Goal: Task Accomplishment & Management: Manage account settings

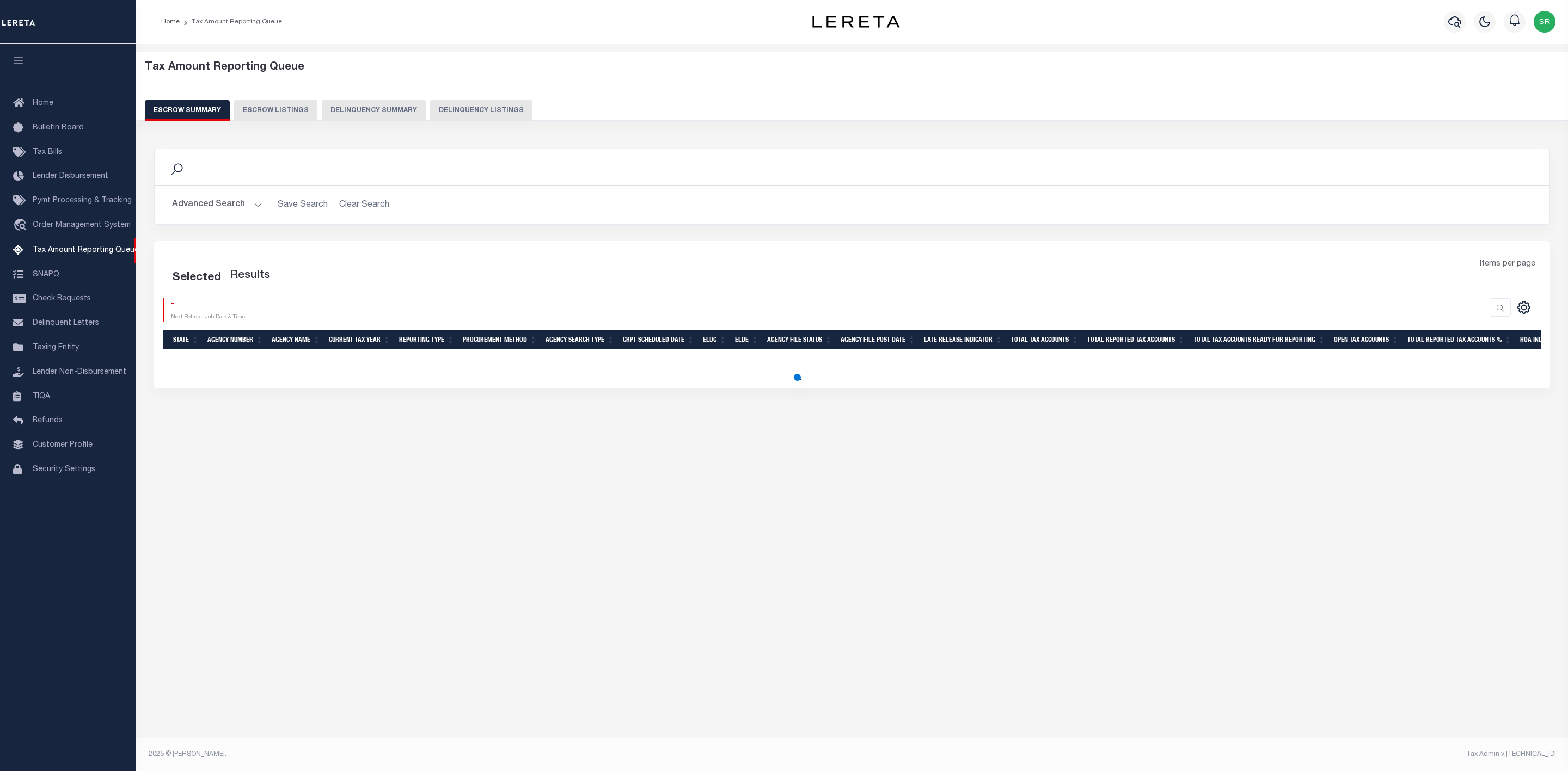
select select
select select "100"
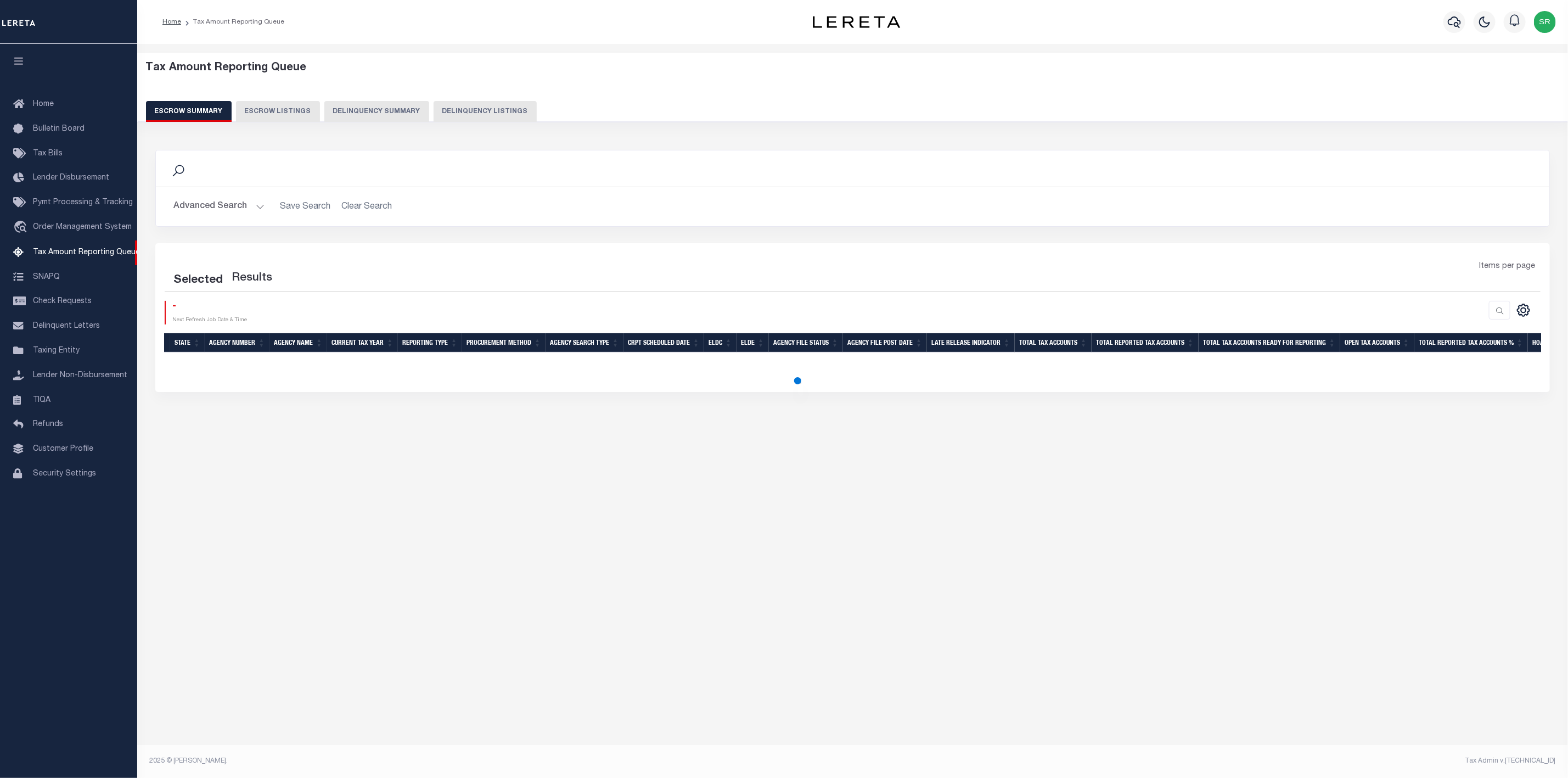
select select "100"
select select
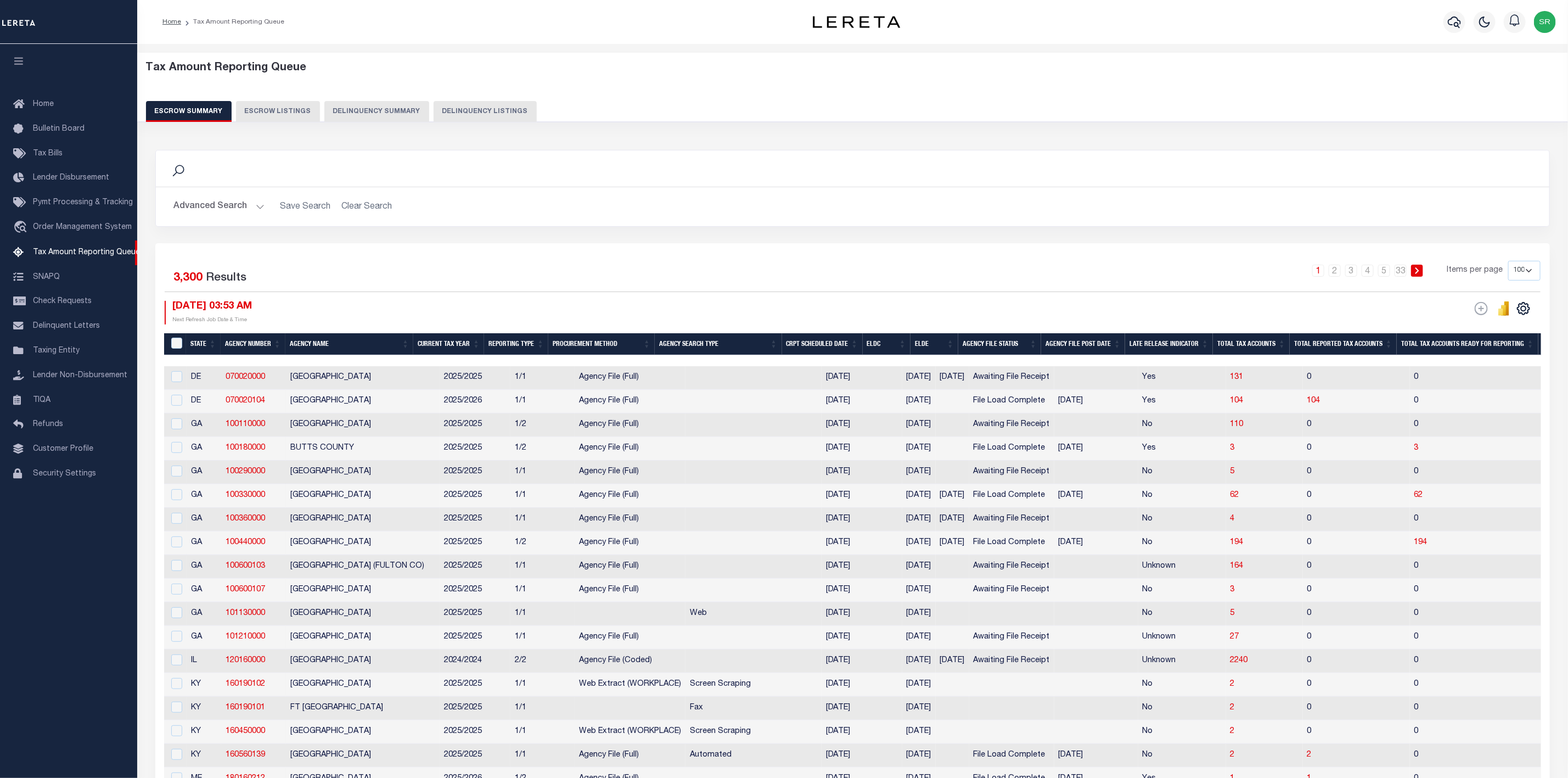
click at [254, 205] on button "Advanced Search" at bounding box center [219, 207] width 91 height 22
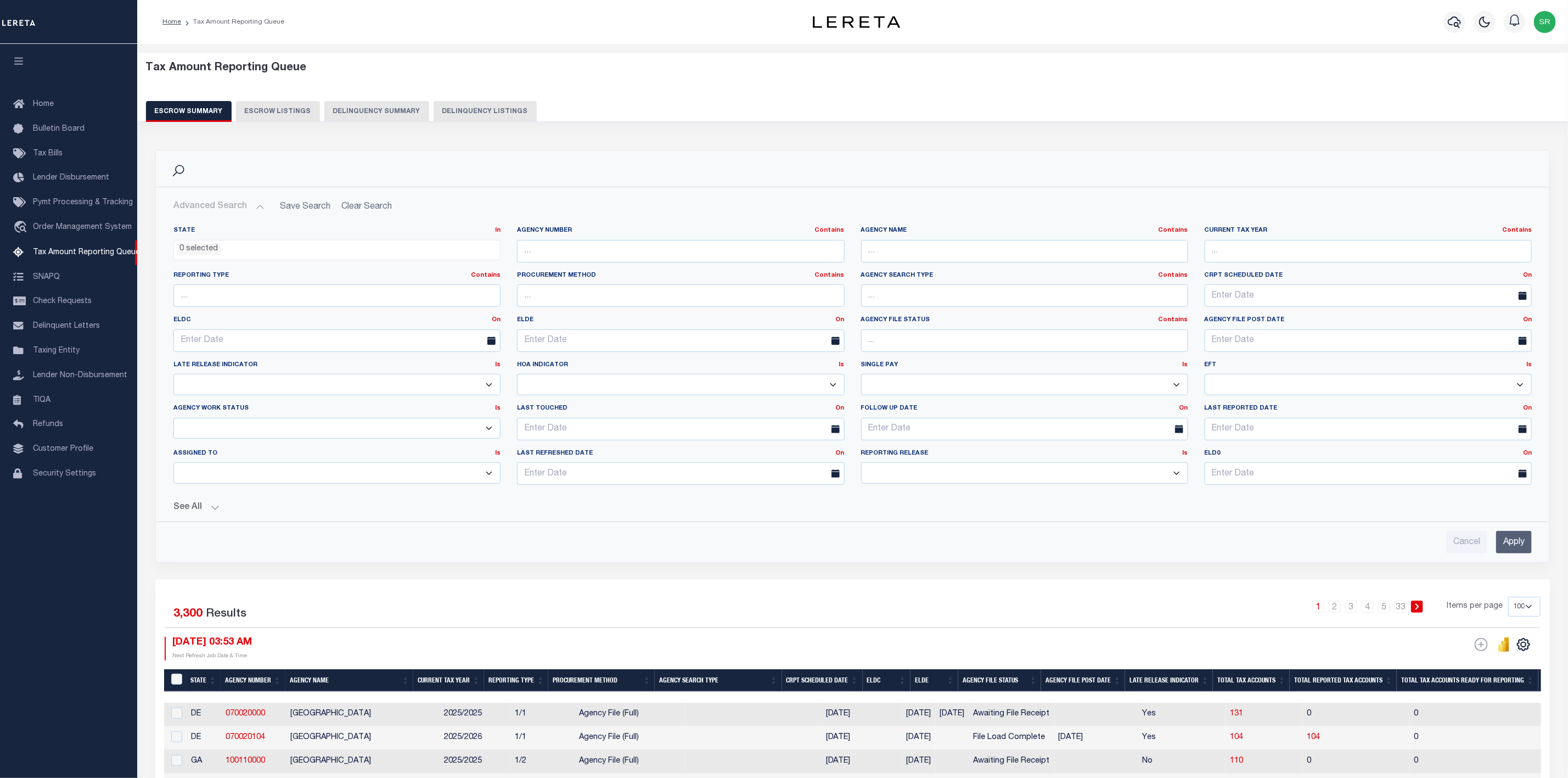
click at [254, 205] on button "Advanced Search" at bounding box center [219, 207] width 91 height 22
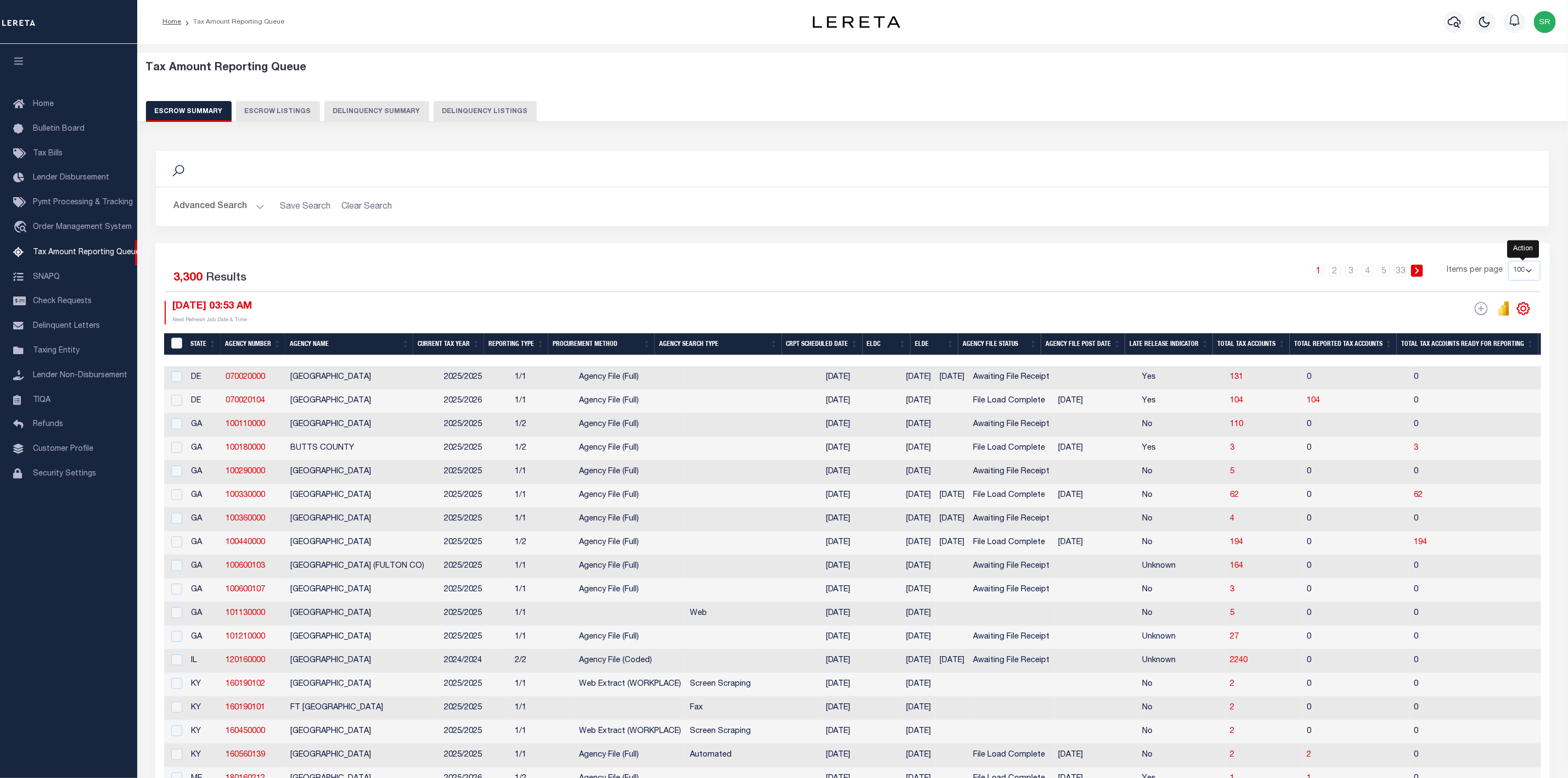
click at [1522, 308] on icon "" at bounding box center [1524, 309] width 14 height 14
click at [1472, 394] on span "Show Filter" at bounding box center [1456, 389] width 41 height 8
select select
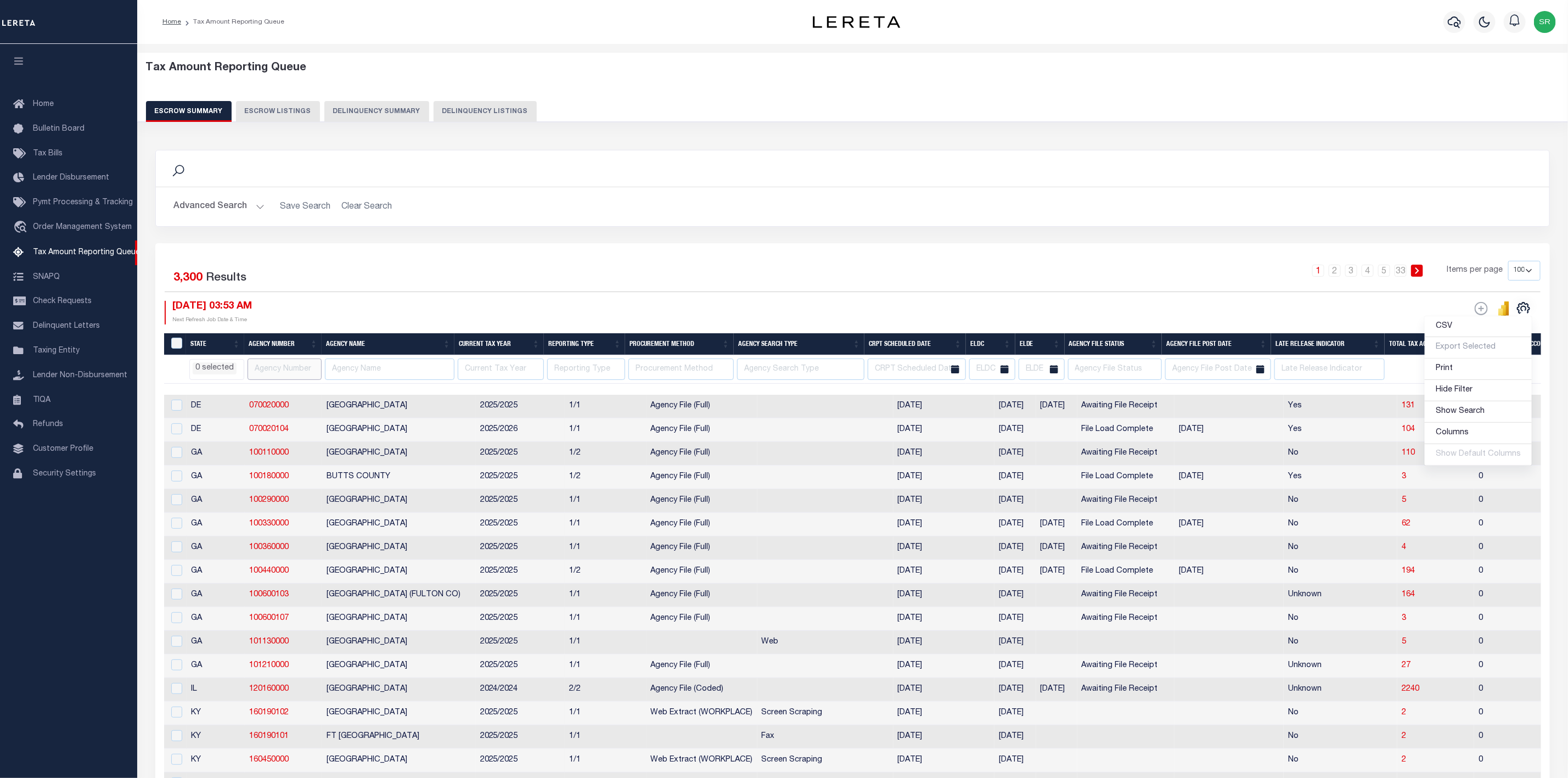
click at [270, 371] on input "text" at bounding box center [284, 369] width 74 height 22
paste input "310240101"
type input "310240101"
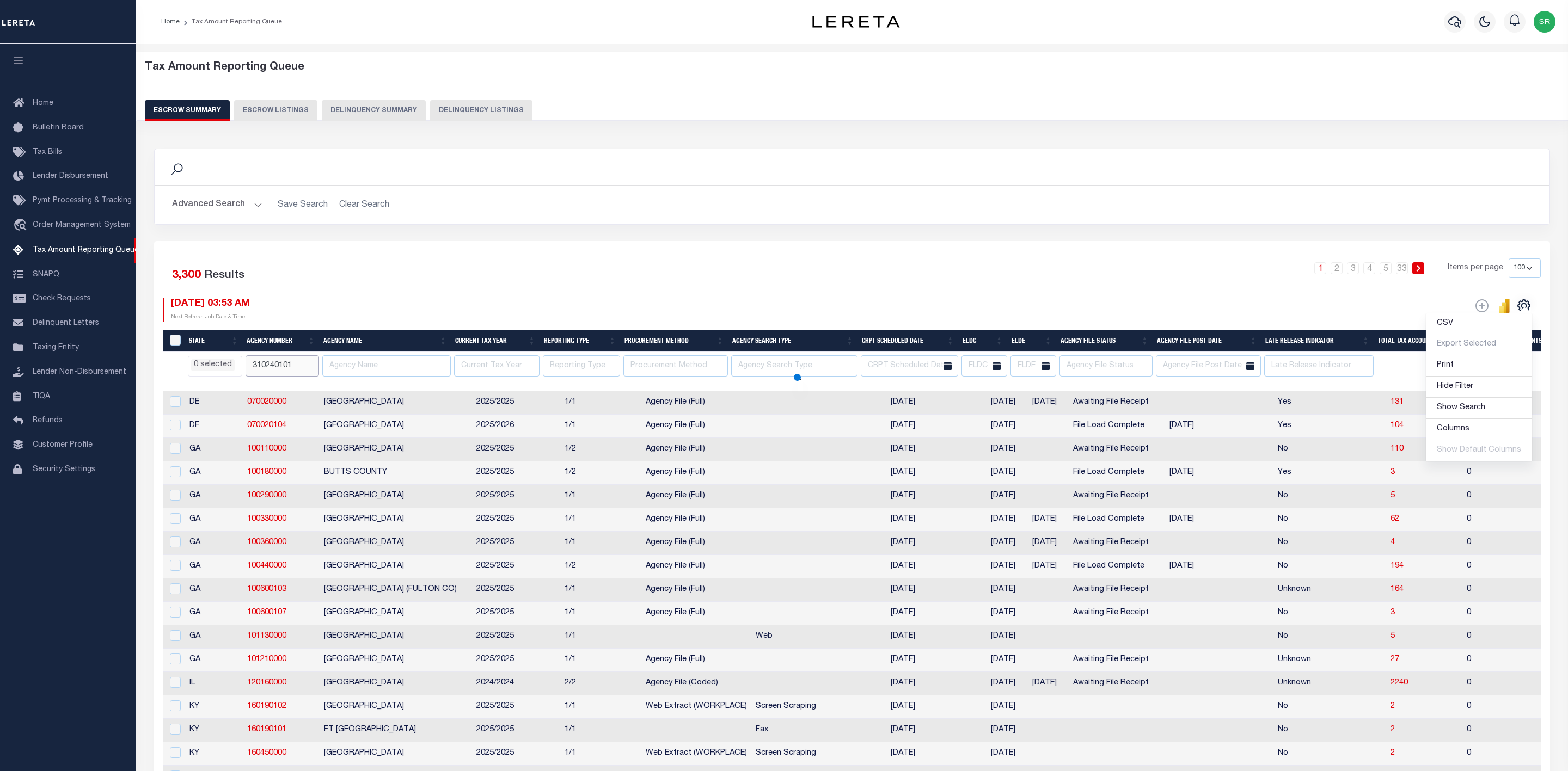
select select
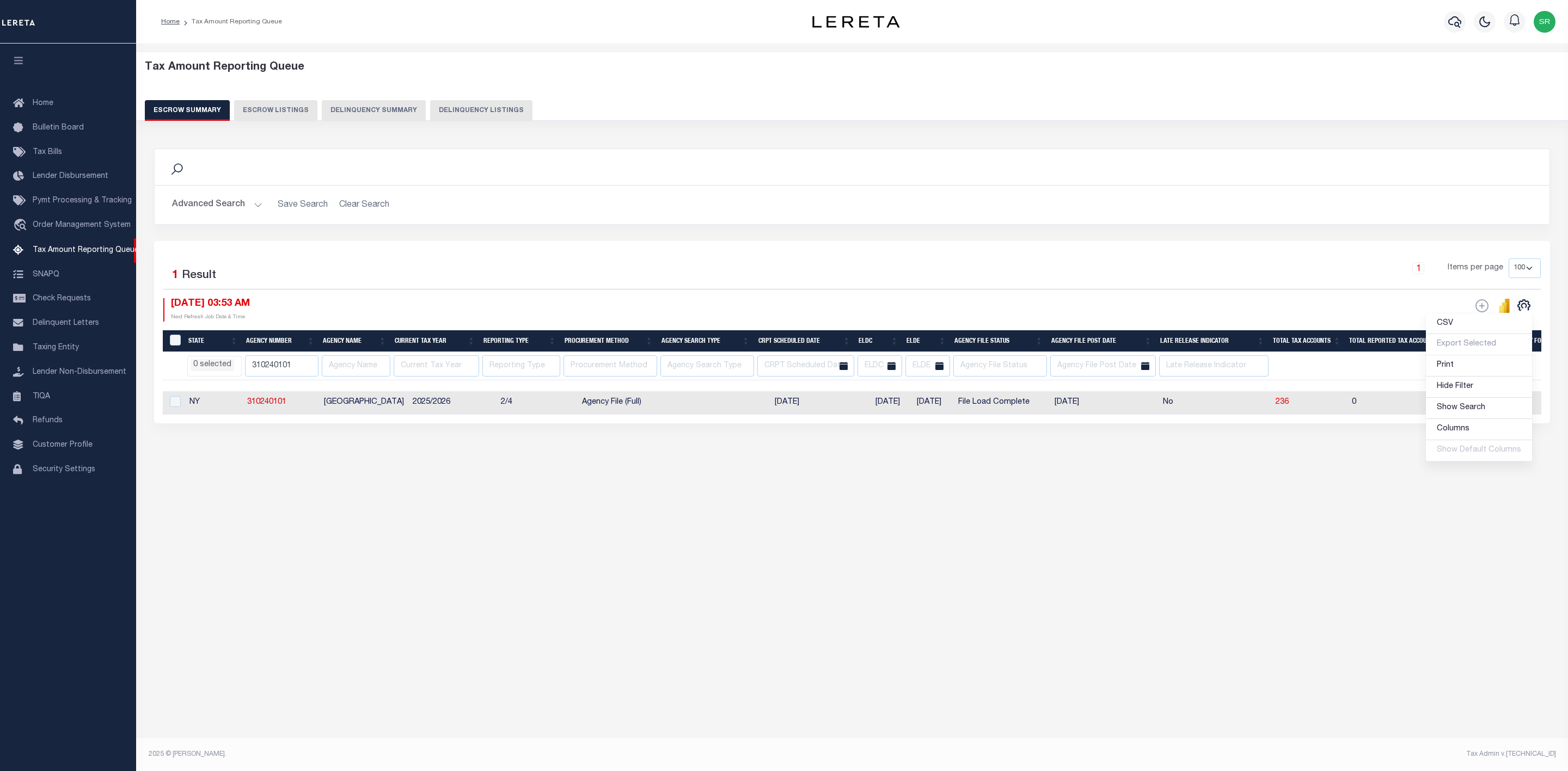
click at [1325, 423] on div "Selected 1 Result 1 Items per page 10 25 50 100 500 09/05/2025 03:53 AM ESCROW …" at bounding box center [852, 332] width 1396 height 182
click at [1320, 456] on div "Search Advanced Search Save Search Clear Search In" at bounding box center [852, 297] width 1411 height 318
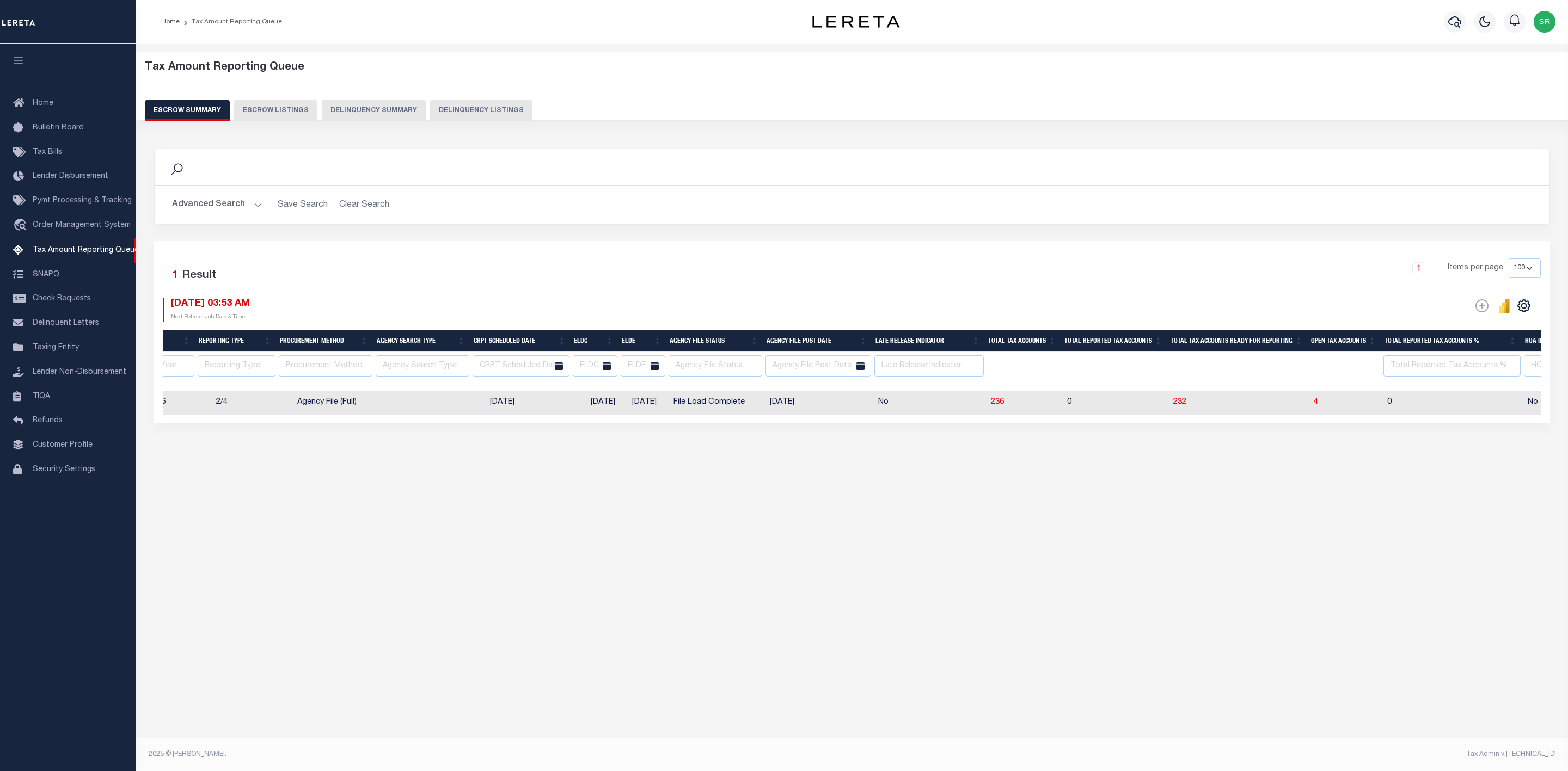
scroll to position [0, 288]
click at [1311, 406] on span "4" at bounding box center [1313, 402] width 4 height 8
select select "100"
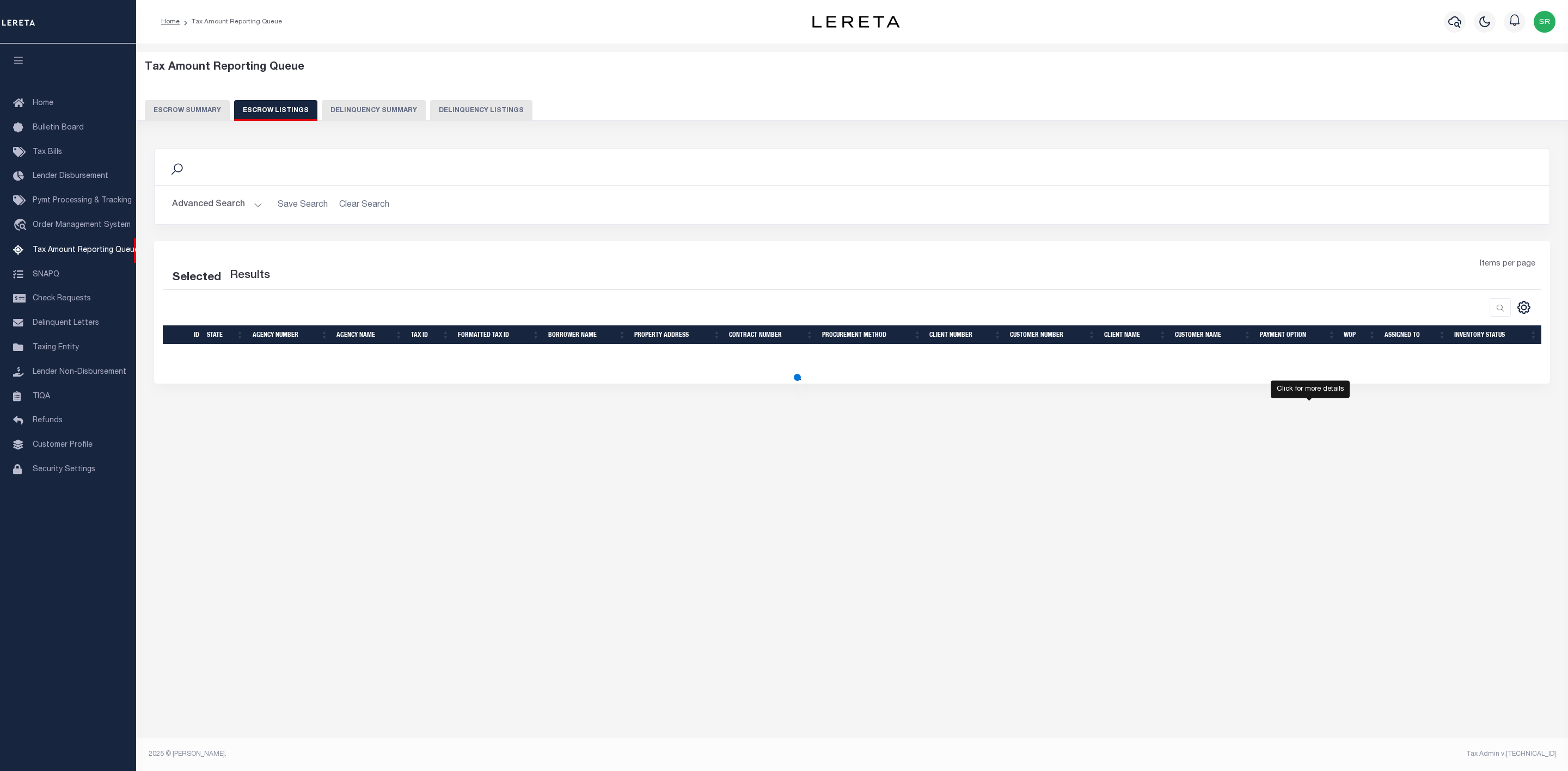
select select
select select "100"
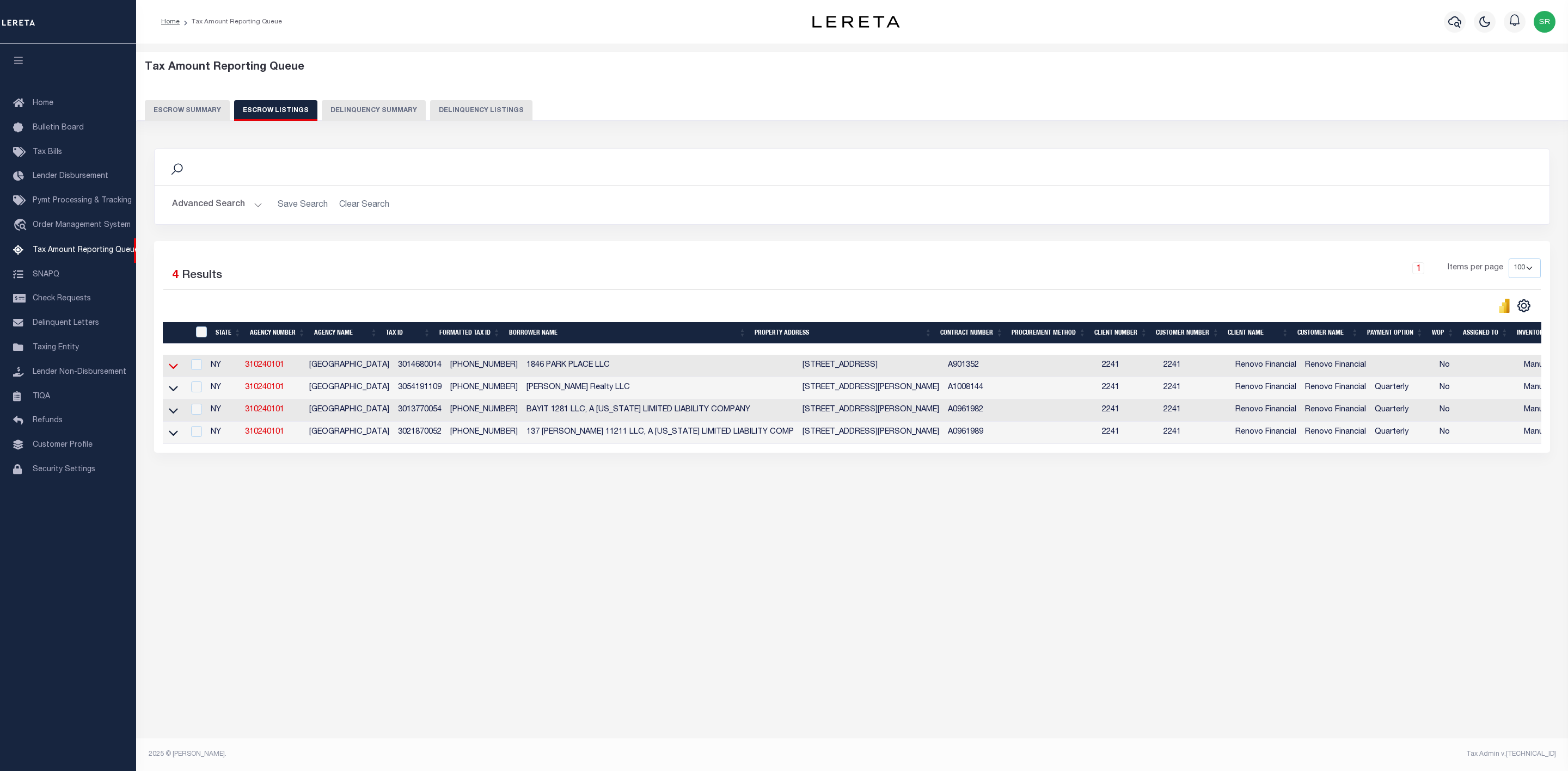
click at [174, 369] on icon at bounding box center [173, 366] width 9 height 11
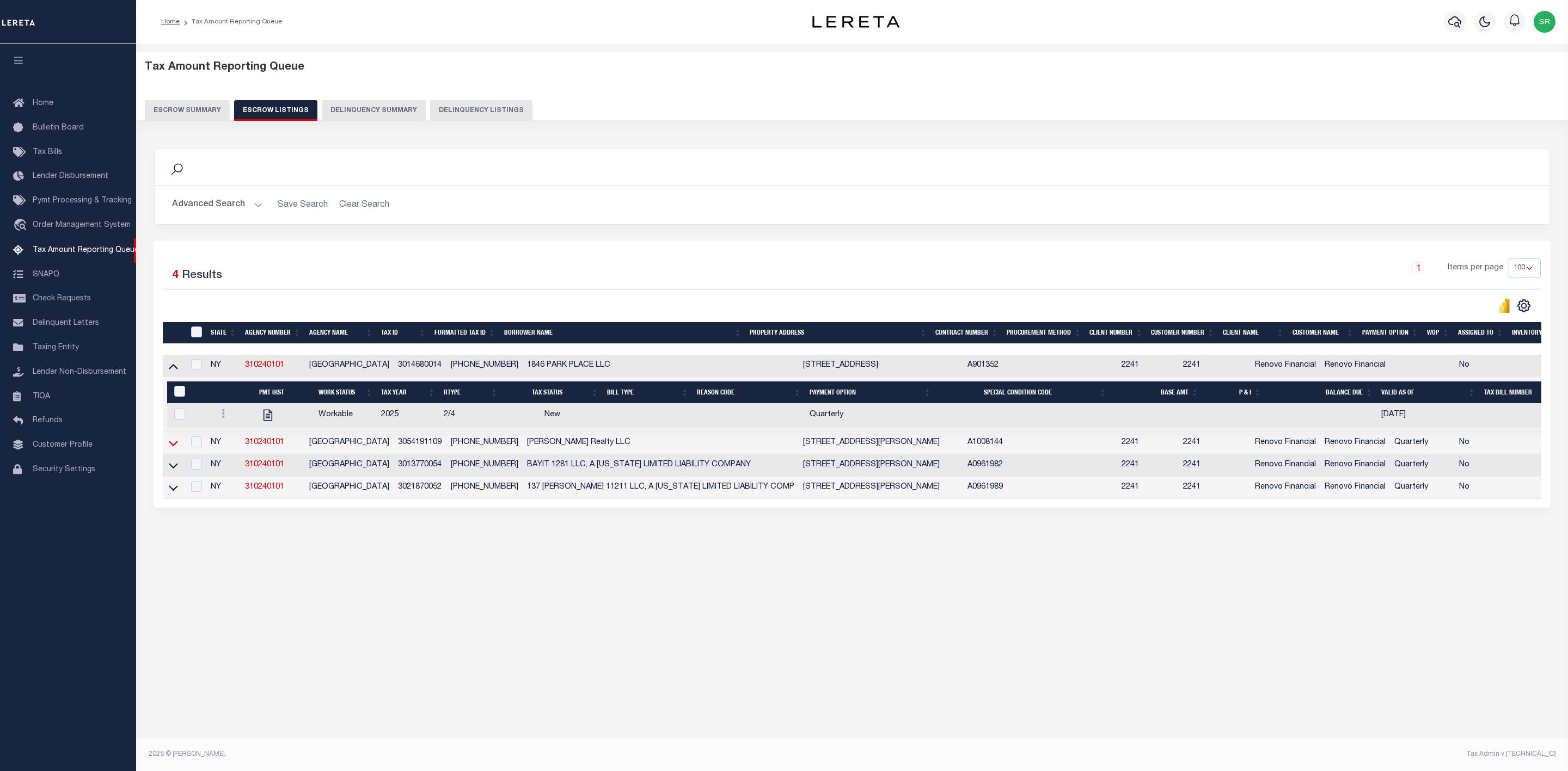
click at [170, 446] on icon at bounding box center [173, 443] width 9 height 11
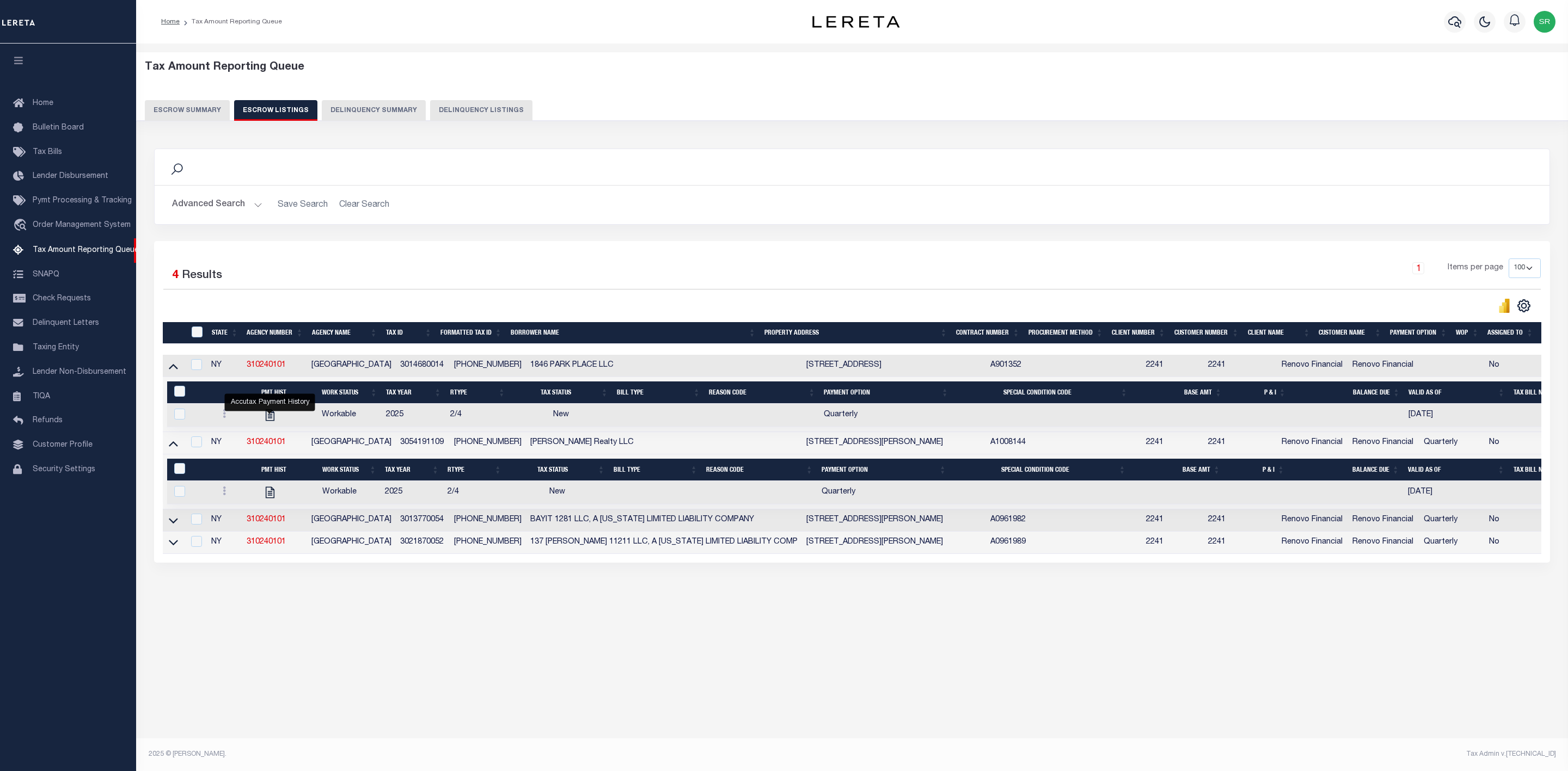
click at [193, 111] on button "Escrow Summary" at bounding box center [187, 110] width 85 height 21
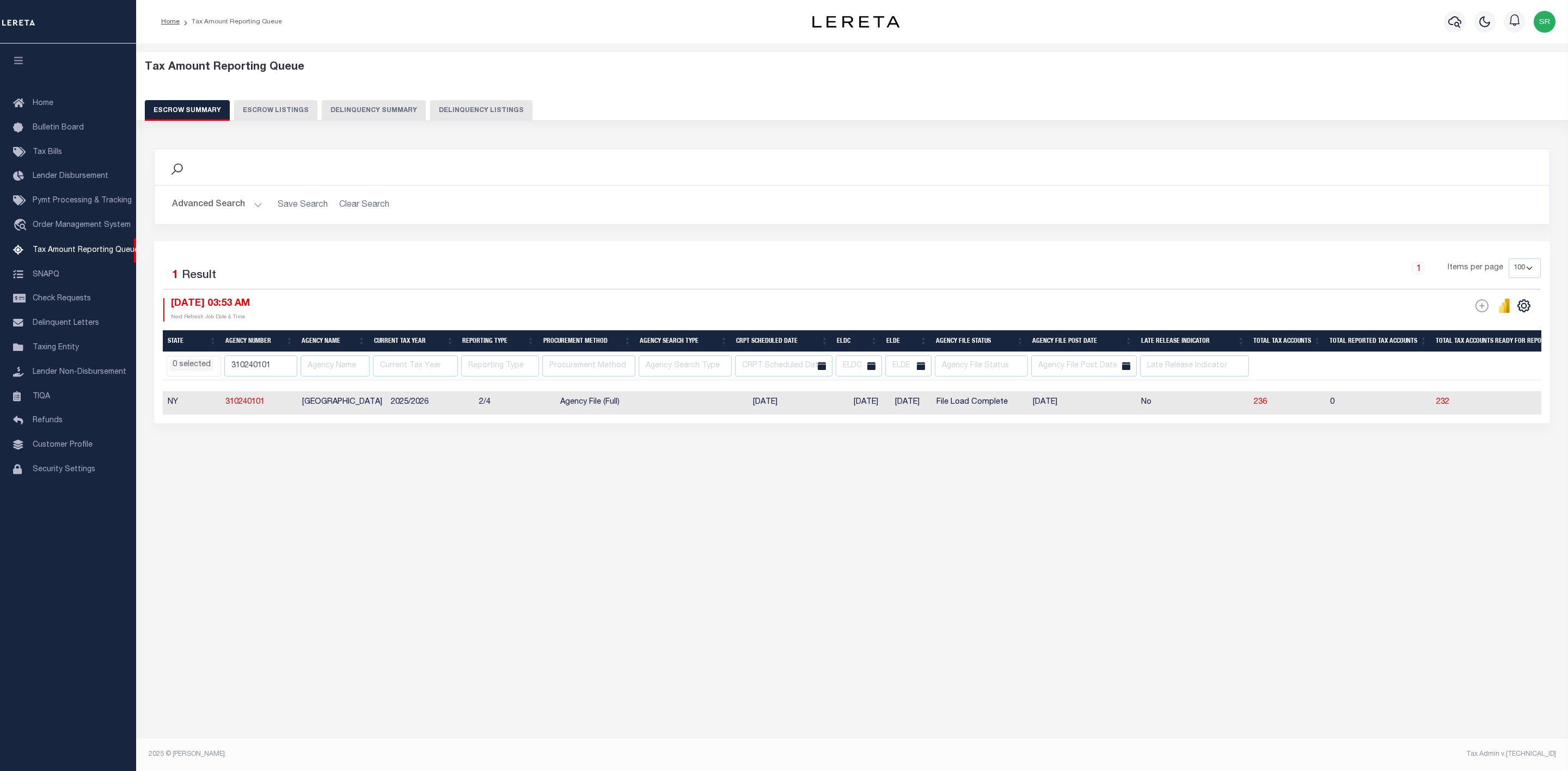
scroll to position [0, 0]
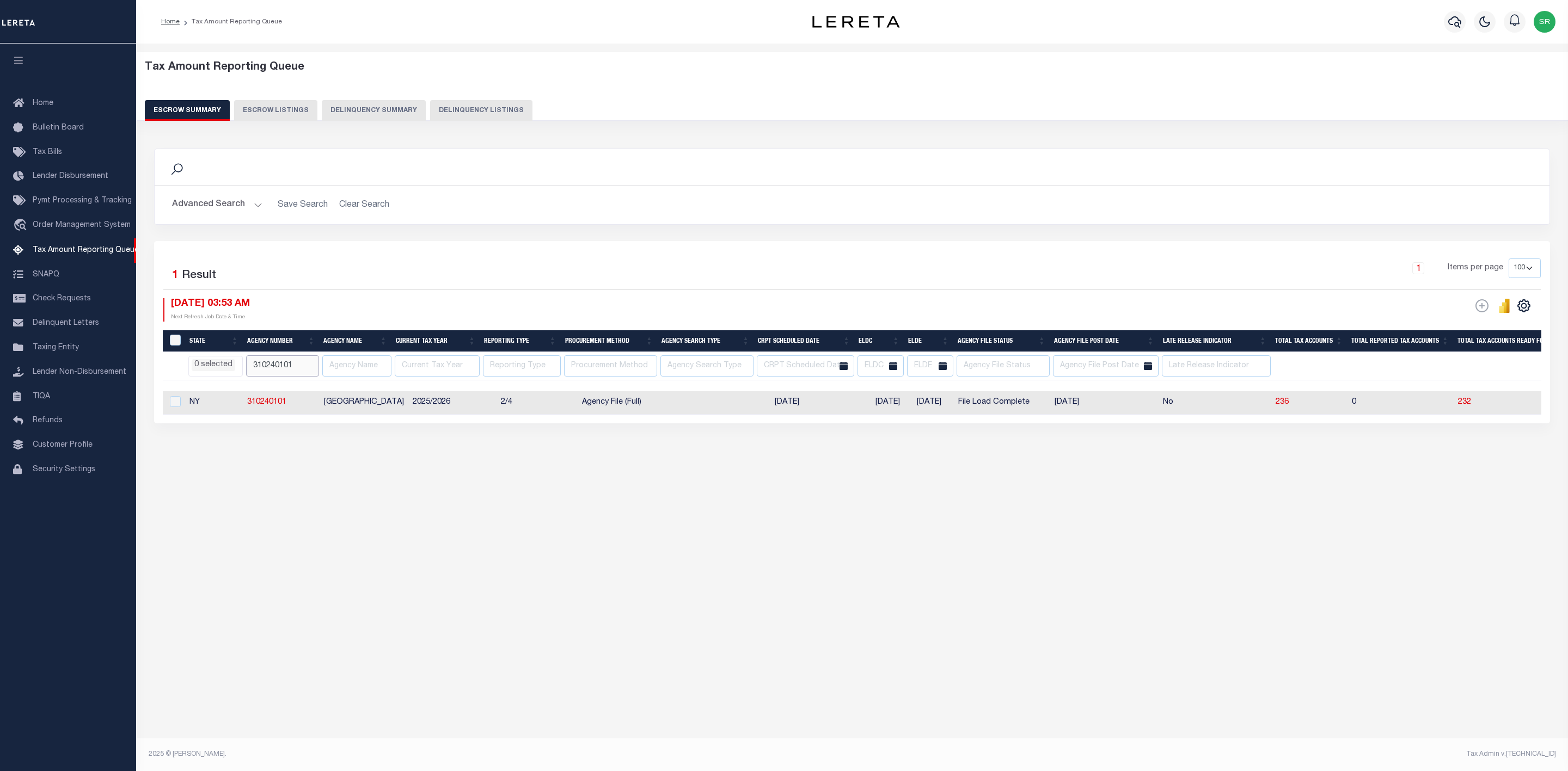
drag, startPoint x: 309, startPoint y: 368, endPoint x: 235, endPoint y: 371, distance: 74.1
click at [235, 371] on tr "AK AL AR AZ CA CO CT DC DE FL GA GU HI IA ID IL IN KS KY LA MA MD ME MI MN MO M…" at bounding box center [1491, 367] width 2657 height 29
select select
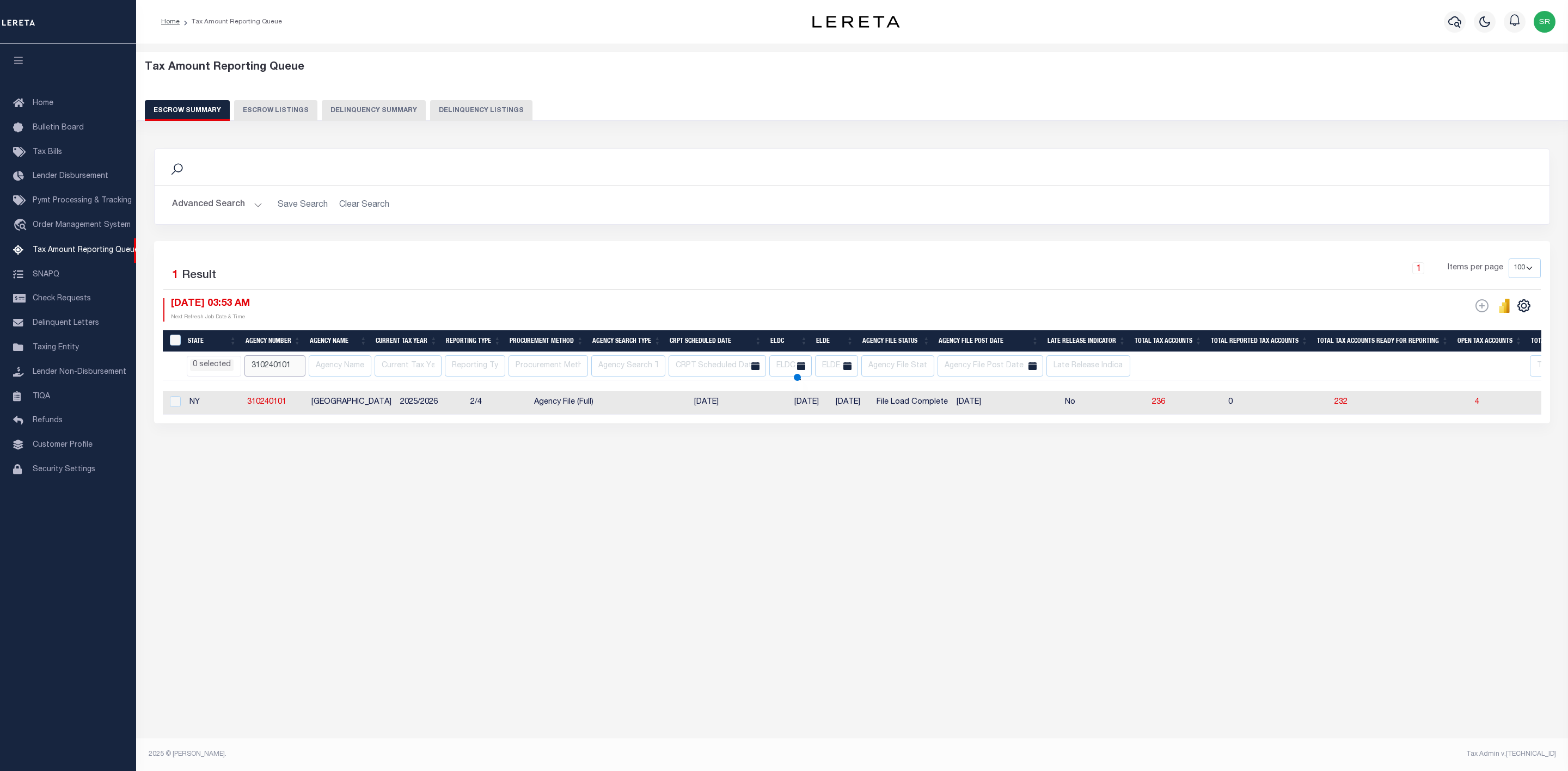
select select
paste input "290161002"
type input "290161002"
select select
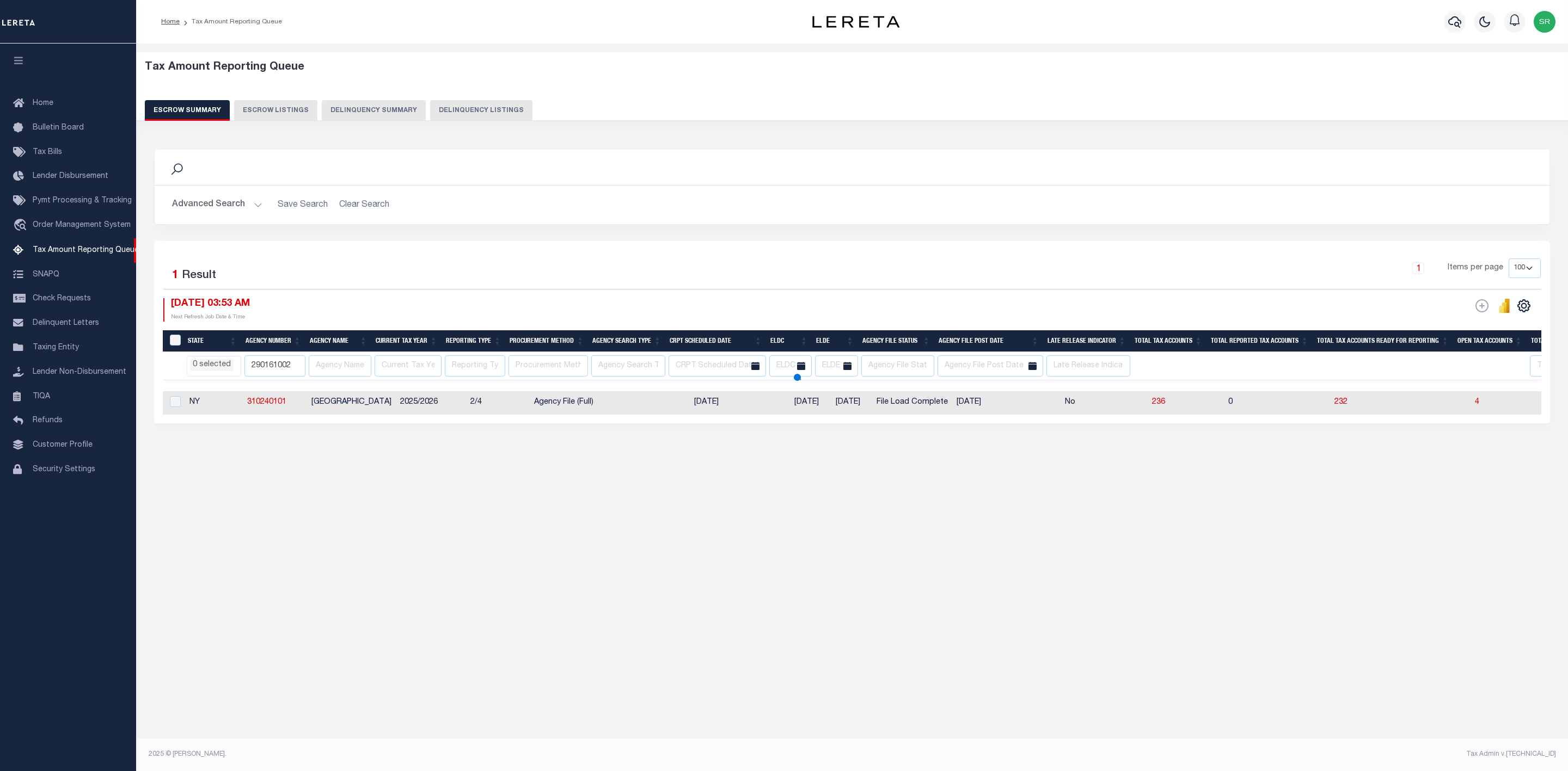
select select
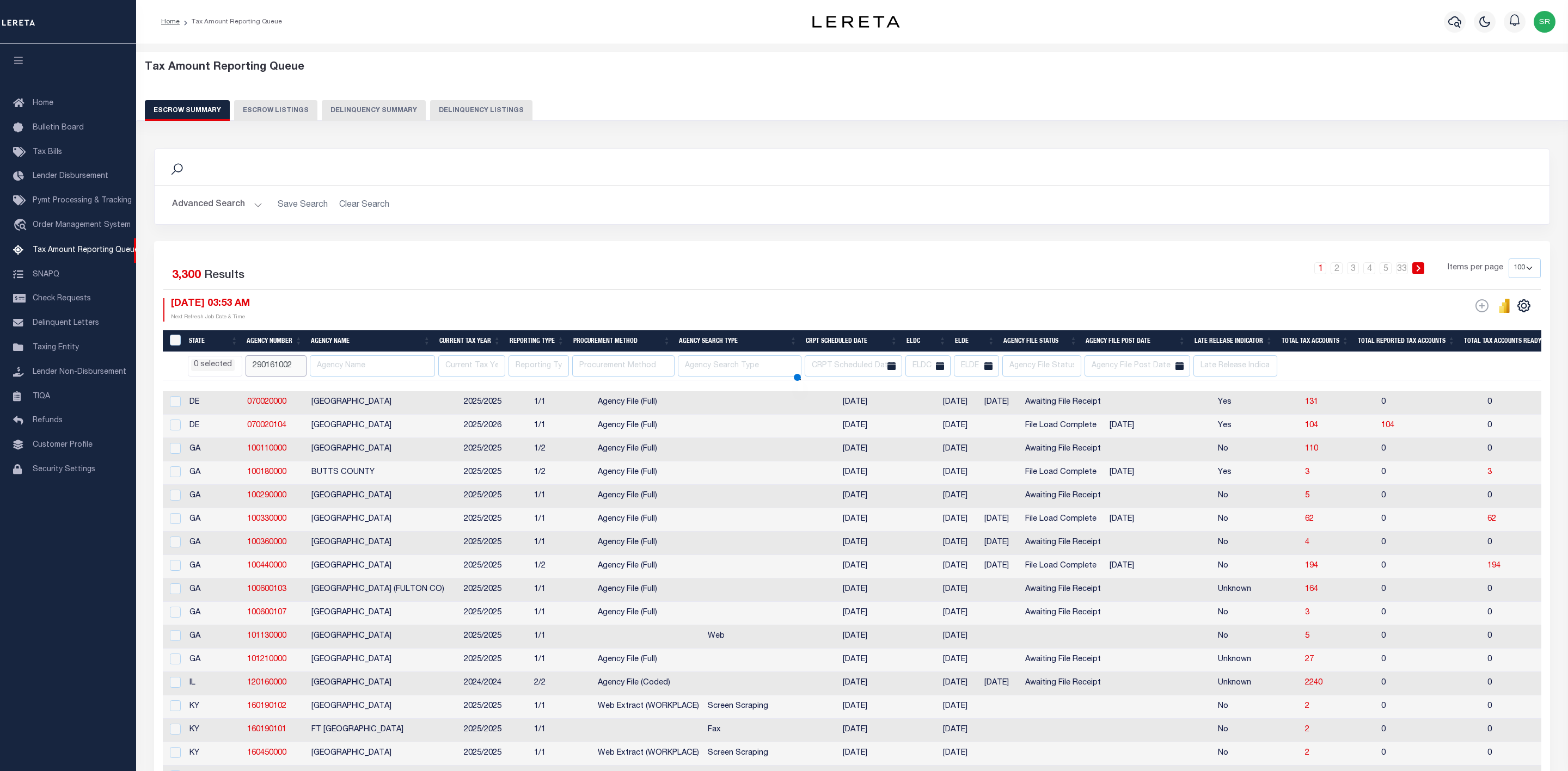
select select
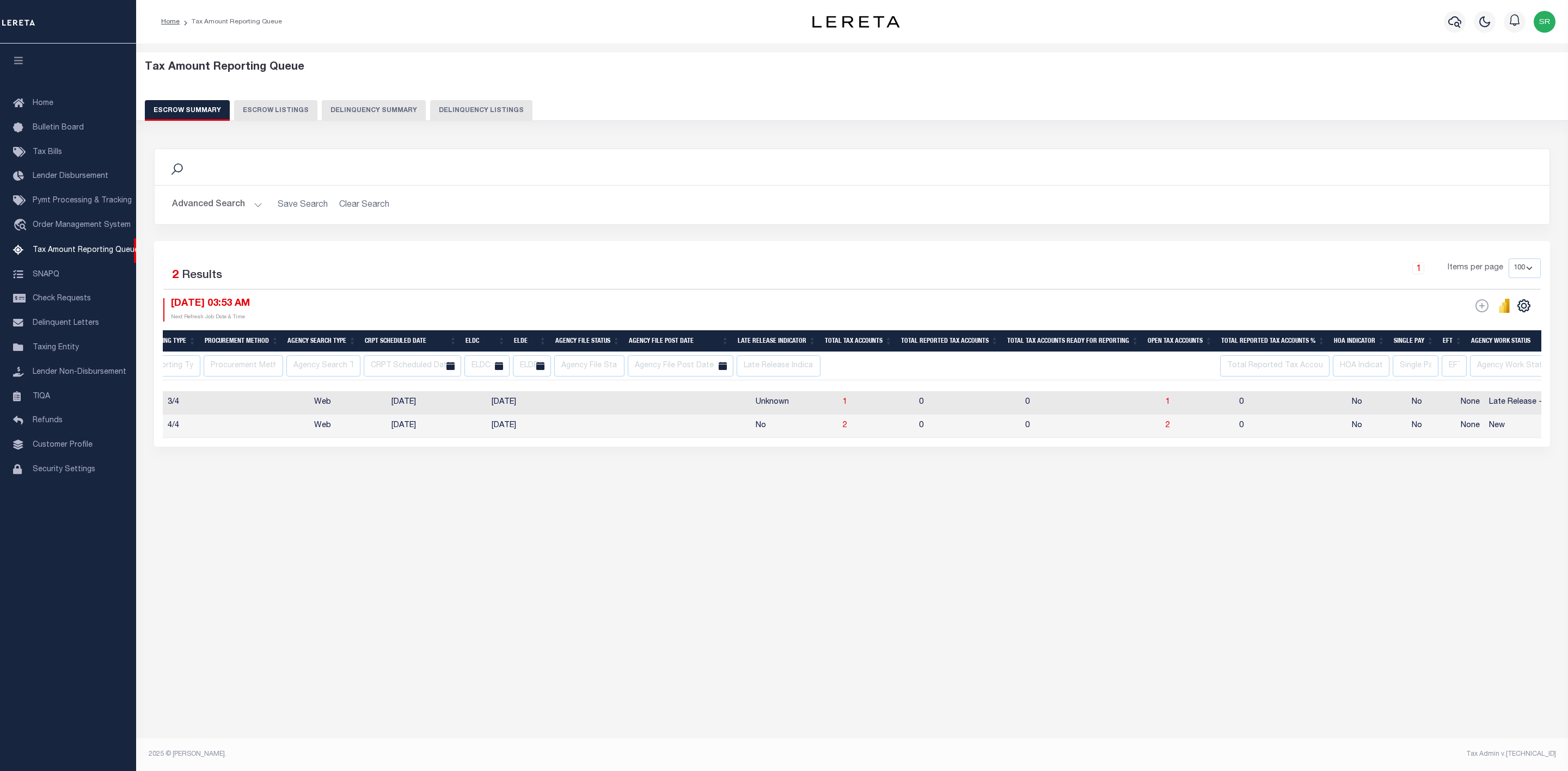
scroll to position [0, 437]
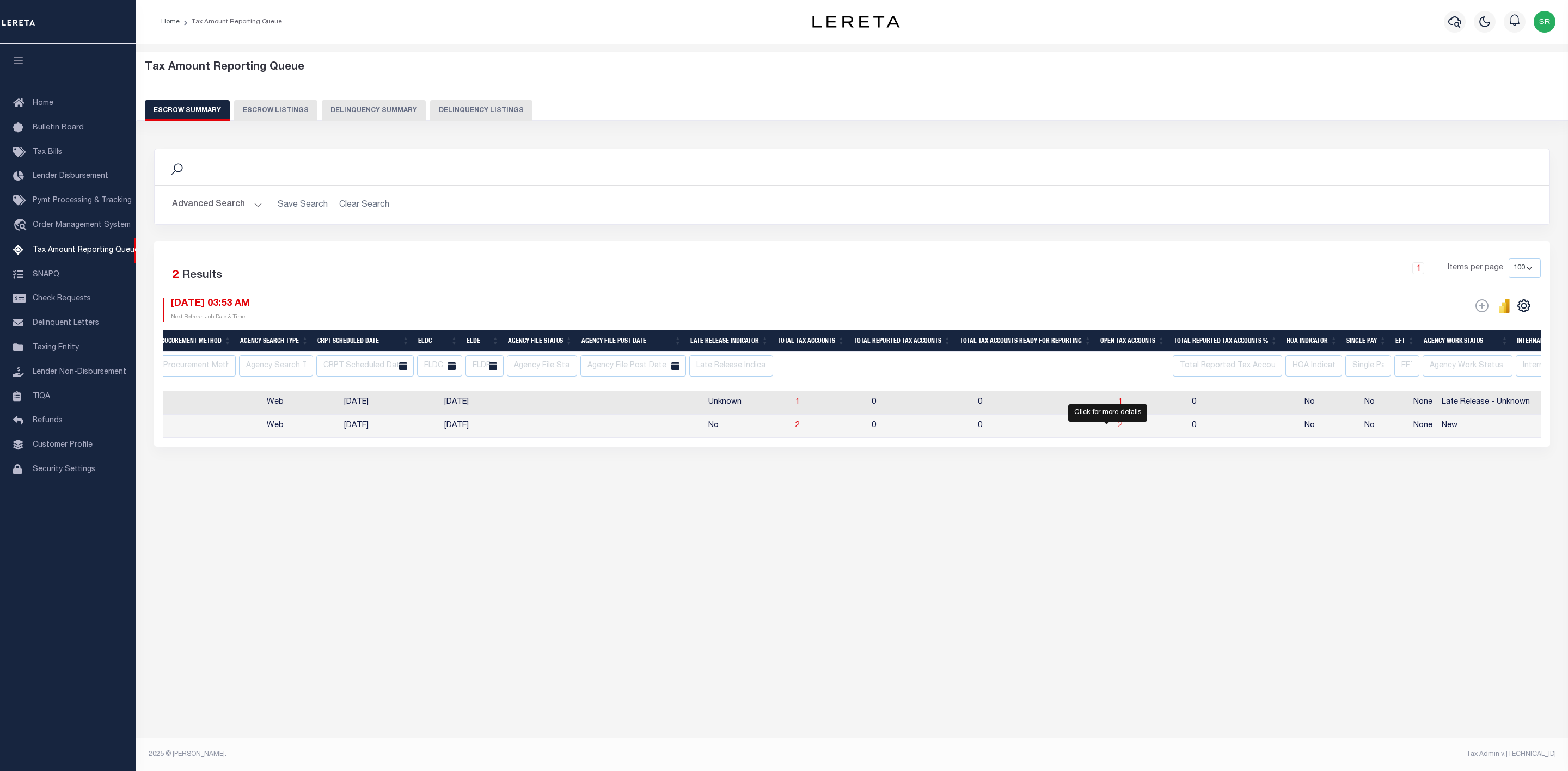
click at [1118, 428] on span "2" at bounding box center [1120, 425] width 4 height 8
select select "100"
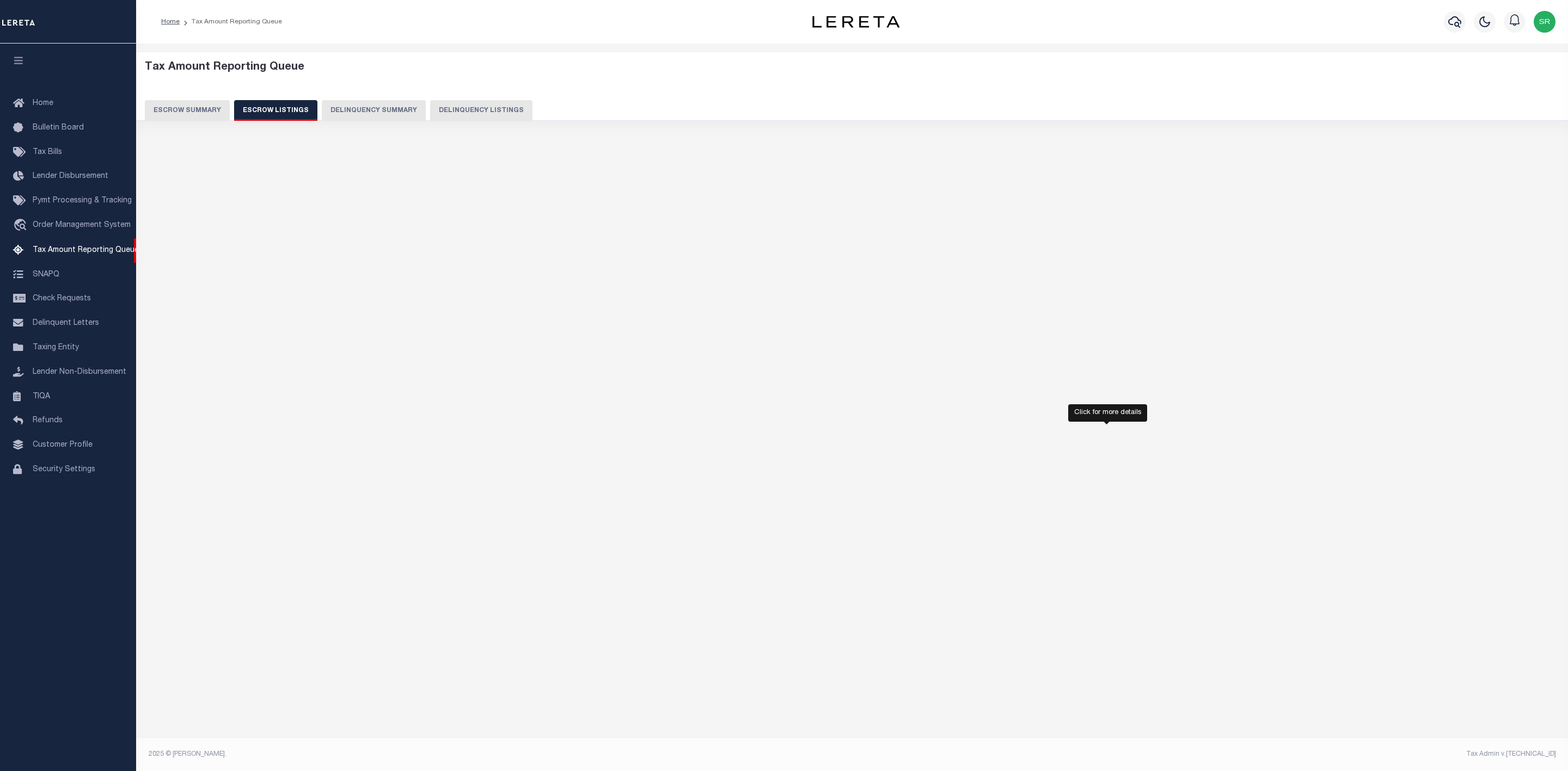
select select
select select "100"
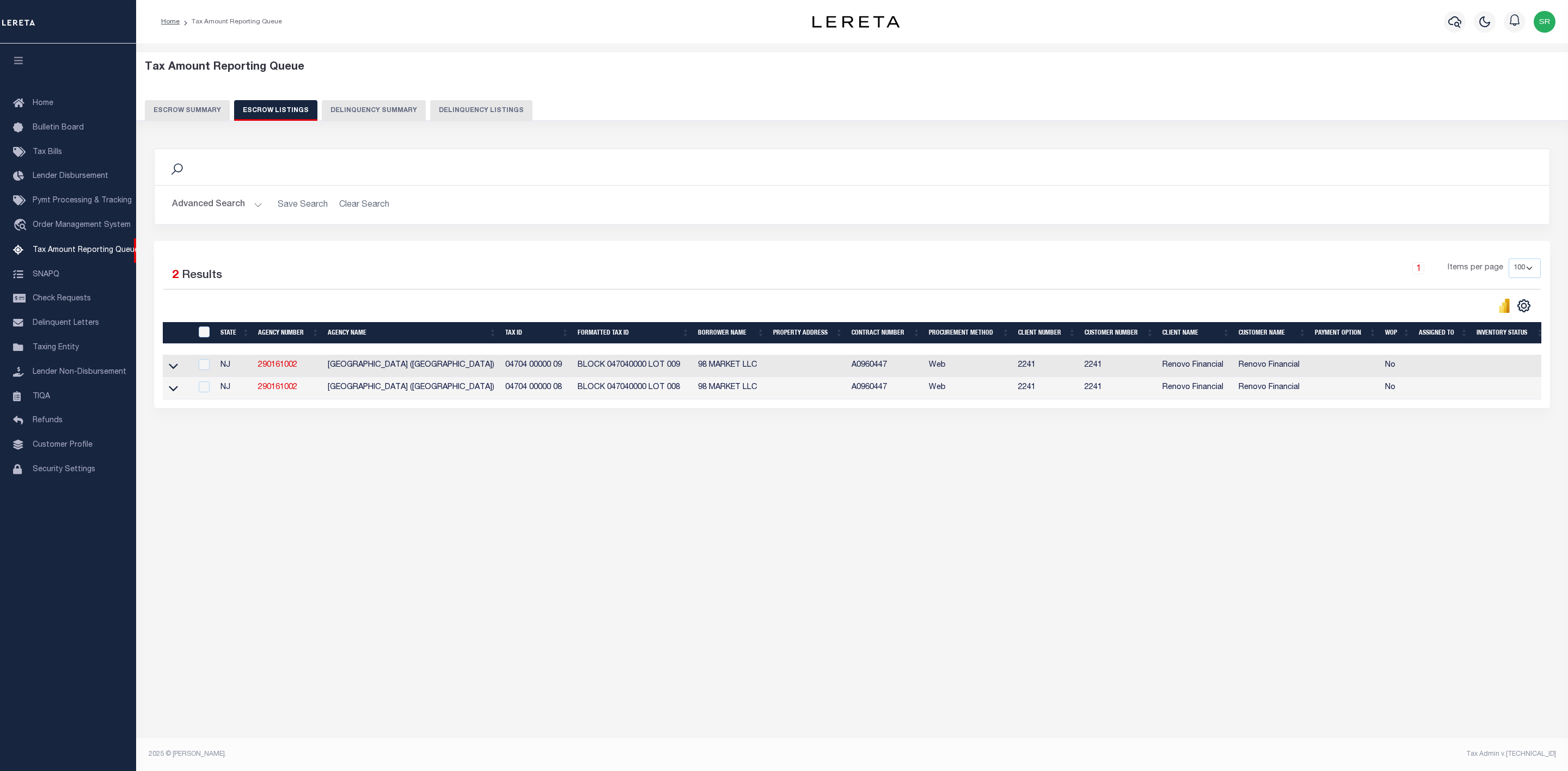
click at [310, 506] on div "Tax Amount Reporting Queue Escrow Summary Escrow Listings" at bounding box center [852, 274] width 1431 height 462
click at [175, 372] on icon at bounding box center [173, 366] width 9 height 11
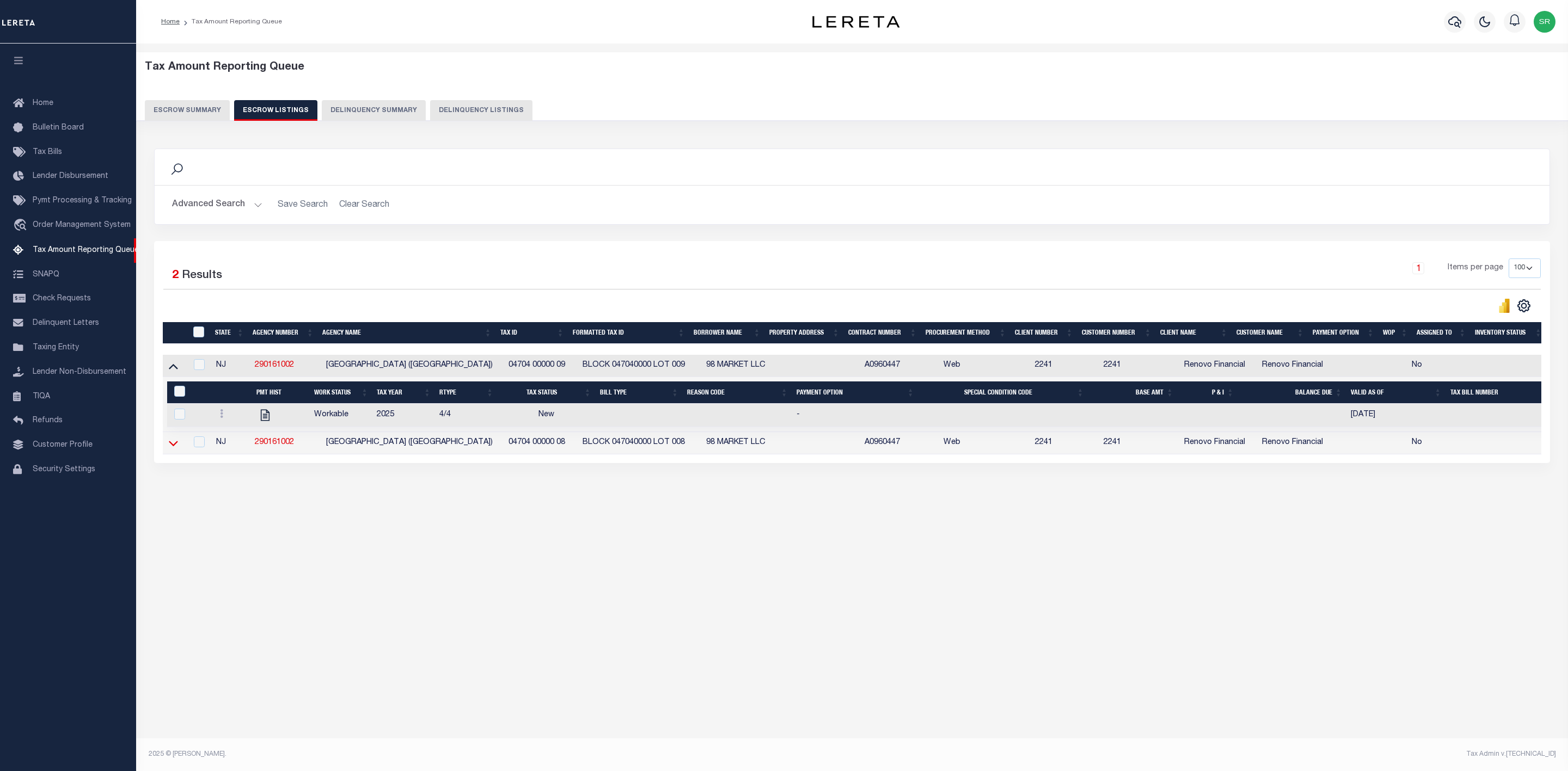
click at [175, 447] on icon at bounding box center [173, 443] width 9 height 11
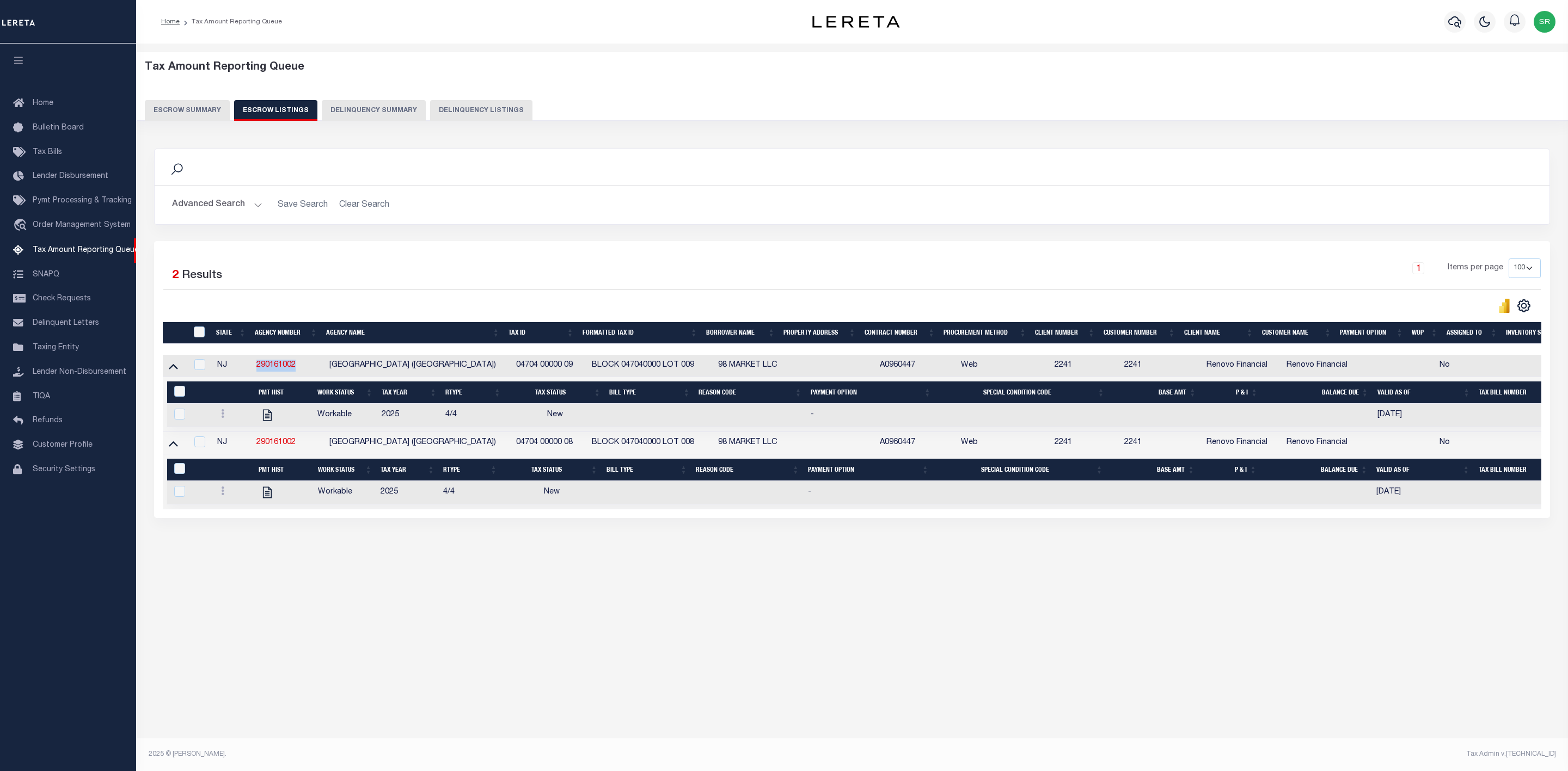
drag, startPoint x: 301, startPoint y: 369, endPoint x: 242, endPoint y: 367, distance: 59.0
click at [242, 367] on tr "NJ 290161002 PATERSON CITY SID (BUNKER HILL DIST) 04704 00000 09 BLOCK 04704000…" at bounding box center [887, 365] width 1448 height 22
copy tr "290161002"
drag, startPoint x: 482, startPoint y: 369, endPoint x: 322, endPoint y: 381, distance: 160.4
click at [322, 377] on tr "NJ 290161002 PATERSON CITY SID (BUNKER HILL DIST) 04704 00000 09 BLOCK 04704000…" at bounding box center [887, 365] width 1448 height 22
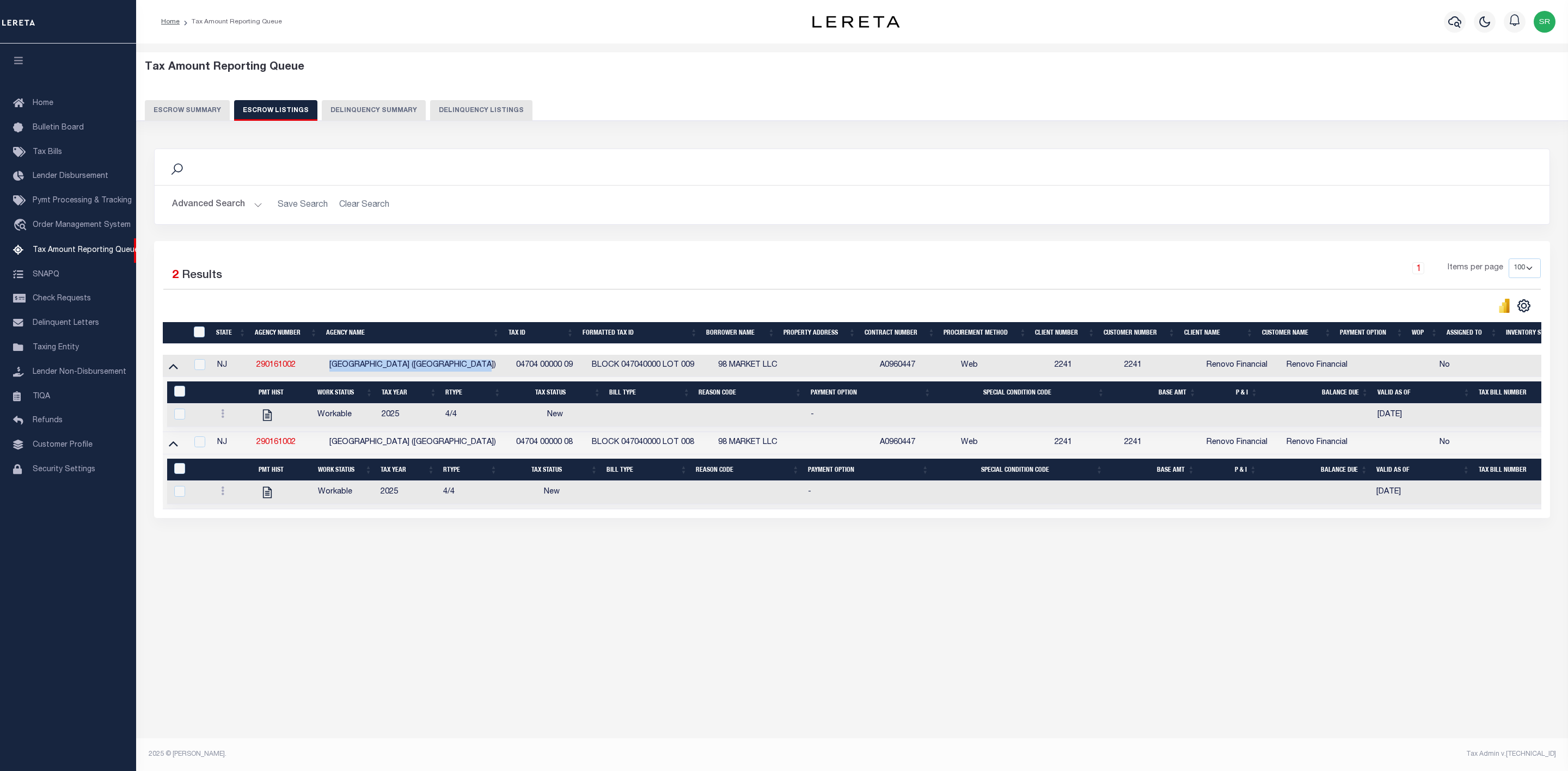
copy tr "PATERSON CITY SID (BUNKER HILL DIST"
click at [291, 583] on div "Tax Amount Reporting Queue Escrow Summary Escrow Listings In" at bounding box center [852, 319] width 1425 height 529
drag, startPoint x: 297, startPoint y: 367, endPoint x: 255, endPoint y: 373, distance: 42.4
click at [255, 373] on td "290161002" at bounding box center [288, 365] width 73 height 22
checkbox input "true"
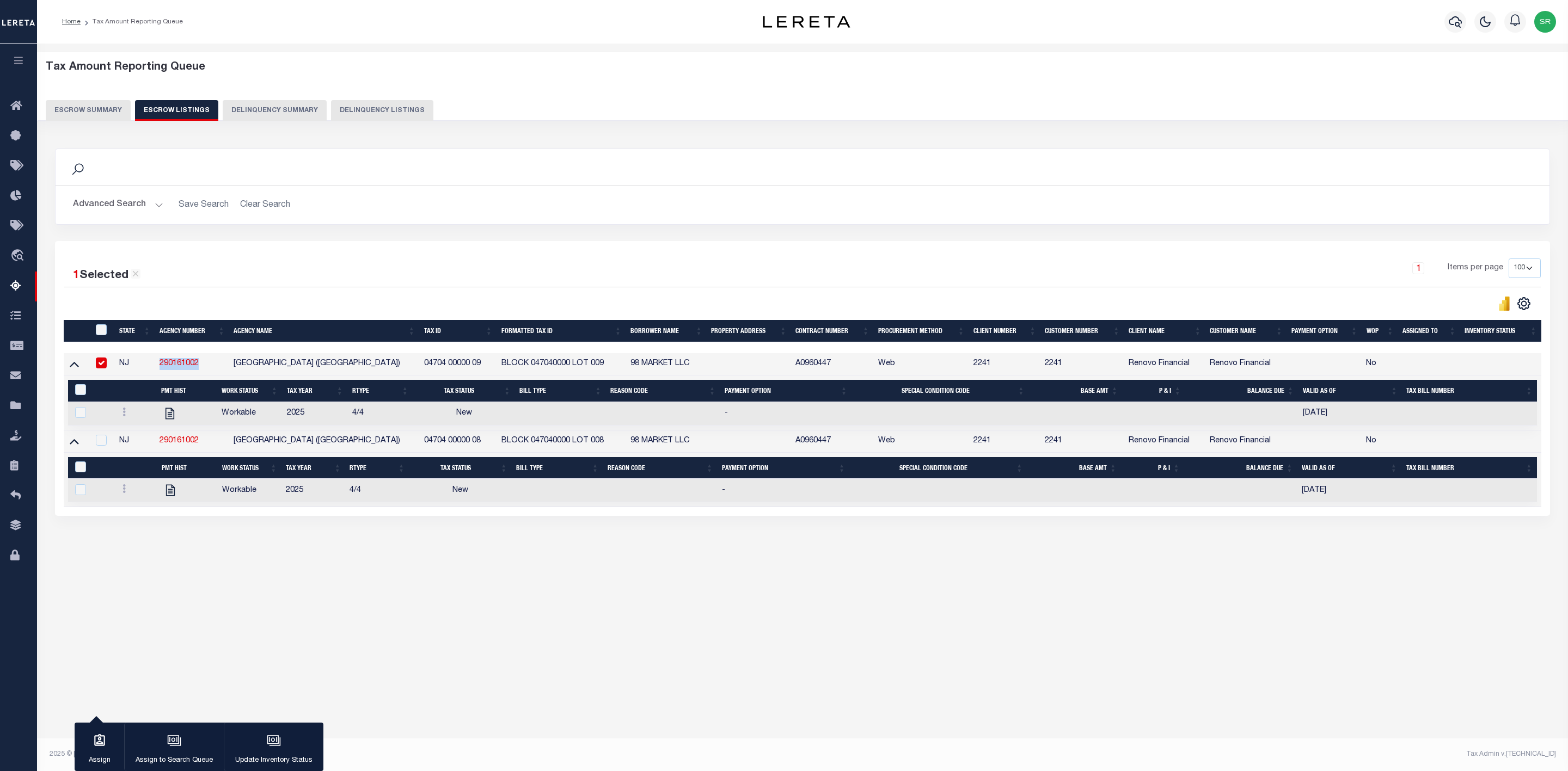
copy link "290161002"
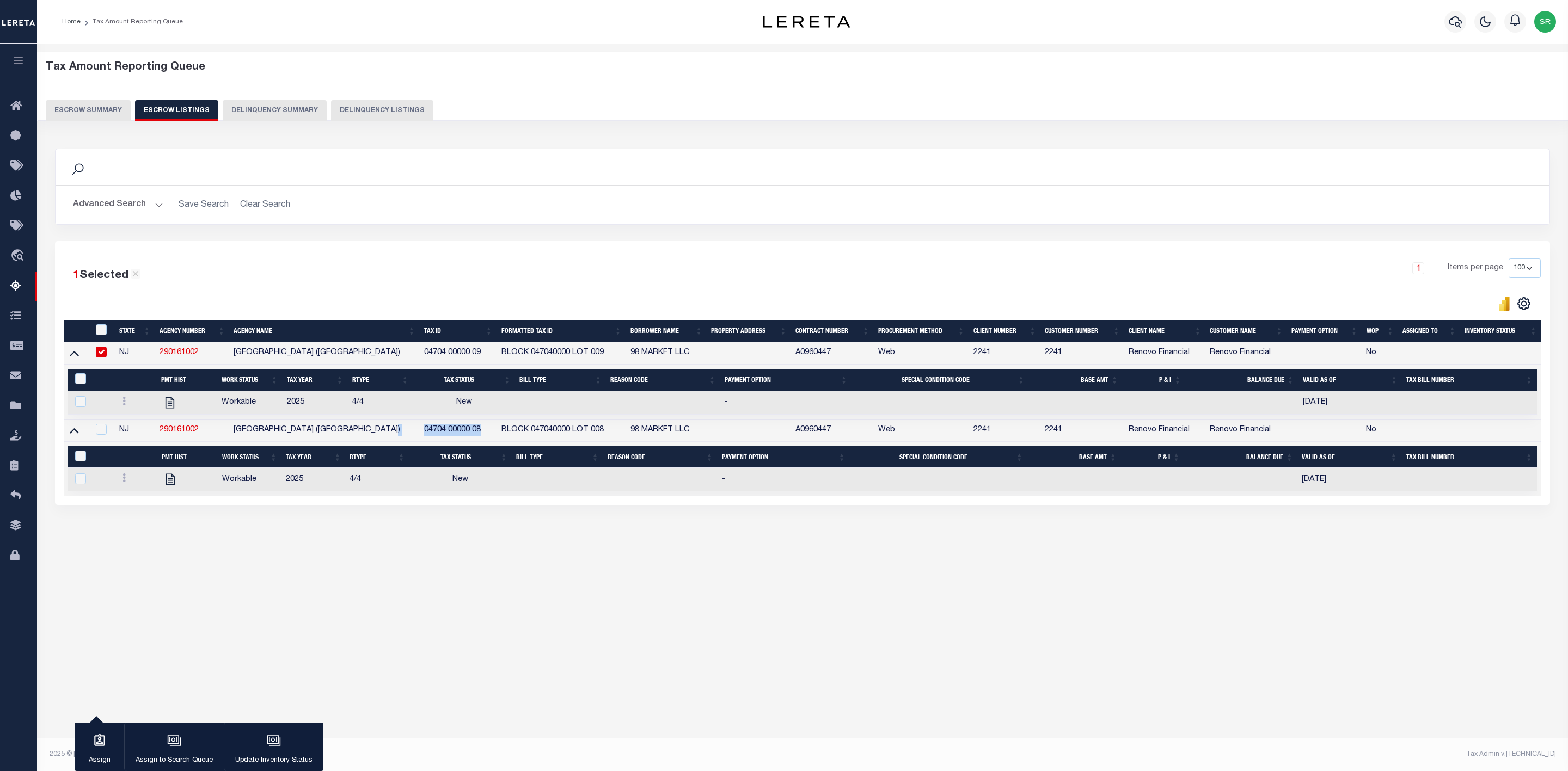
drag, startPoint x: 480, startPoint y: 434, endPoint x: 416, endPoint y: 434, distance: 64.0
click at [416, 434] on tr "NJ 290161002 PATERSON CITY SID (BUNKER HILL DIST) 04704 00000 08 BLOCK 04704000…" at bounding box center [802, 430] width 1477 height 22
copy tr "04704 00000 08"
click at [86, 106] on button "Escrow Summary" at bounding box center [88, 110] width 85 height 21
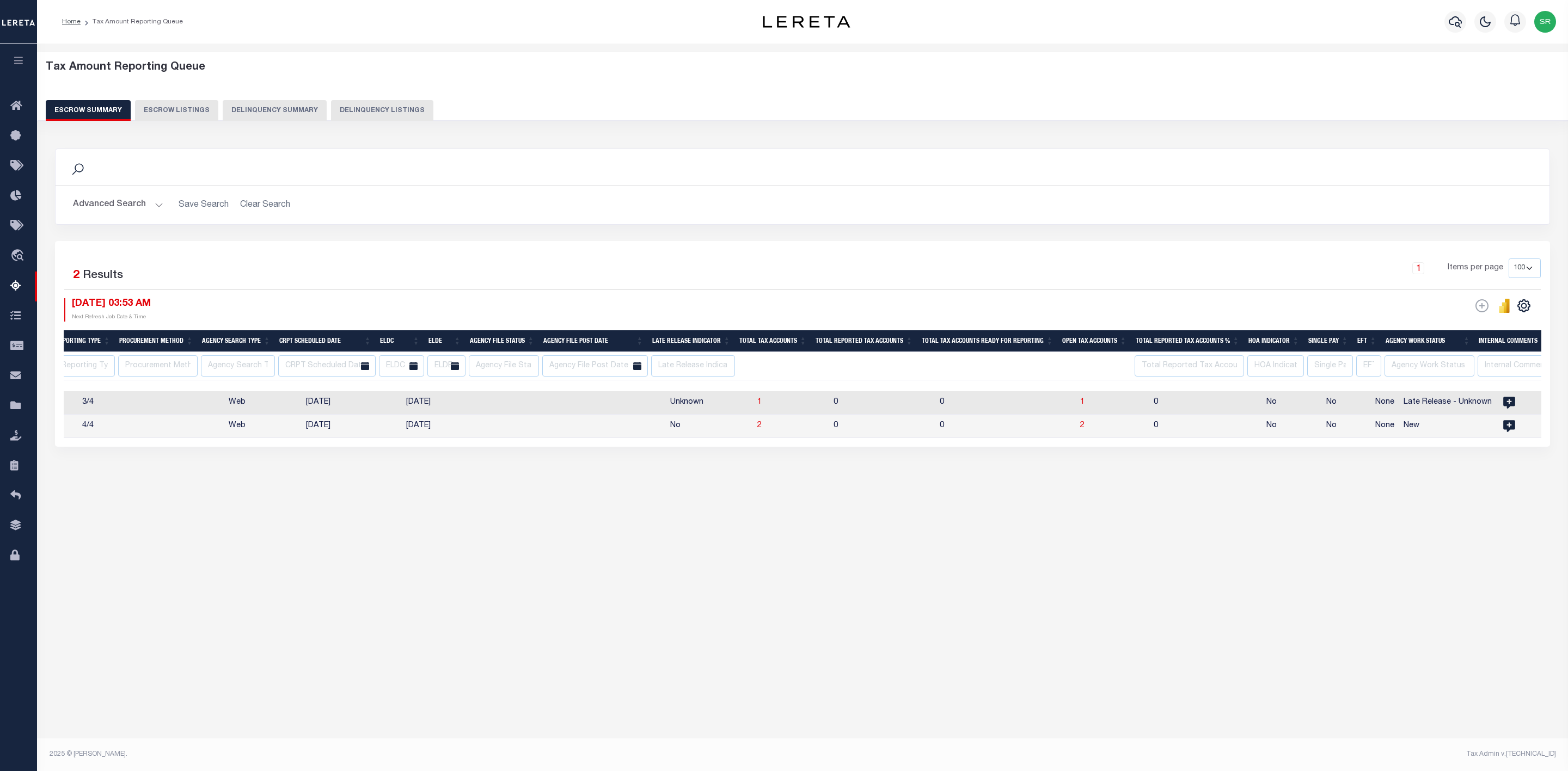
scroll to position [0, 0]
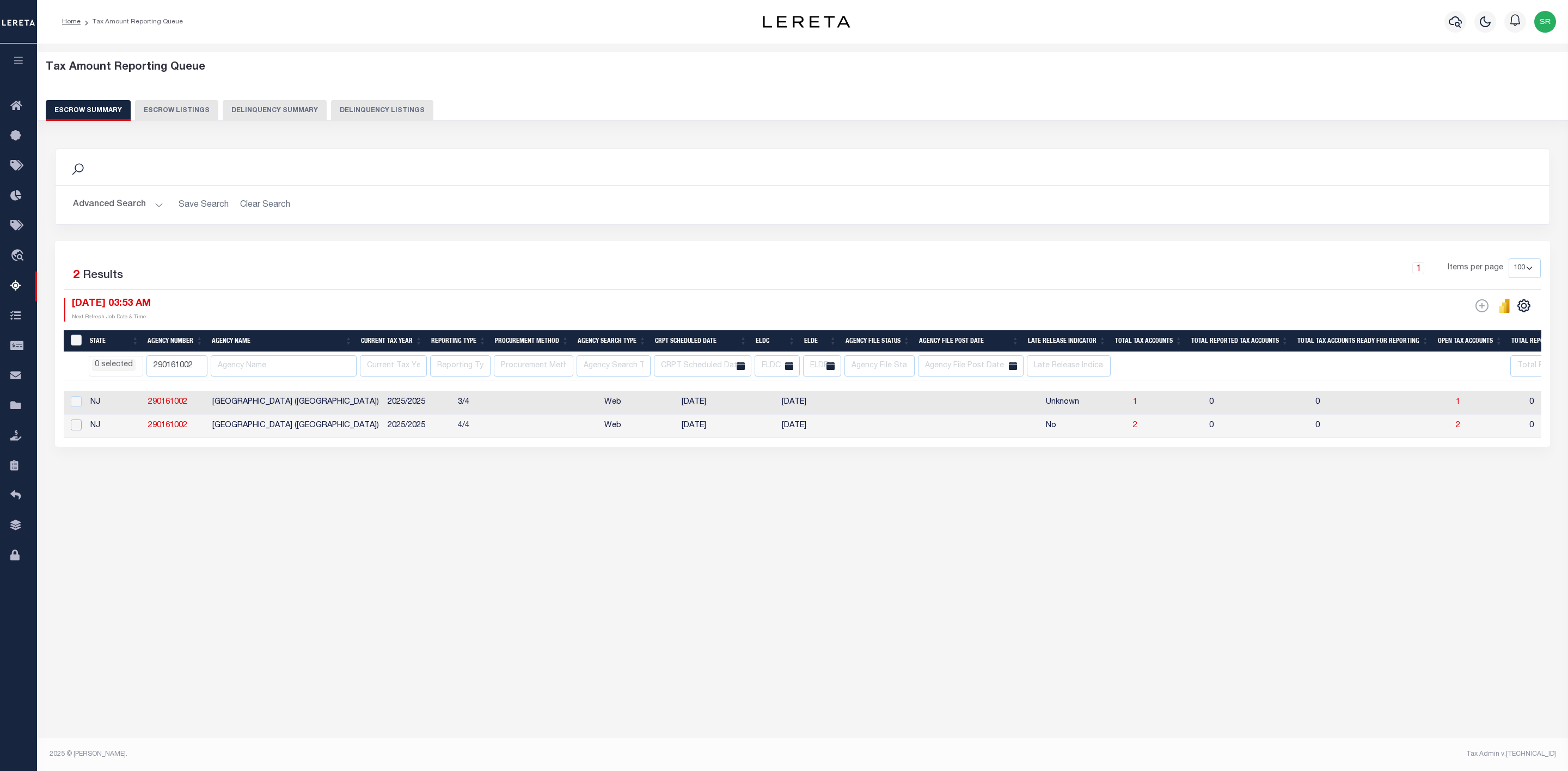
click at [76, 427] on input "checkbox" at bounding box center [76, 424] width 11 height 11
checkbox input "true"
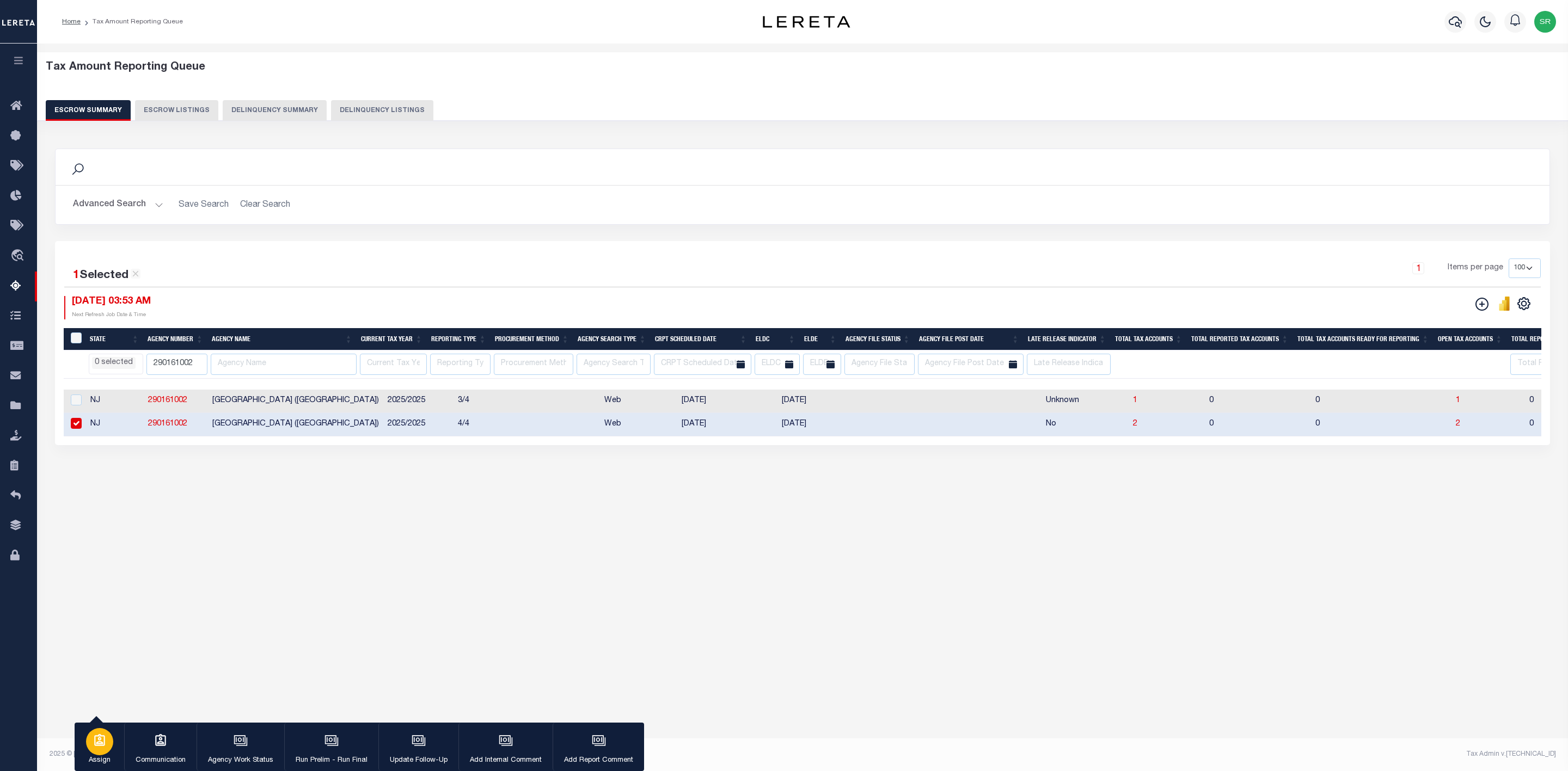
click at [99, 733] on icon "button" at bounding box center [99, 740] width 14 height 14
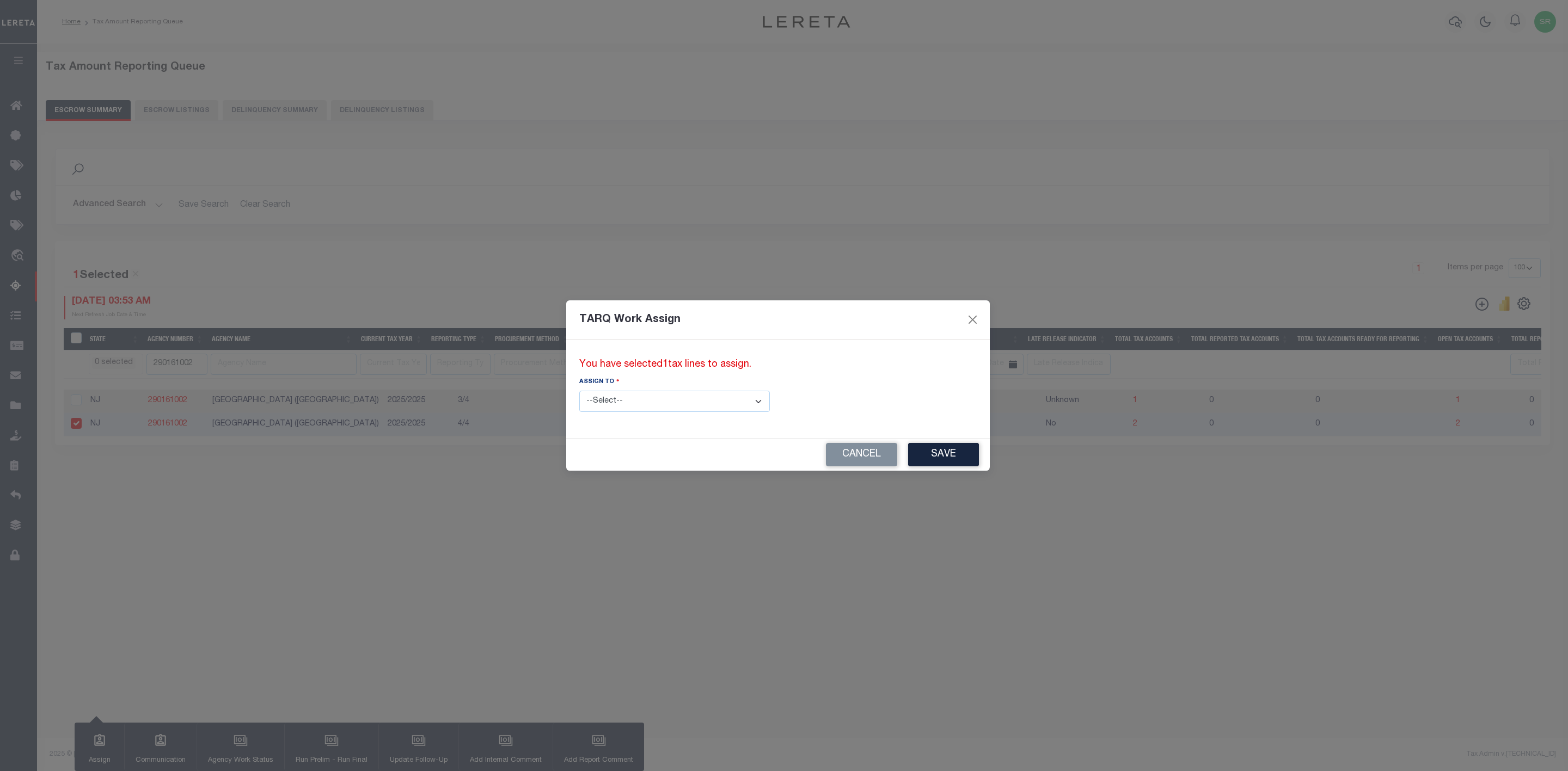
click at [676, 395] on select "--Select-- --Unassigned-- --Unassigned-- Adhikary Rinki Agustin Fernandez Agust…" at bounding box center [674, 402] width 190 height 21
select select "SreeVenkat Chandrashekar"
click at [579, 391] on select "--Select-- --Unassigned-- --Unassigned-- Adhikary Rinki Agustin Fernandez Agust…" at bounding box center [674, 402] width 190 height 21
click at [908, 457] on button "Save" at bounding box center [943, 454] width 71 height 24
select select
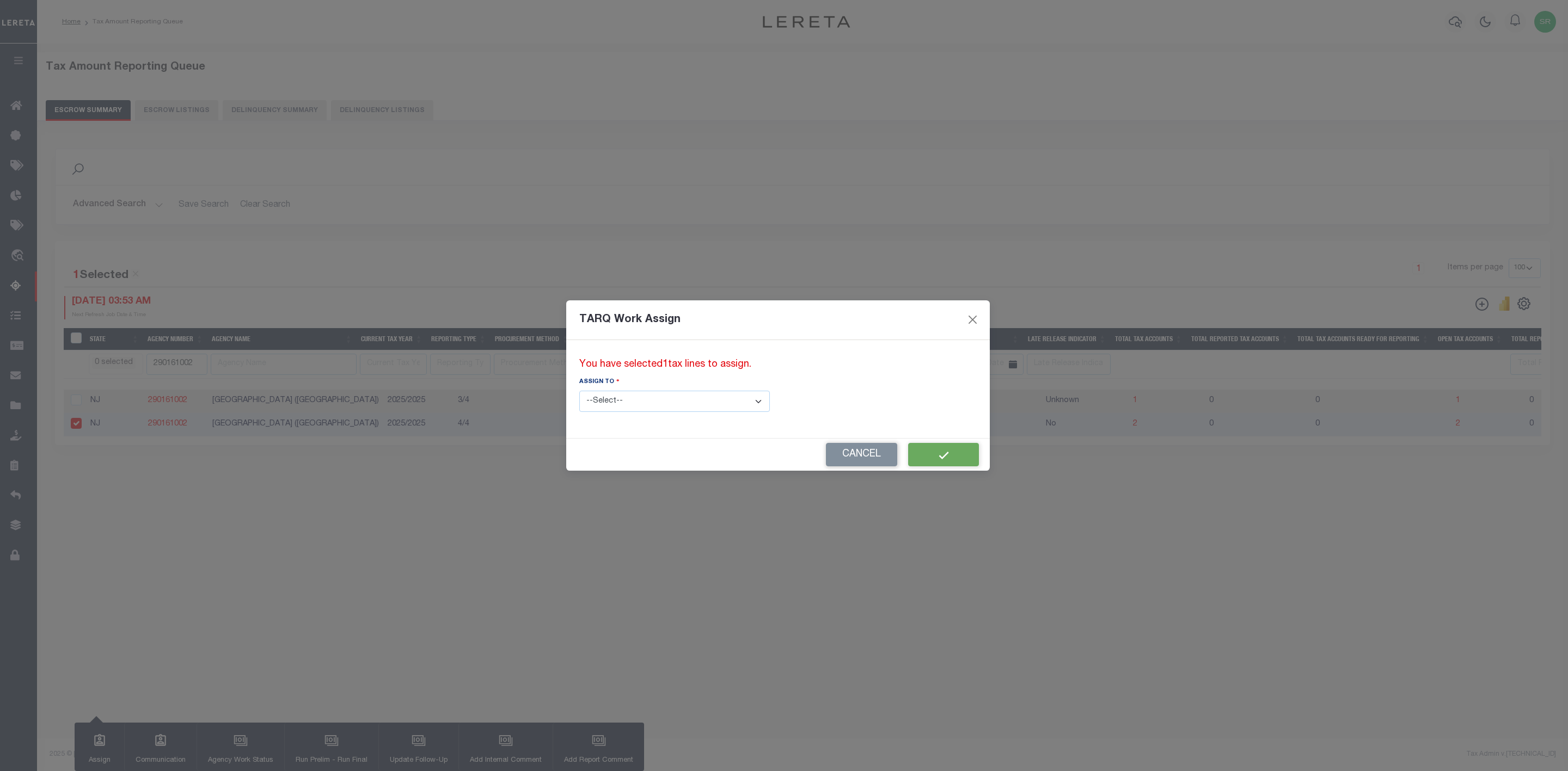
select select
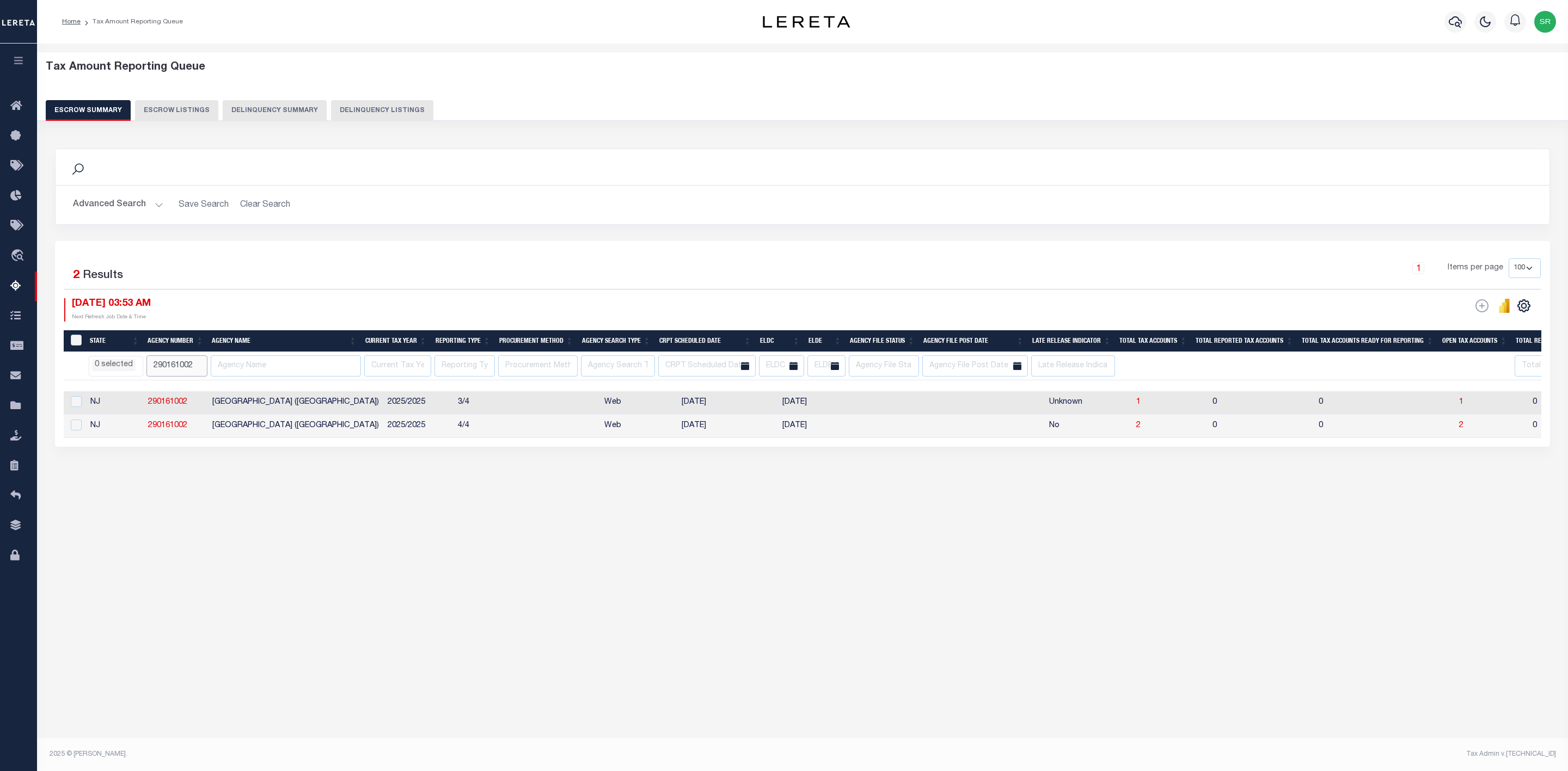
drag, startPoint x: 198, startPoint y: 368, endPoint x: 99, endPoint y: 359, distance: 99.4
click at [99, 359] on tr "AK AL AR AZ CA CO CT DC DE FL GA GU HI IA ID IL IN KS KY LA MA MD ME MI MN MO M…" at bounding box center [1321, 367] width 2515 height 29
paste input "310410101"
type input "310410101"
select select
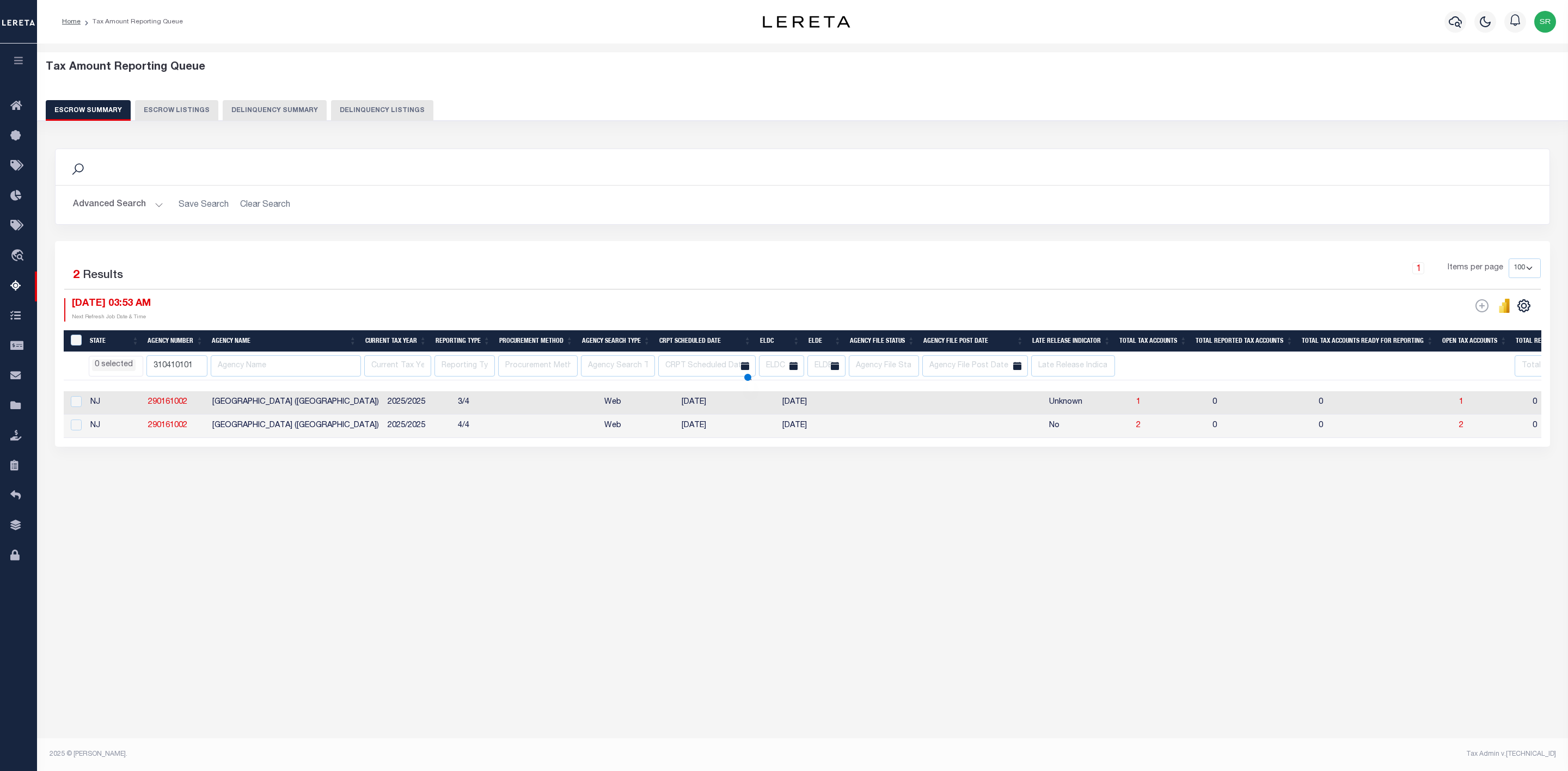
select select
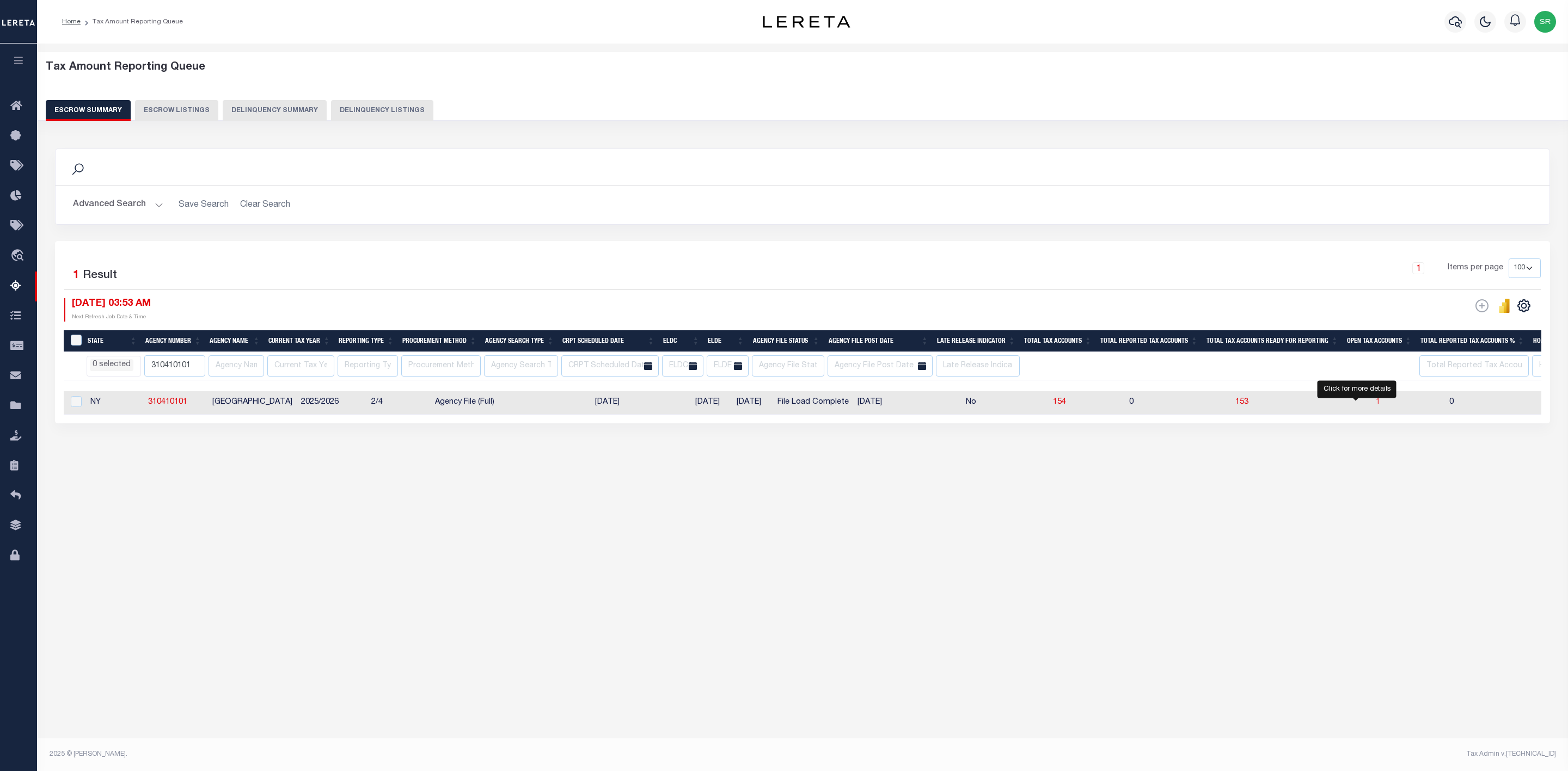
click at [1376, 406] on span "1" at bounding box center [1378, 402] width 4 height 8
select select "100"
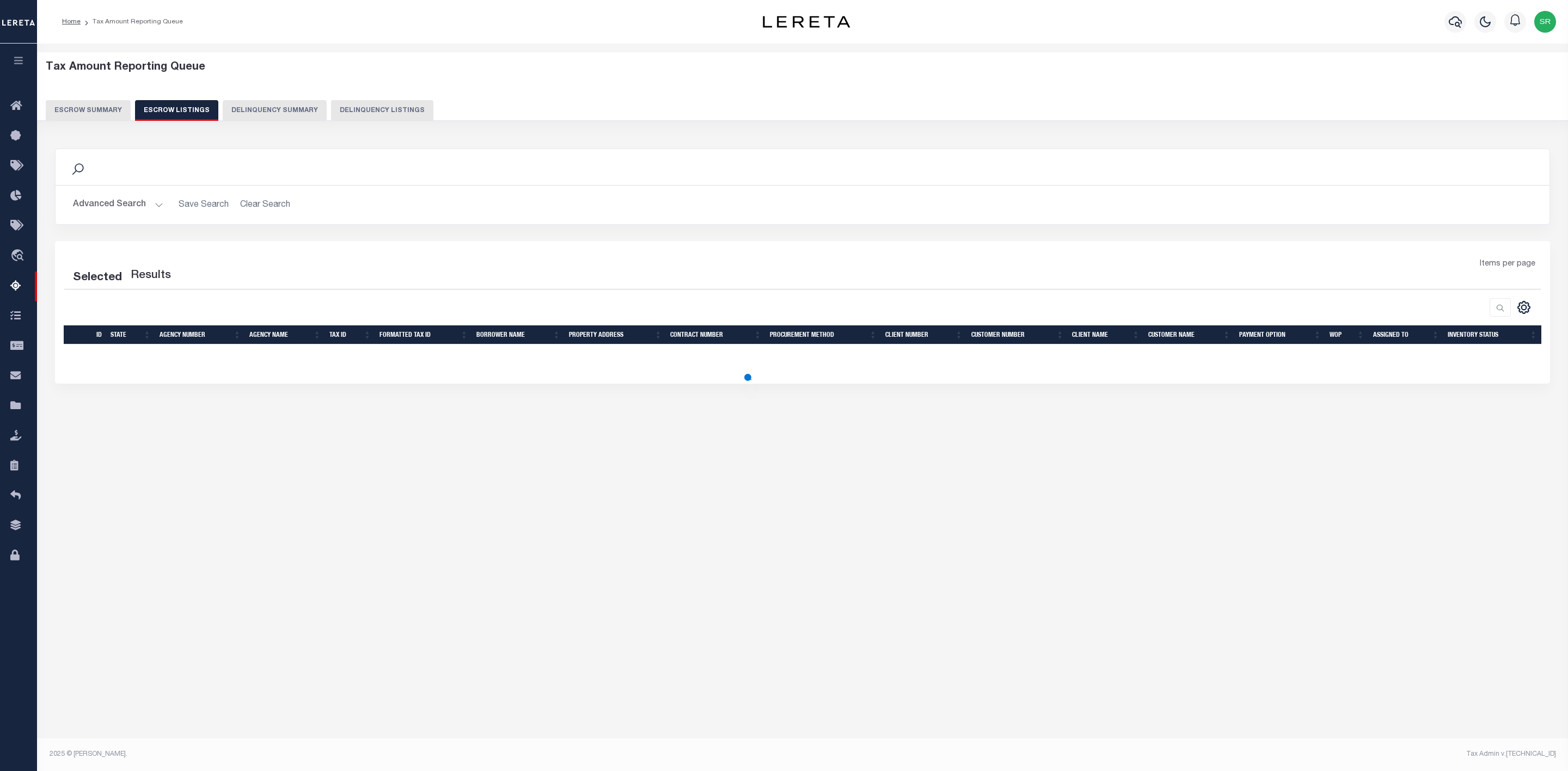
select select
select select "100"
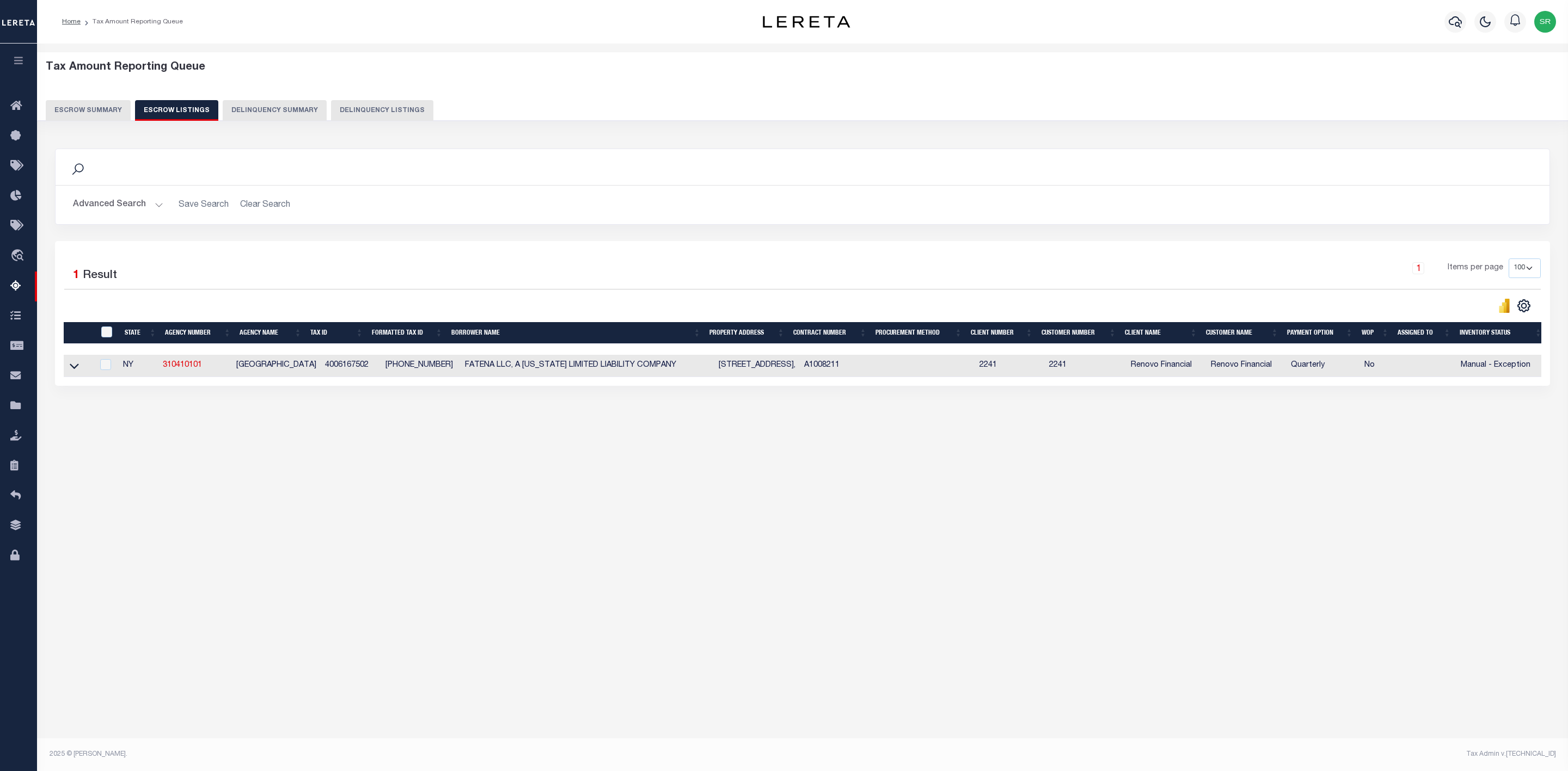
click at [82, 373] on td at bounding box center [78, 365] width 29 height 22
checkbox input "true"
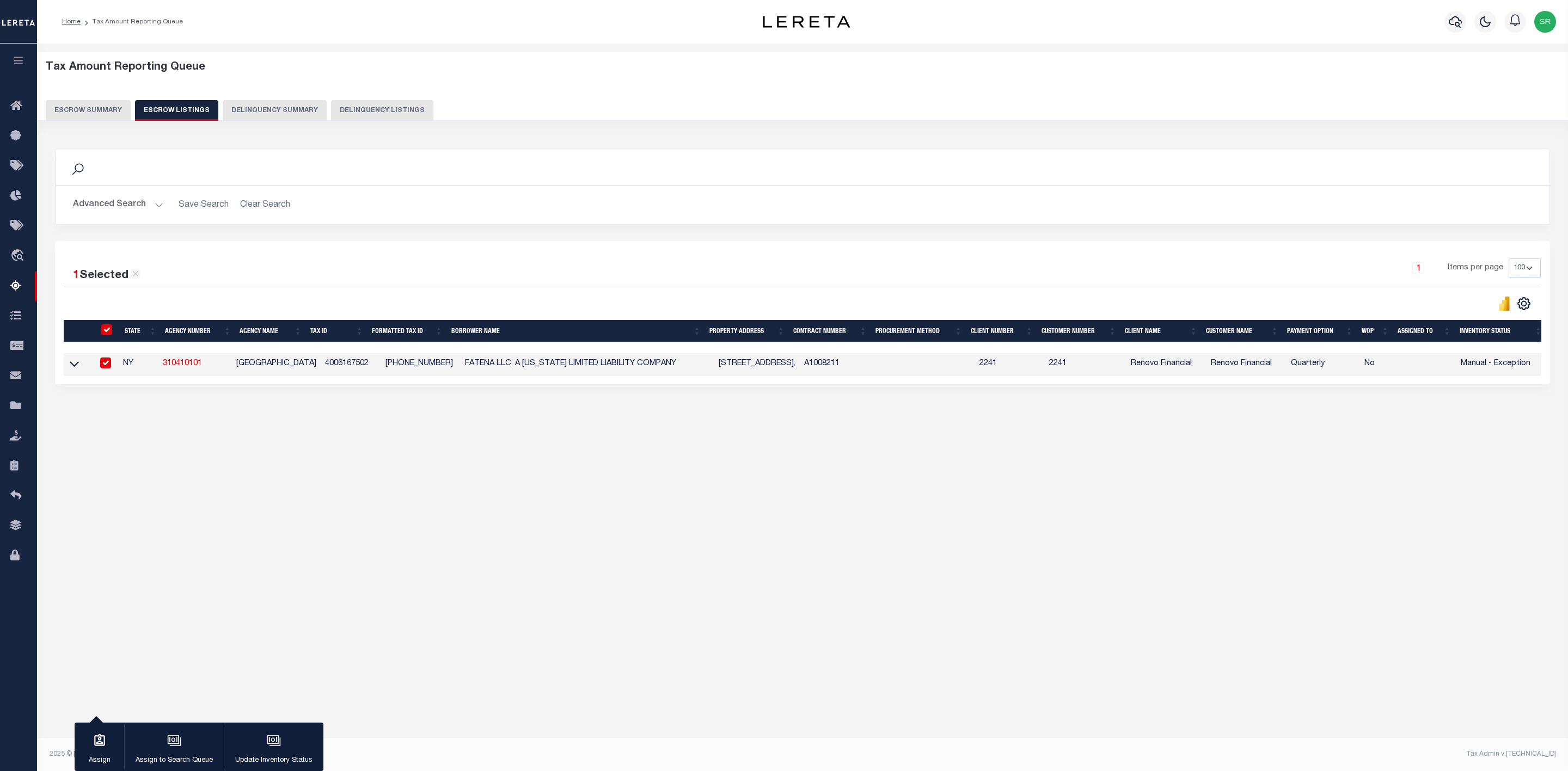
click at [82, 370] on td at bounding box center [78, 364] width 29 height 22
checkbox input "false"
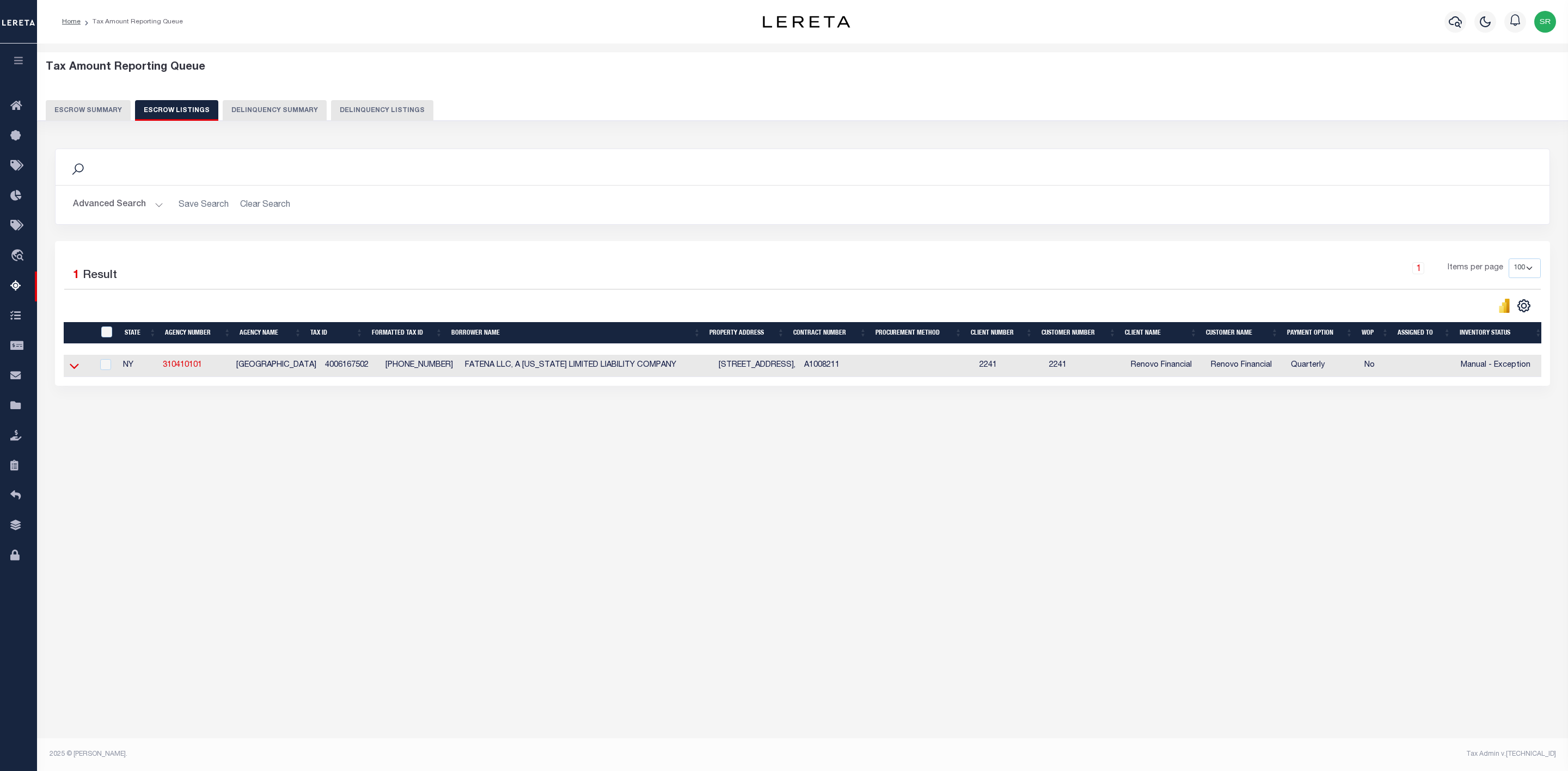
click at [75, 371] on icon at bounding box center [74, 366] width 9 height 11
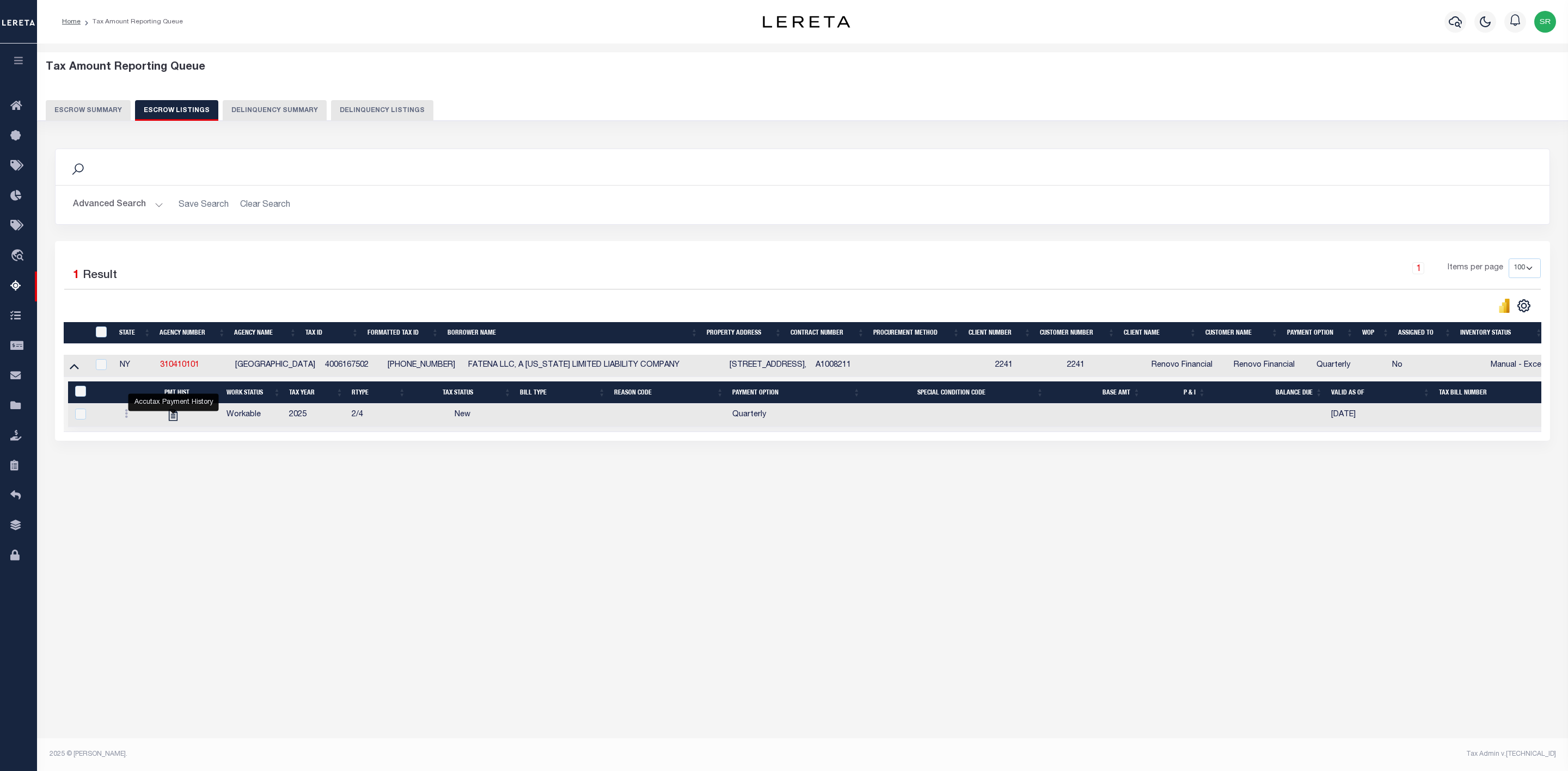
click at [109, 118] on button "Escrow Summary" at bounding box center [88, 110] width 85 height 21
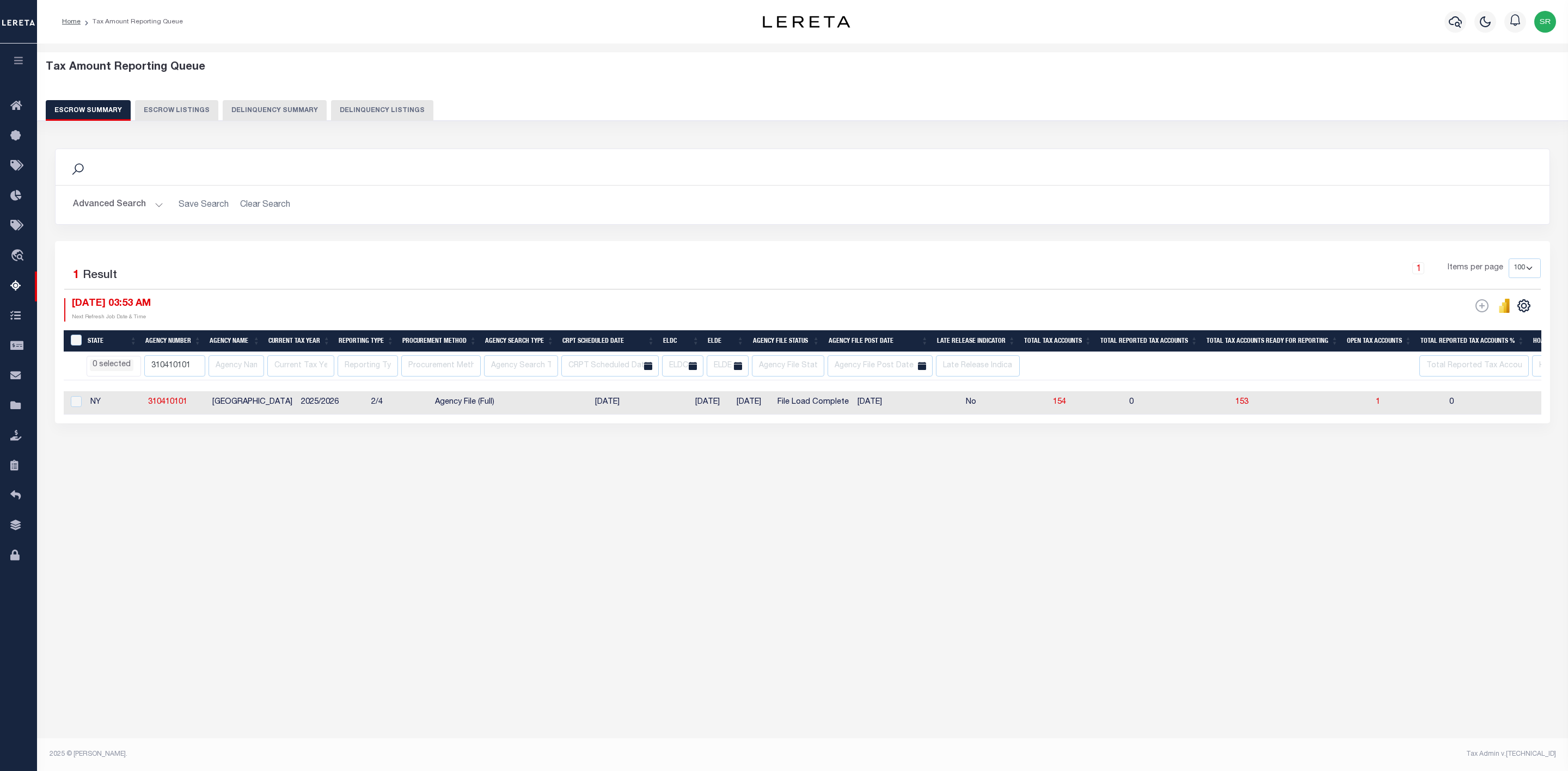
click at [109, 118] on button "Escrow Summary" at bounding box center [88, 110] width 85 height 21
drag, startPoint x: 197, startPoint y: 370, endPoint x: 84, endPoint y: 354, distance: 114.1
click at [84, 354] on tr "AK AL AR AZ CA CO CT DC DE FL GA GU HI IA ID IL IN KS KY LA MA MD ME MI MN MO M…" at bounding box center [1241, 367] width 2356 height 29
paste input "www.charlescounty.org"
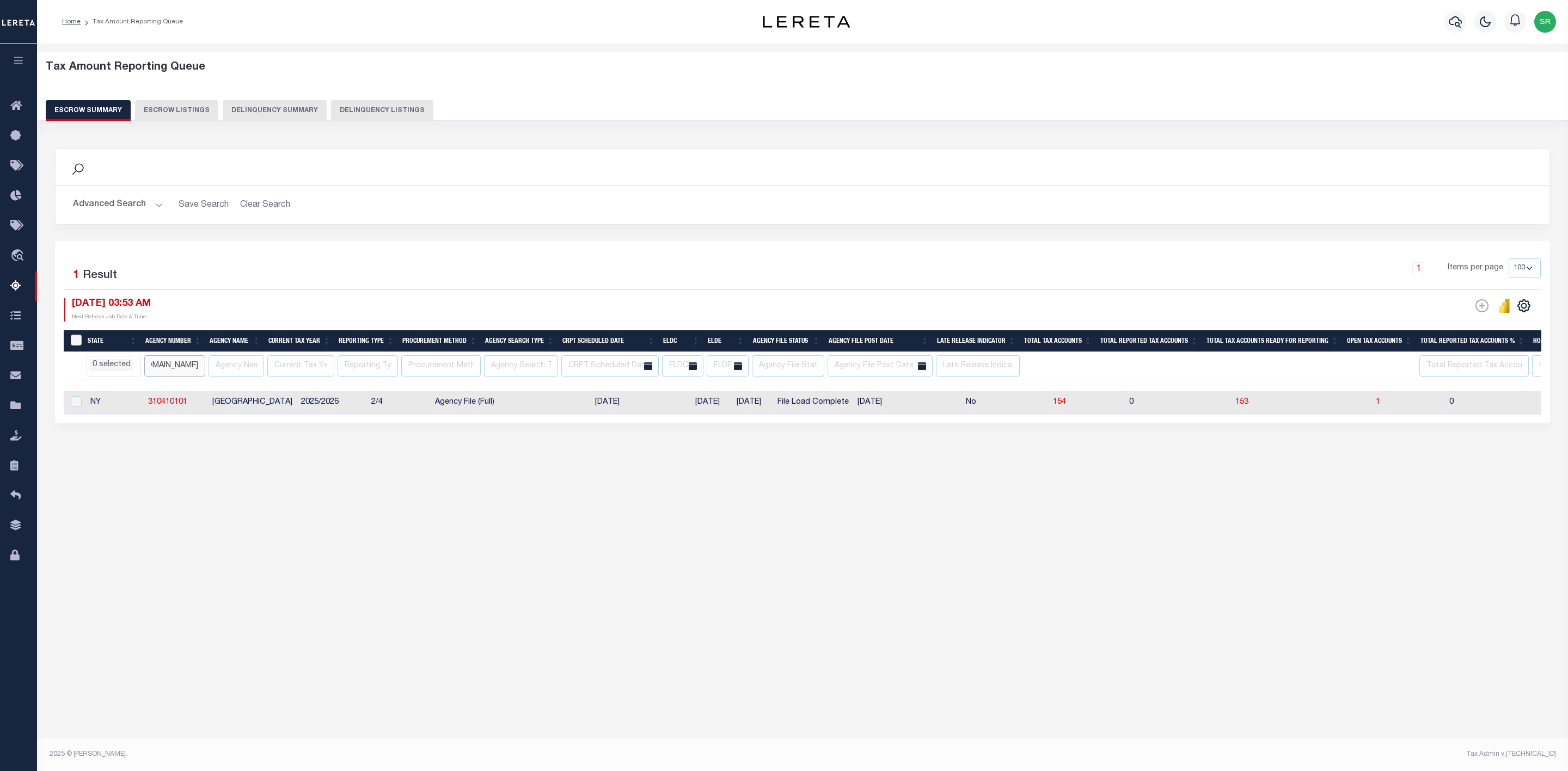
type input "www.charlescounty.org"
select select
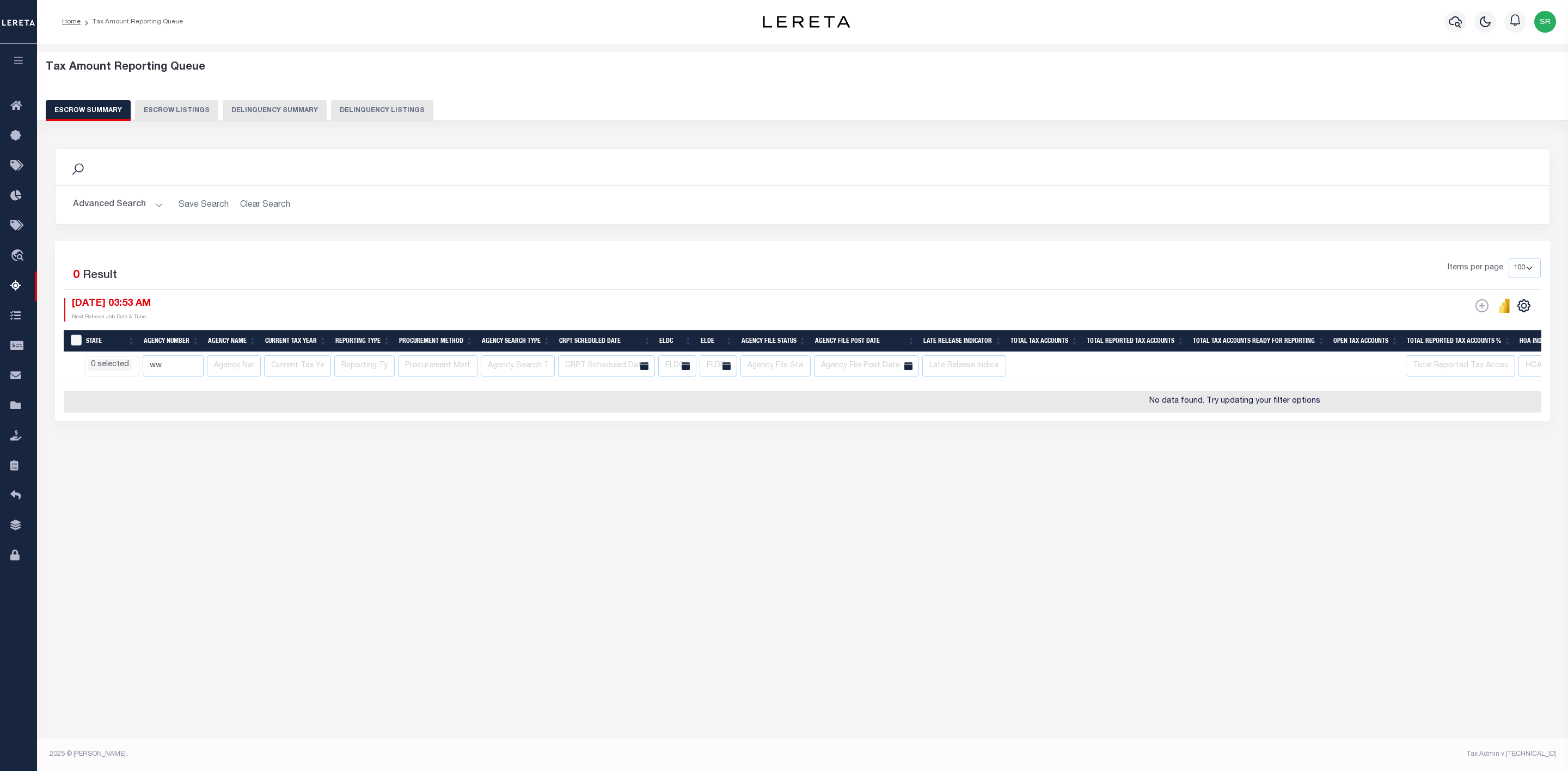
type input "w"
select select
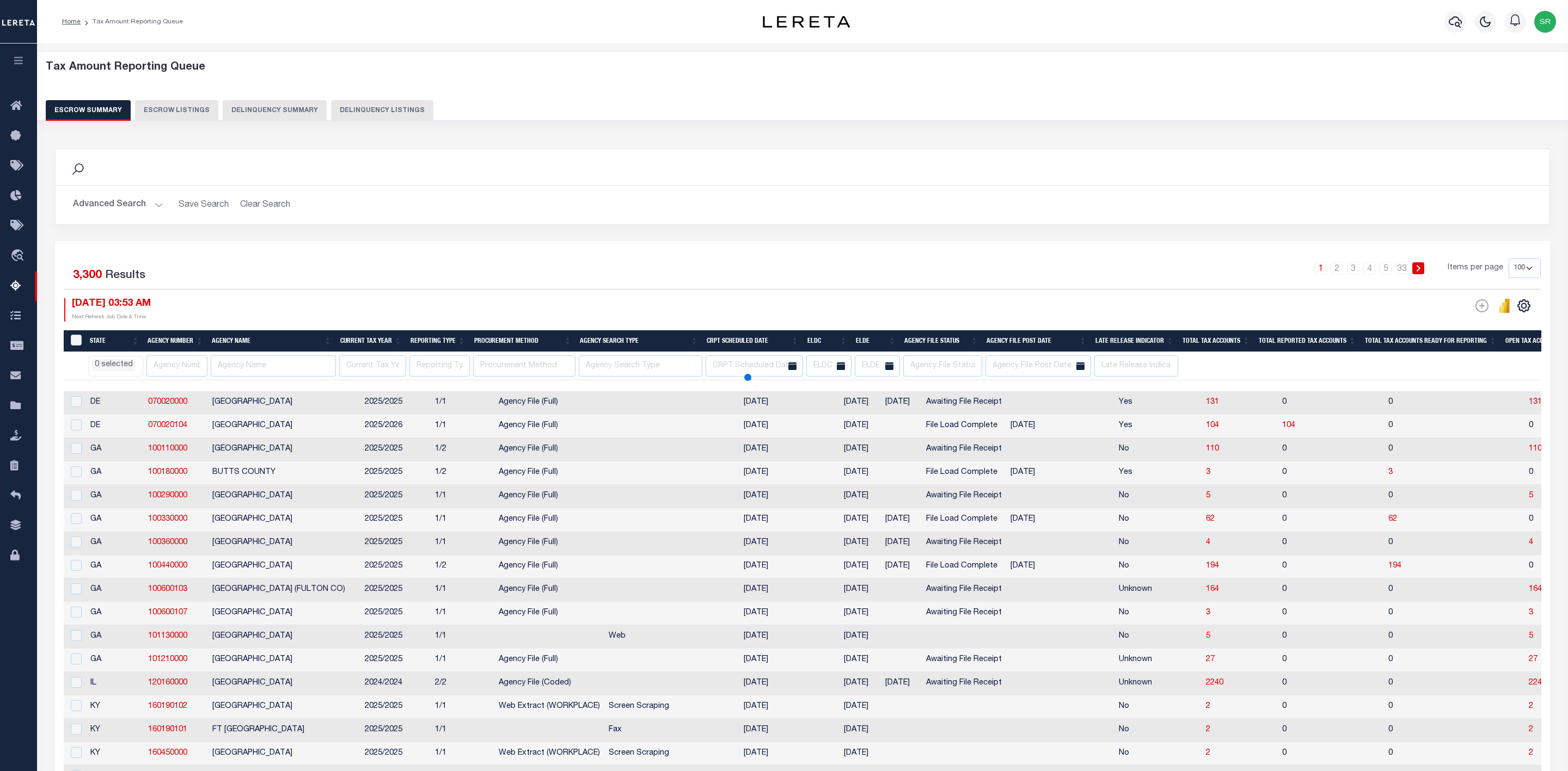
select select
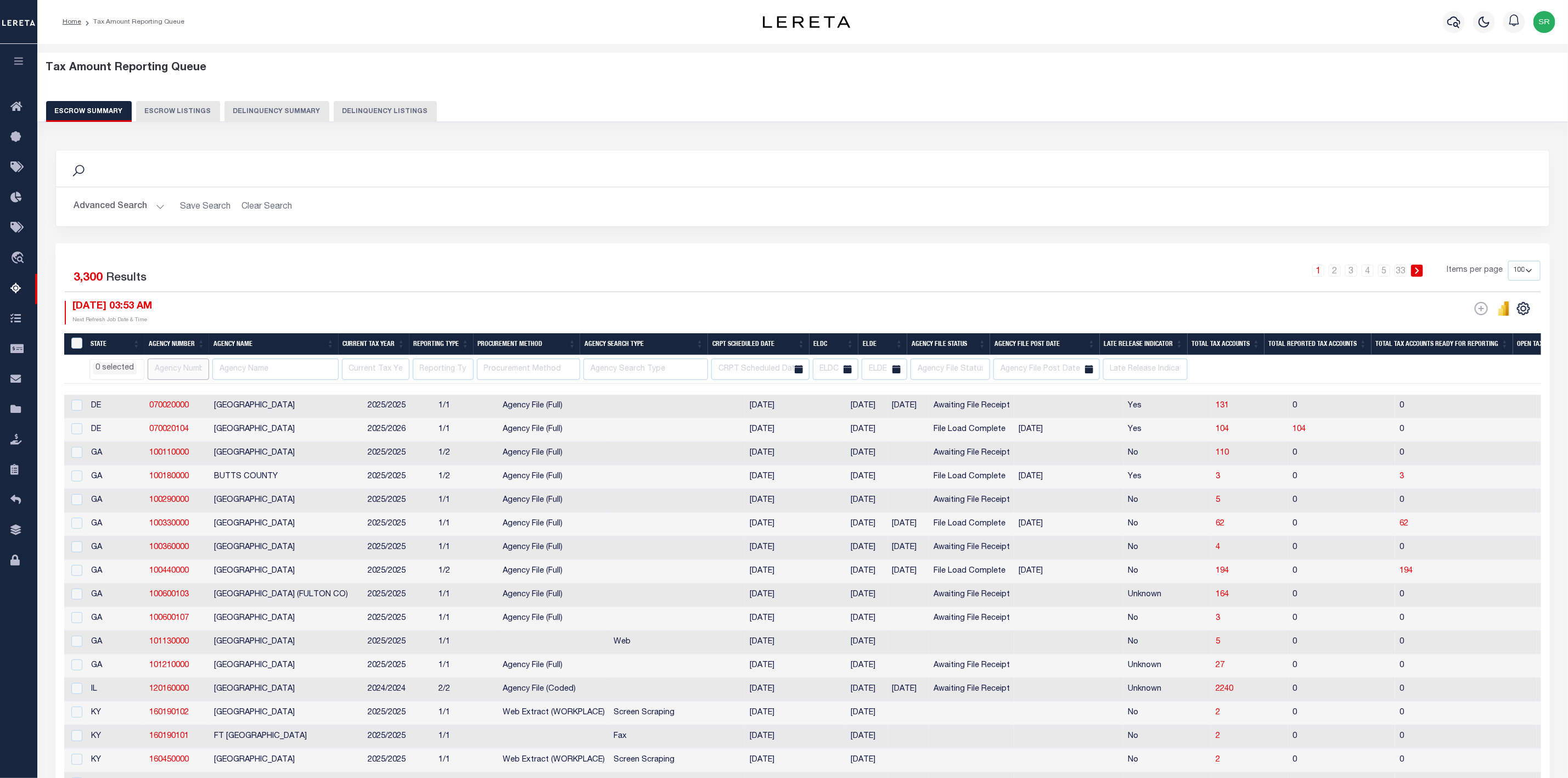
click at [180, 369] on input "text" at bounding box center [178, 369] width 61 height 22
paste input "190090000"
type input "190090000"
select select
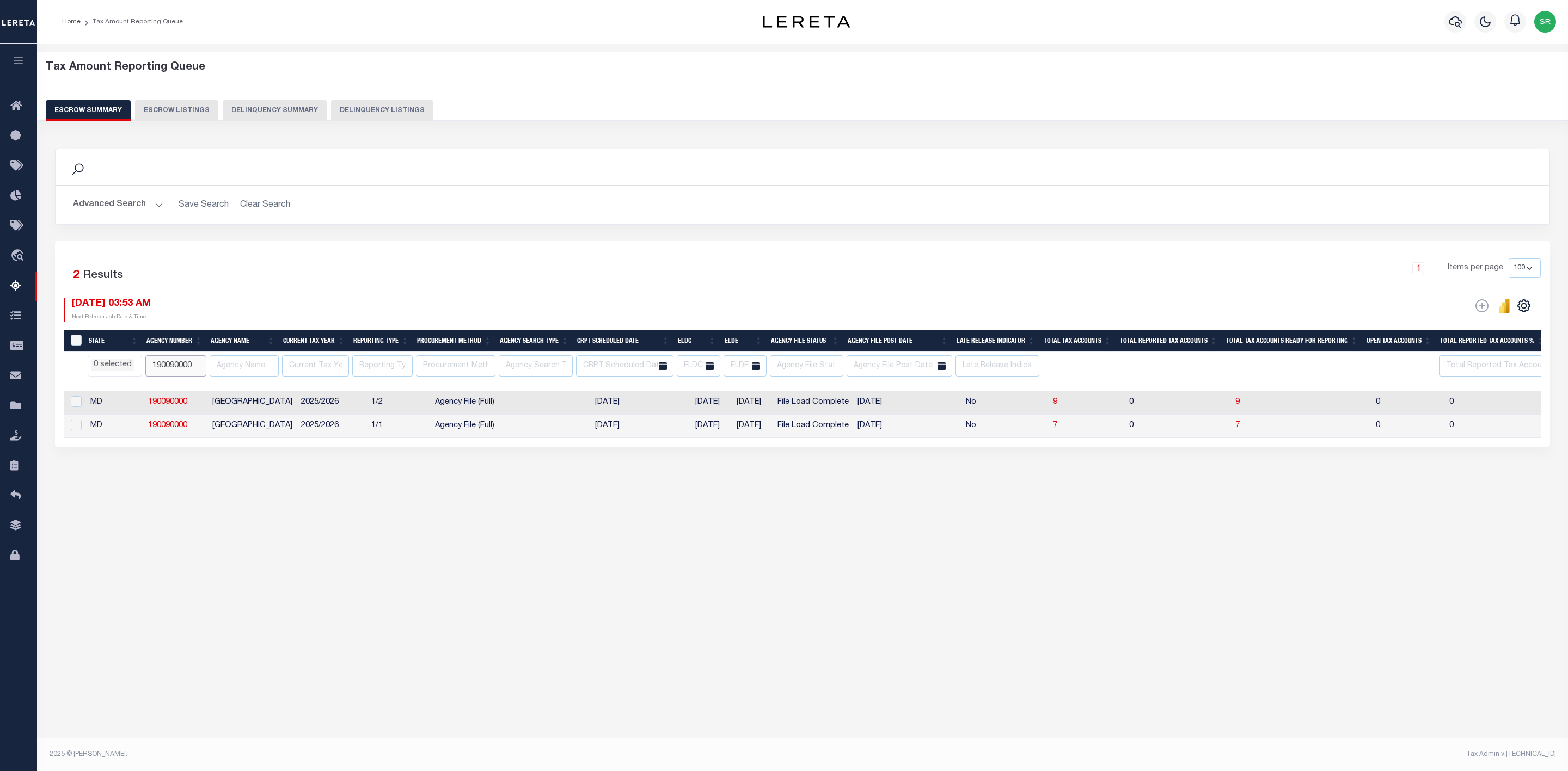
click at [178, 368] on input "190090000" at bounding box center [175, 366] width 61 height 21
type input "190060000"
select select
drag, startPoint x: 199, startPoint y: 369, endPoint x: 98, endPoint y: 370, distance: 101.0
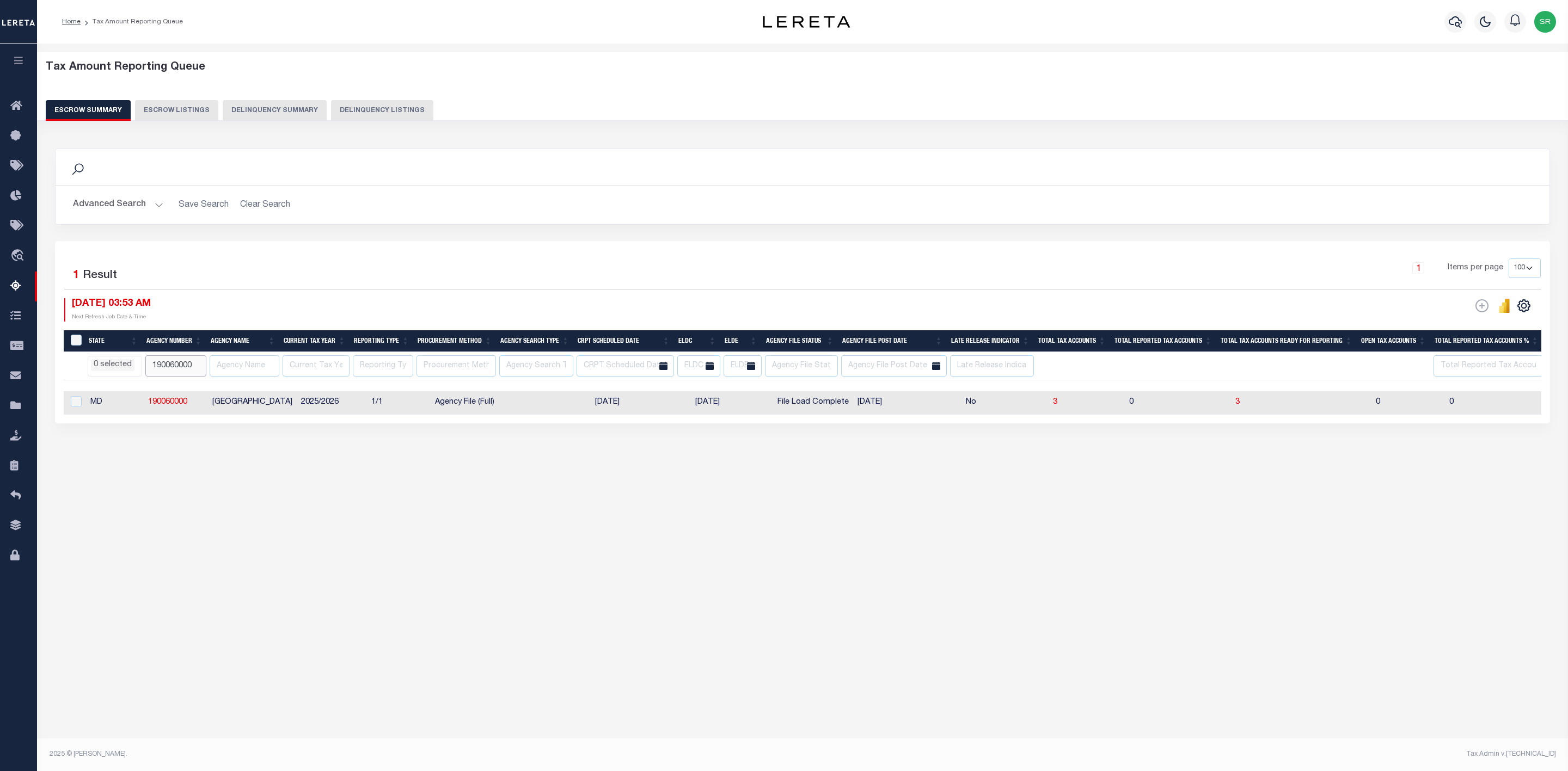
click at [98, 370] on tr "AK AL AR AZ CA CO CT DC DE FL GA GU HI IA ID IL IN KS KY LA MA MD ME MI MN MO M…" at bounding box center [1248, 367] width 2370 height 29
paste input "310330603"
type input "310330603"
select select
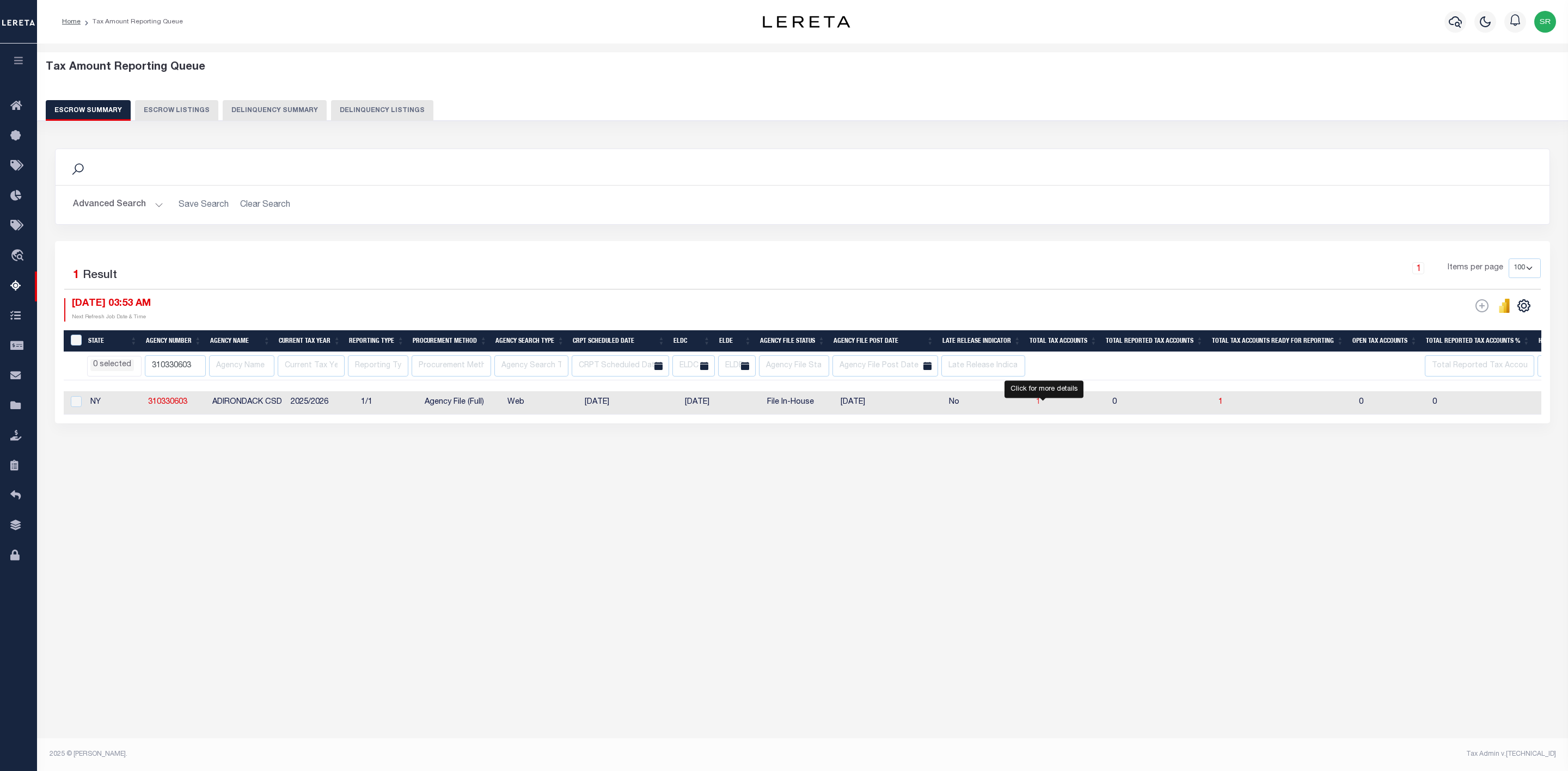
click at [1040, 404] on span "1" at bounding box center [1038, 402] width 4 height 8
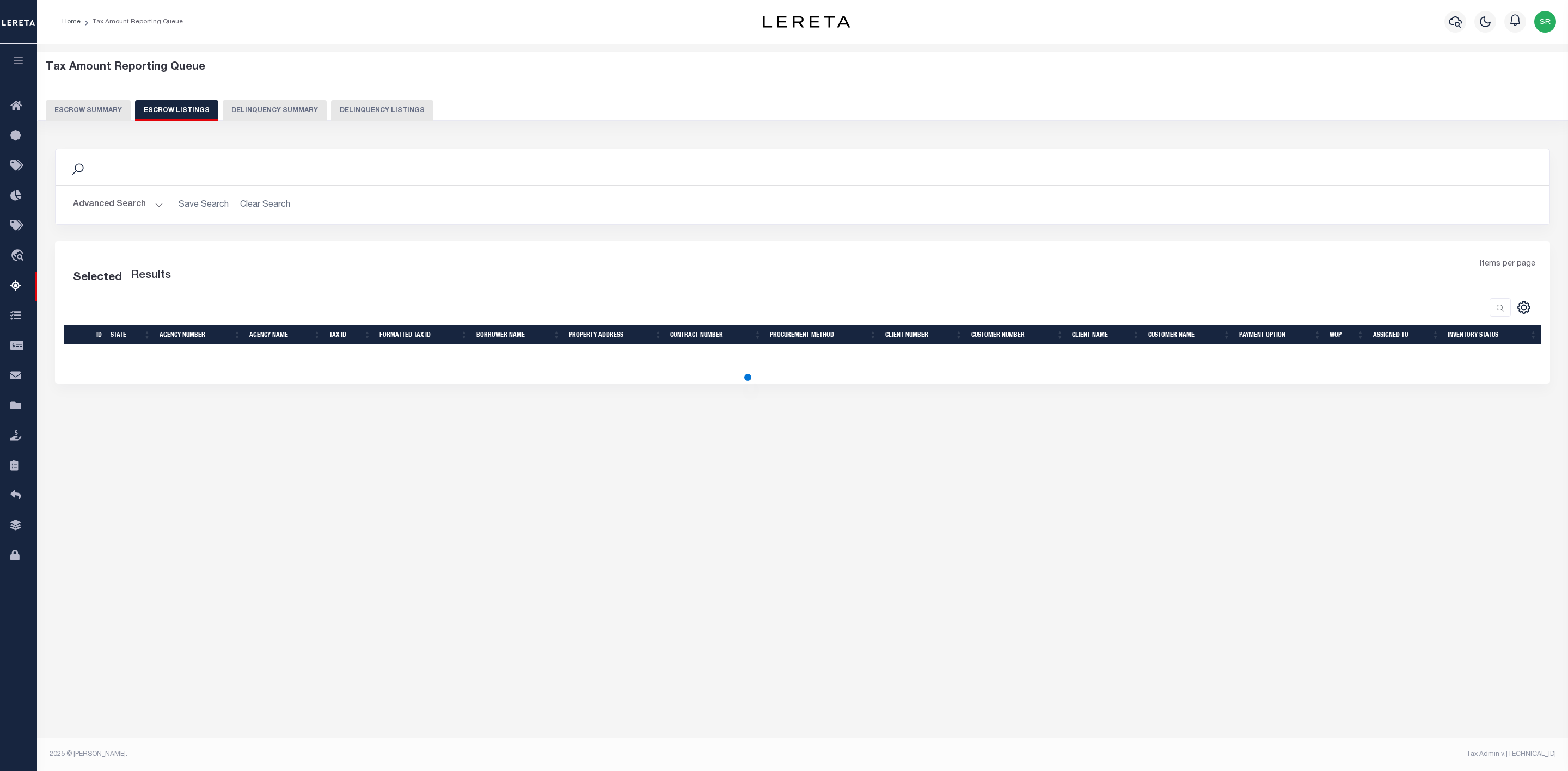
select select
select select "100"
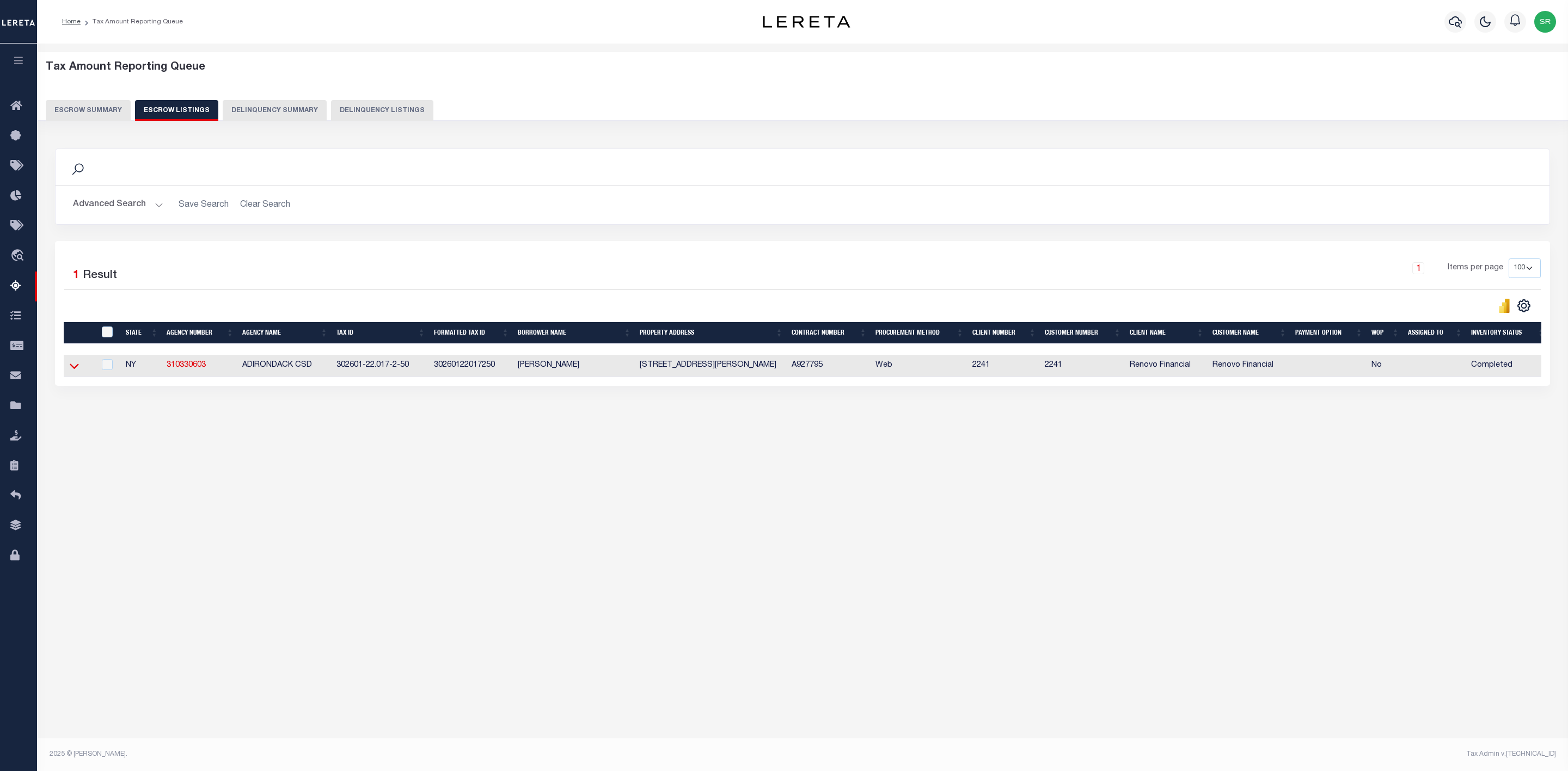
click at [75, 369] on icon at bounding box center [74, 366] width 9 height 11
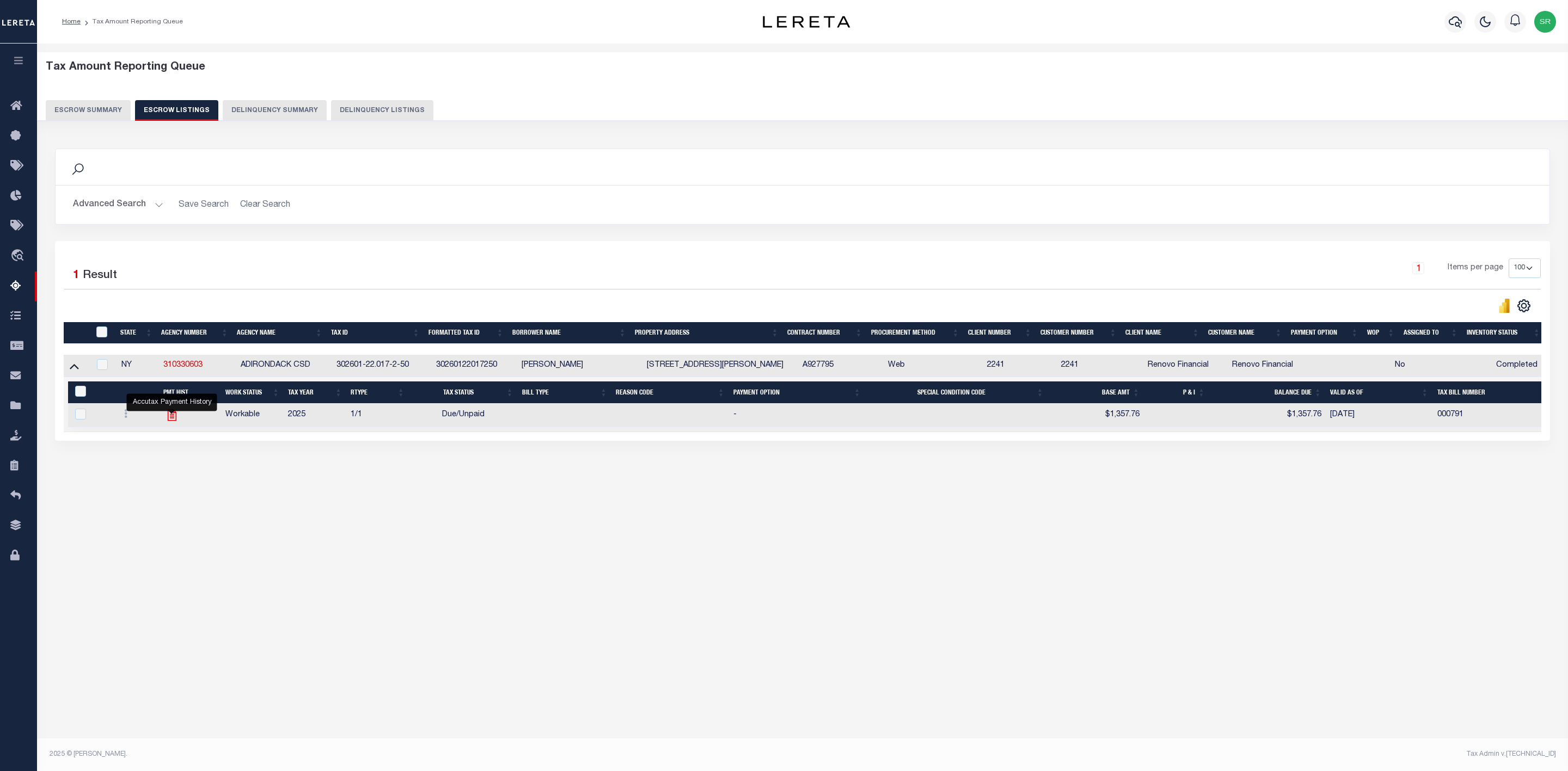
click at [172, 421] on icon "" at bounding box center [172, 415] width 9 height 11
checkbox input "true"
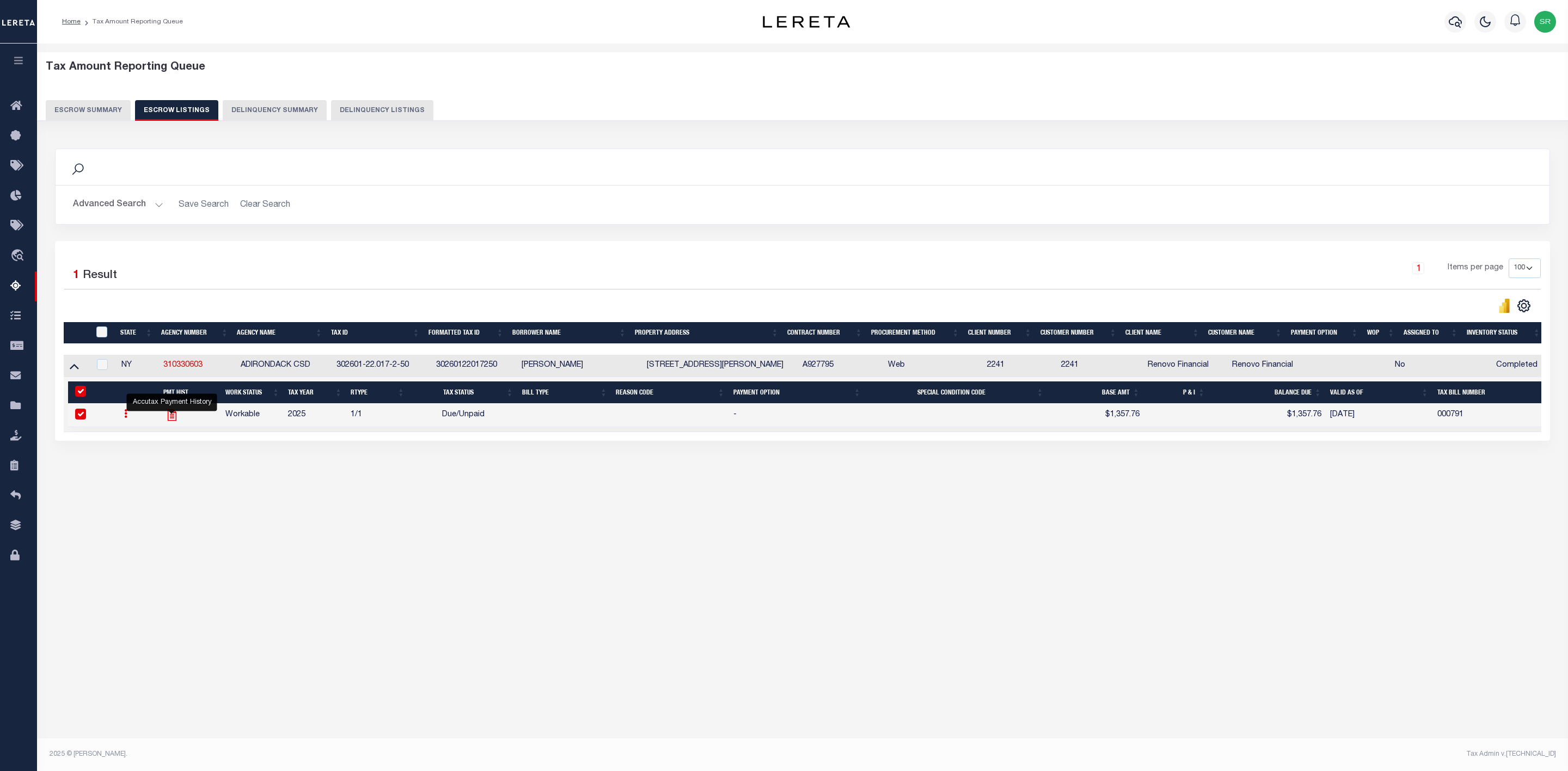
click at [172, 421] on icon "" at bounding box center [172, 415] width 9 height 11
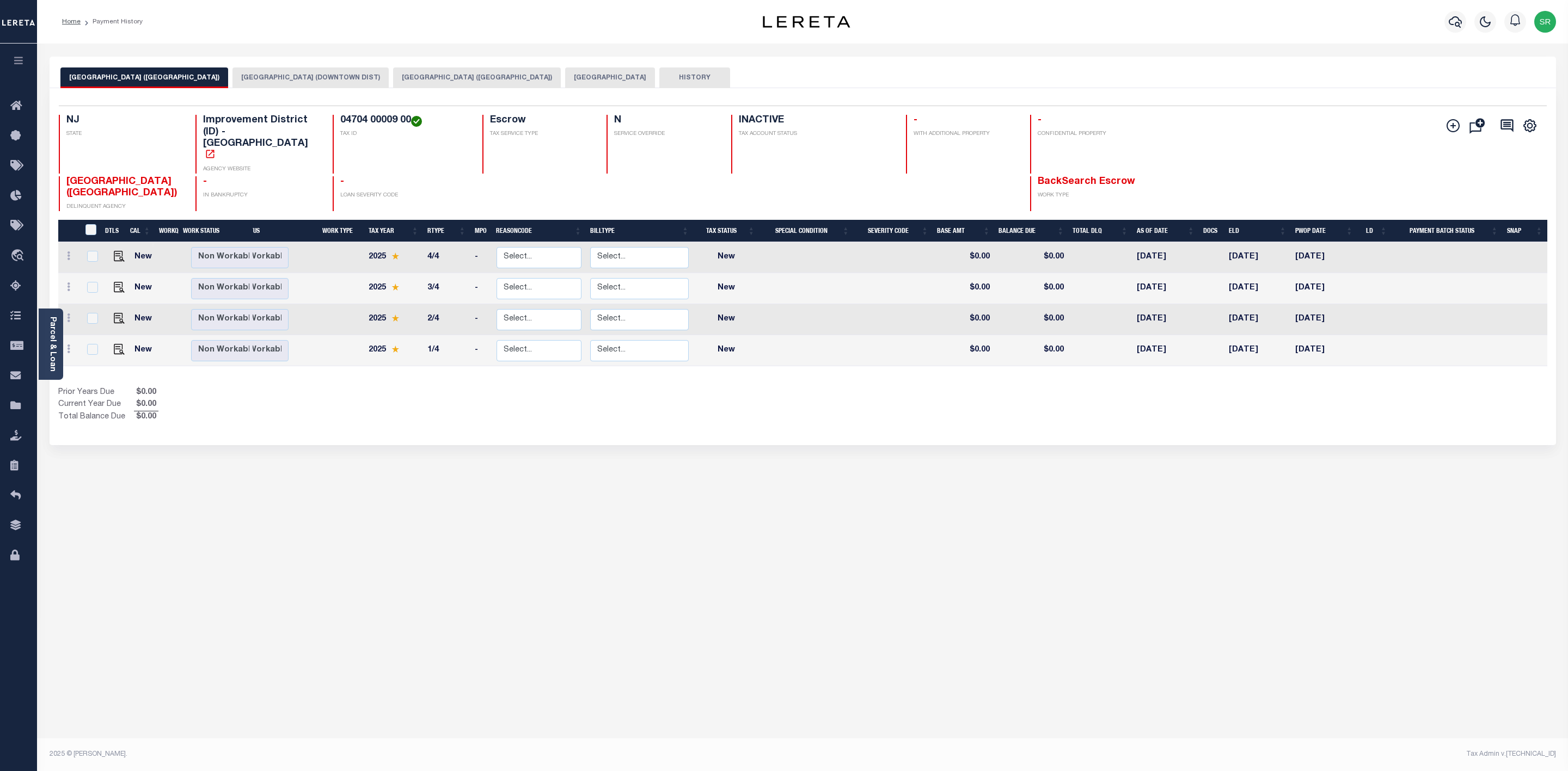
click at [425, 76] on button "[GEOGRAPHIC_DATA] ([GEOGRAPHIC_DATA])" at bounding box center [477, 77] width 167 height 21
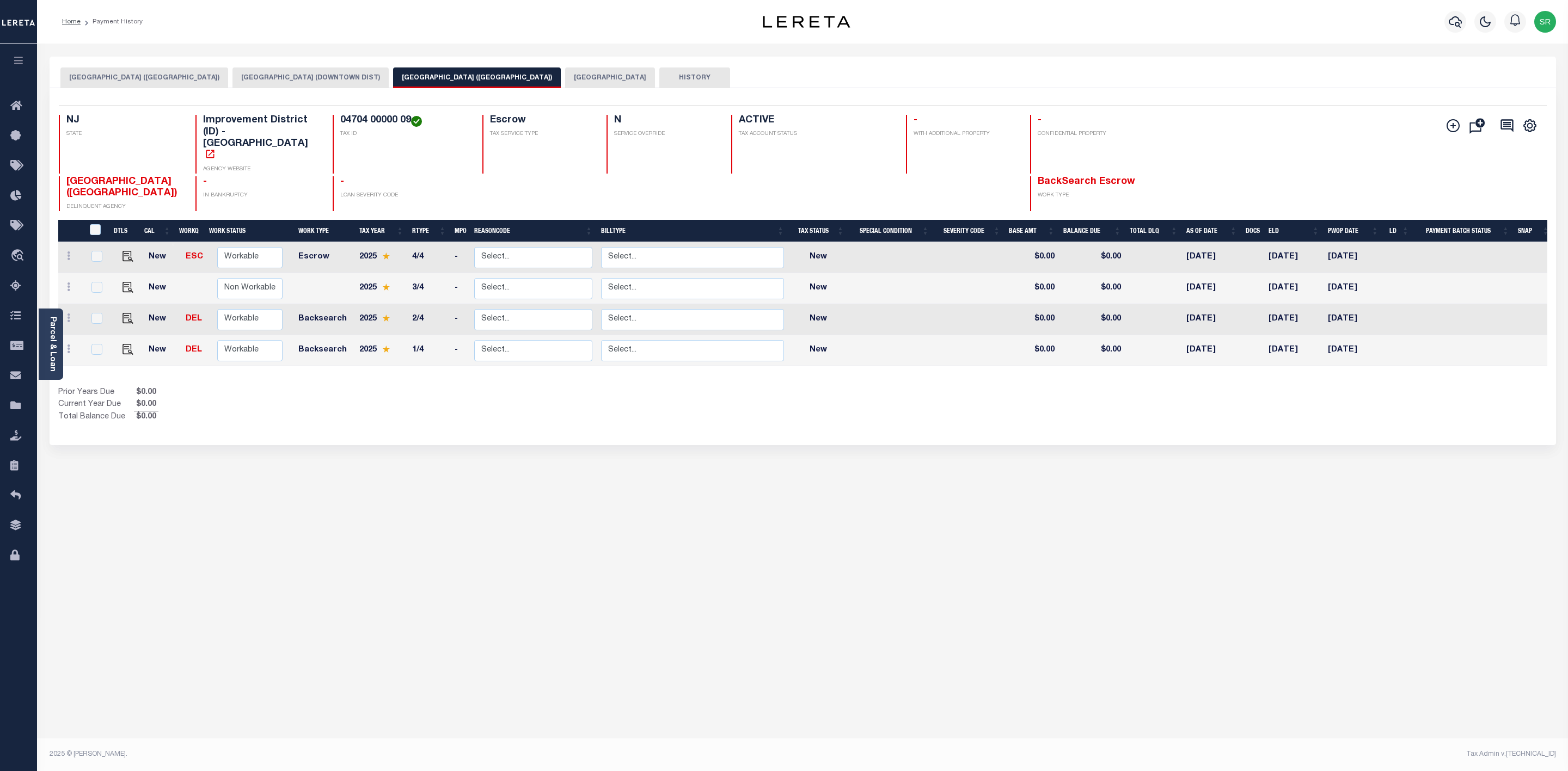
click at [131, 81] on button "[GEOGRAPHIC_DATA] ([GEOGRAPHIC_DATA])" at bounding box center [144, 77] width 167 height 21
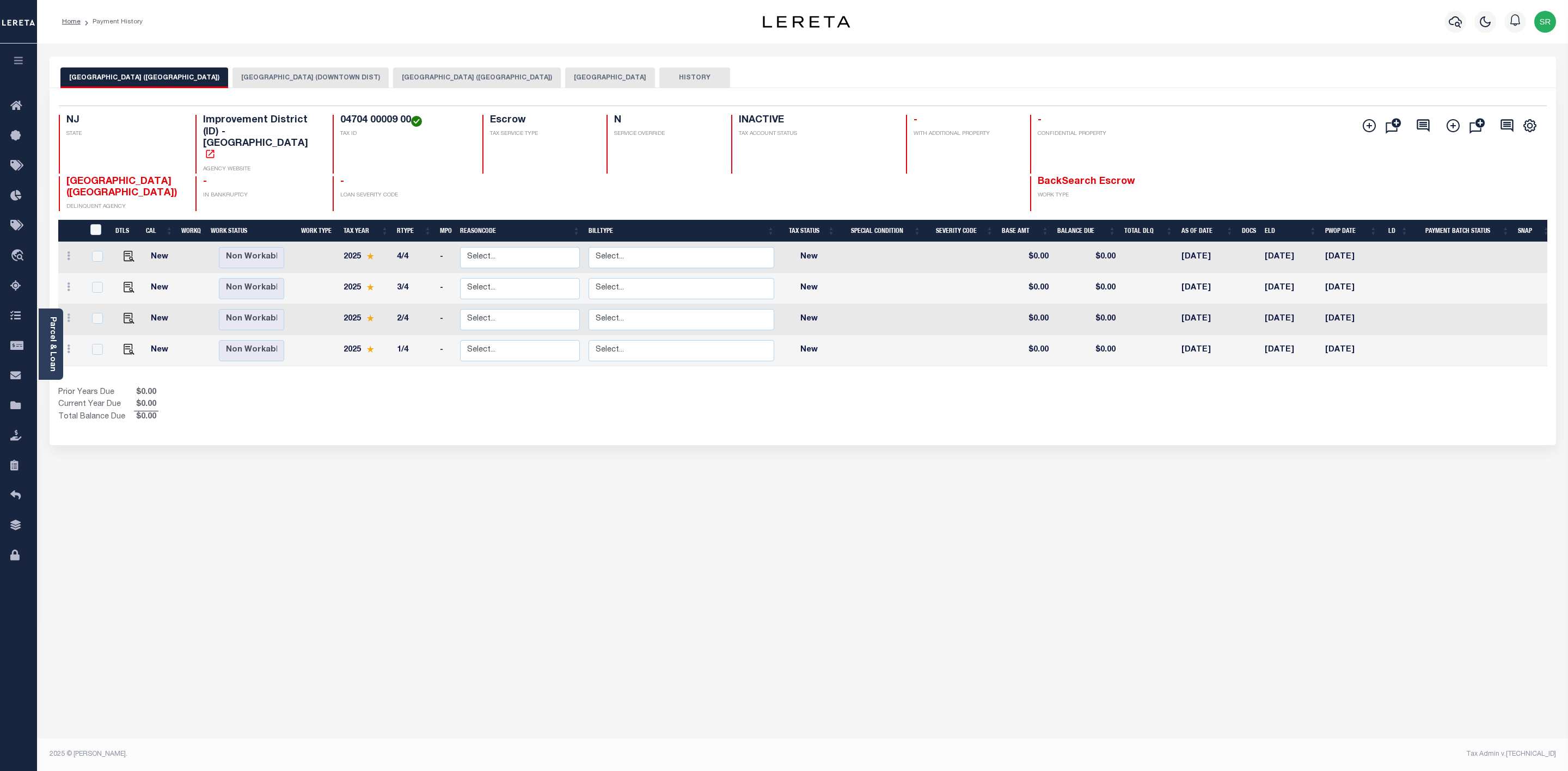
click at [468, 76] on button "[GEOGRAPHIC_DATA] ([GEOGRAPHIC_DATA])" at bounding box center [477, 77] width 167 height 21
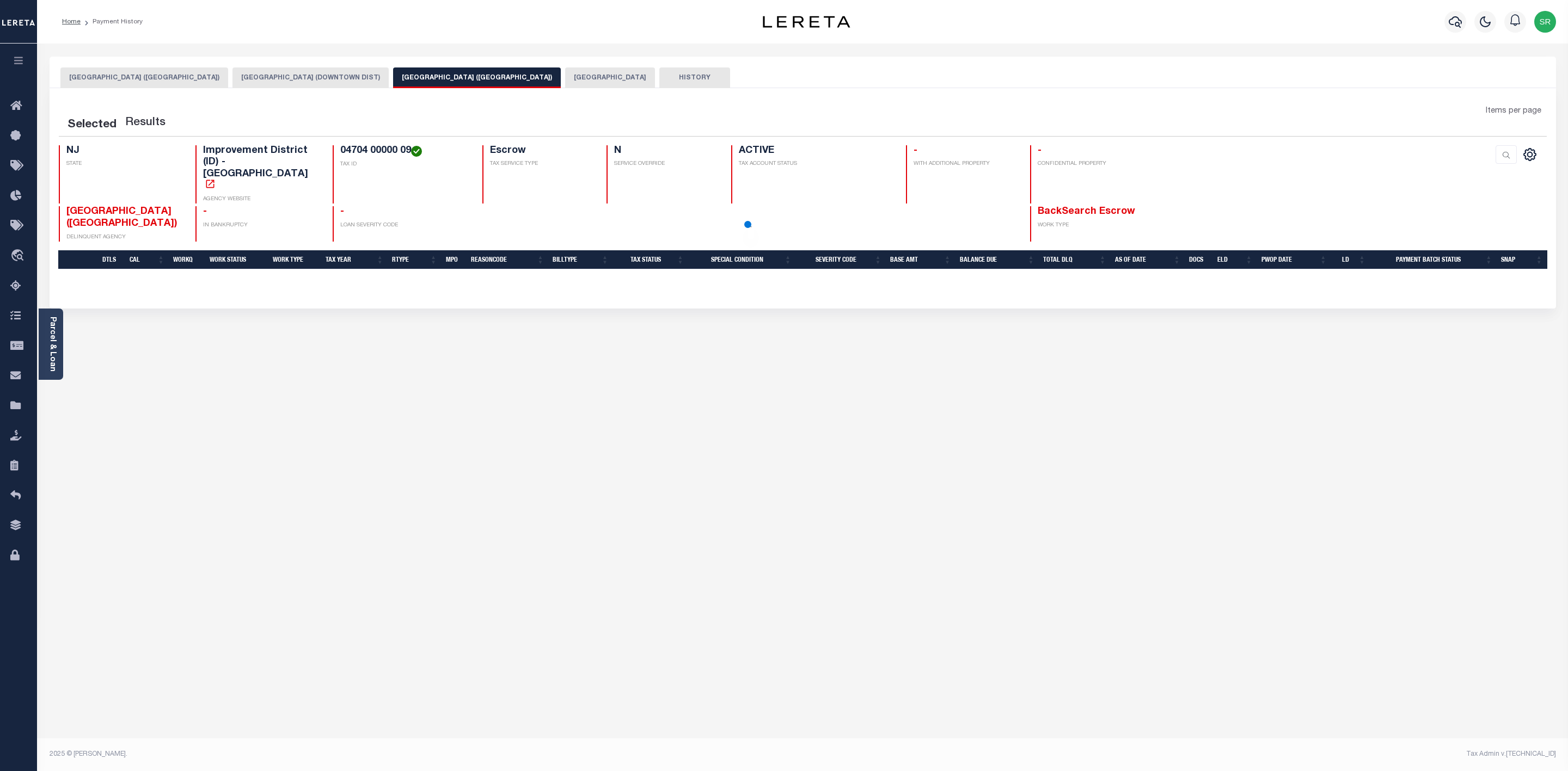
click at [468, 76] on button "[GEOGRAPHIC_DATA] ([GEOGRAPHIC_DATA])" at bounding box center [477, 77] width 167 height 21
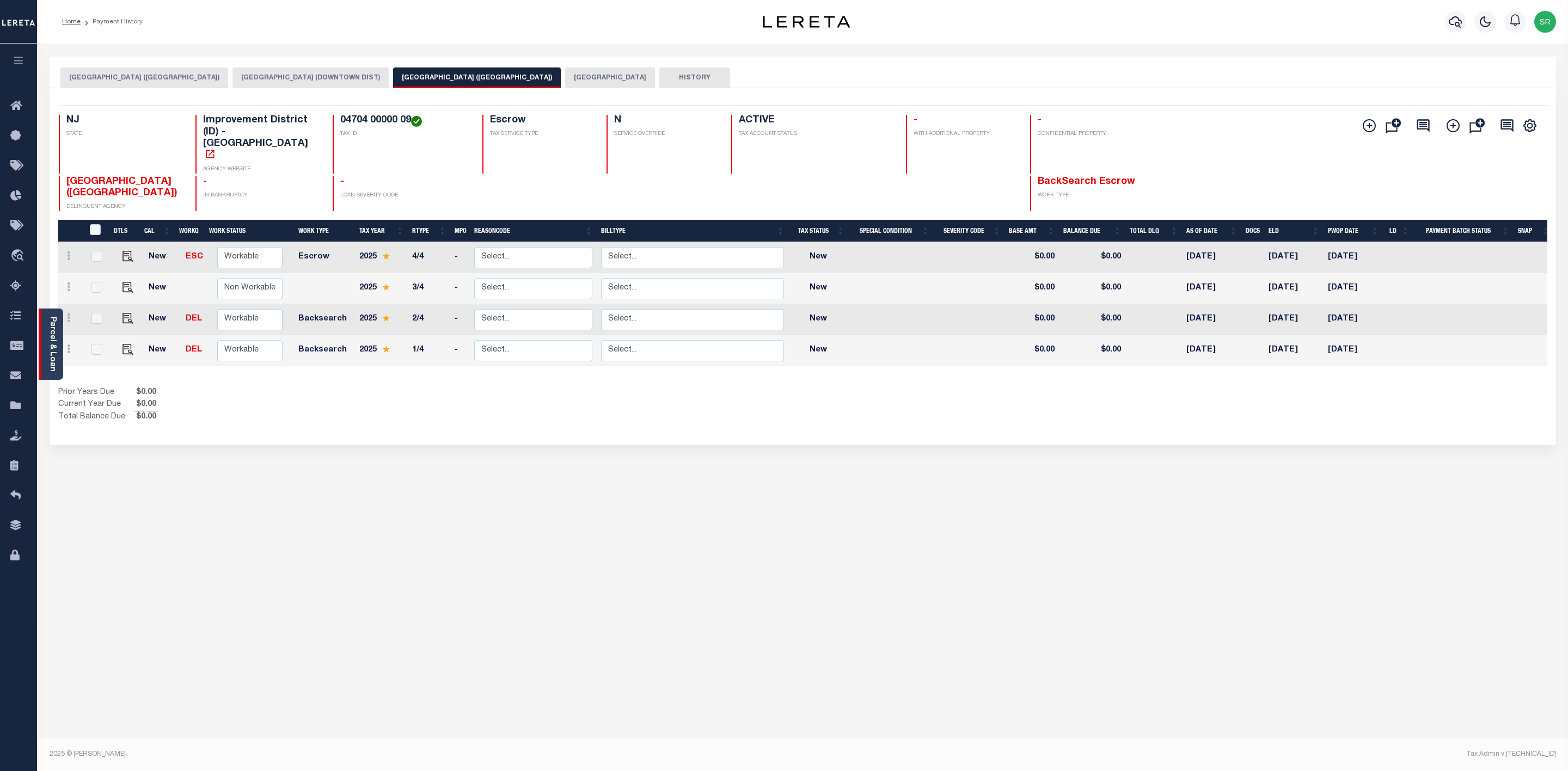
click at [49, 359] on link "Parcel & Loan" at bounding box center [52, 344] width 8 height 55
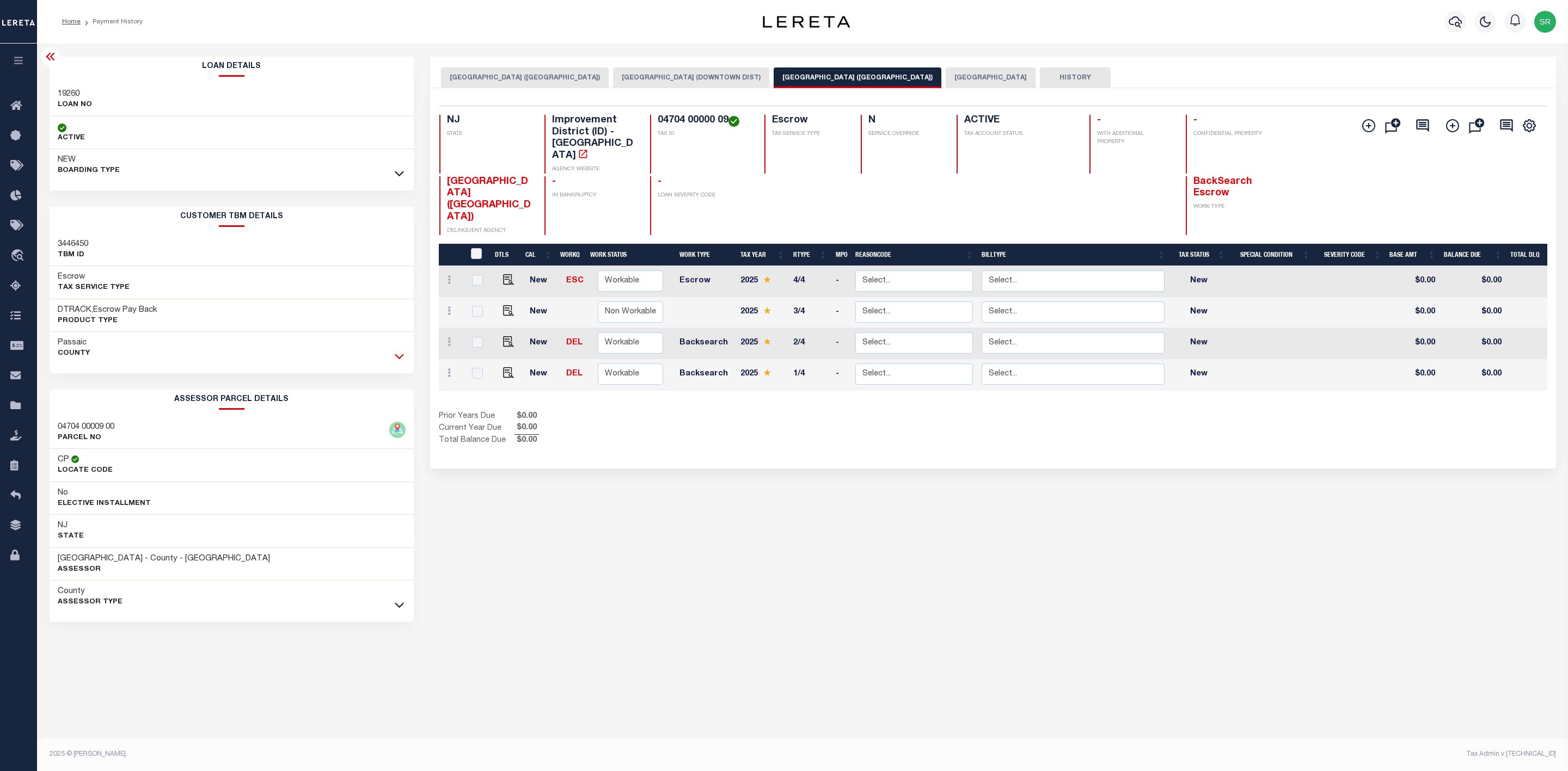
click at [402, 359] on icon at bounding box center [399, 356] width 9 height 11
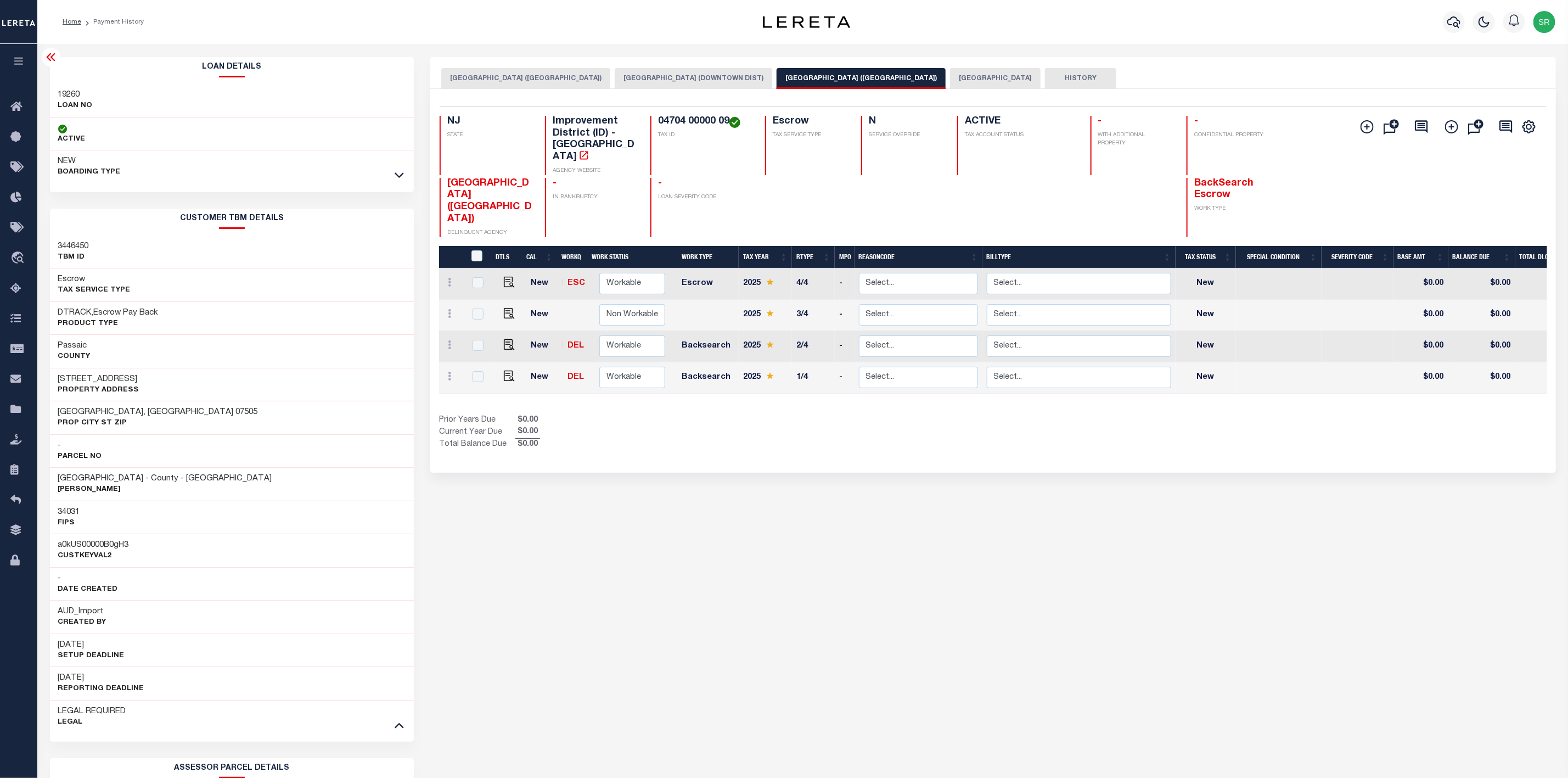
drag, startPoint x: 59, startPoint y: 381, endPoint x: 140, endPoint y: 379, distance: 81.0
click at [140, 379] on div "102-104 Market Steet Property Address" at bounding box center [232, 384] width 365 height 33
copy h3 "102-104 Market Steet"
click at [399, 174] on icon at bounding box center [399, 174] width 9 height 12
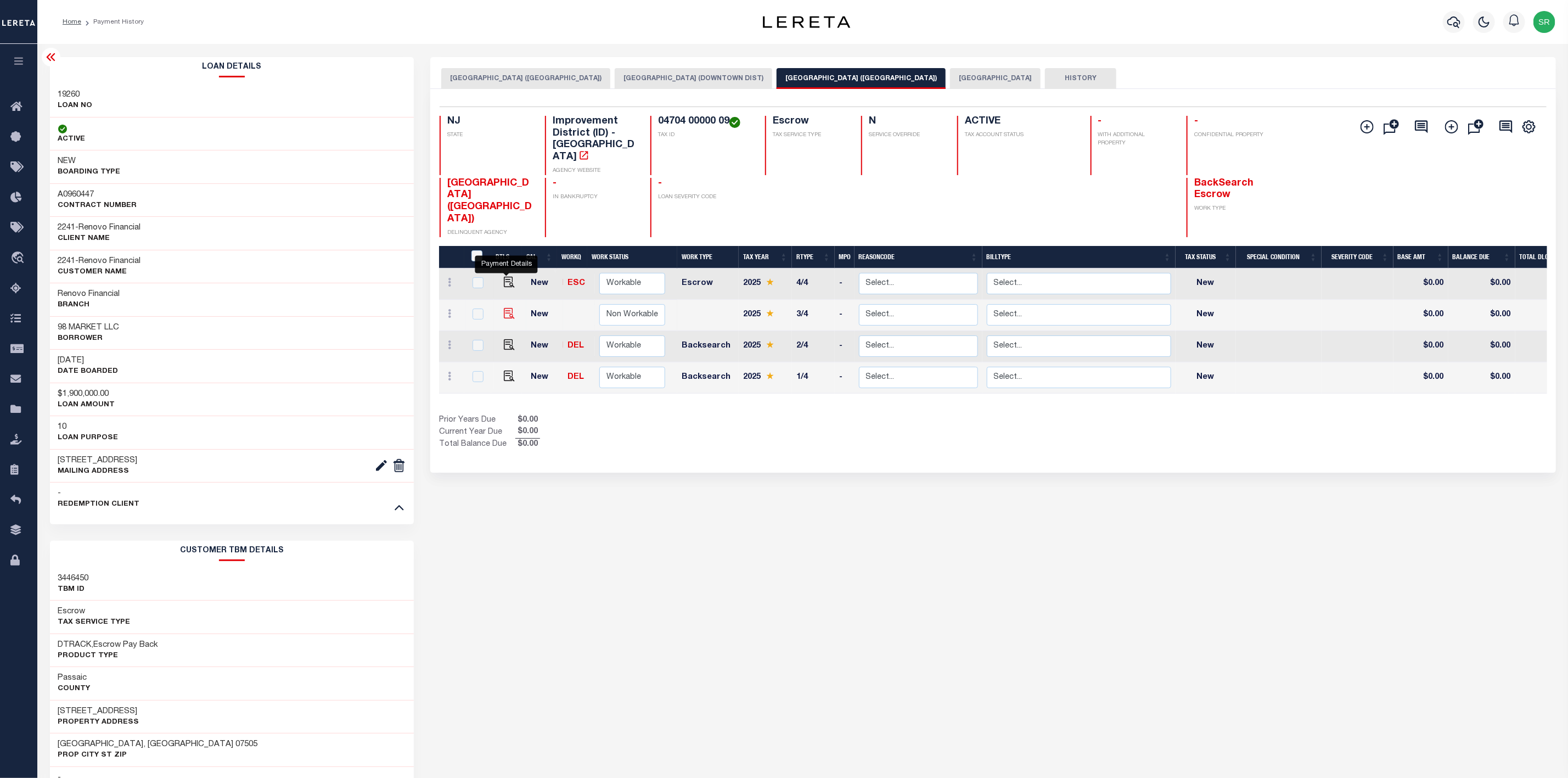
click at [505, 308] on img "" at bounding box center [509, 313] width 11 height 11
checkbox input "true"
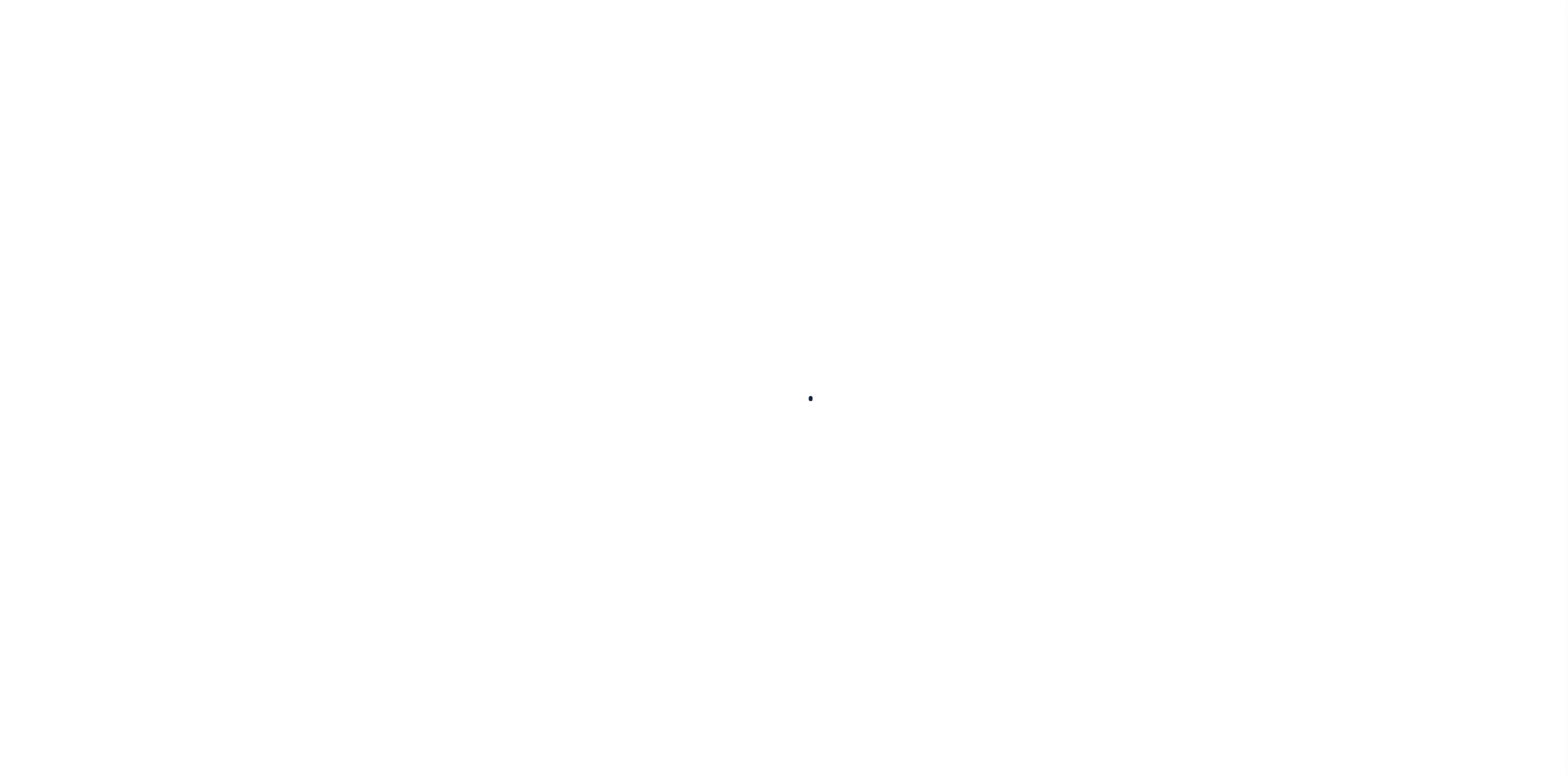
checkbox input "false"
type input "08/08/2025"
select select "NW2"
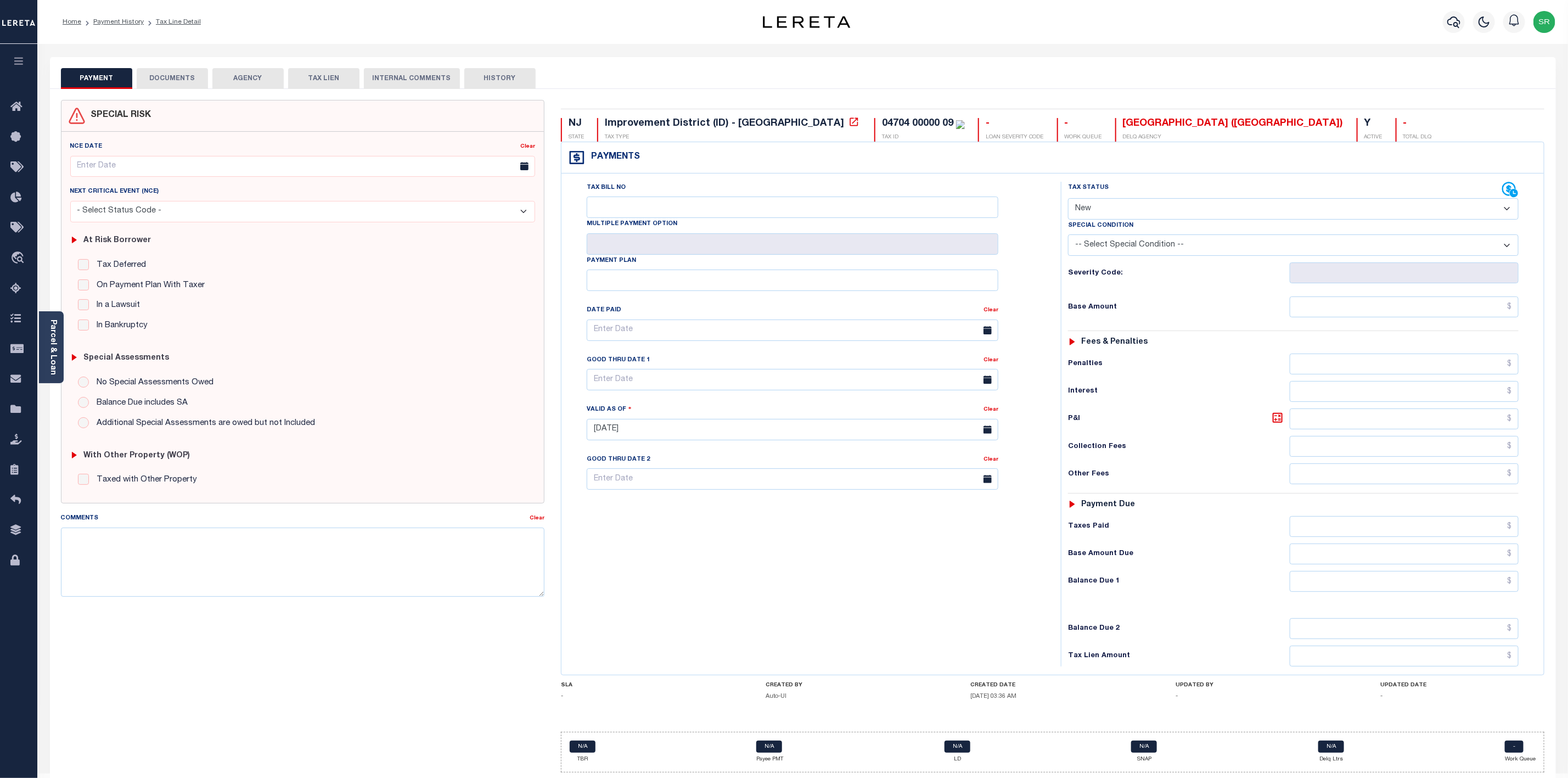
click at [163, 84] on button "DOCUMENTS" at bounding box center [172, 78] width 71 height 21
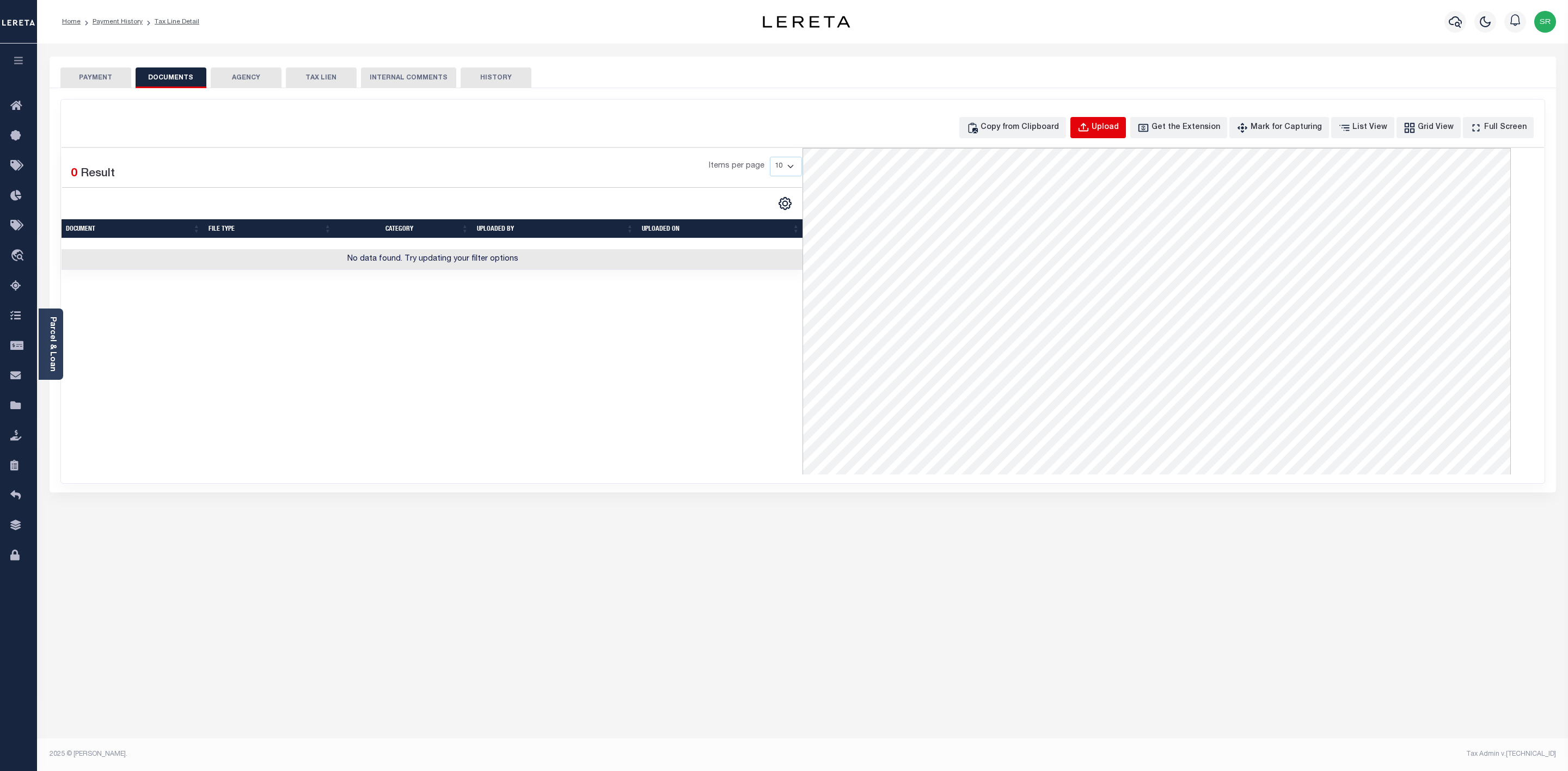
click at [1117, 131] on div "Upload" at bounding box center [1105, 128] width 27 height 12
select select "POP"
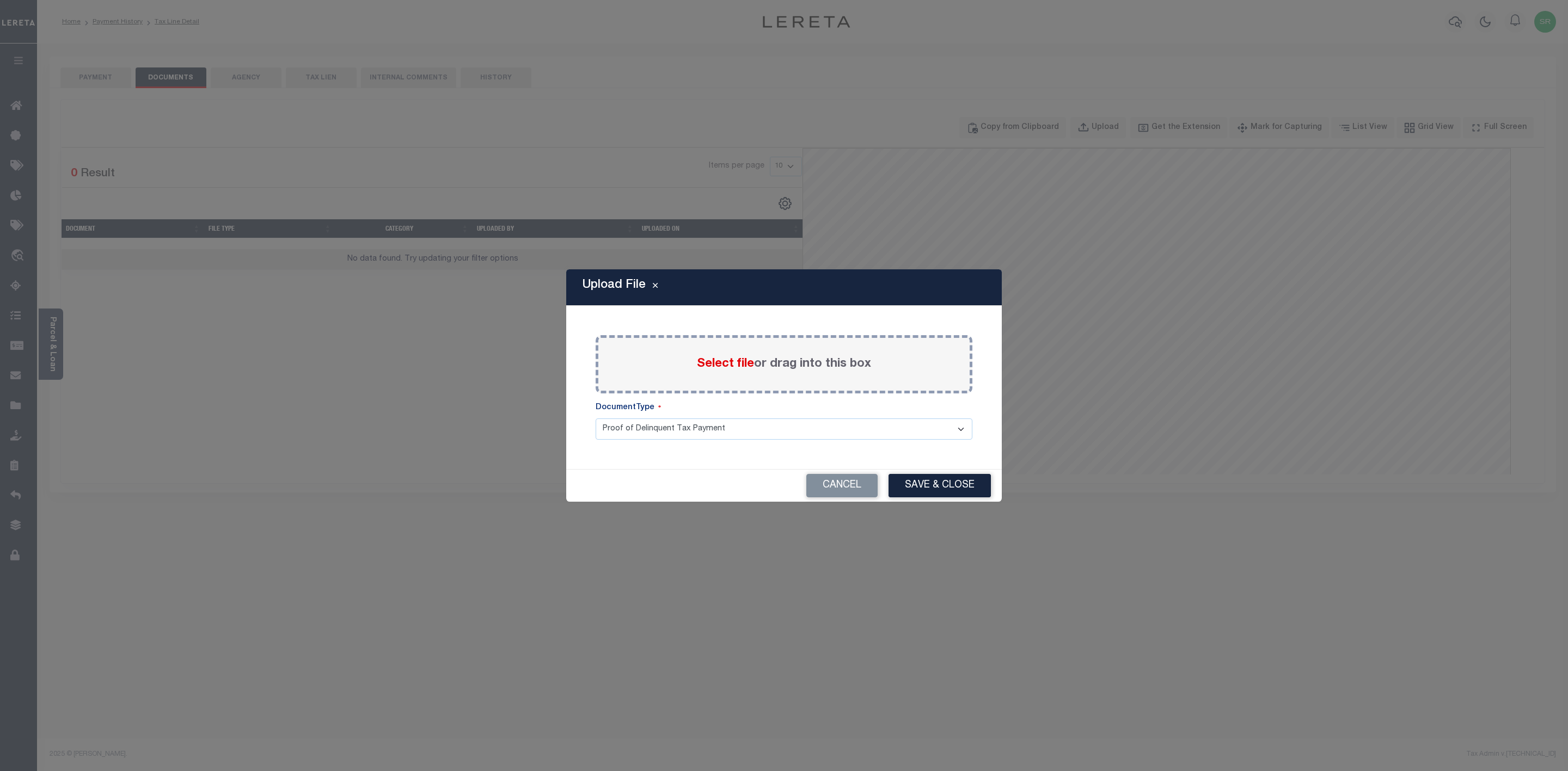
click at [719, 362] on span "Select file" at bounding box center [726, 364] width 57 height 12
click at [0, 0] on input "Select file or drag into this box" at bounding box center [0, 0] width 0 height 0
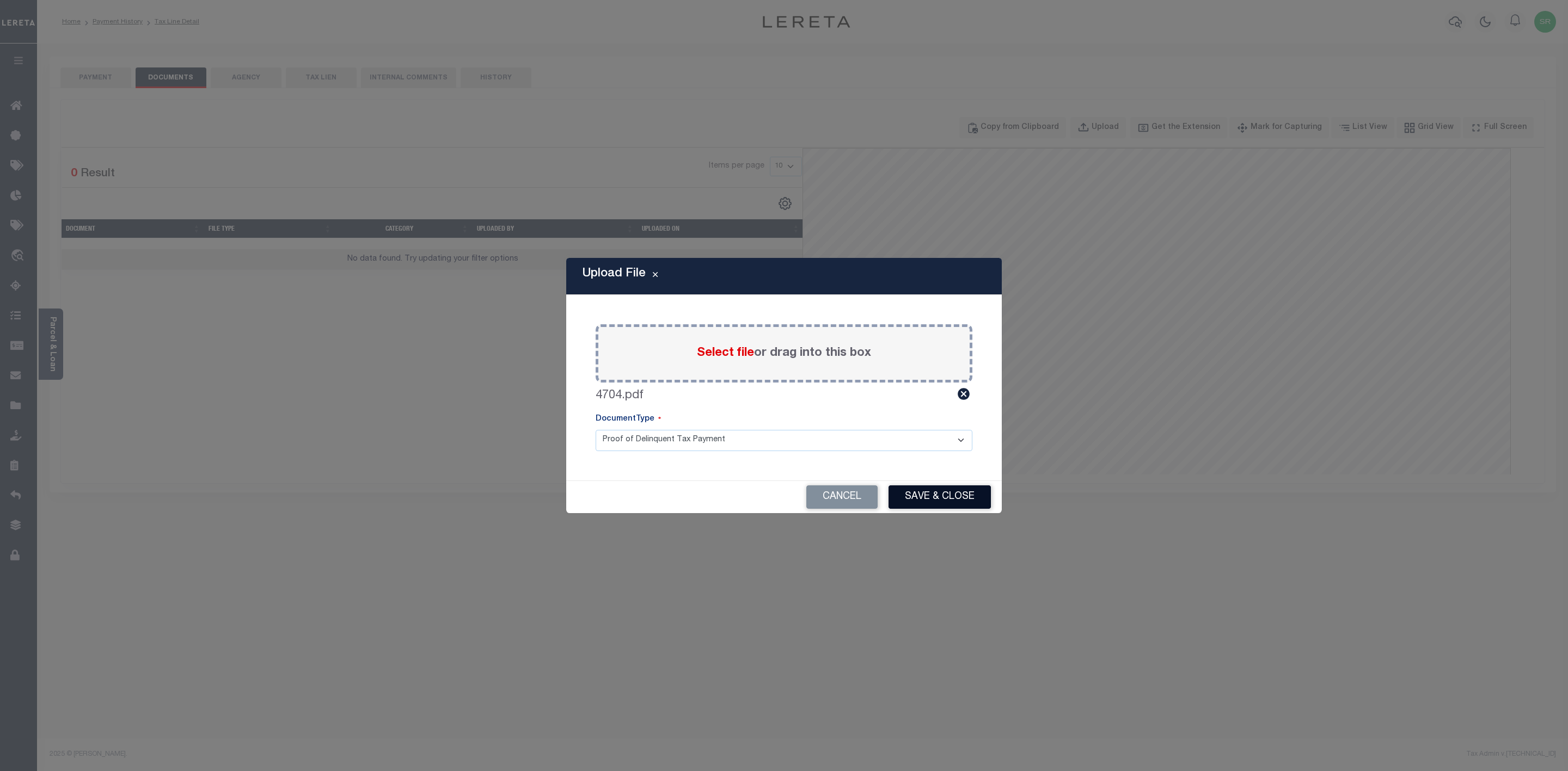
click at [933, 494] on button "Save & Close" at bounding box center [939, 497] width 102 height 24
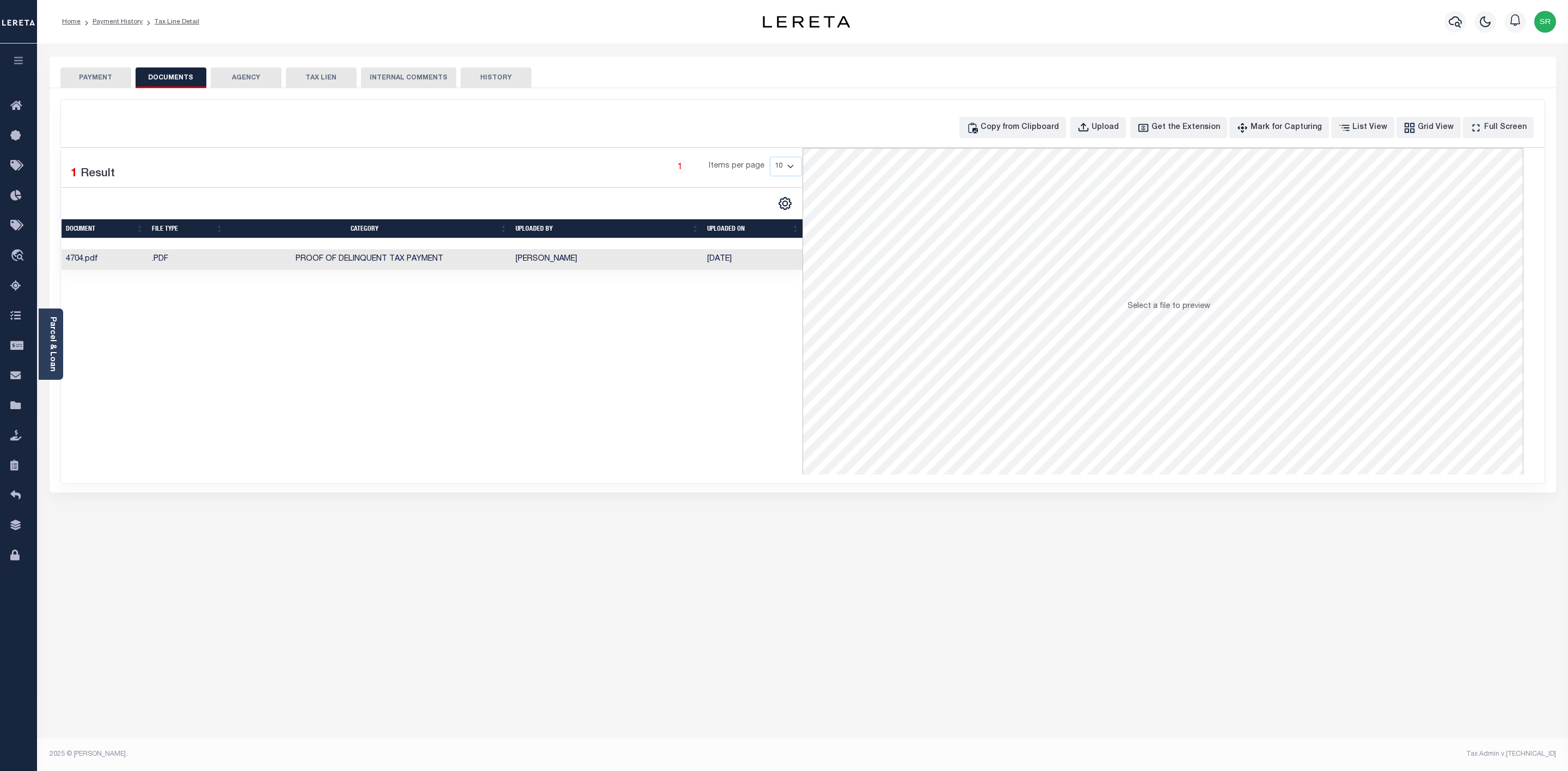
click at [94, 79] on button "PAYMENT" at bounding box center [96, 77] width 71 height 21
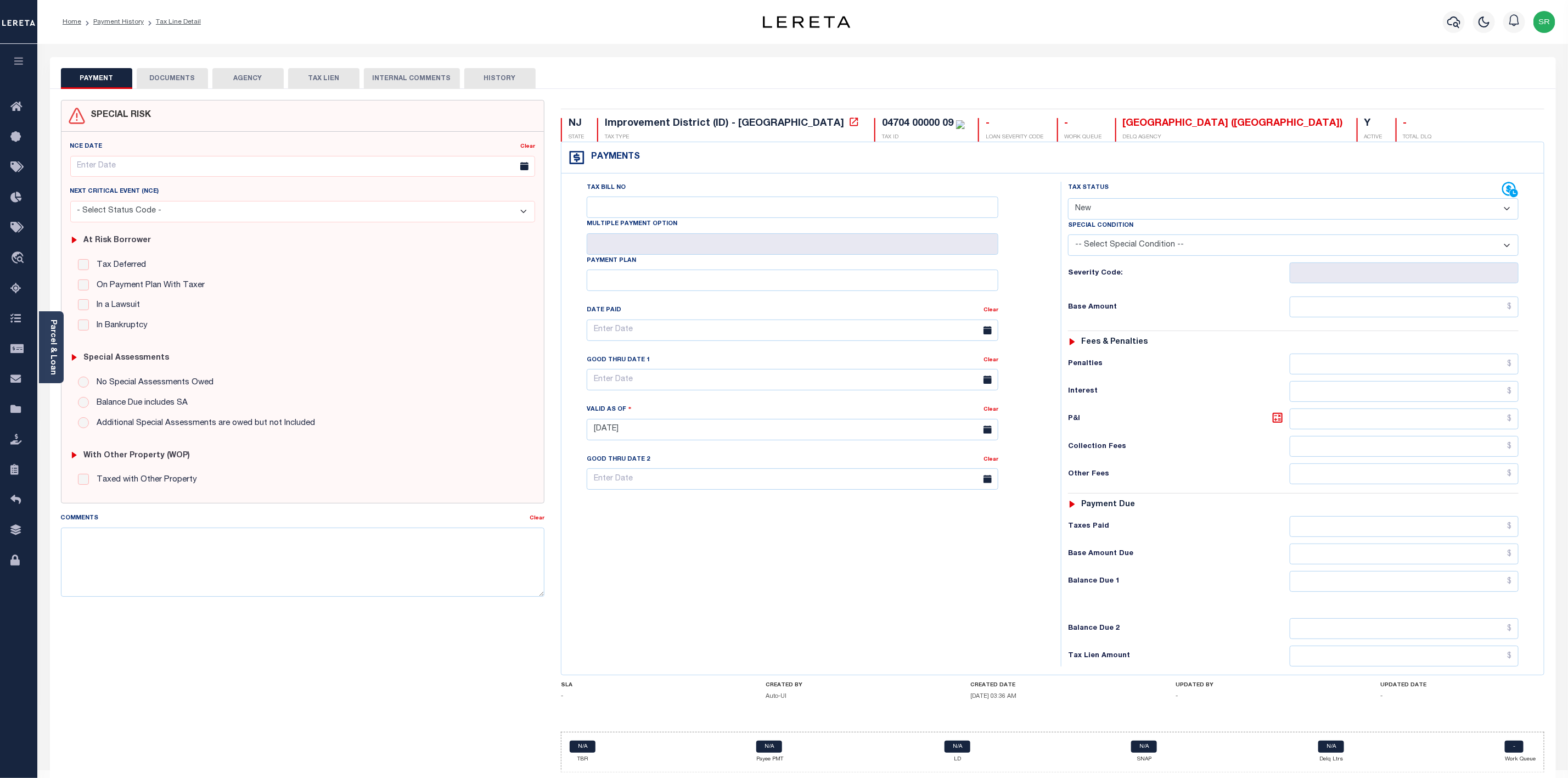
click at [94, 79] on button "PAYMENT" at bounding box center [97, 78] width 71 height 21
click at [1141, 211] on select "- Select Status Code - Open Due/Unpaid Paid Incomplete No Tax Due Internal Refu…" at bounding box center [1293, 209] width 451 height 22
select select "PYD"
click at [1068, 199] on select "- Select Status Code - Open Due/Unpaid Paid Incomplete No Tax Due Internal Refu…" at bounding box center [1293, 209] width 451 height 22
type input "09/05/2025"
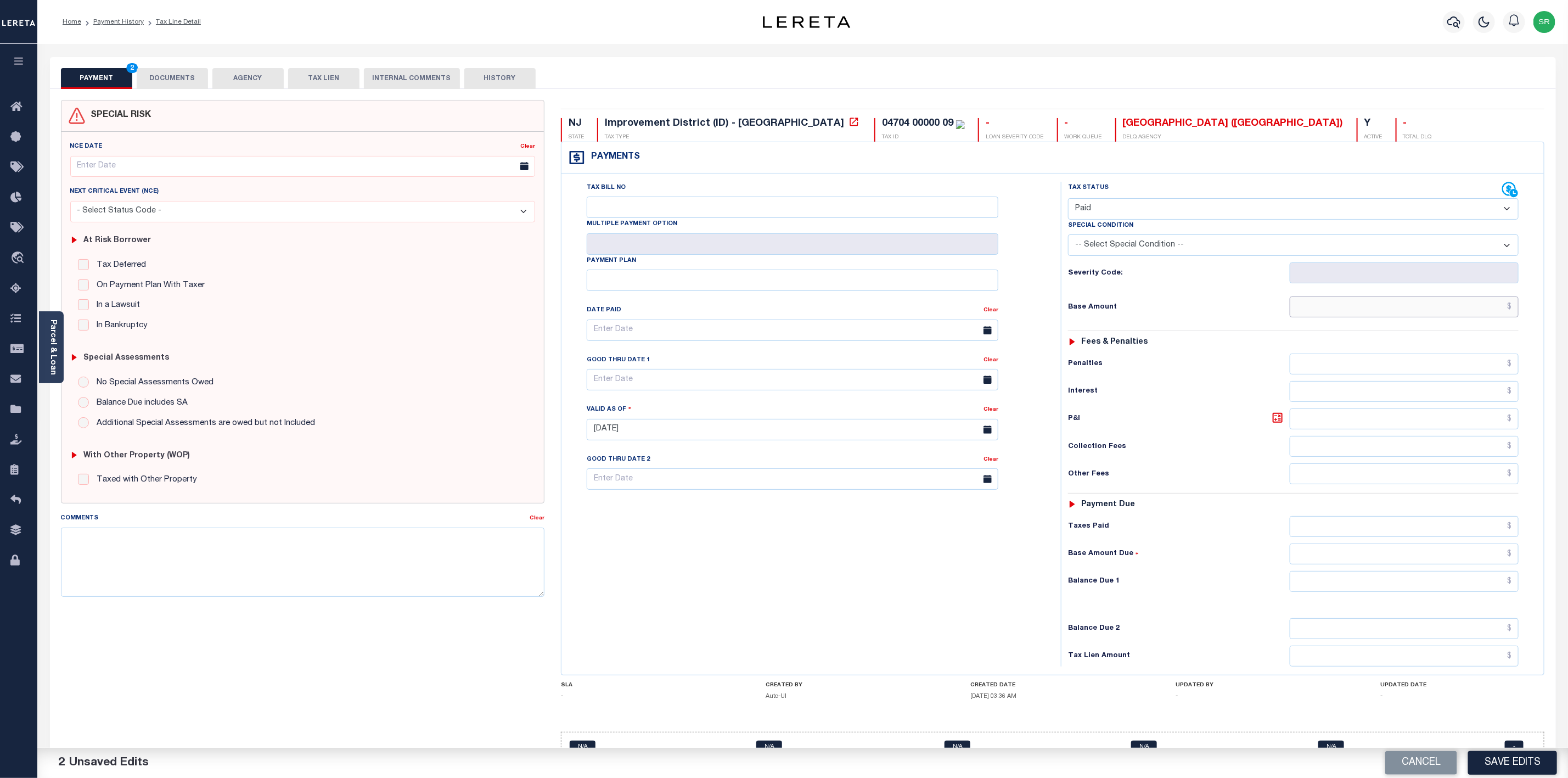
click at [1328, 317] on input "text" at bounding box center [1404, 306] width 229 height 21
type input "$5,302.97"
click at [1477, 588] on input "text" at bounding box center [1404, 581] width 229 height 21
type input "$0.00"
click at [1507, 758] on button "Save Edits" at bounding box center [1512, 762] width 89 height 24
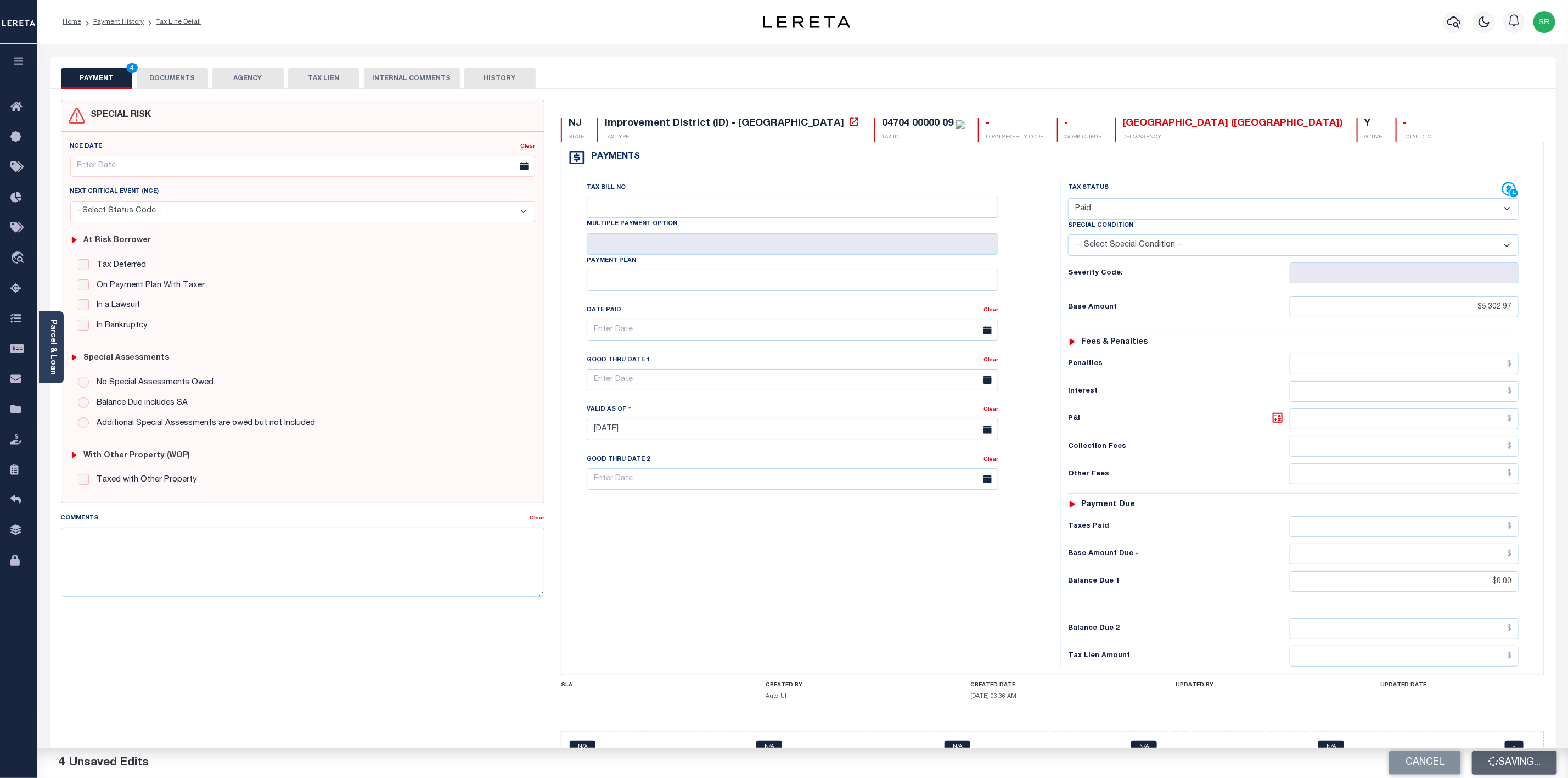
checkbox input "false"
type input "$5,302.97"
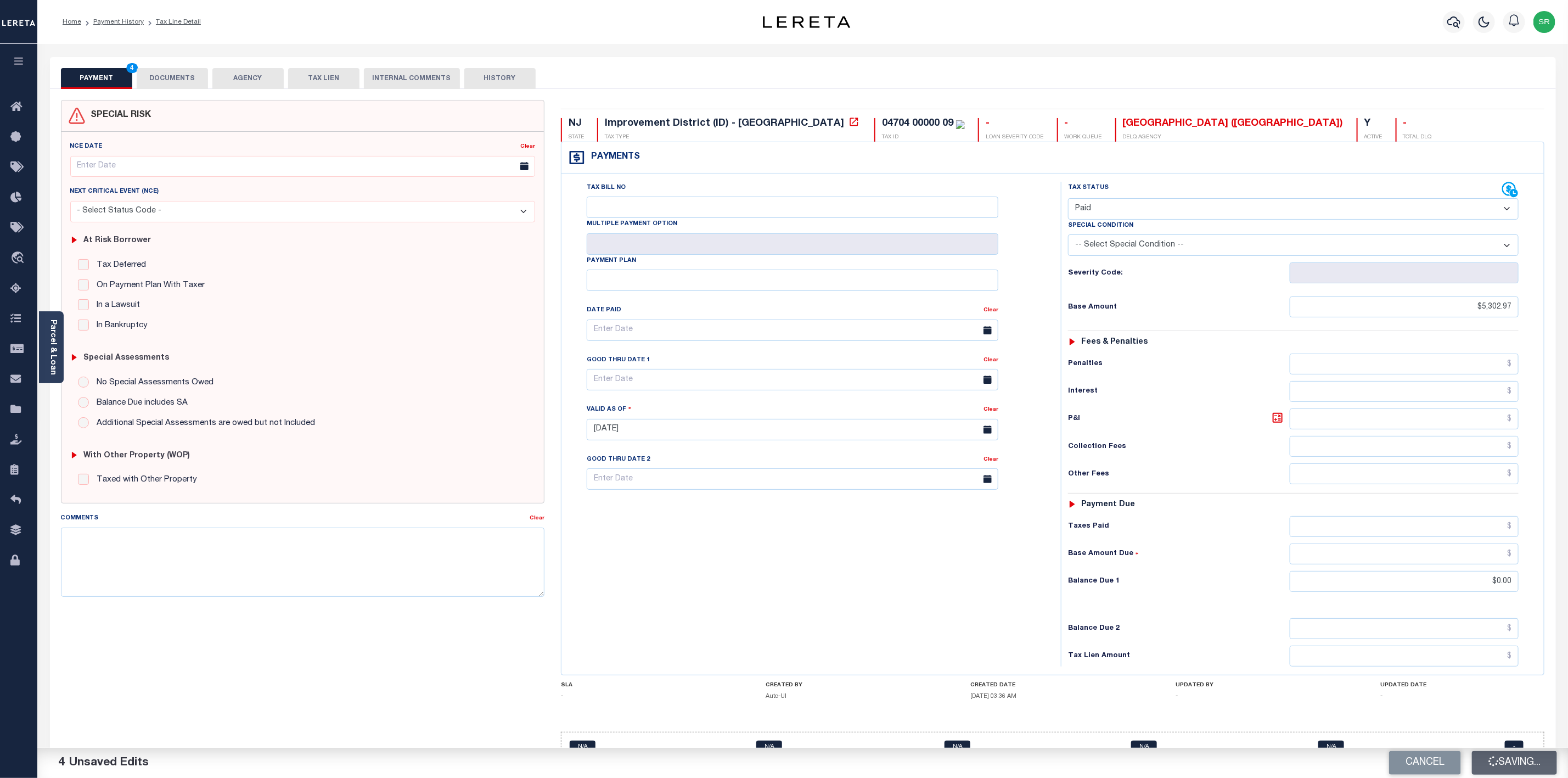
type input "$0"
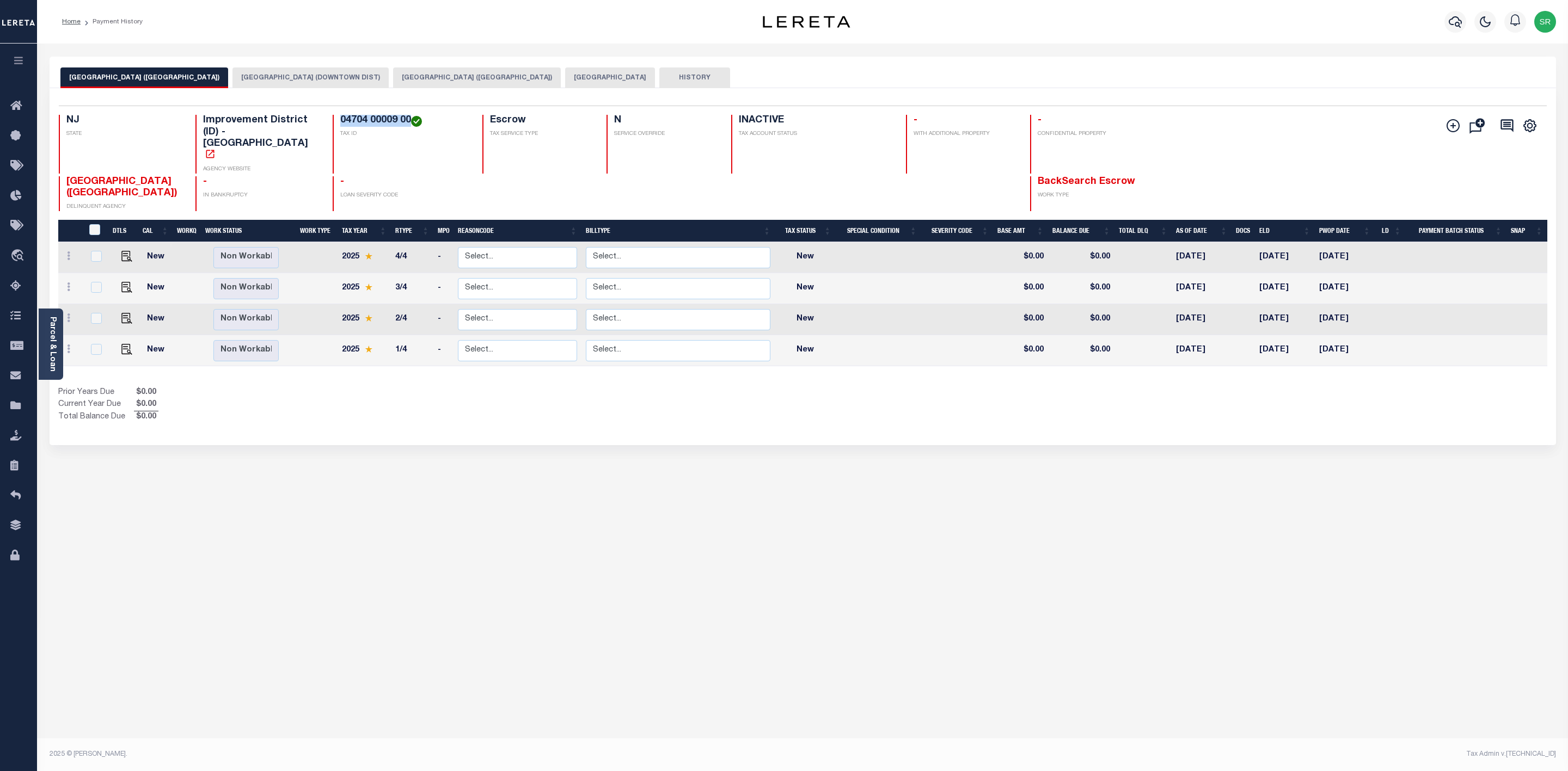
drag, startPoint x: 347, startPoint y: 119, endPoint x: 407, endPoint y: 124, distance: 60.2
click at [407, 124] on div "04704 00009 00 TAX ID" at bounding box center [400, 144] width 137 height 59
copy h4 "04704 00009 00"
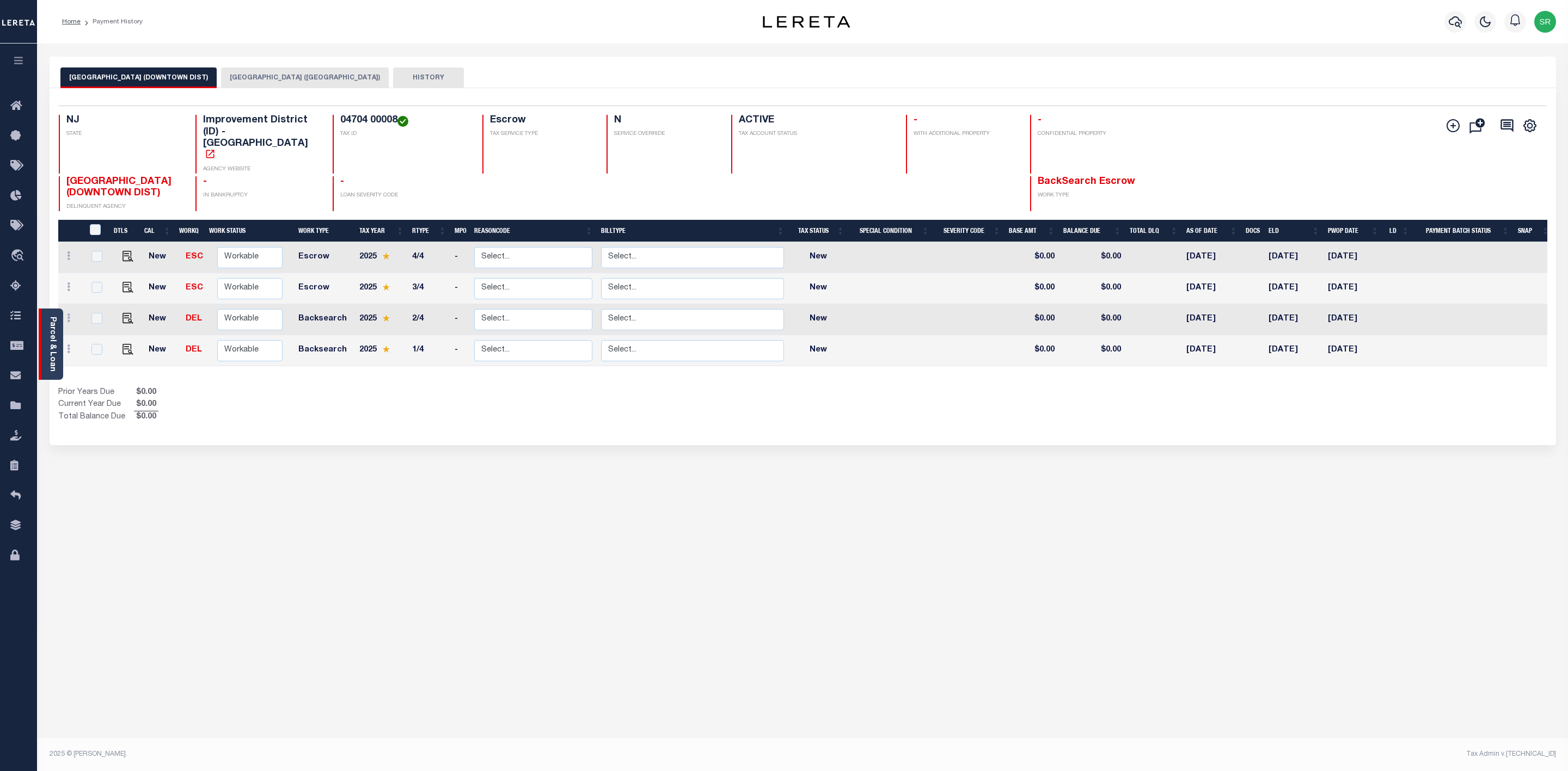
click at [51, 364] on link "Parcel & Loan" at bounding box center [52, 344] width 8 height 55
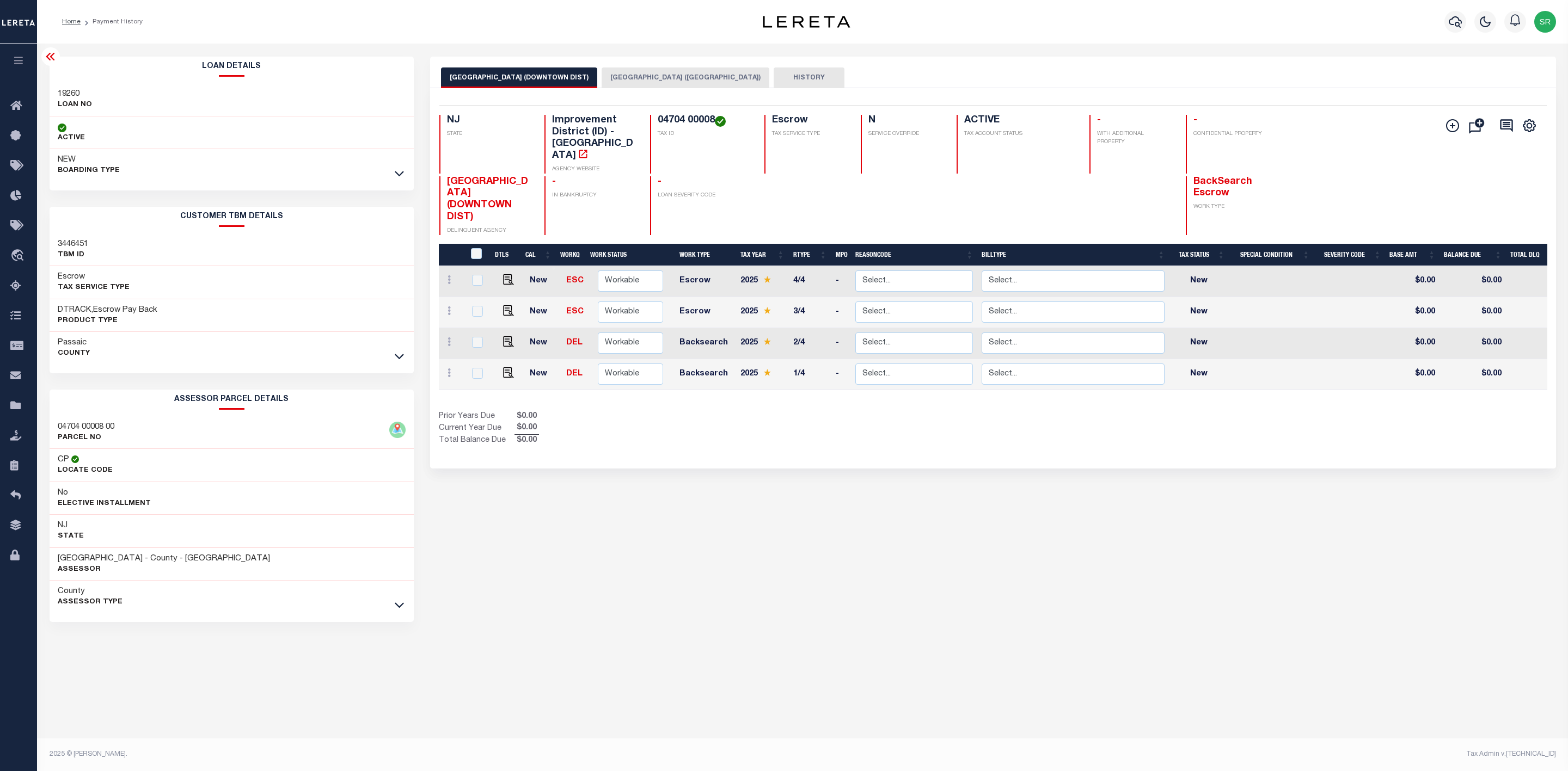
click at [398, 364] on div "[GEOGRAPHIC_DATA]" at bounding box center [231, 348] width 364 height 33
click at [403, 358] on icon at bounding box center [399, 356] width 9 height 11
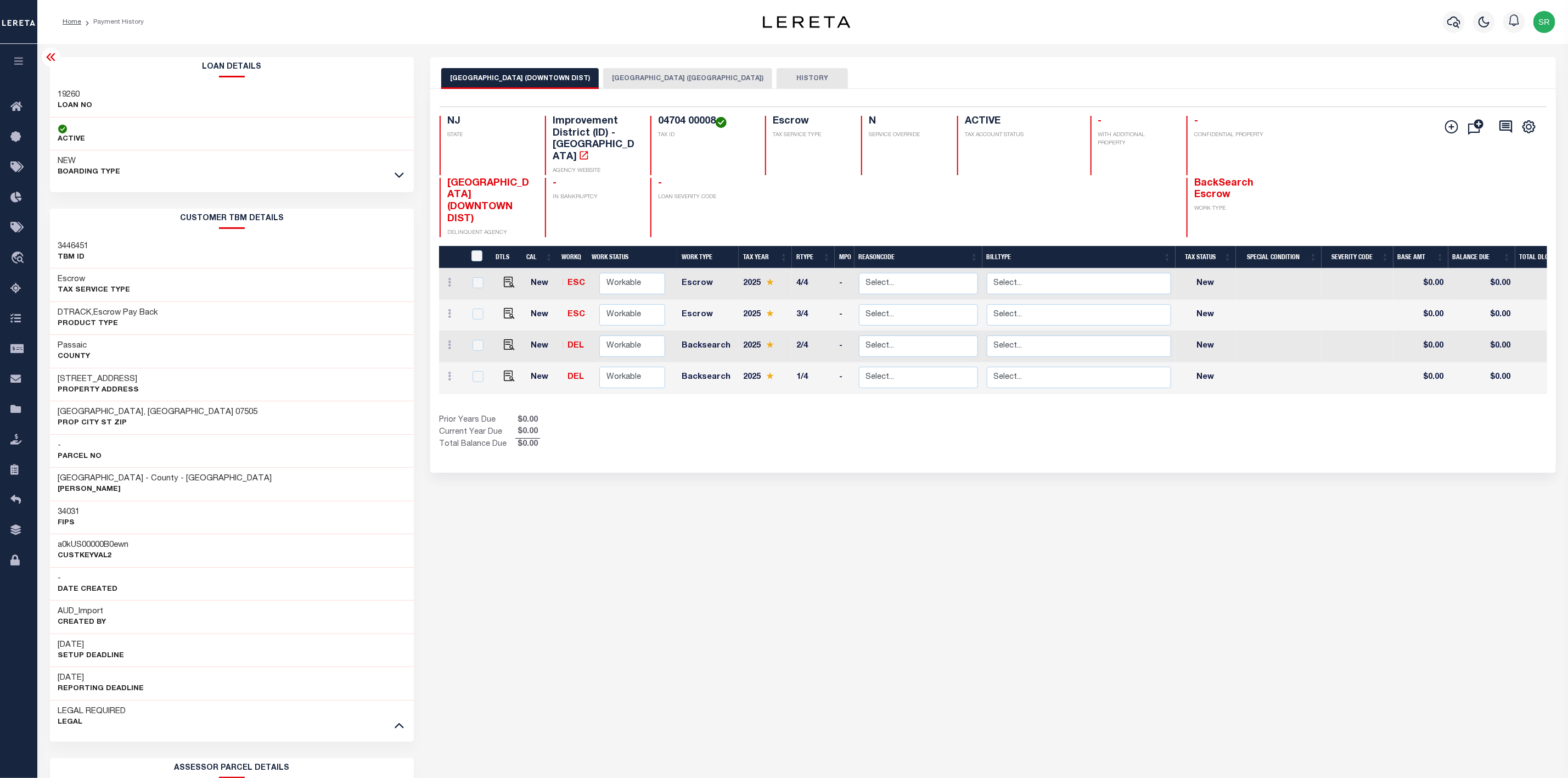
click at [668, 81] on button "[GEOGRAPHIC_DATA] ([GEOGRAPHIC_DATA])" at bounding box center [688, 78] width 169 height 21
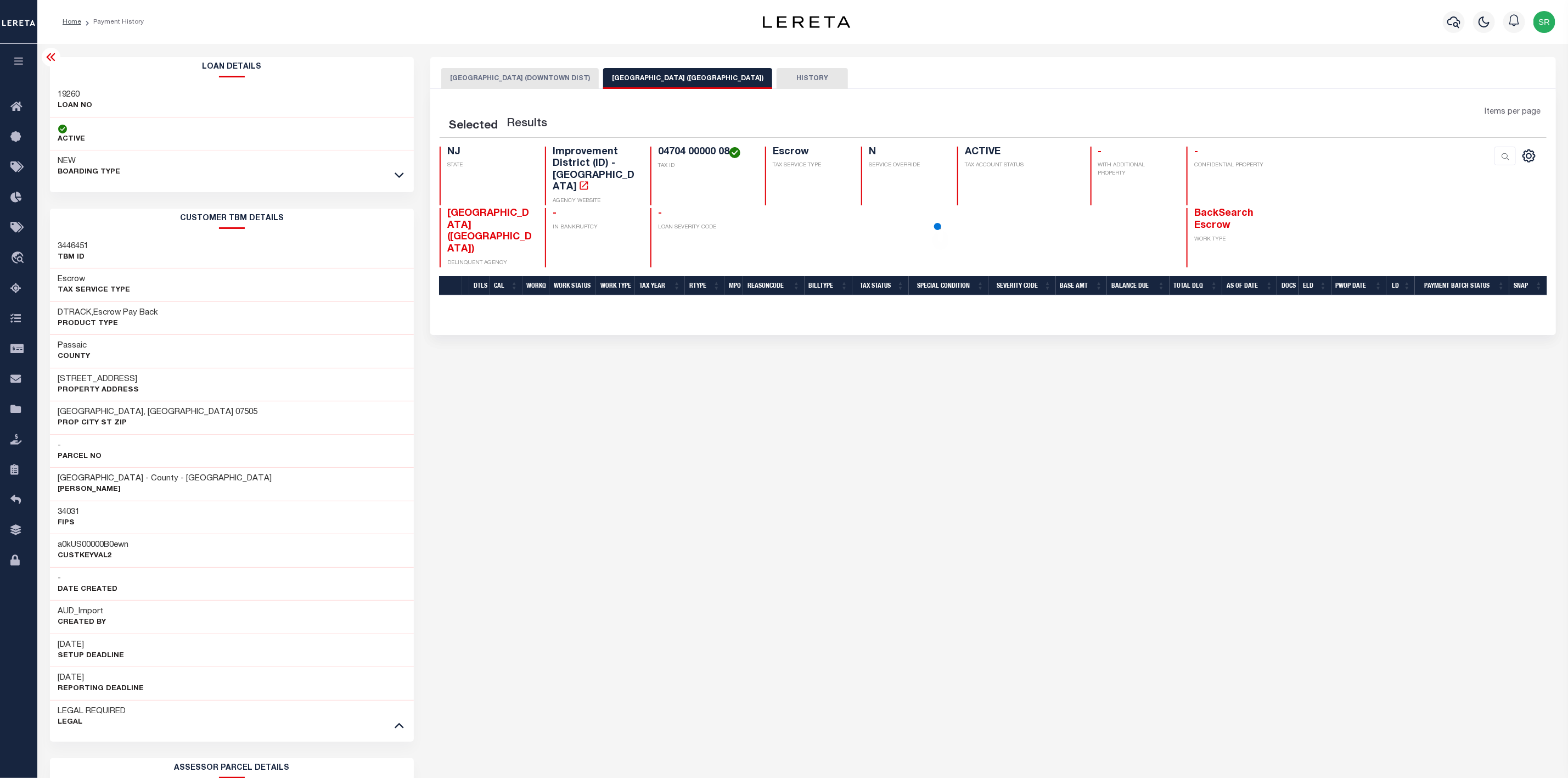
click at [668, 81] on button "[GEOGRAPHIC_DATA] ([GEOGRAPHIC_DATA])" at bounding box center [688, 78] width 169 height 21
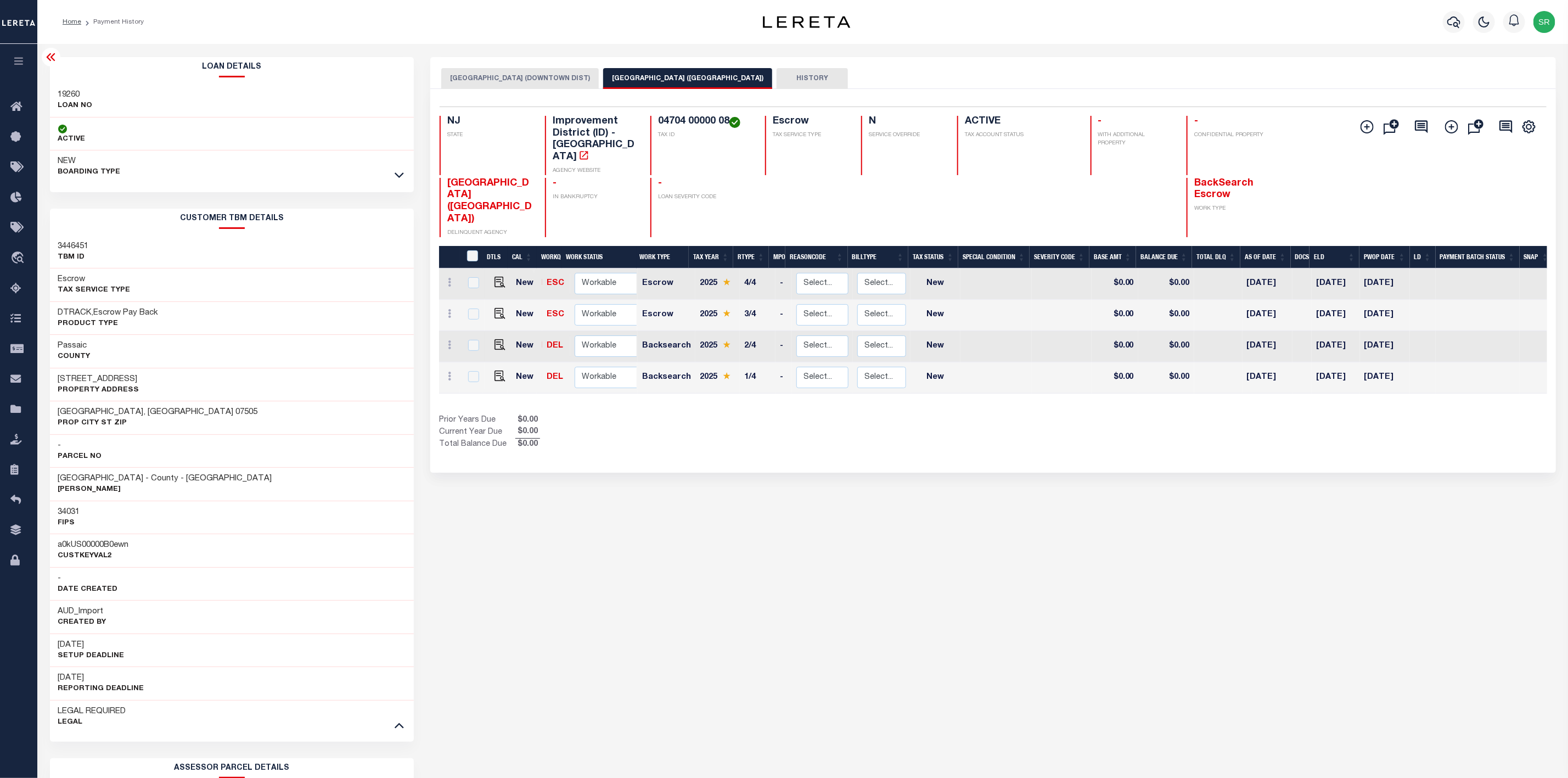
click at [533, 76] on button "[GEOGRAPHIC_DATA] (DOWNTOWN DIST)" at bounding box center [520, 78] width 158 height 21
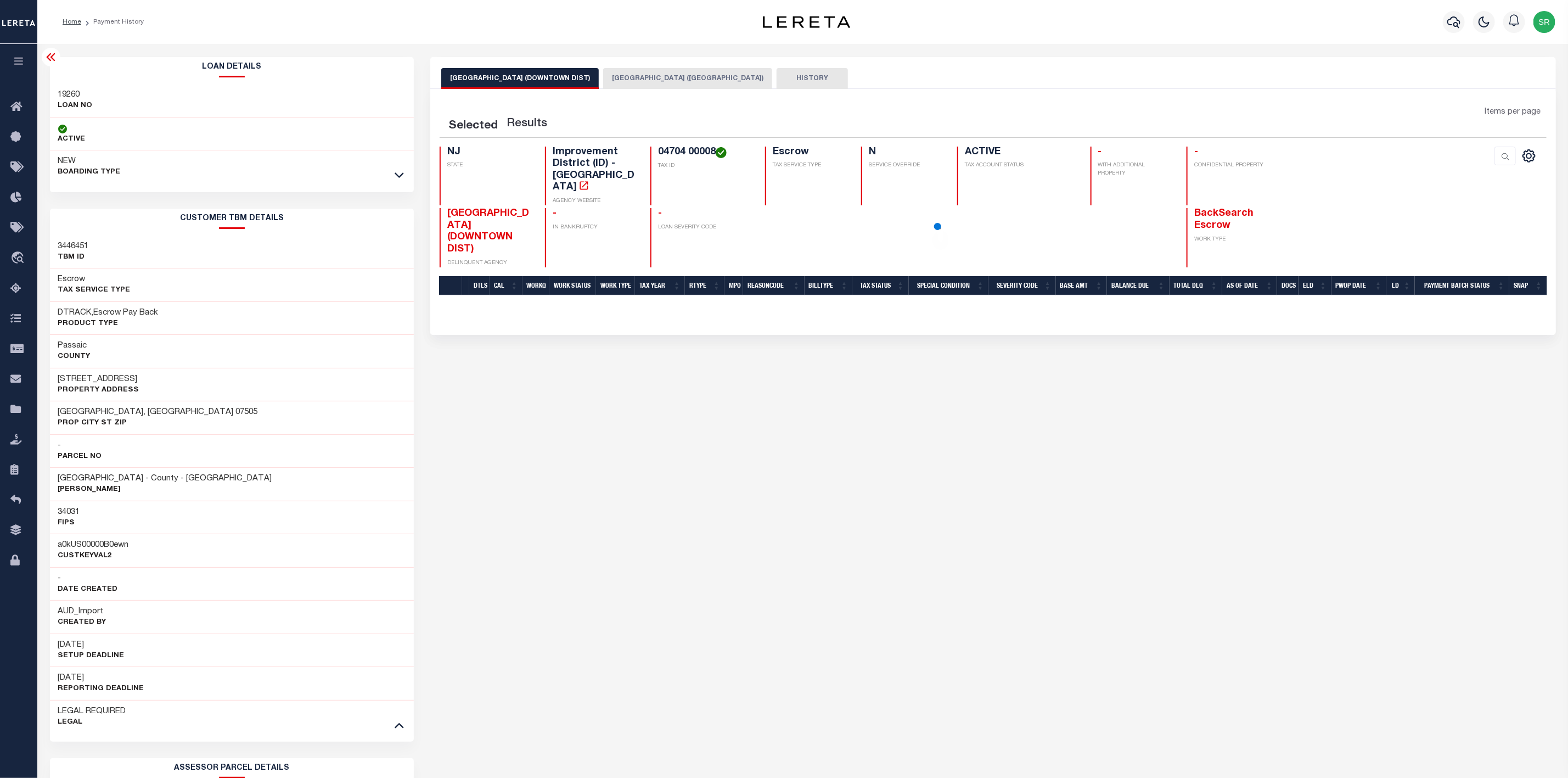
click at [533, 76] on button "[GEOGRAPHIC_DATA] (DOWNTOWN DIST)" at bounding box center [520, 78] width 158 height 21
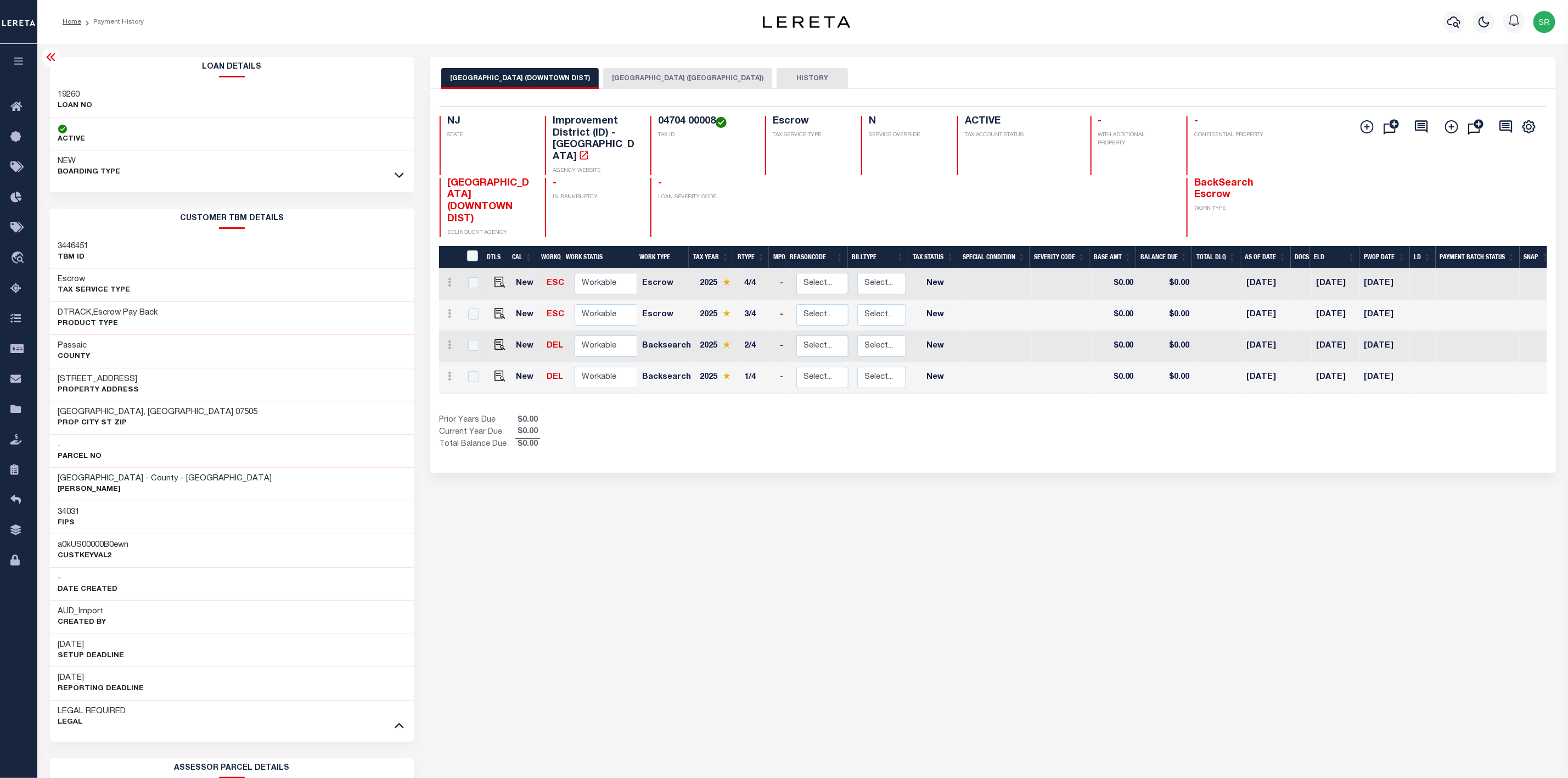
click at [678, 79] on button "[GEOGRAPHIC_DATA] ([GEOGRAPHIC_DATA])" at bounding box center [688, 78] width 169 height 21
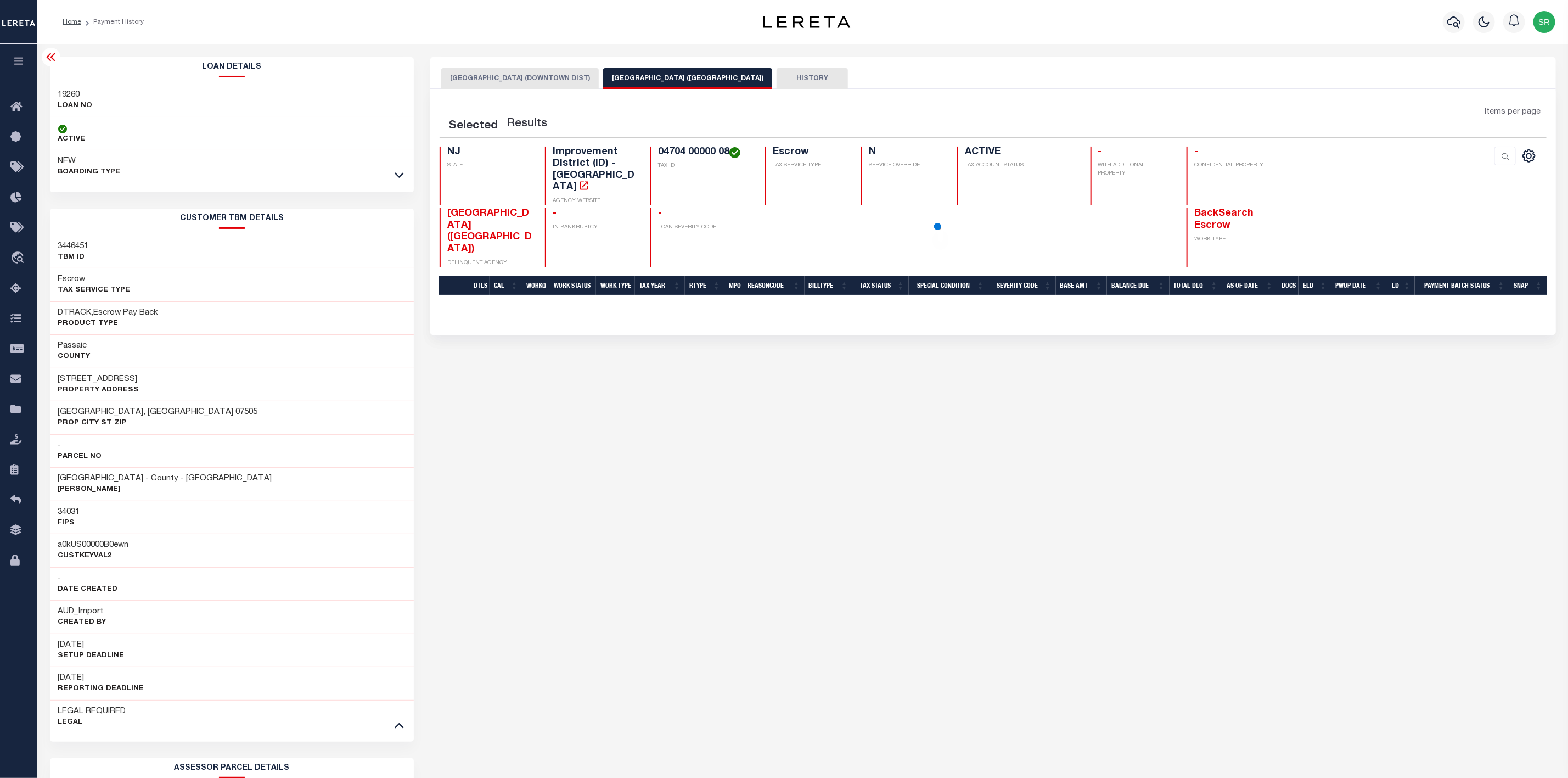
click at [678, 79] on button "[GEOGRAPHIC_DATA] ([GEOGRAPHIC_DATA])" at bounding box center [688, 78] width 169 height 21
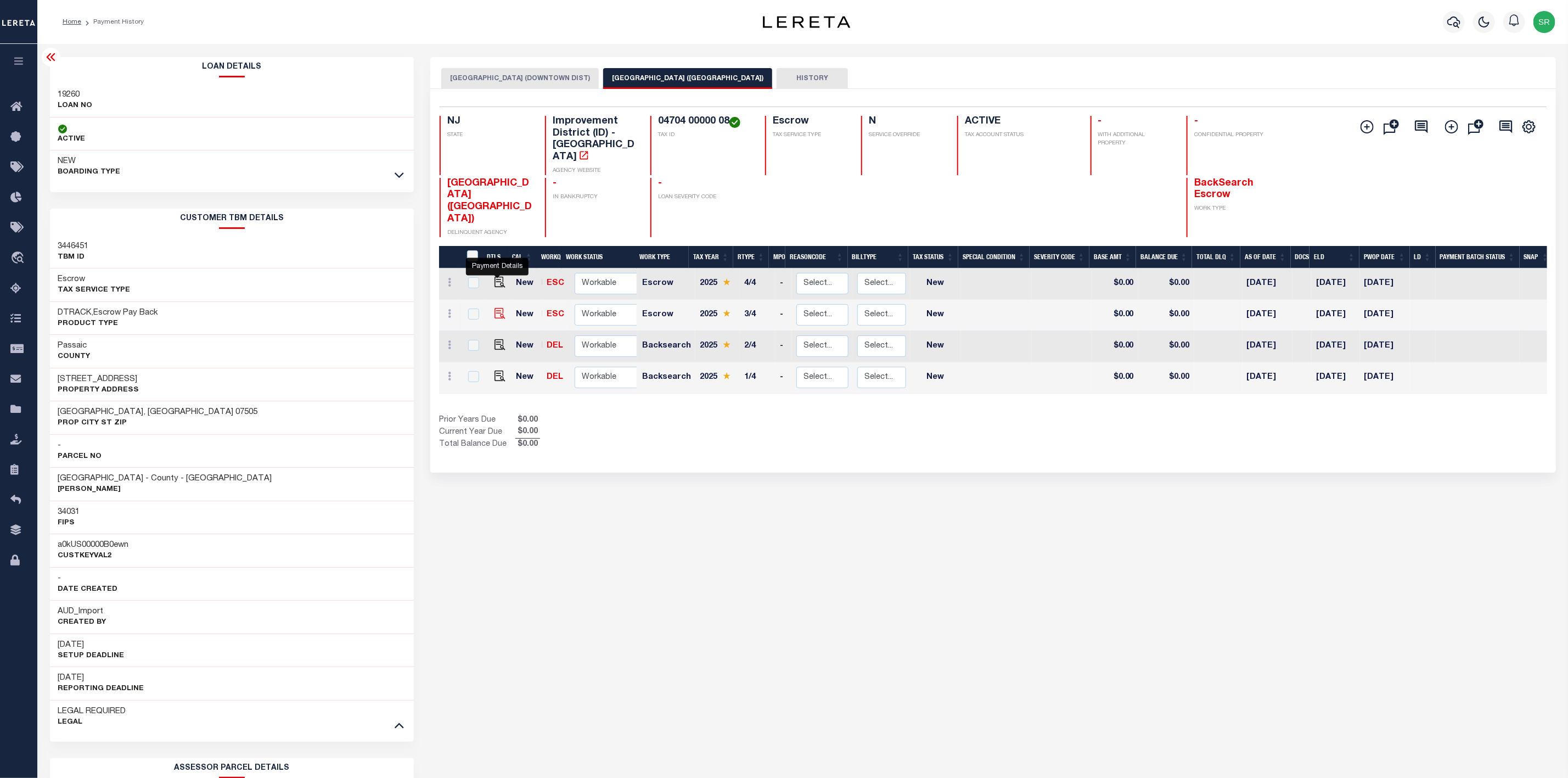
click at [499, 308] on img "" at bounding box center [500, 313] width 11 height 11
checkbox input "true"
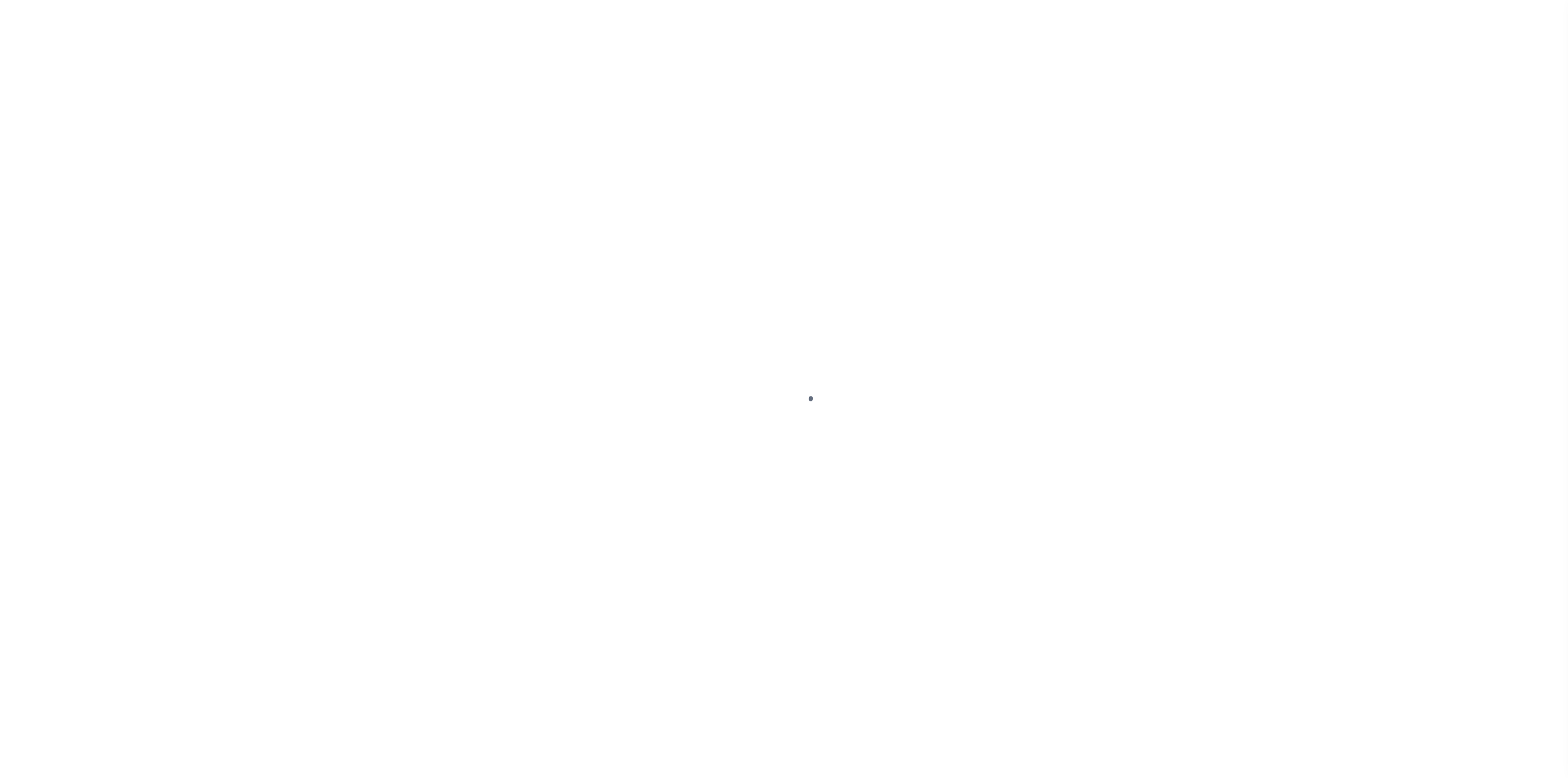
select select "NW2"
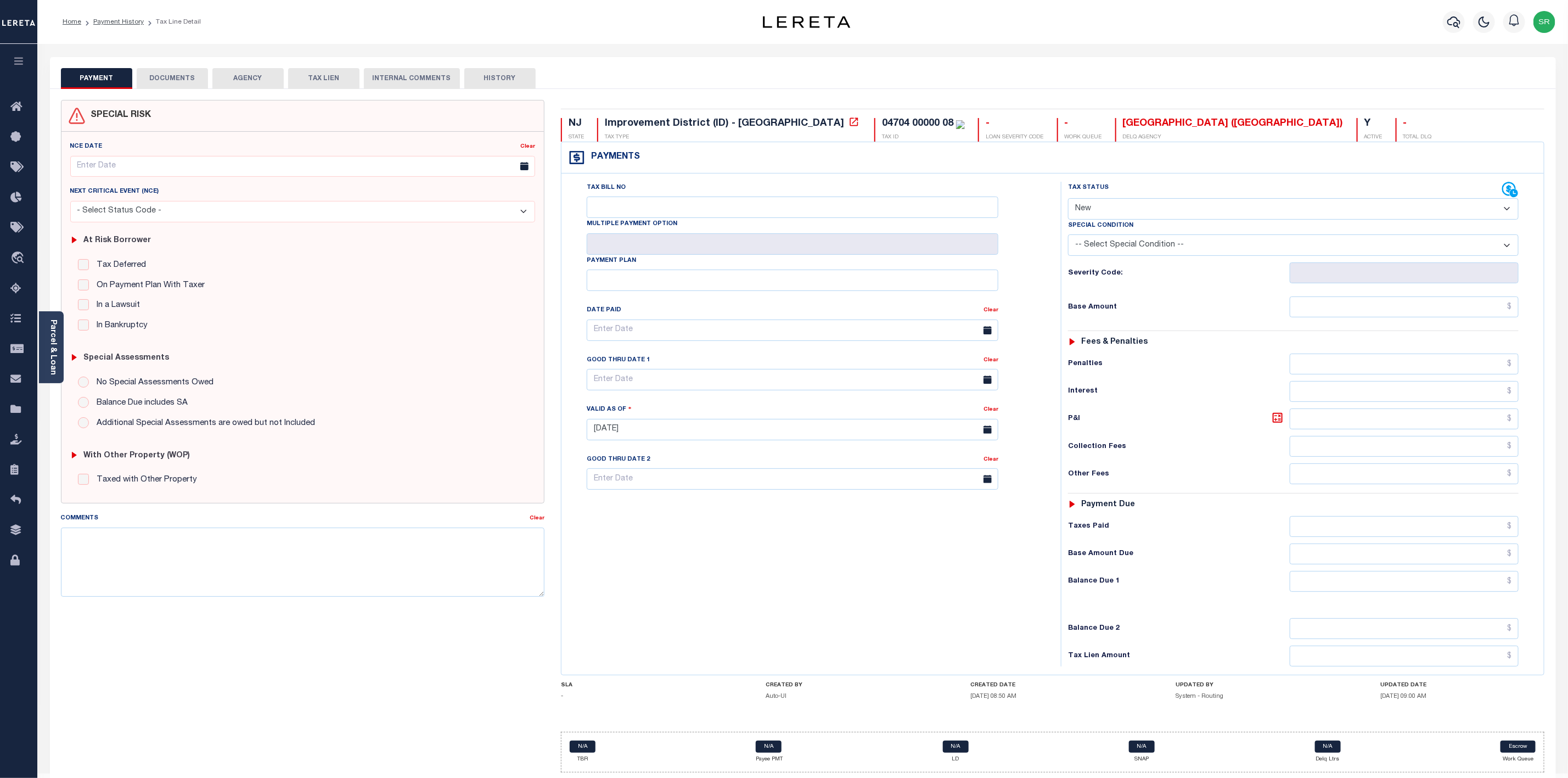
click at [180, 70] on button "DOCUMENTS" at bounding box center [172, 78] width 71 height 21
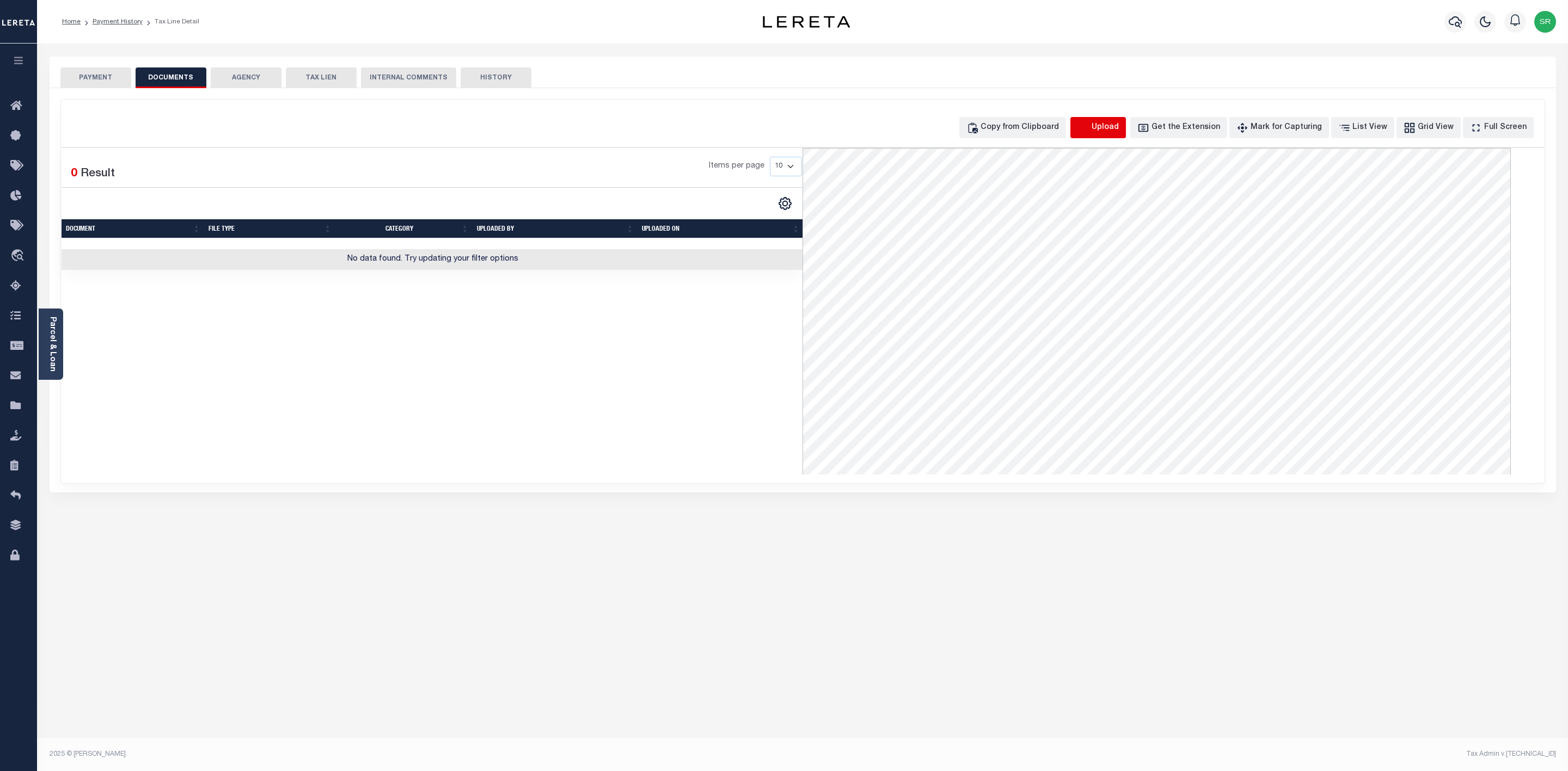
click at [1089, 124] on icon "button" at bounding box center [1083, 128] width 12 height 12
select select "POP"
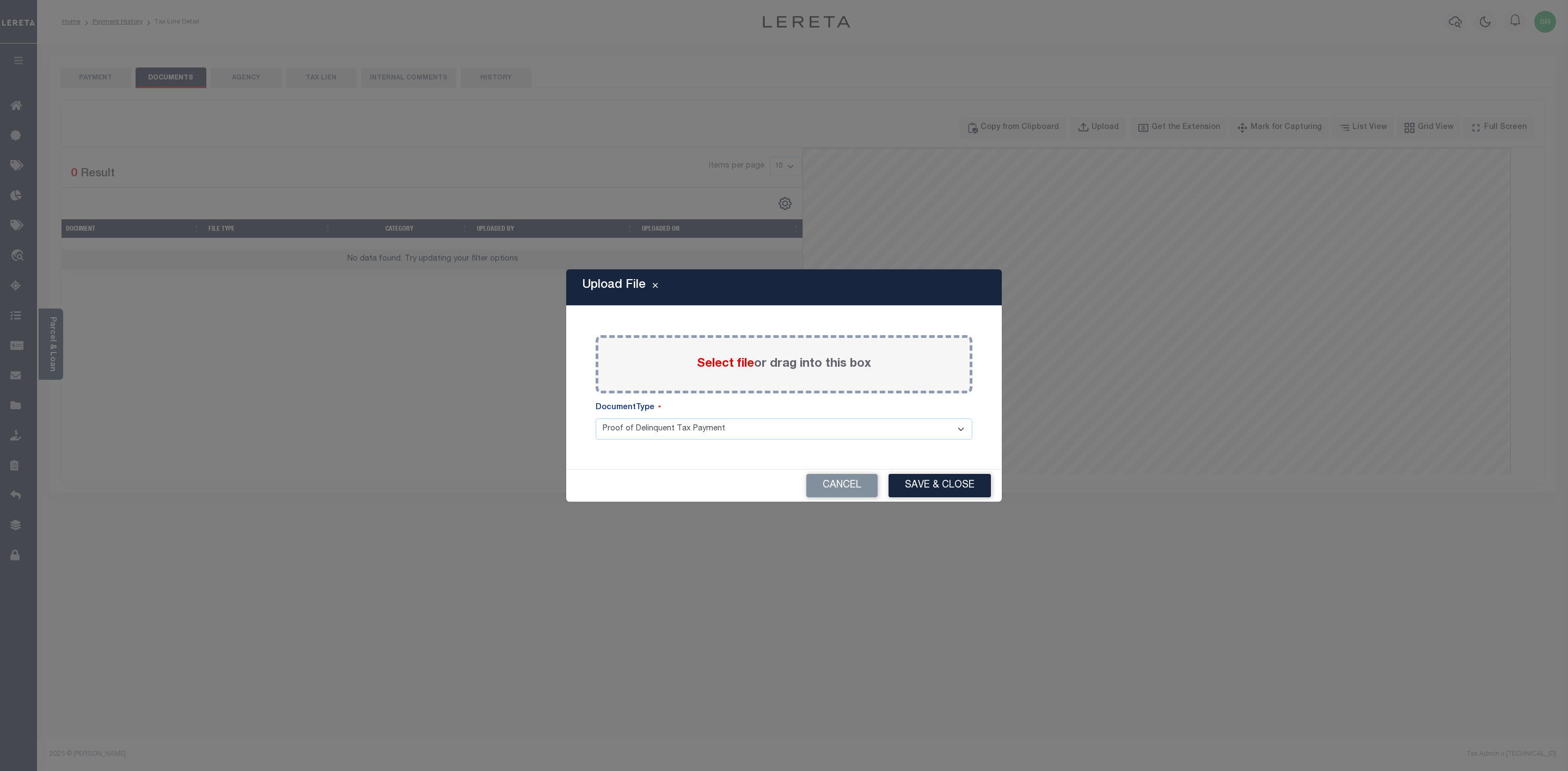
click at [725, 364] on span "Select file" at bounding box center [726, 364] width 57 height 12
click at [0, 0] on input "Select file or drag into this box" at bounding box center [0, 0] width 0 height 0
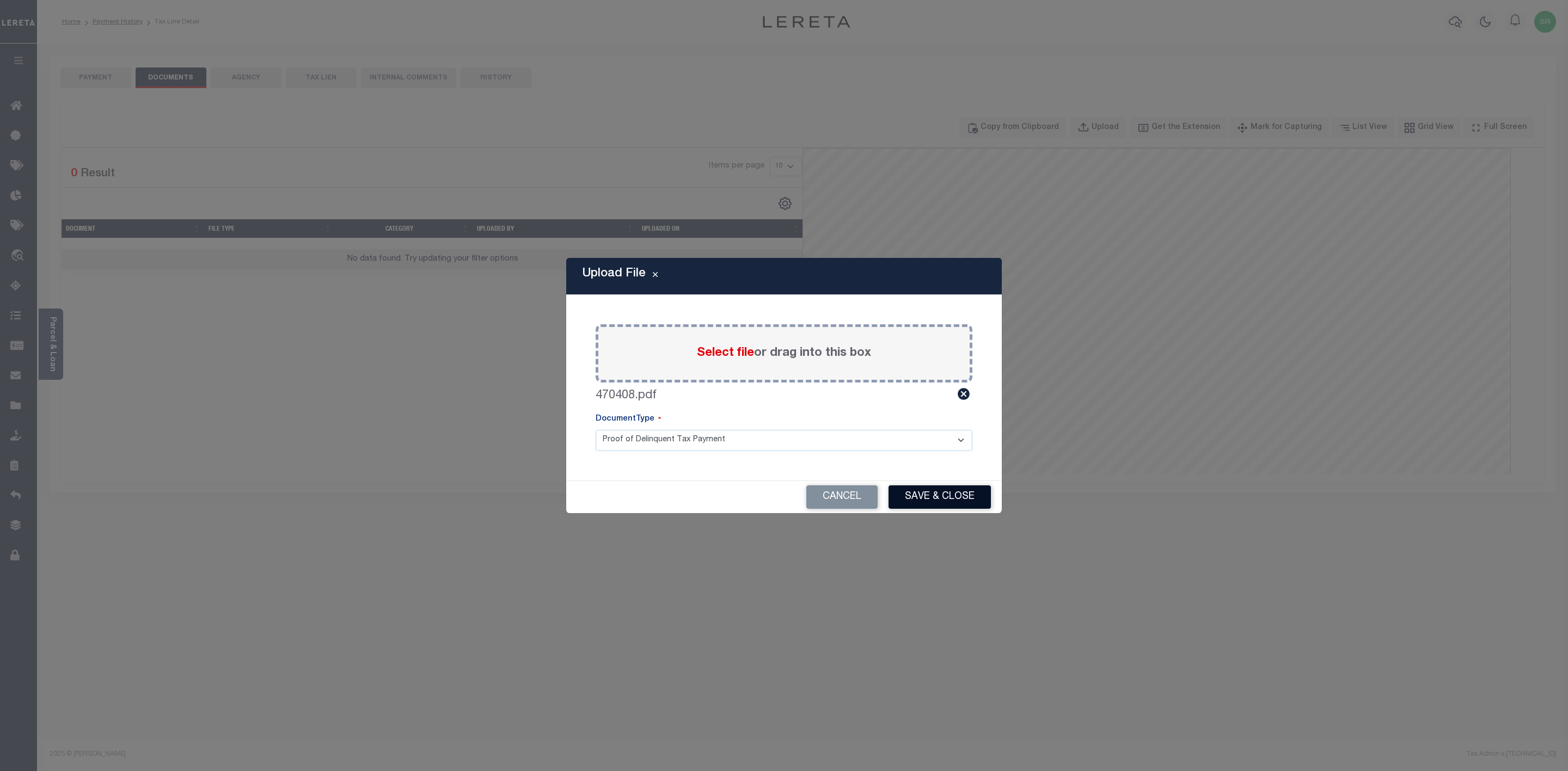
click at [955, 494] on button "Save & Close" at bounding box center [939, 497] width 102 height 24
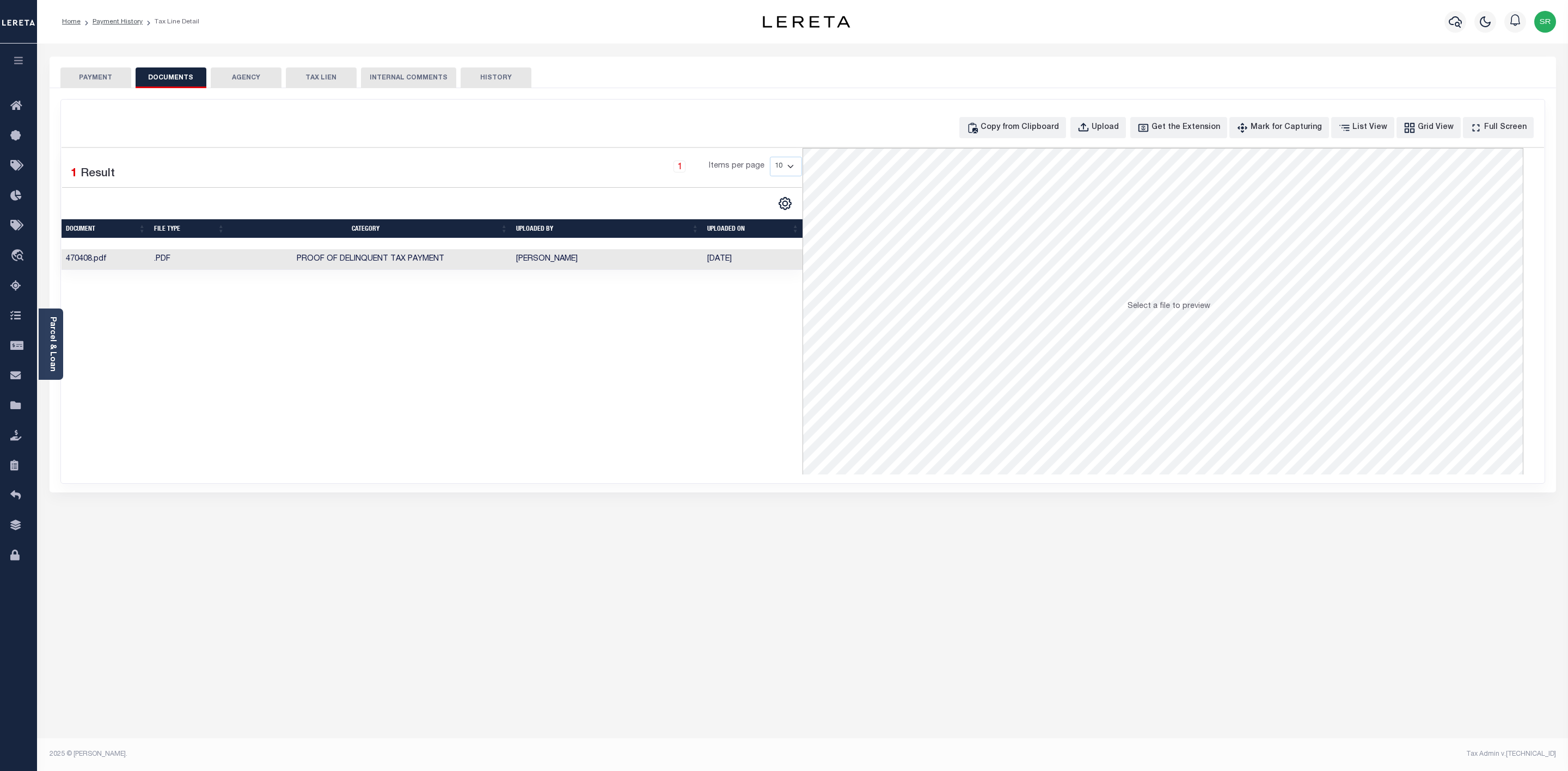
click at [110, 77] on button "PAYMENT" at bounding box center [96, 77] width 71 height 21
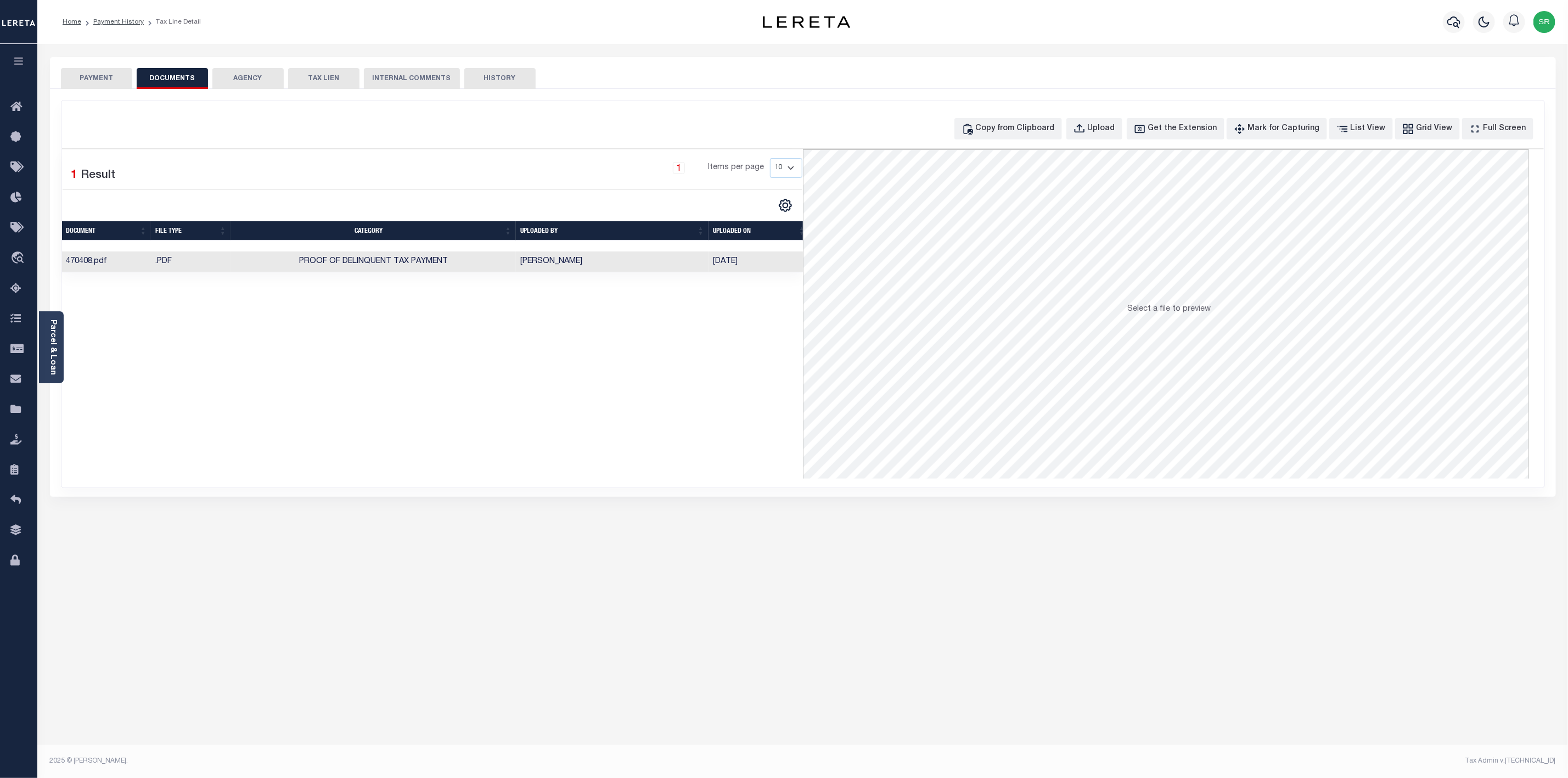
click at [111, 78] on button "PAYMENT" at bounding box center [97, 78] width 71 height 21
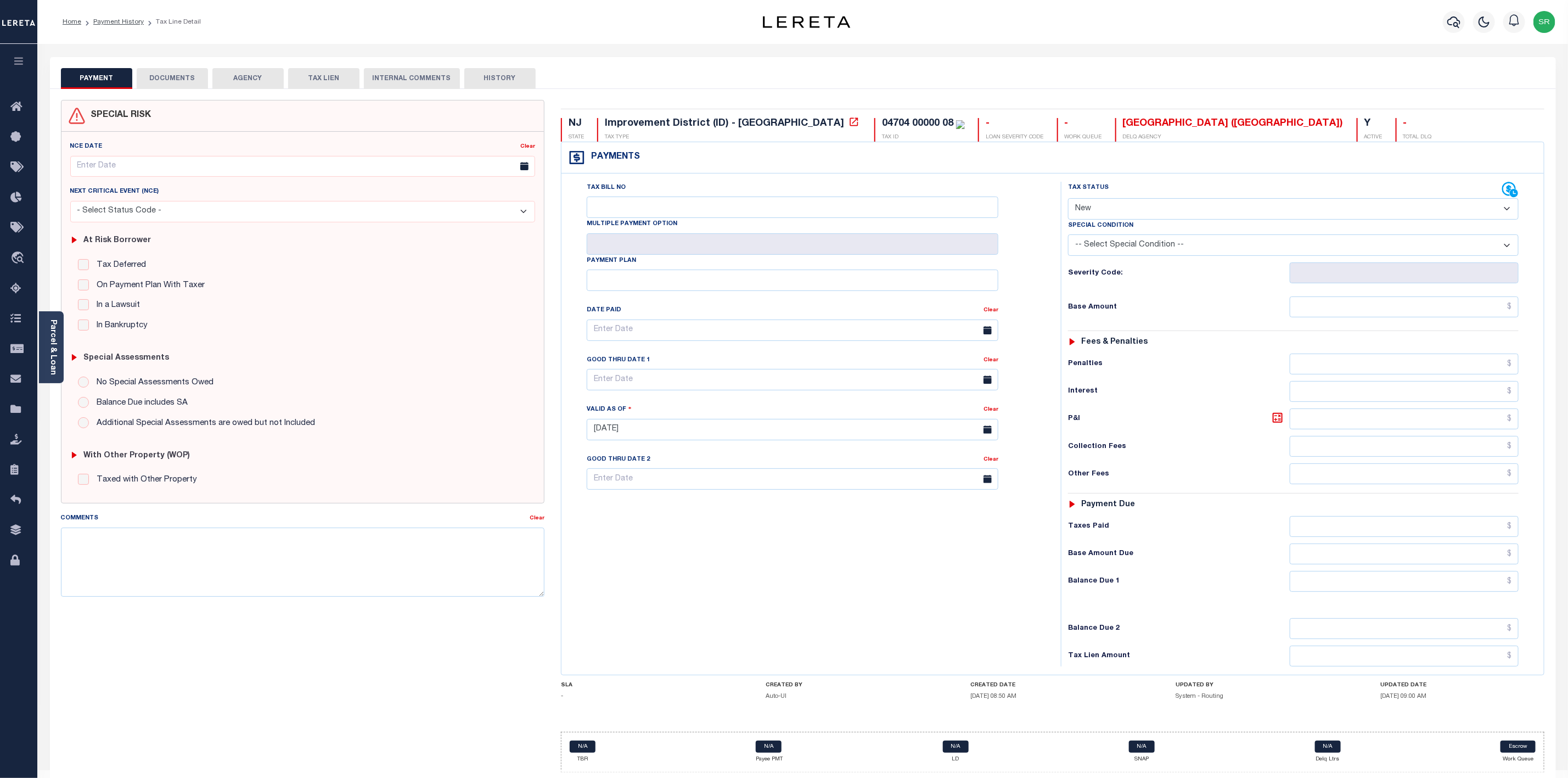
click at [1151, 215] on select "- Select Status Code - Open Due/Unpaid Paid Incomplete No Tax Due Internal Refu…" at bounding box center [1293, 209] width 451 height 22
select select "DUE"
click at [1068, 199] on select "- Select Status Code - Open Due/Unpaid Paid Incomplete No Tax Due Internal Refu…" at bounding box center [1293, 209] width 451 height 22
type input "09/05/2025"
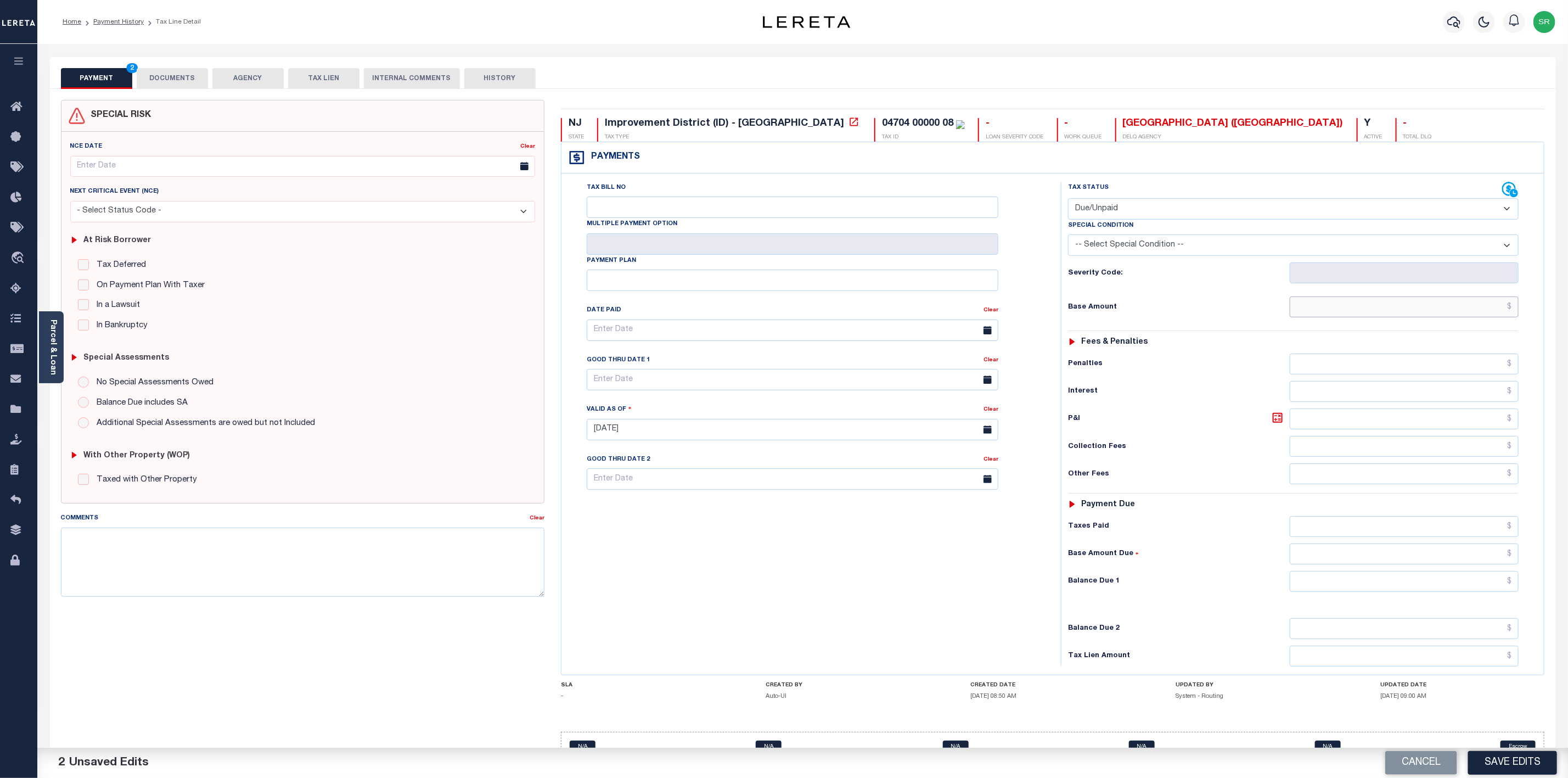
click at [1372, 315] on input "text" at bounding box center [1404, 306] width 229 height 21
type input "$6,191.36"
click at [1435, 591] on input "text" at bounding box center [1404, 581] width 229 height 21
type input "$6,191.36"
click at [1498, 762] on button "Save Edits" at bounding box center [1512, 762] width 89 height 24
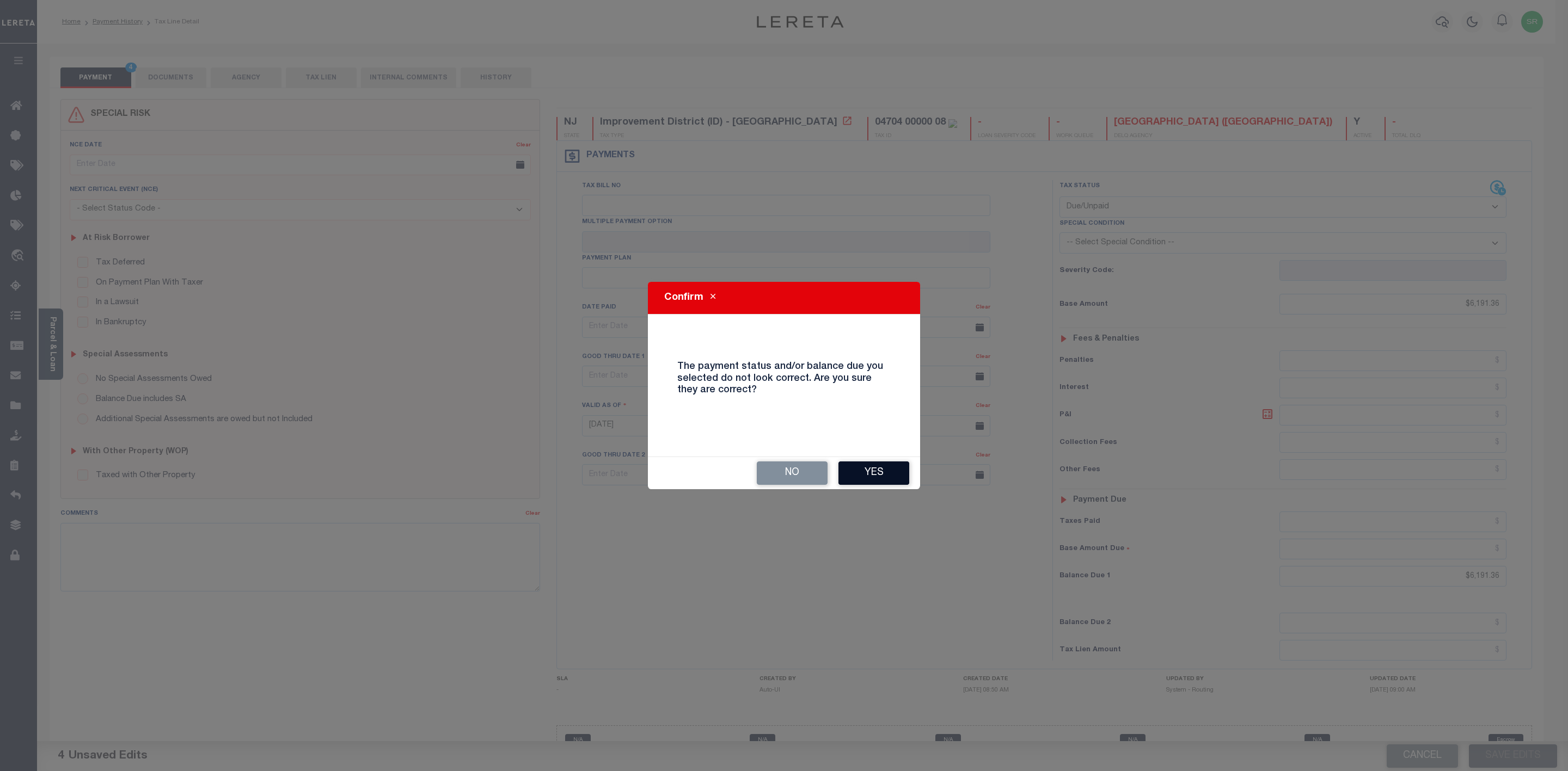
click at [859, 477] on button "Yes" at bounding box center [873, 473] width 71 height 24
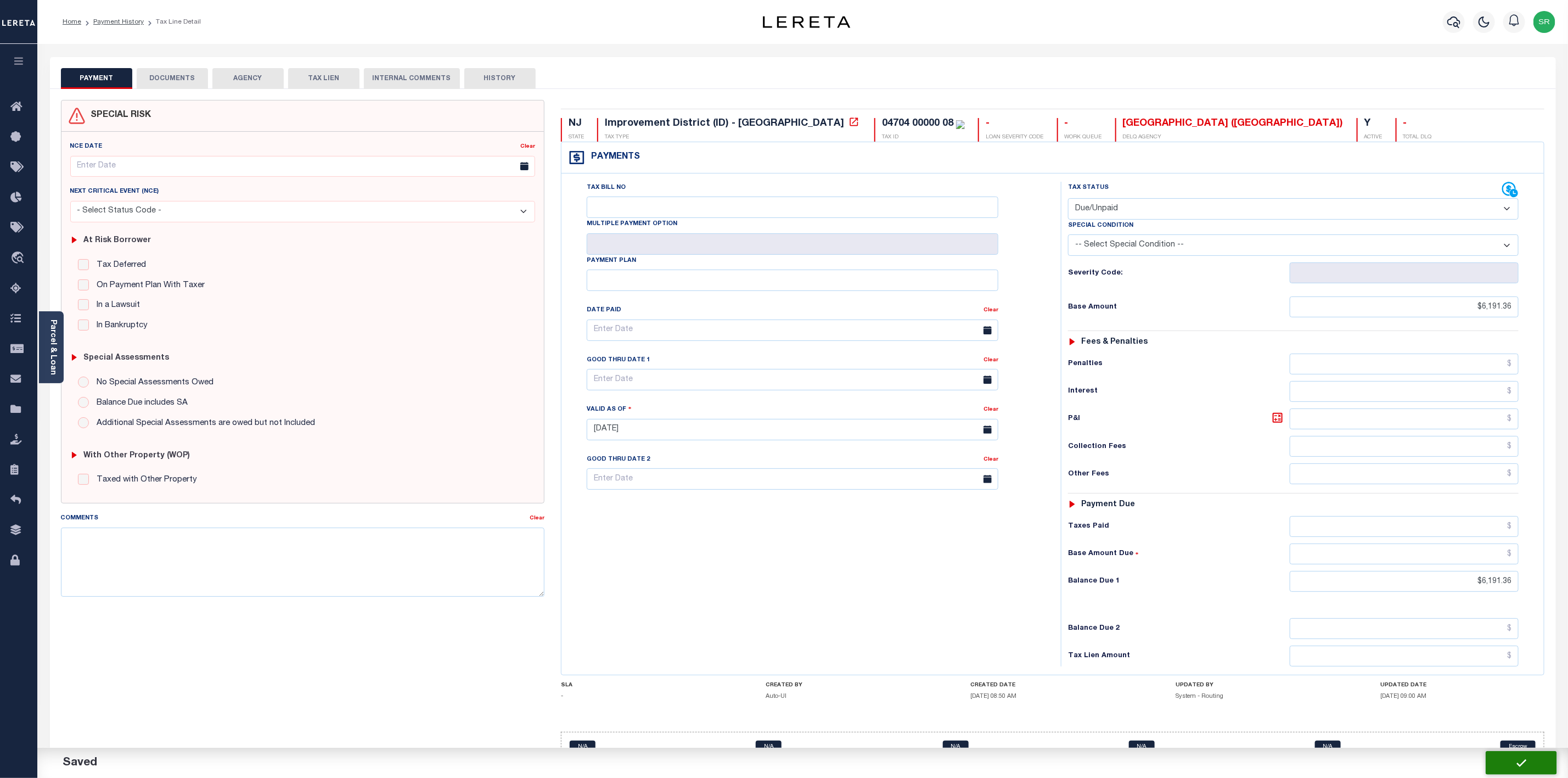
checkbox input "false"
type input "$6,191.36"
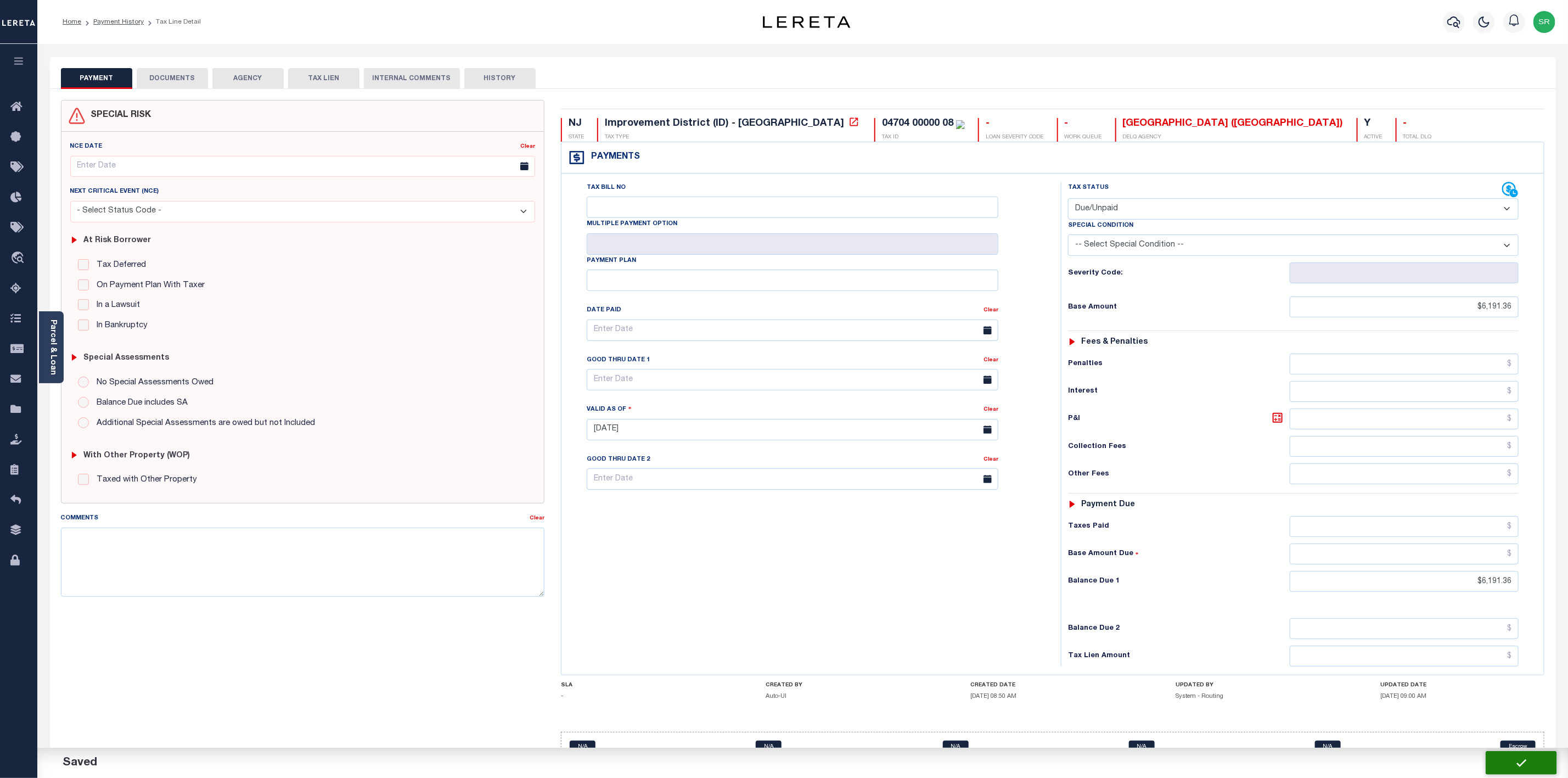
type input "$6,191.36"
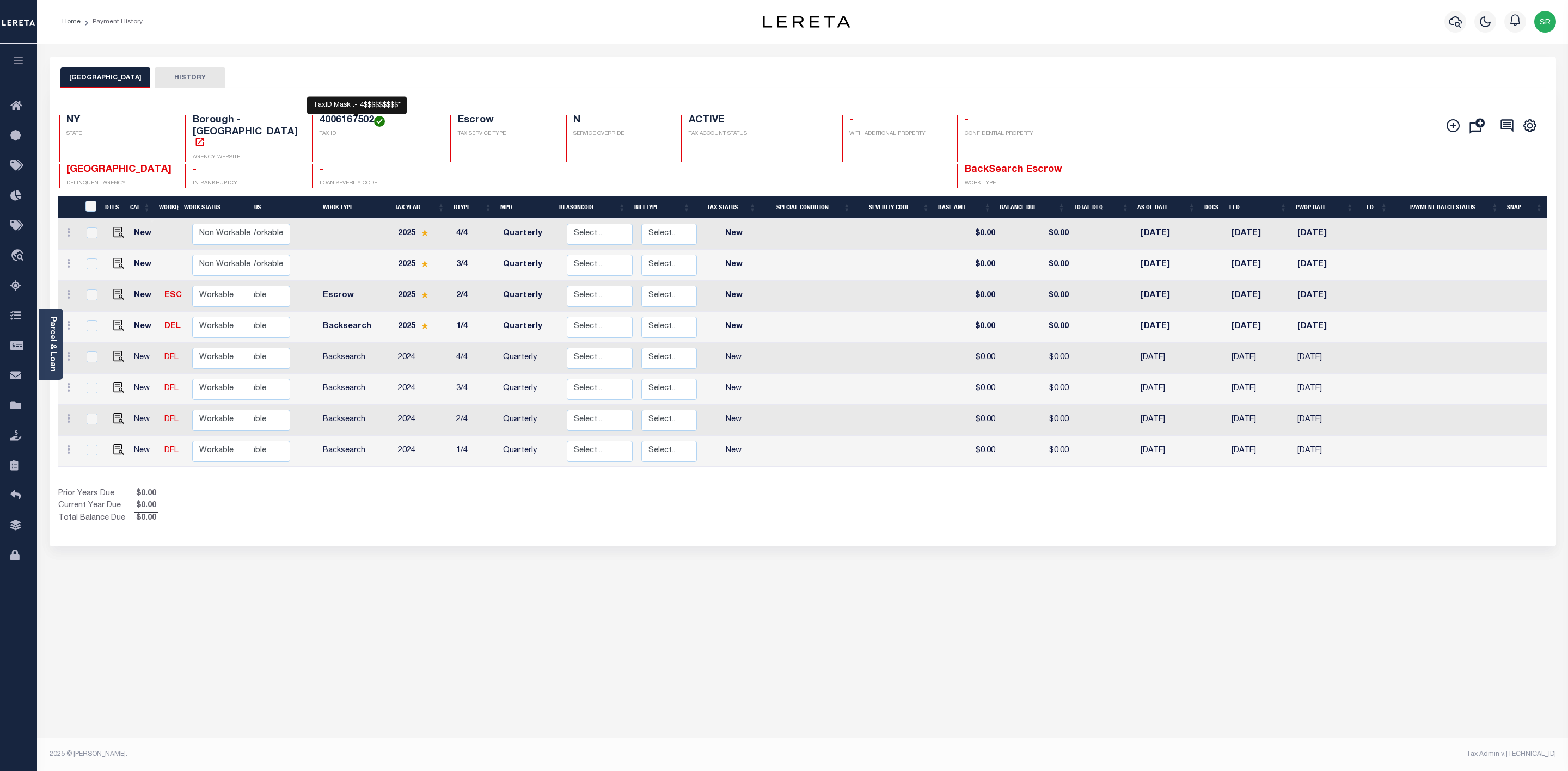
drag, startPoint x: 293, startPoint y: 121, endPoint x: 351, endPoint y: 121, distance: 58.0
click at [351, 121] on h4 "4006167502" at bounding box center [378, 121] width 117 height 12
copy h4 "4006167502"
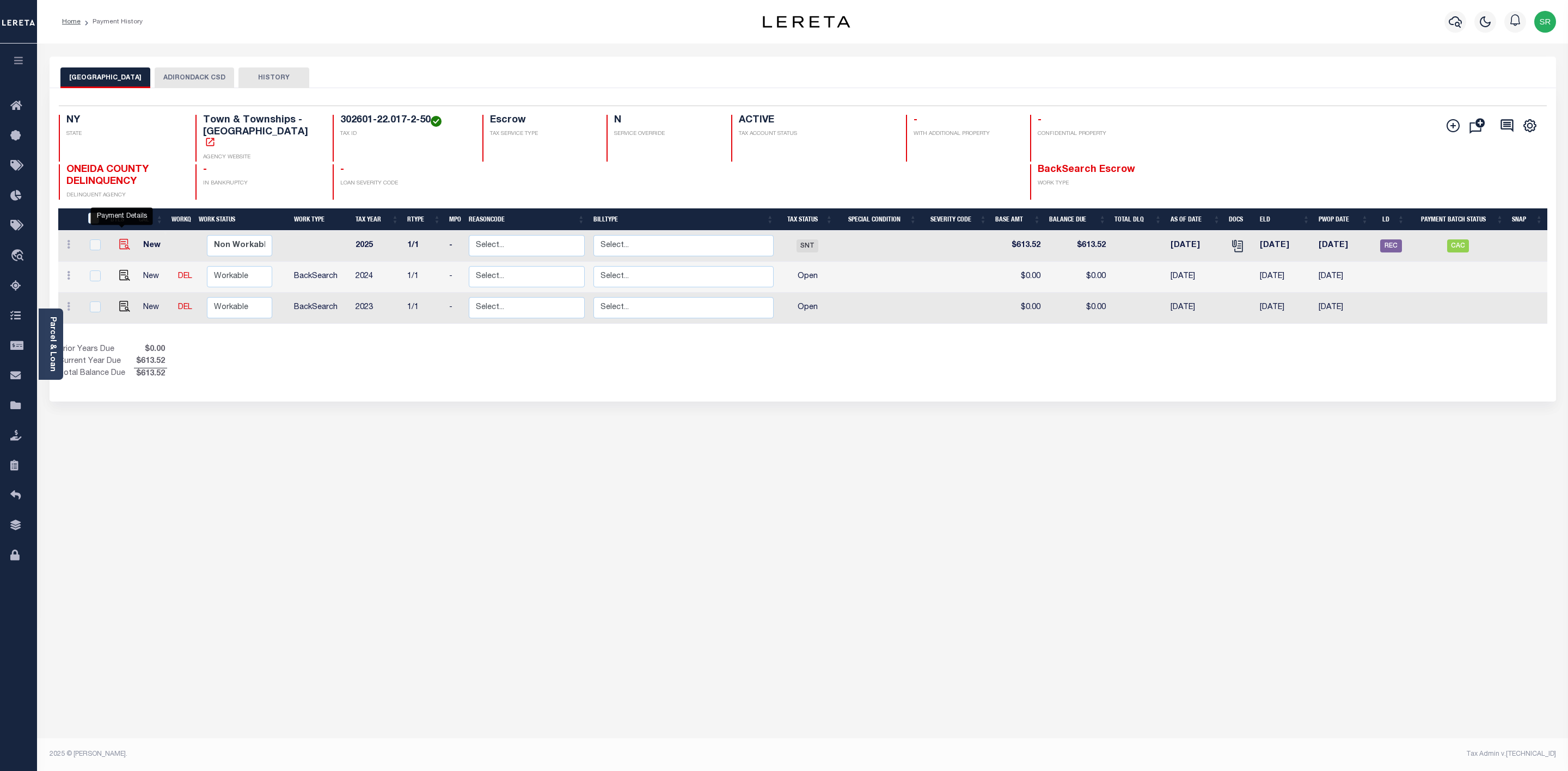
click at [119, 239] on img "" at bounding box center [124, 244] width 11 height 11
checkbox input "true"
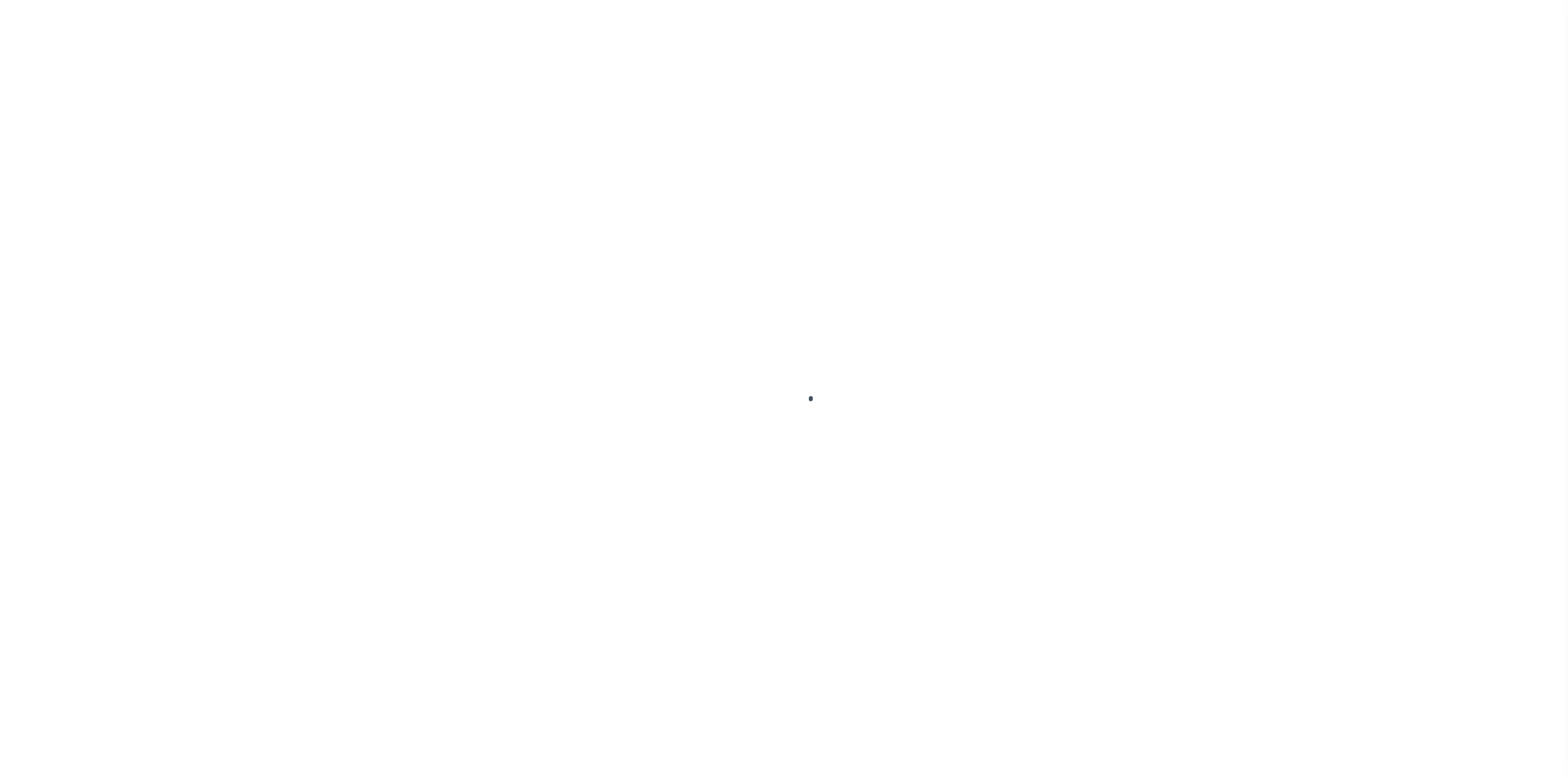
select select "SNT"
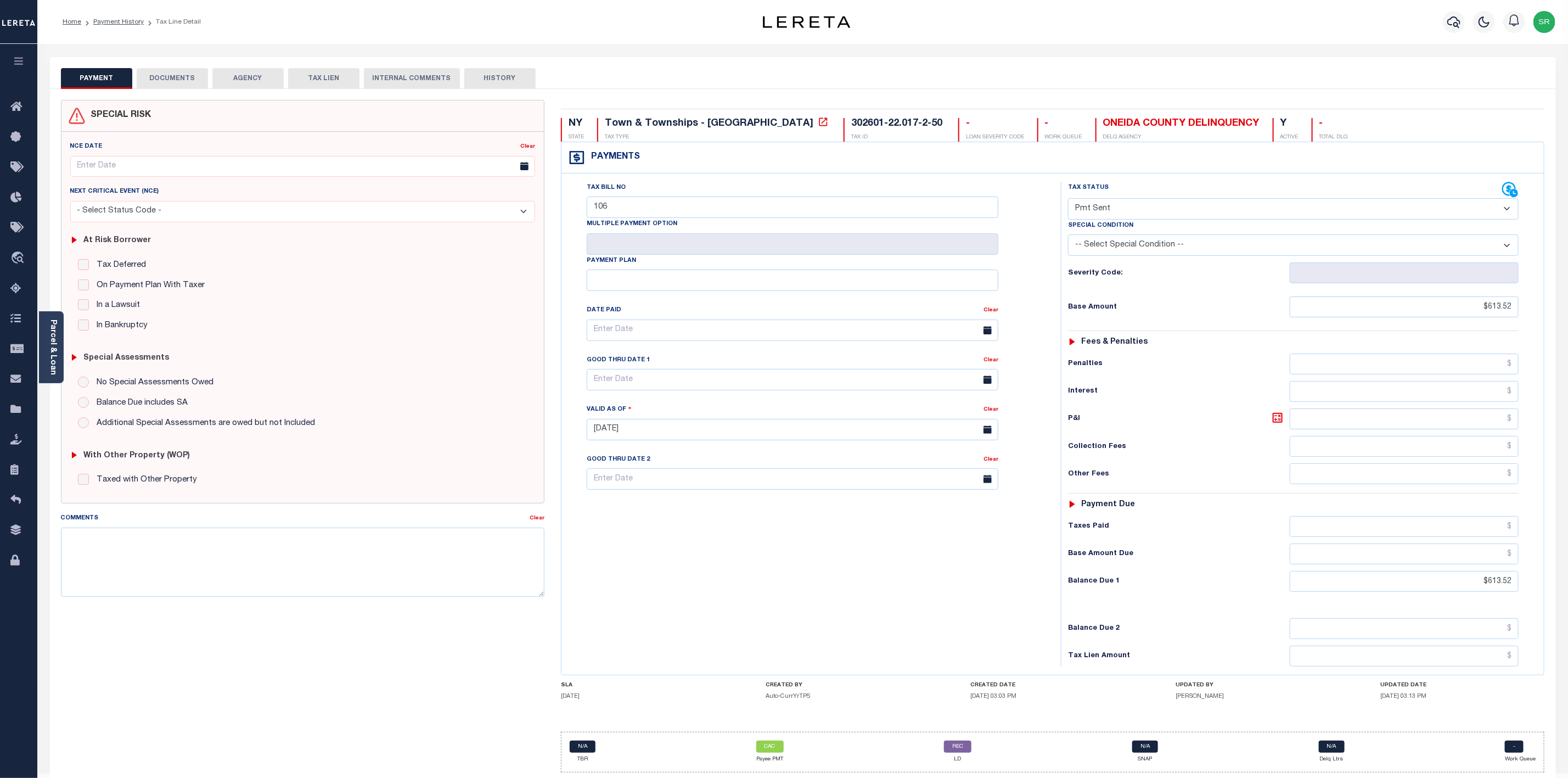
scroll to position [38, 0]
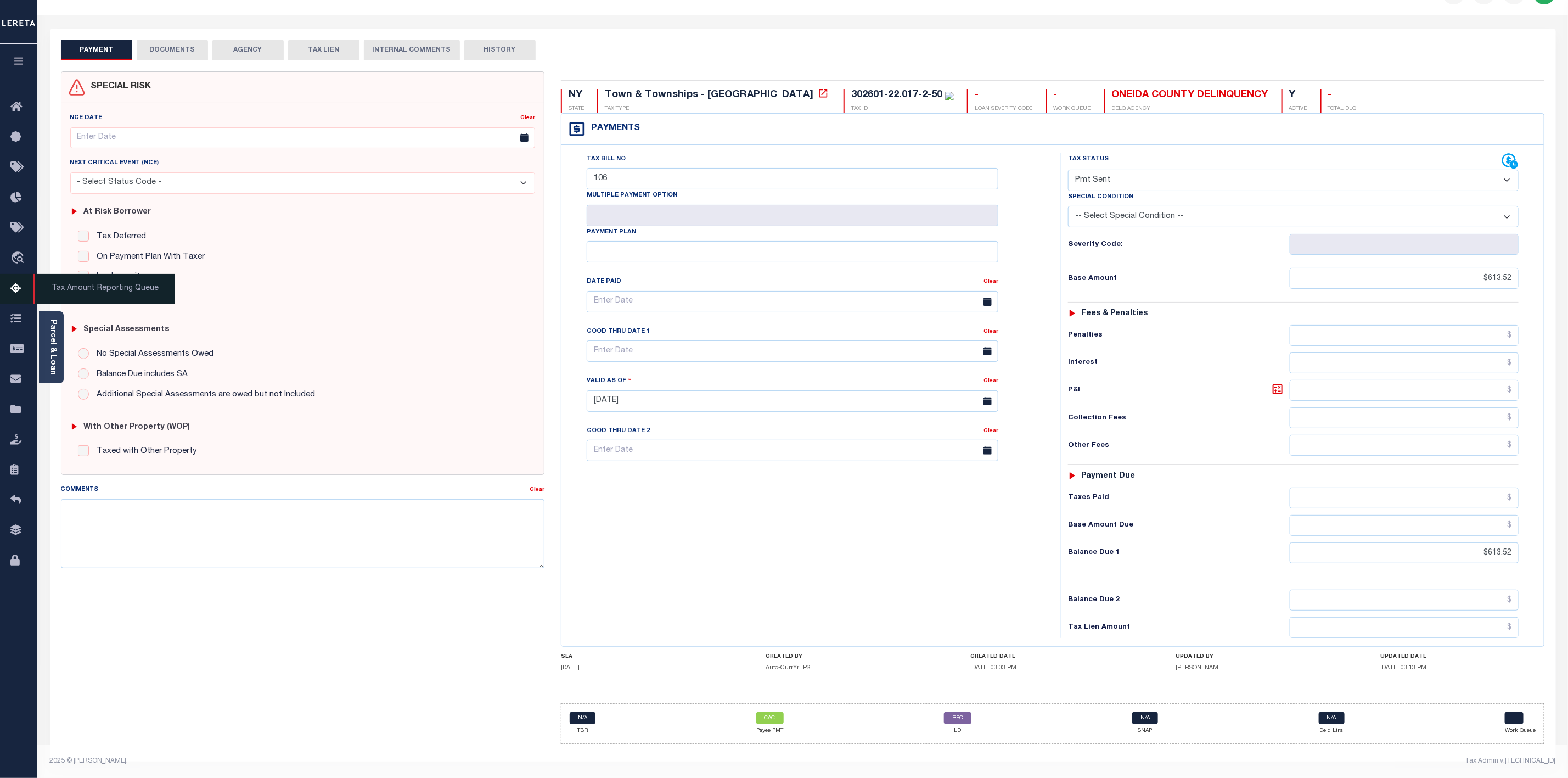
click at [10, 285] on icon at bounding box center [19, 288] width 17 height 14
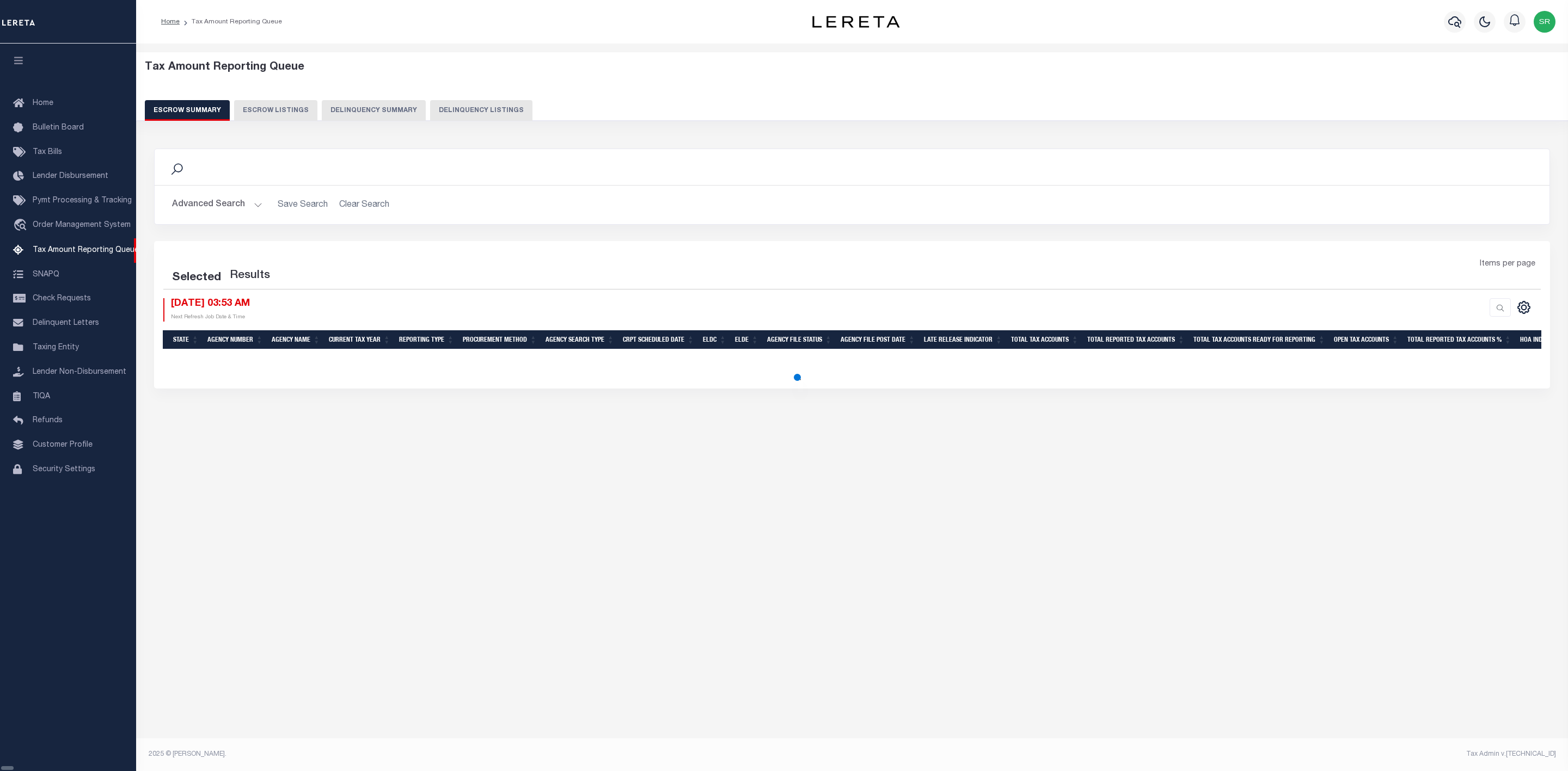
select select "100"
select select
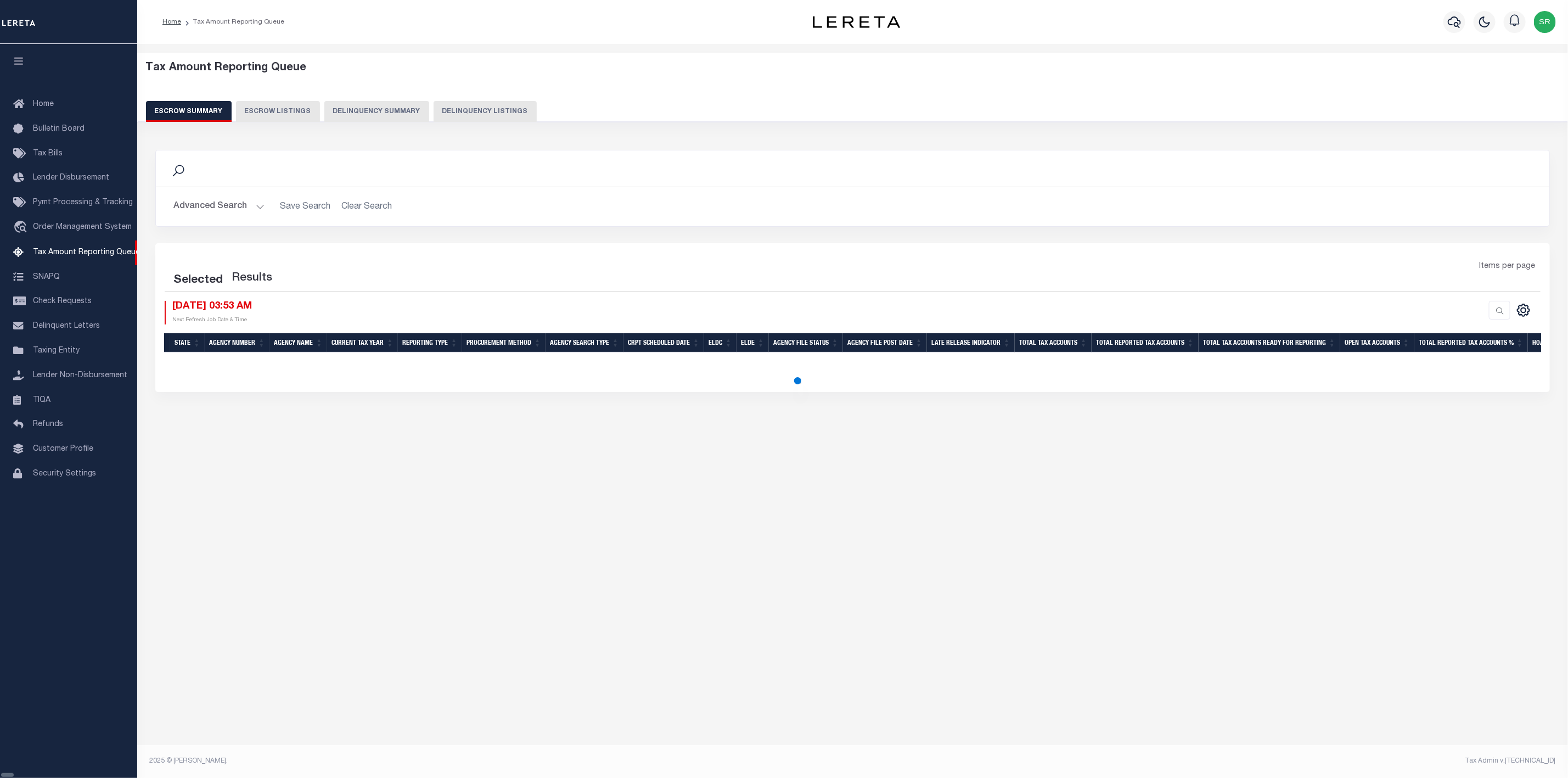
select select "100"
select select
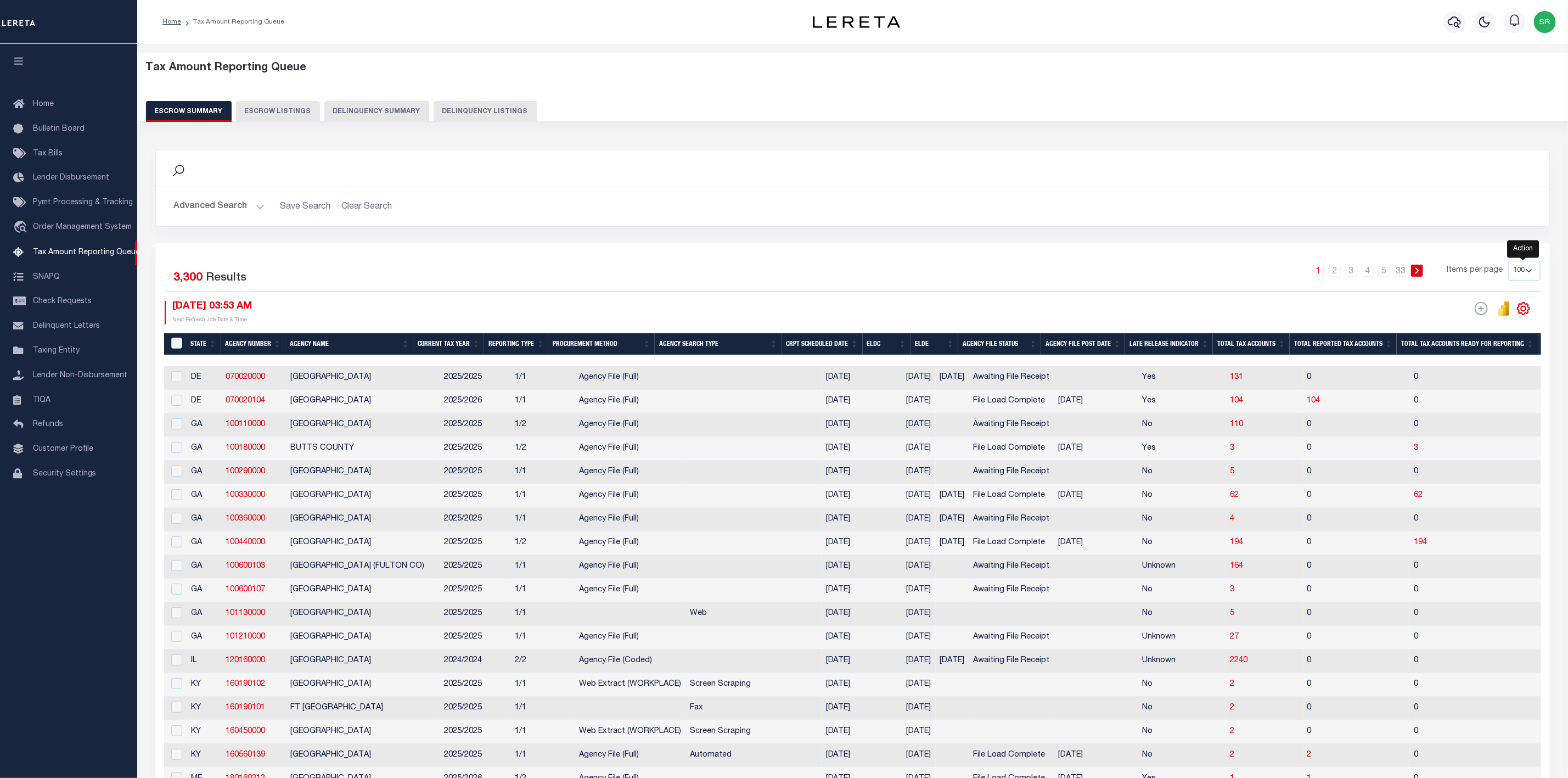
click at [1521, 311] on icon "" at bounding box center [1523, 308] width 5 height 5
click at [1456, 394] on span "Show Filter" at bounding box center [1456, 389] width 41 height 8
select select
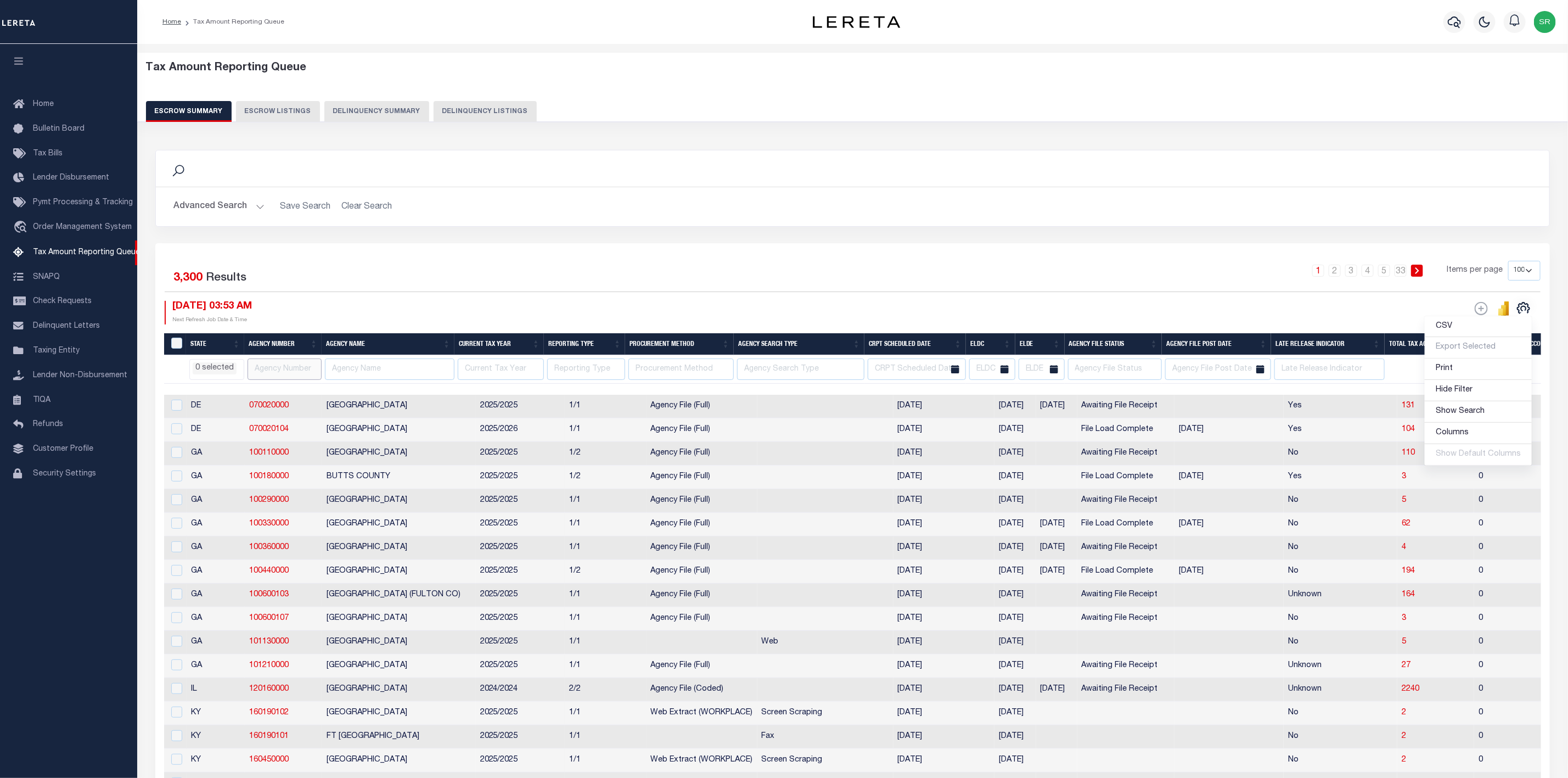
click at [252, 373] on input "text" at bounding box center [284, 369] width 74 height 22
paste input "310010601"
type input "310010601"
select select
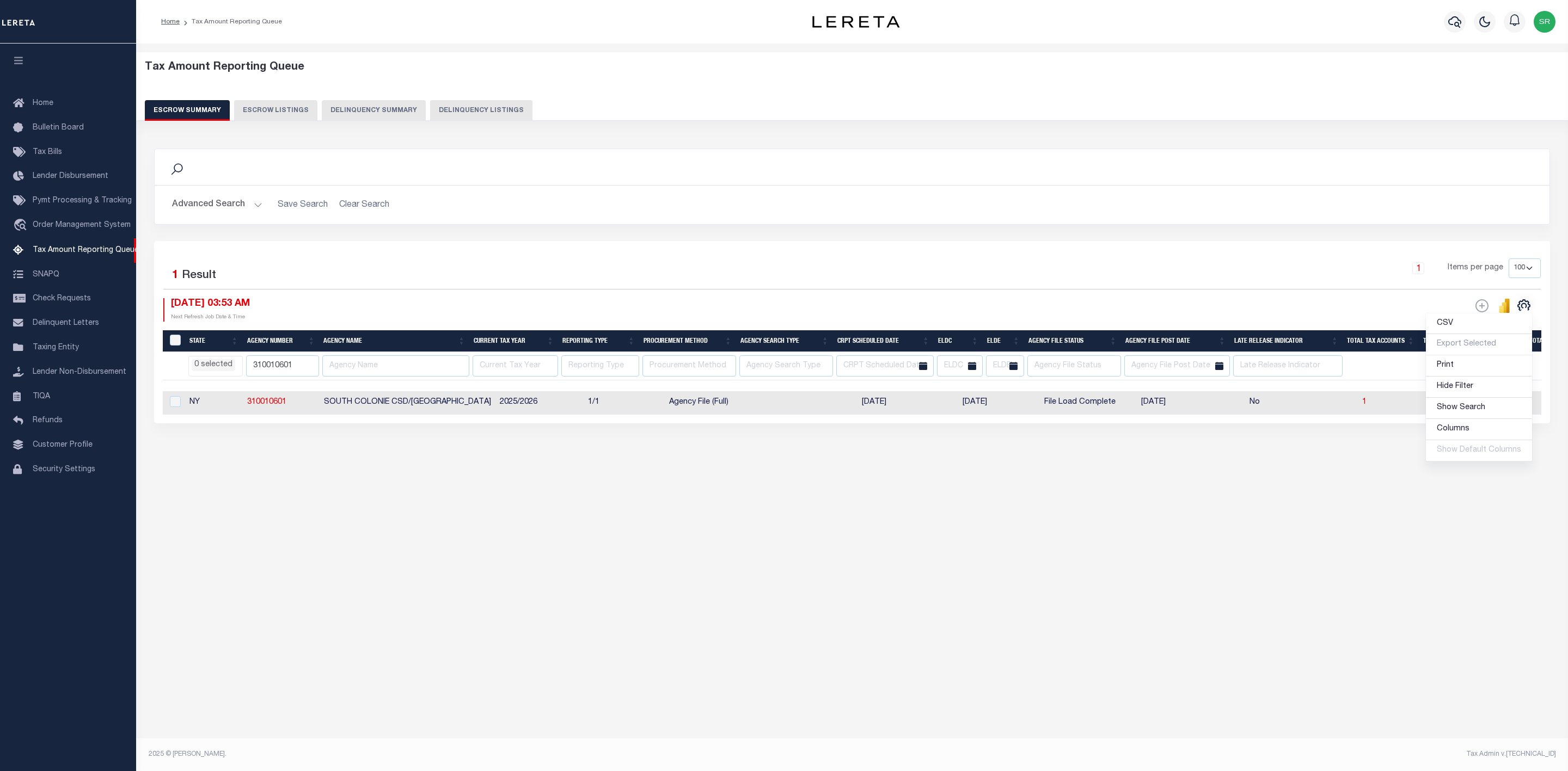
click at [993, 521] on div "Tax Amount Reporting Queue Escrow Summary Escrow Listings" at bounding box center [852, 282] width 1431 height 477
drag, startPoint x: 297, startPoint y: 368, endPoint x: 220, endPoint y: 371, distance: 77.1
click at [220, 371] on tr "AK AL AR AZ CA CO CT DC DE FL GA GU HI IA ID IL IN KS KY LA MA MD ME MI MN MO M…" at bounding box center [1529, 367] width 2731 height 29
paste input "13"
type input "310010613"
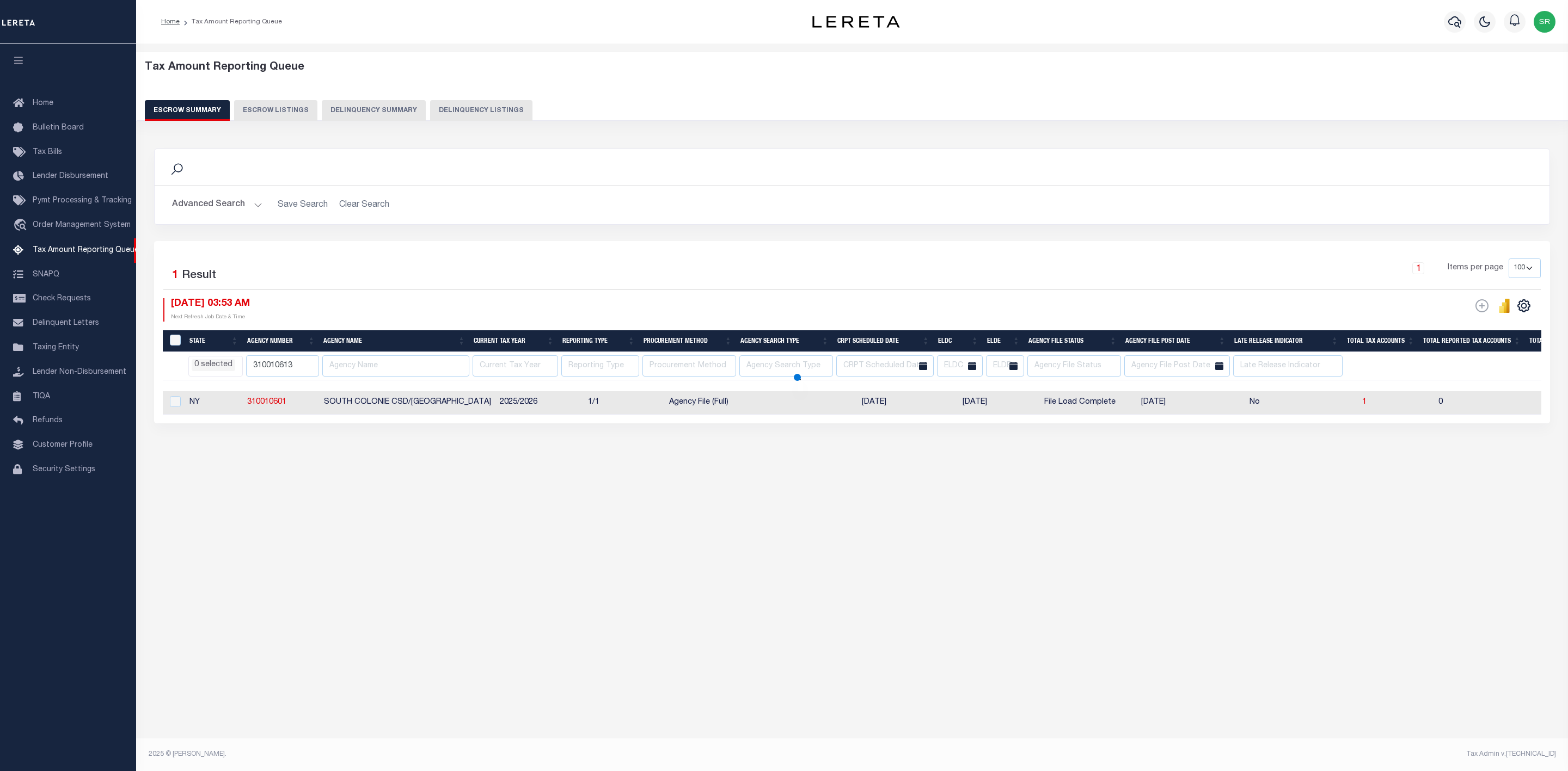
select select
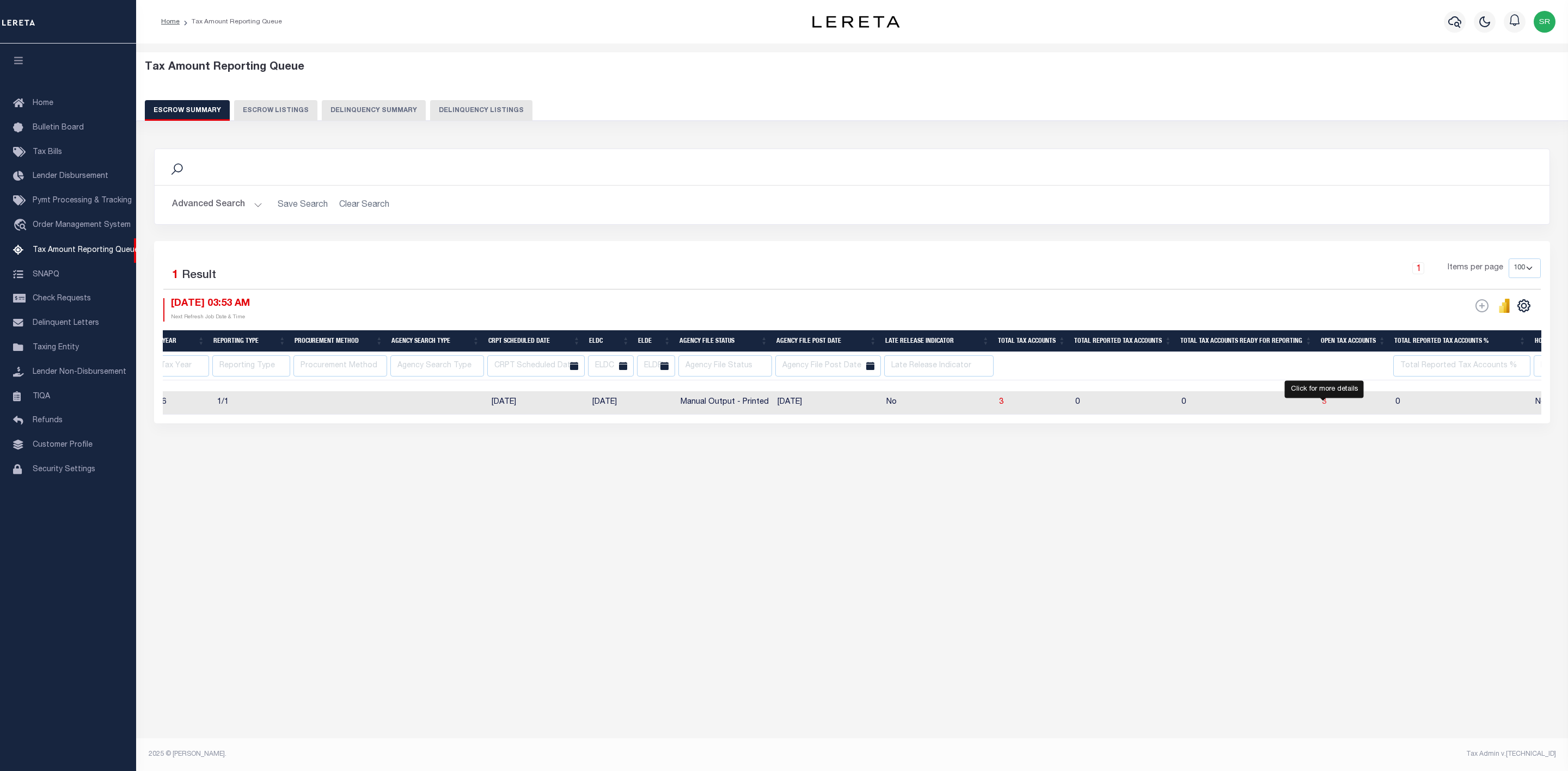
click at [1323, 406] on span "3" at bounding box center [1324, 402] width 4 height 8
select select "100"
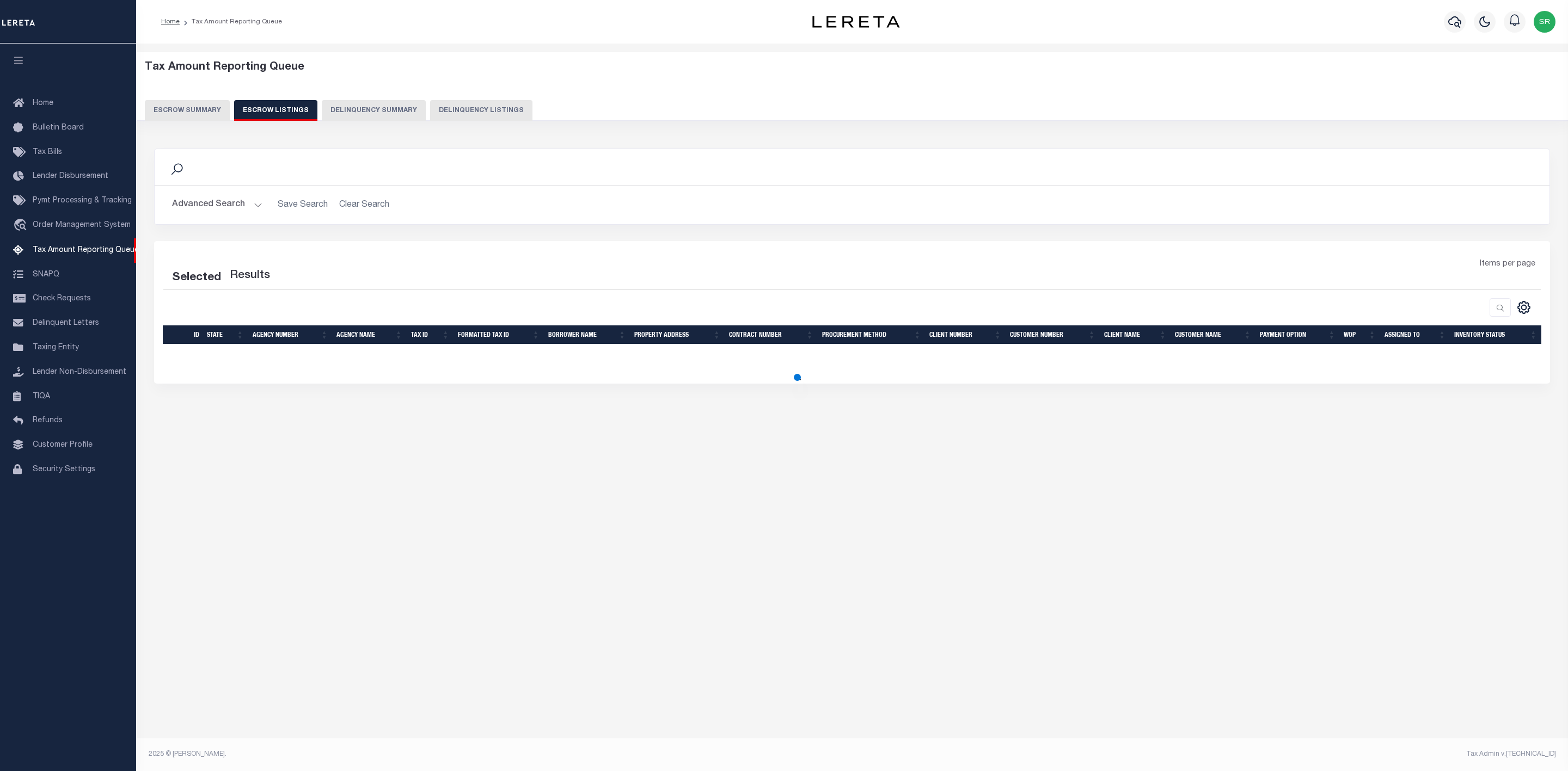
select select
select select "100"
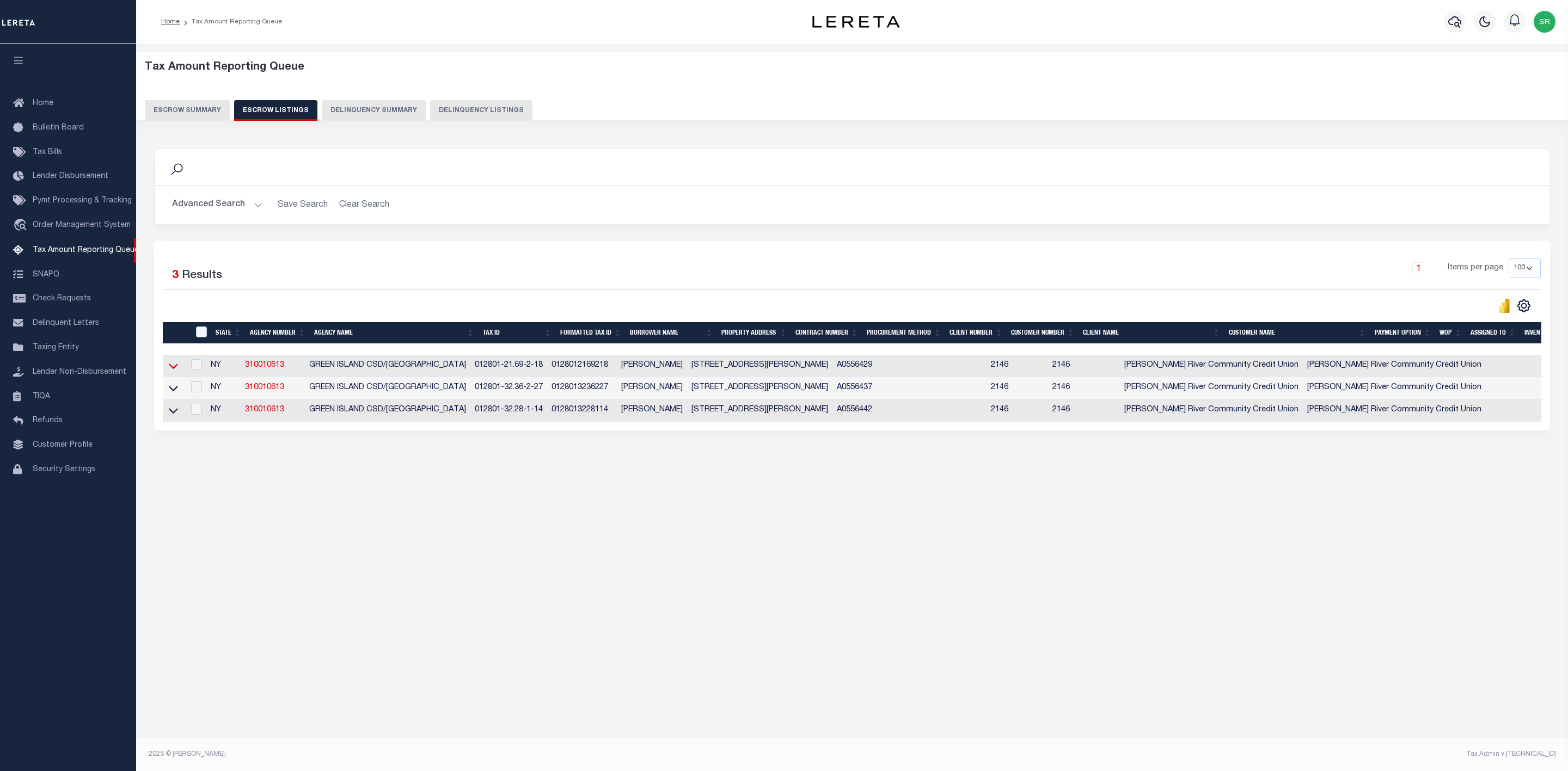
click at [177, 372] on icon at bounding box center [173, 366] width 9 height 11
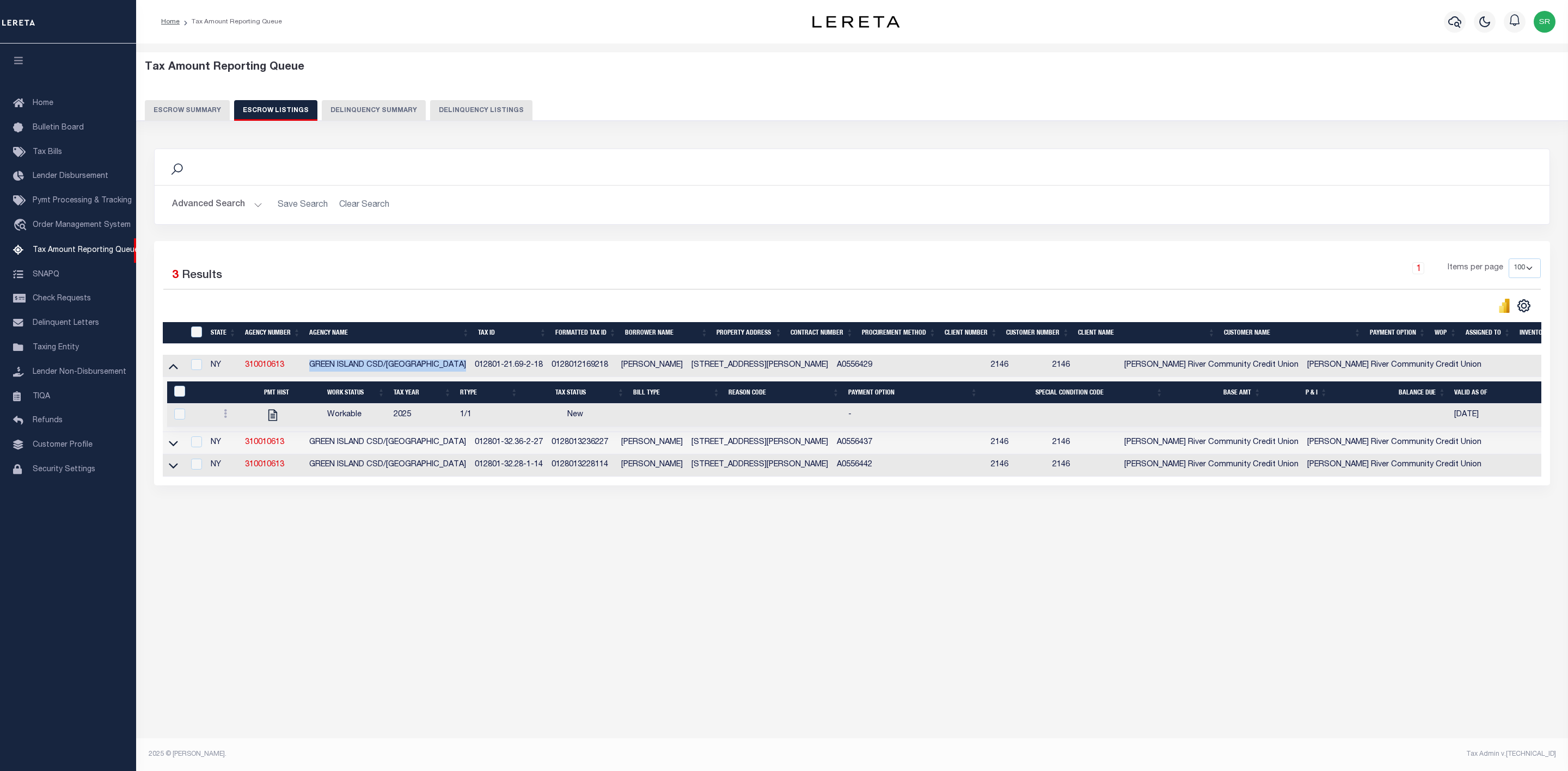
drag, startPoint x: 475, startPoint y: 373, endPoint x: 307, endPoint y: 369, distance: 168.0
click at [307, 369] on td "GREEN ISLAND CSD/GREEN ISLAND TOWN" at bounding box center [387, 365] width 165 height 22
checkbox input "true"
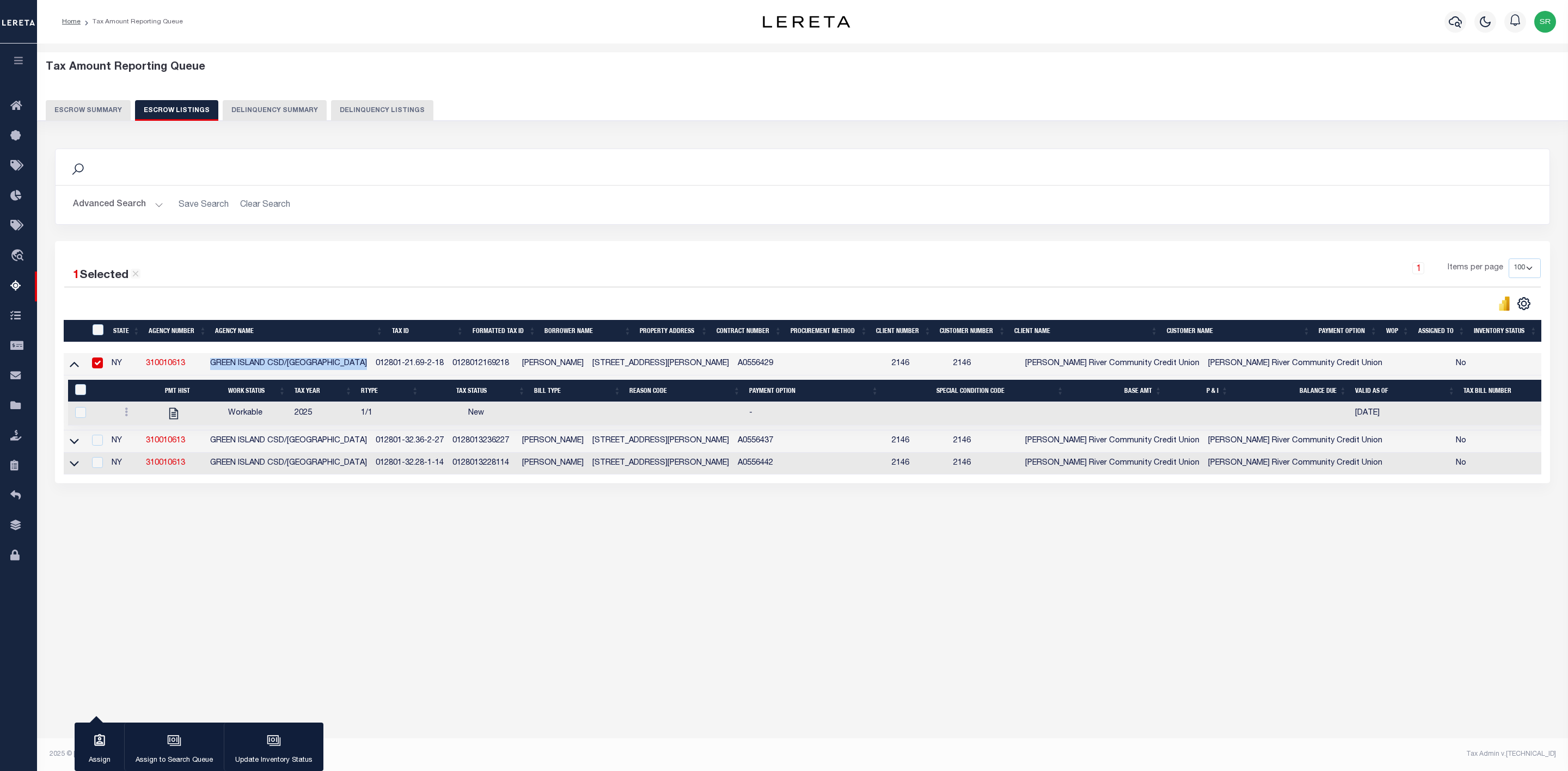
copy td "GREEN ISLAND CSD/GREEN ISLAND TOWN"
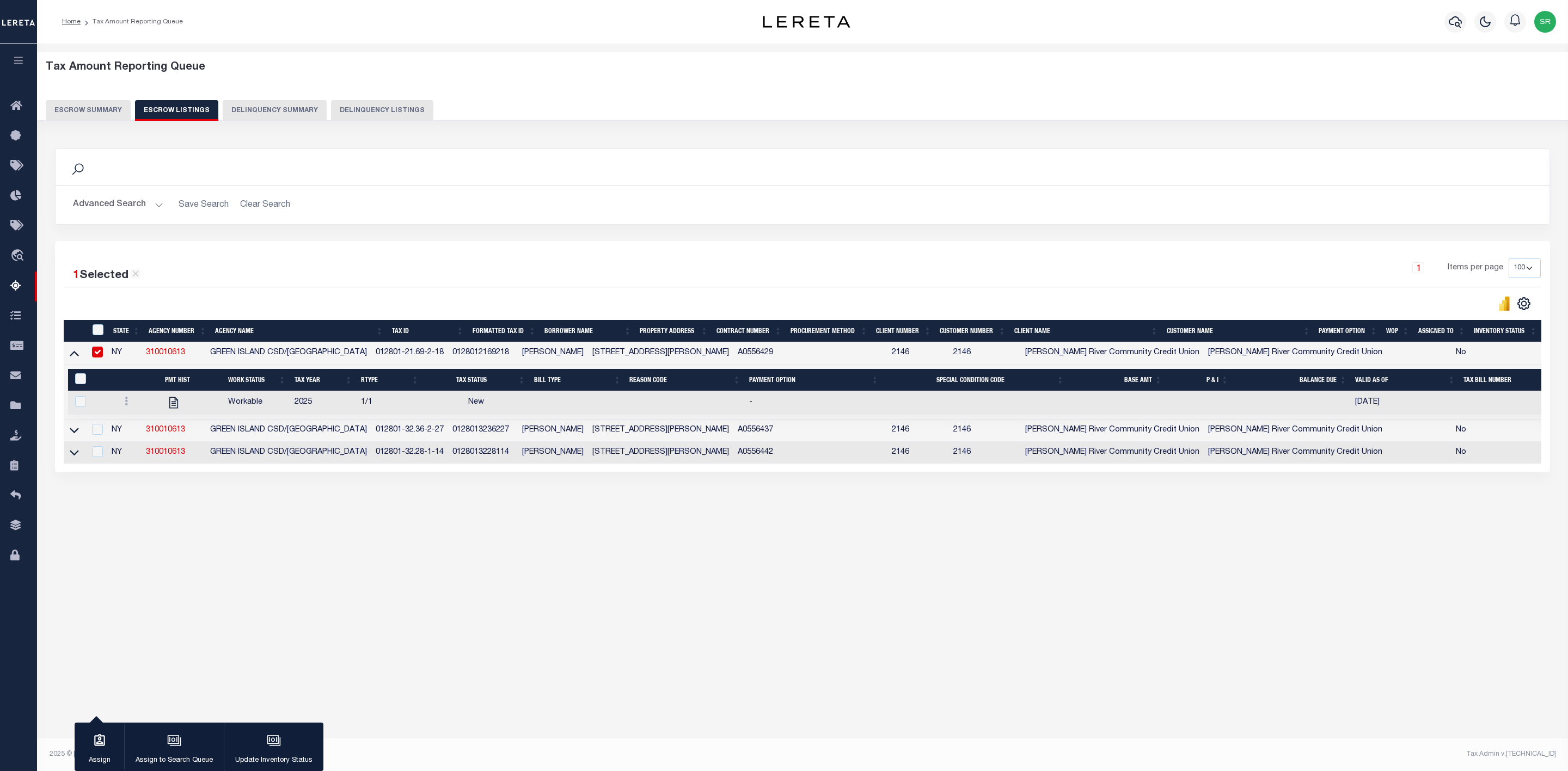
click at [503, 273] on div "1 Items per page 10 25 50 100 500" at bounding box center [989, 273] width 1103 height 29
click at [74, 106] on button "Escrow Summary" at bounding box center [88, 110] width 85 height 21
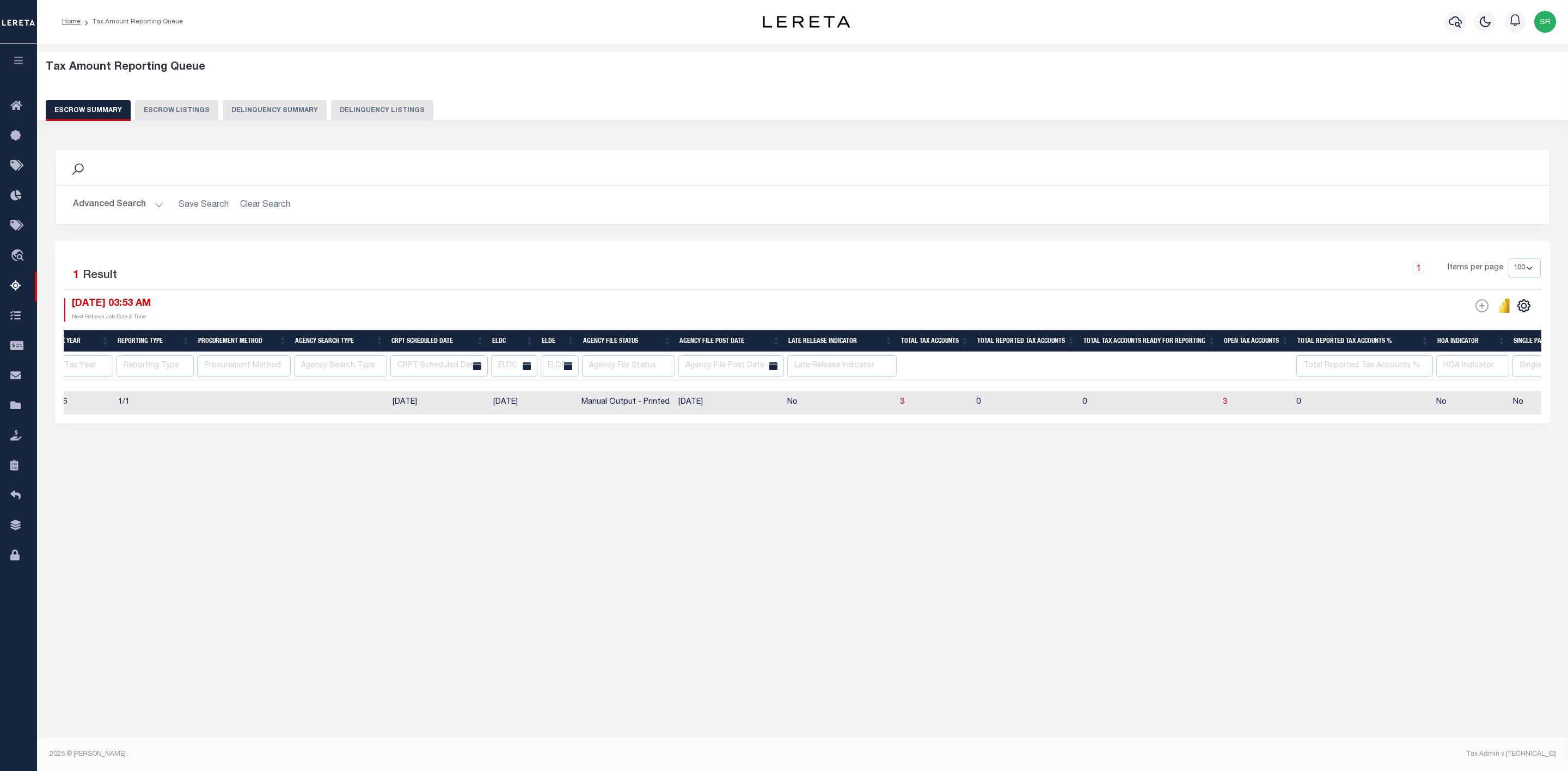
click at [167, 111] on button "Escrow Listings" at bounding box center [177, 110] width 83 height 21
select select "100"
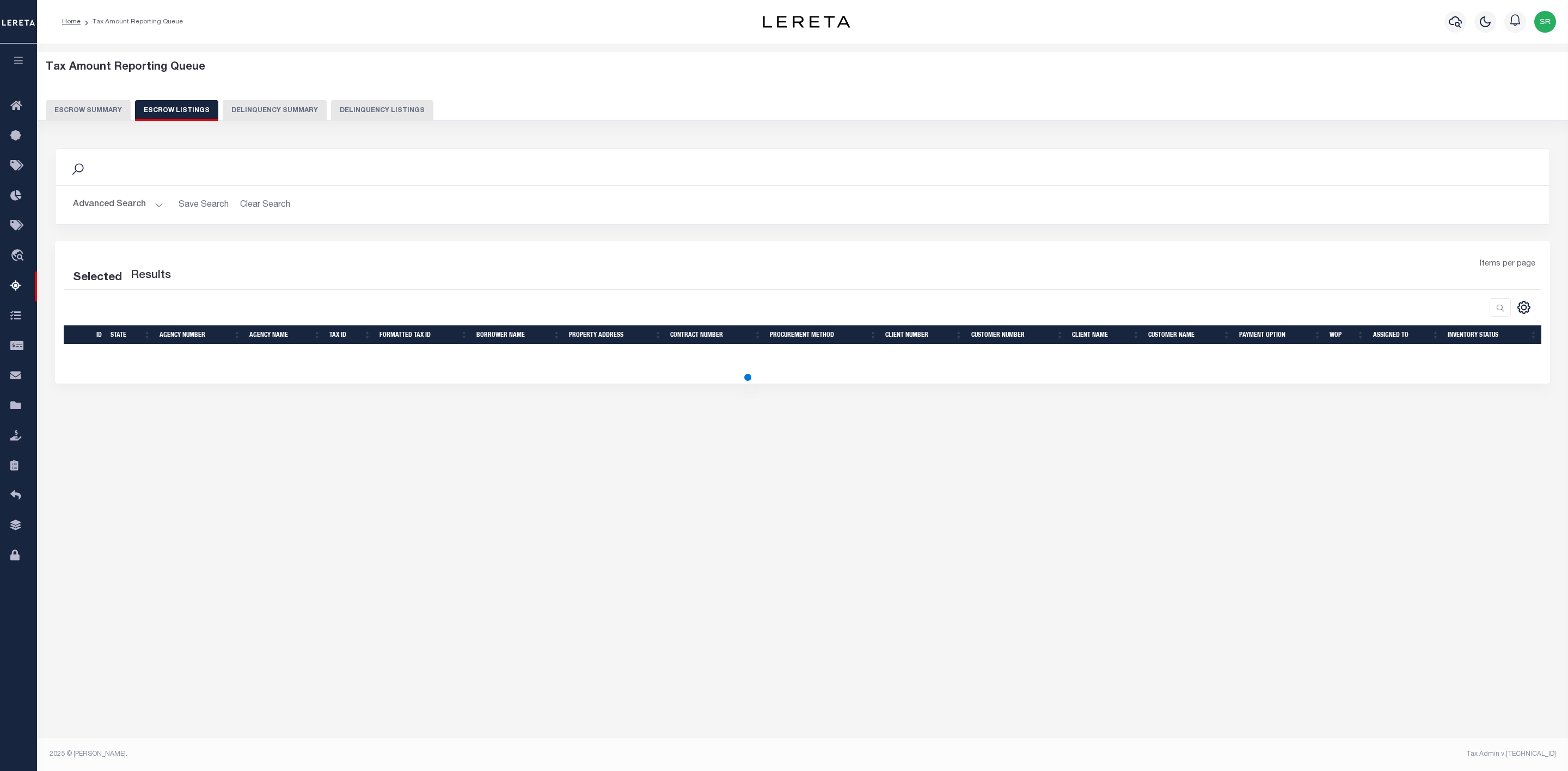
select select "100"
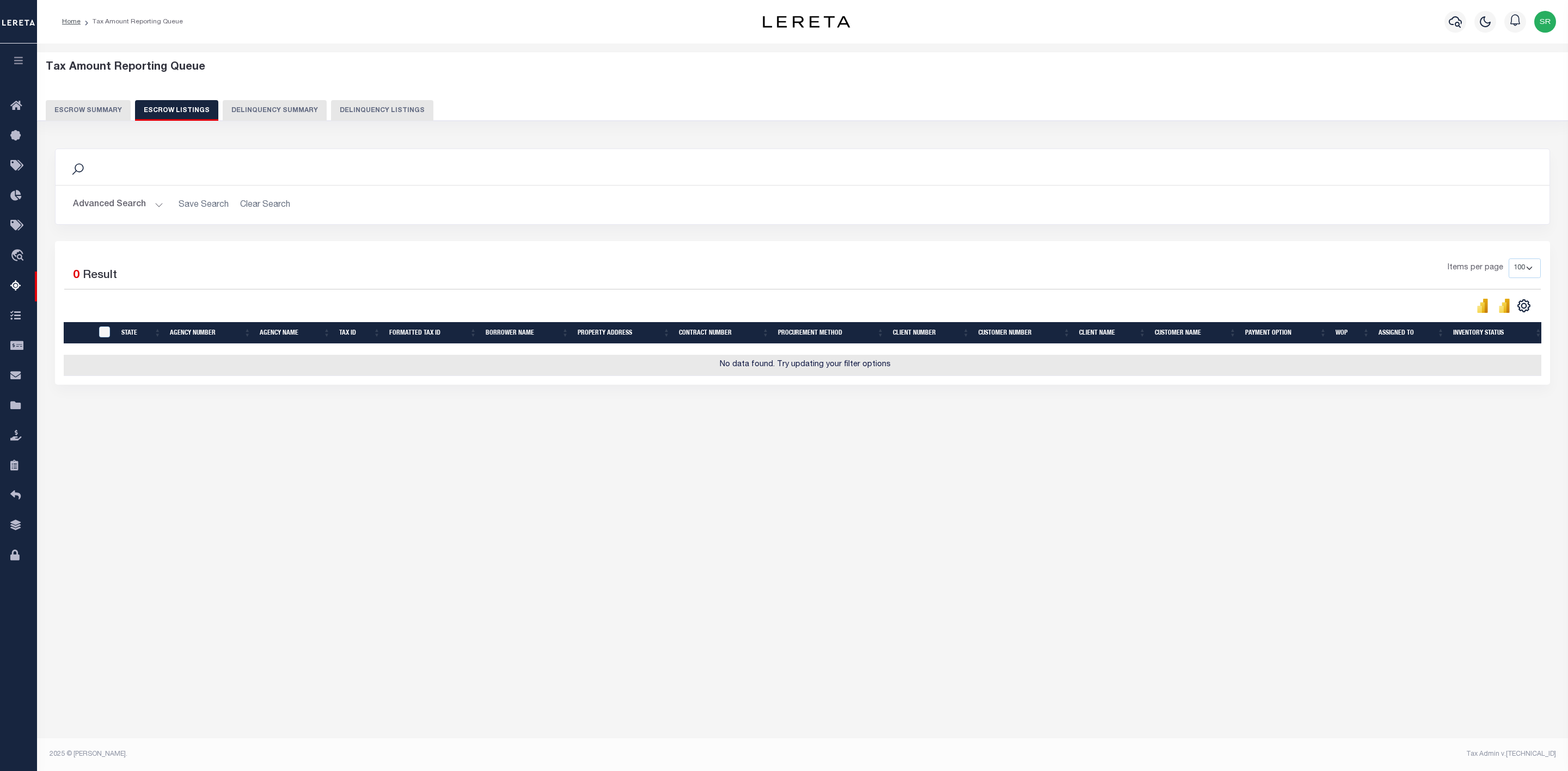
click at [72, 103] on button "Escrow Summary" at bounding box center [88, 110] width 85 height 21
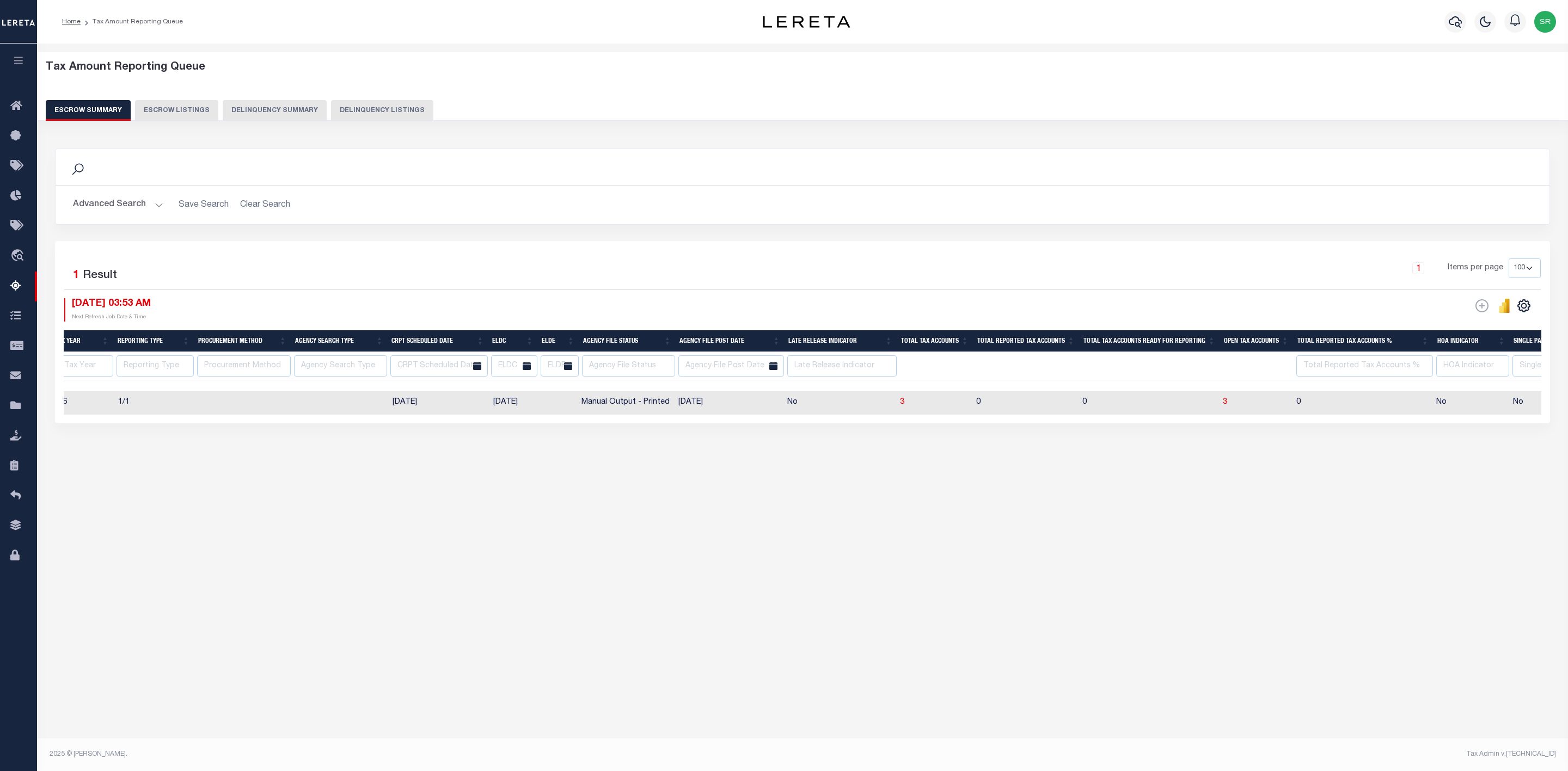
click at [72, 103] on button "Escrow Summary" at bounding box center [88, 110] width 85 height 21
click at [1225, 402] on span "3" at bounding box center [1225, 402] width 4 height 8
select select "100"
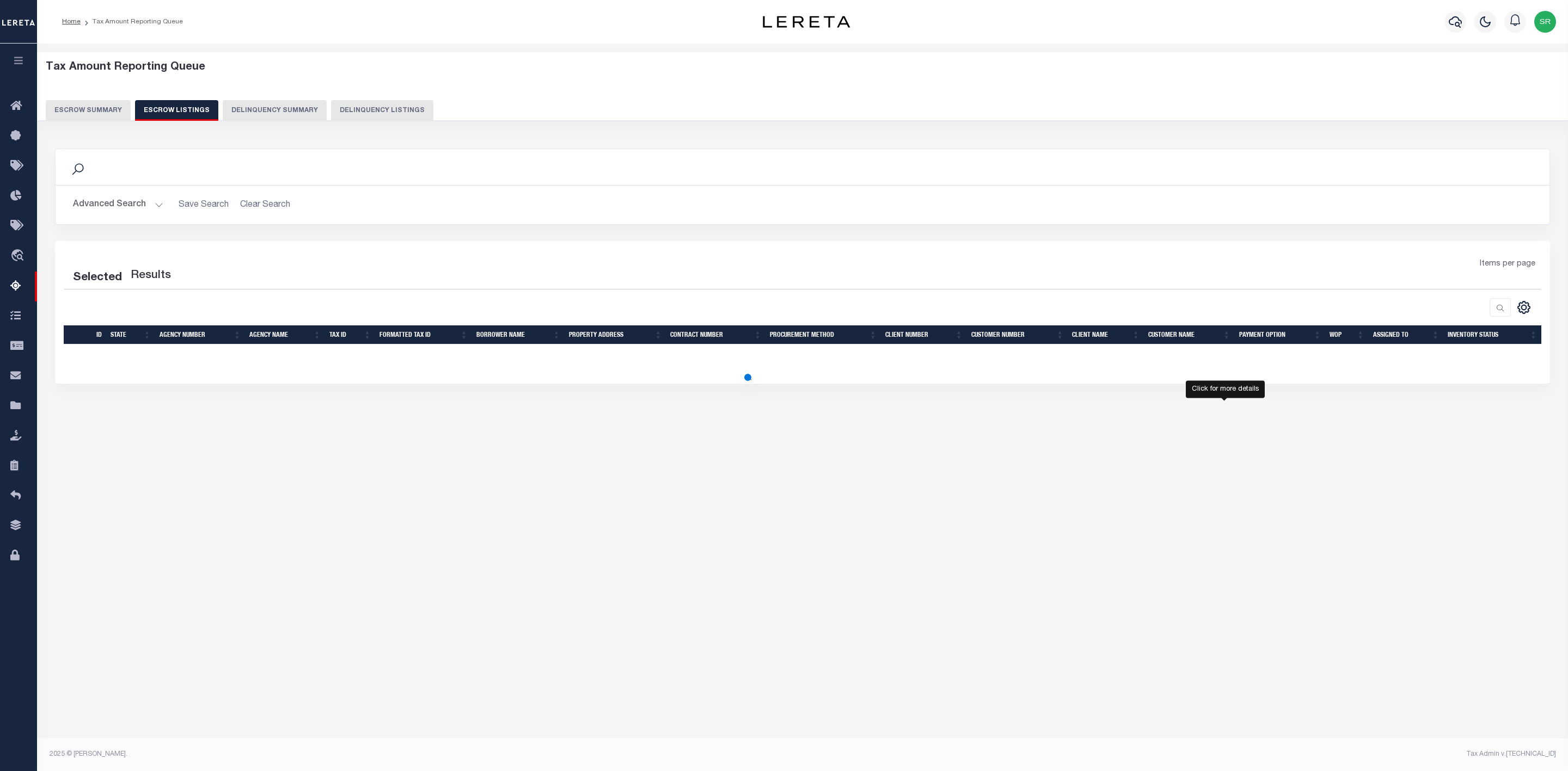
select select "100"
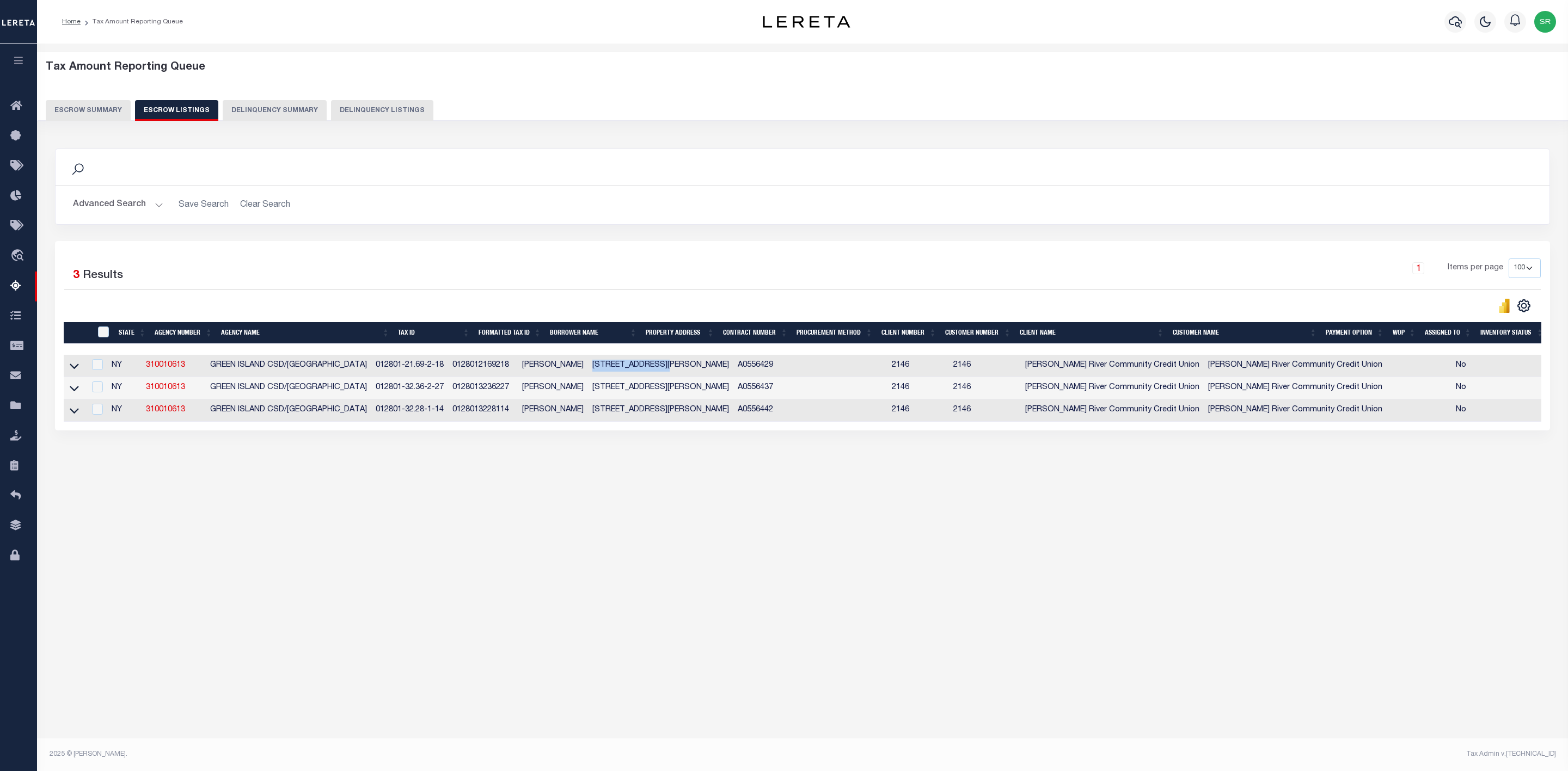
drag, startPoint x: 646, startPoint y: 369, endPoint x: 715, endPoint y: 369, distance: 69.0
click at [715, 369] on td "162 George Street" at bounding box center [660, 365] width 145 height 22
checkbox input "true"
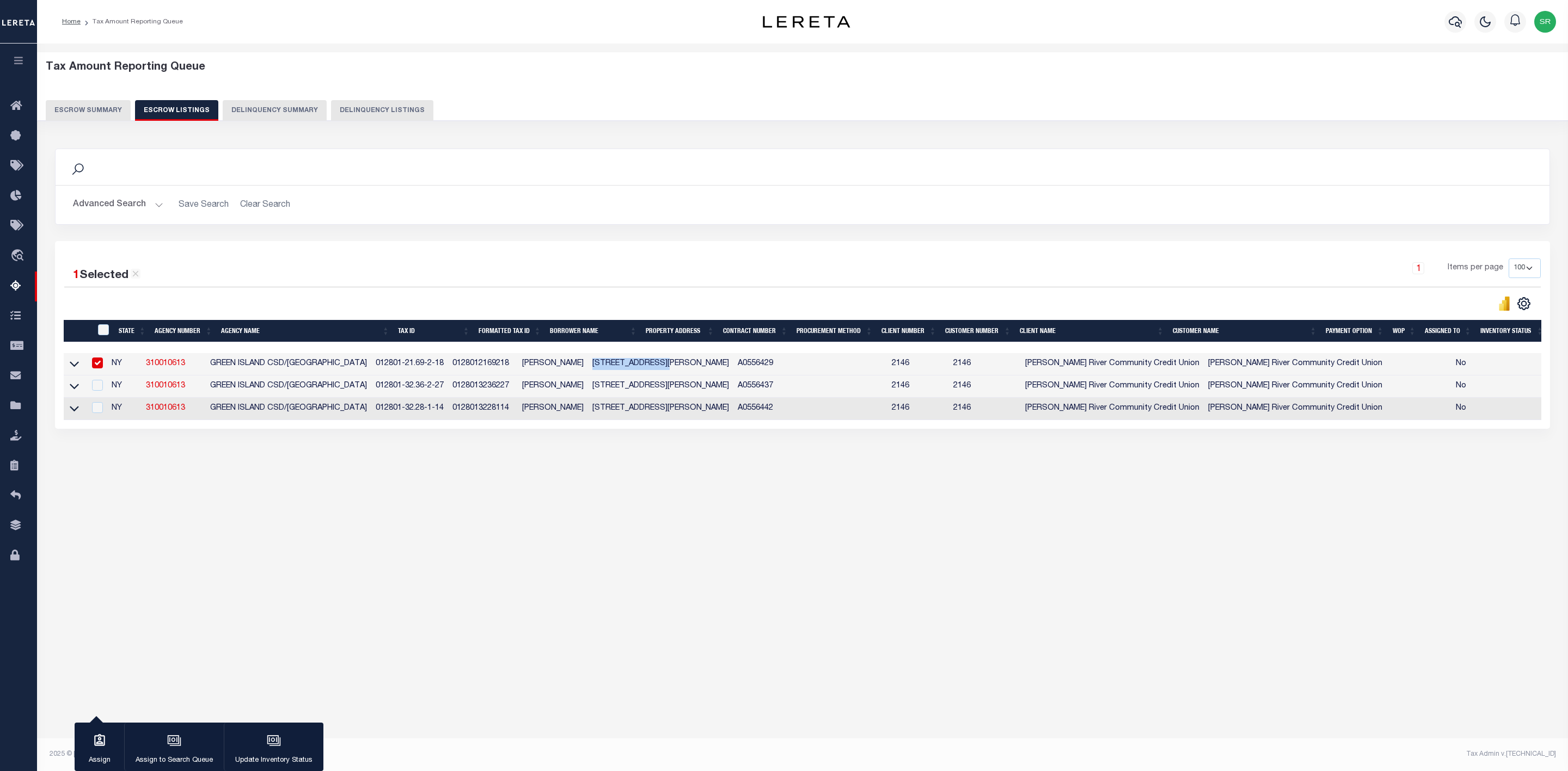
copy td "162 George Street"
click at [106, 105] on button "Escrow Summary" at bounding box center [88, 110] width 85 height 21
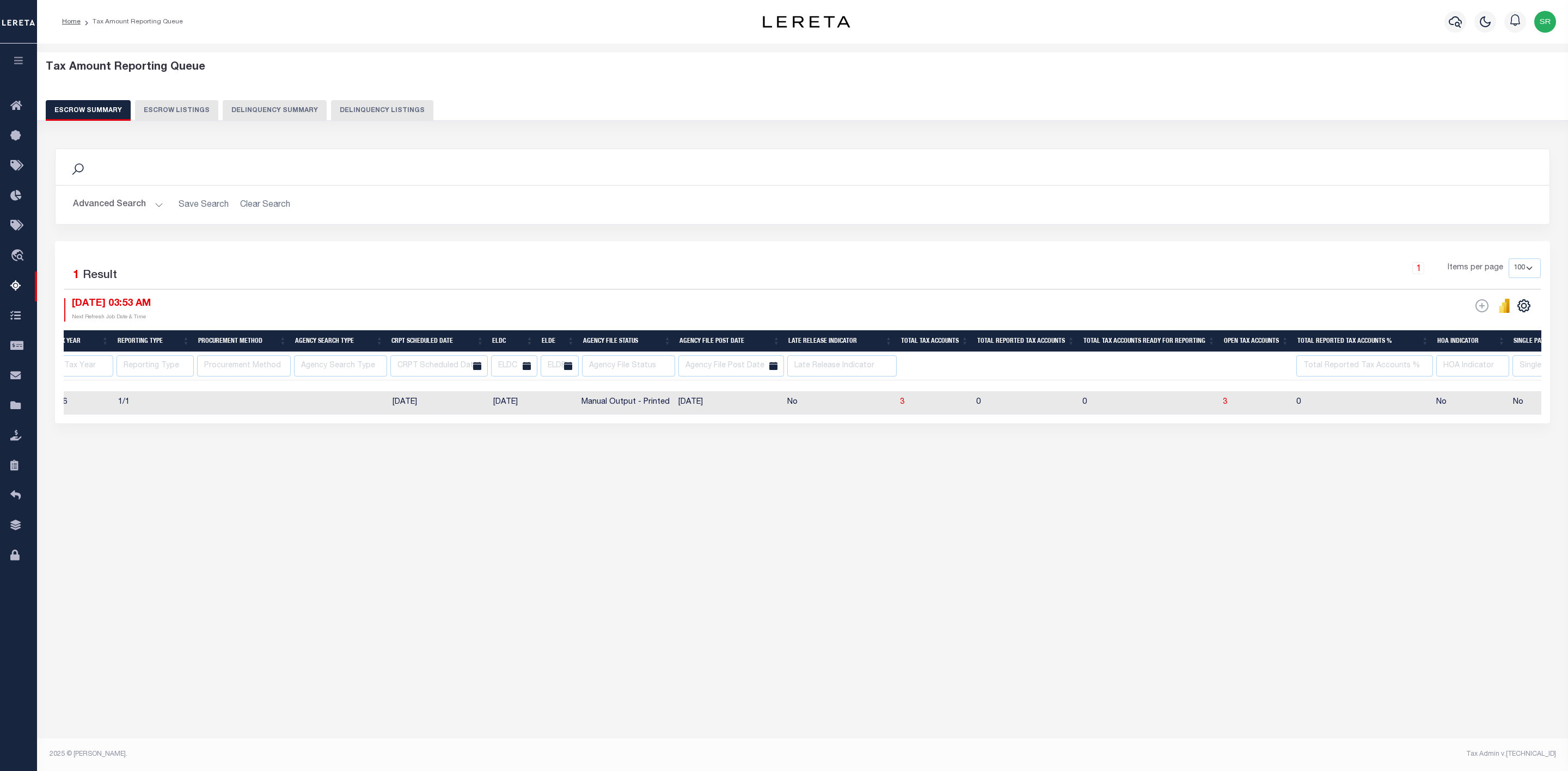
click at [106, 105] on button "Escrow Summary" at bounding box center [88, 110] width 85 height 21
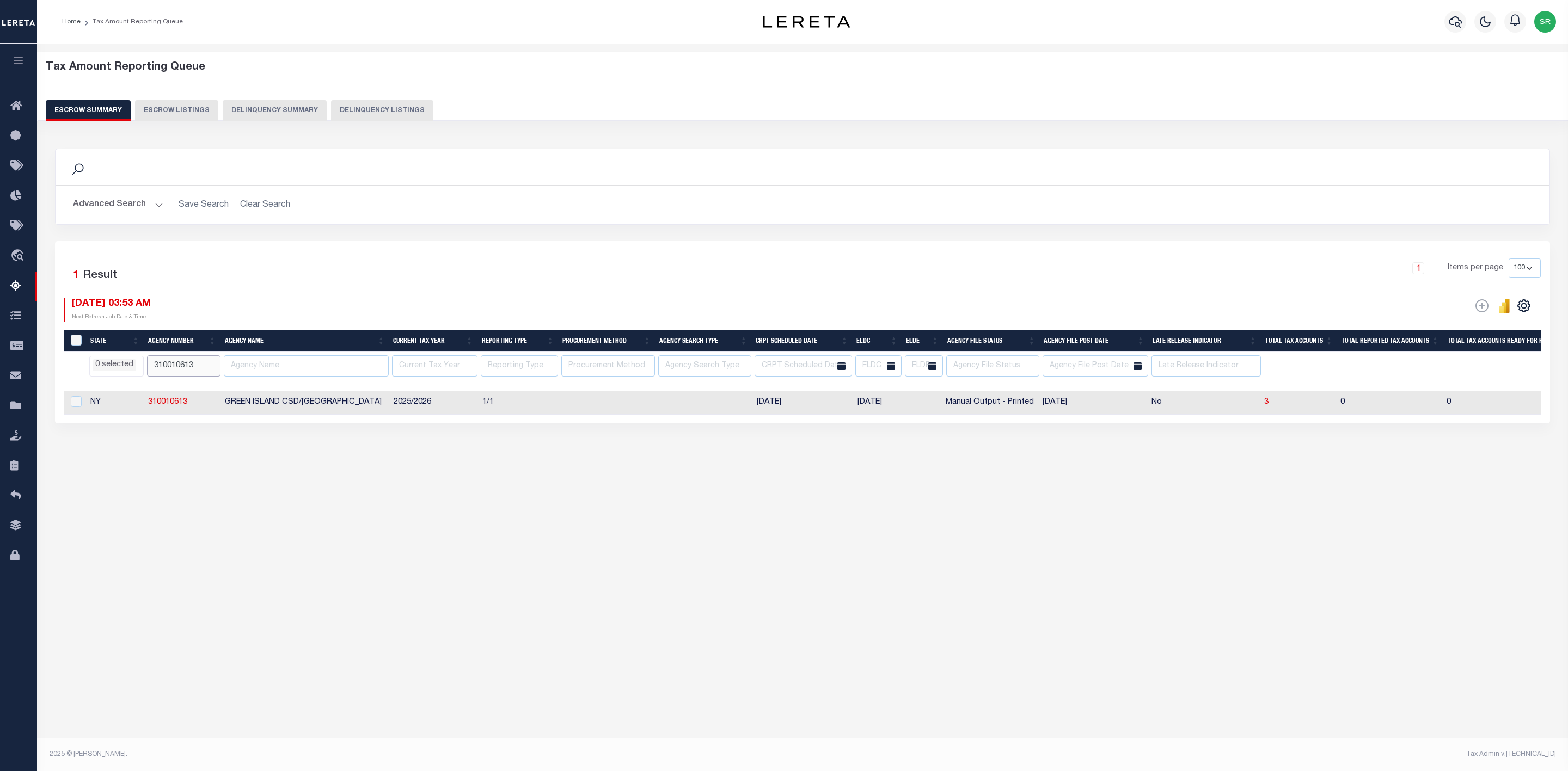
drag, startPoint x: 197, startPoint y: 369, endPoint x: 119, endPoint y: 369, distance: 78.0
click at [119, 369] on tr "AK AL AR AZ CA CO CT DC DE FL GA GU HI IA ID IL IN KS KY LA MA MD ME MI MN MO M…" at bounding box center [1437, 367] width 2747 height 29
paste input "460619"
type input "310460619"
select select
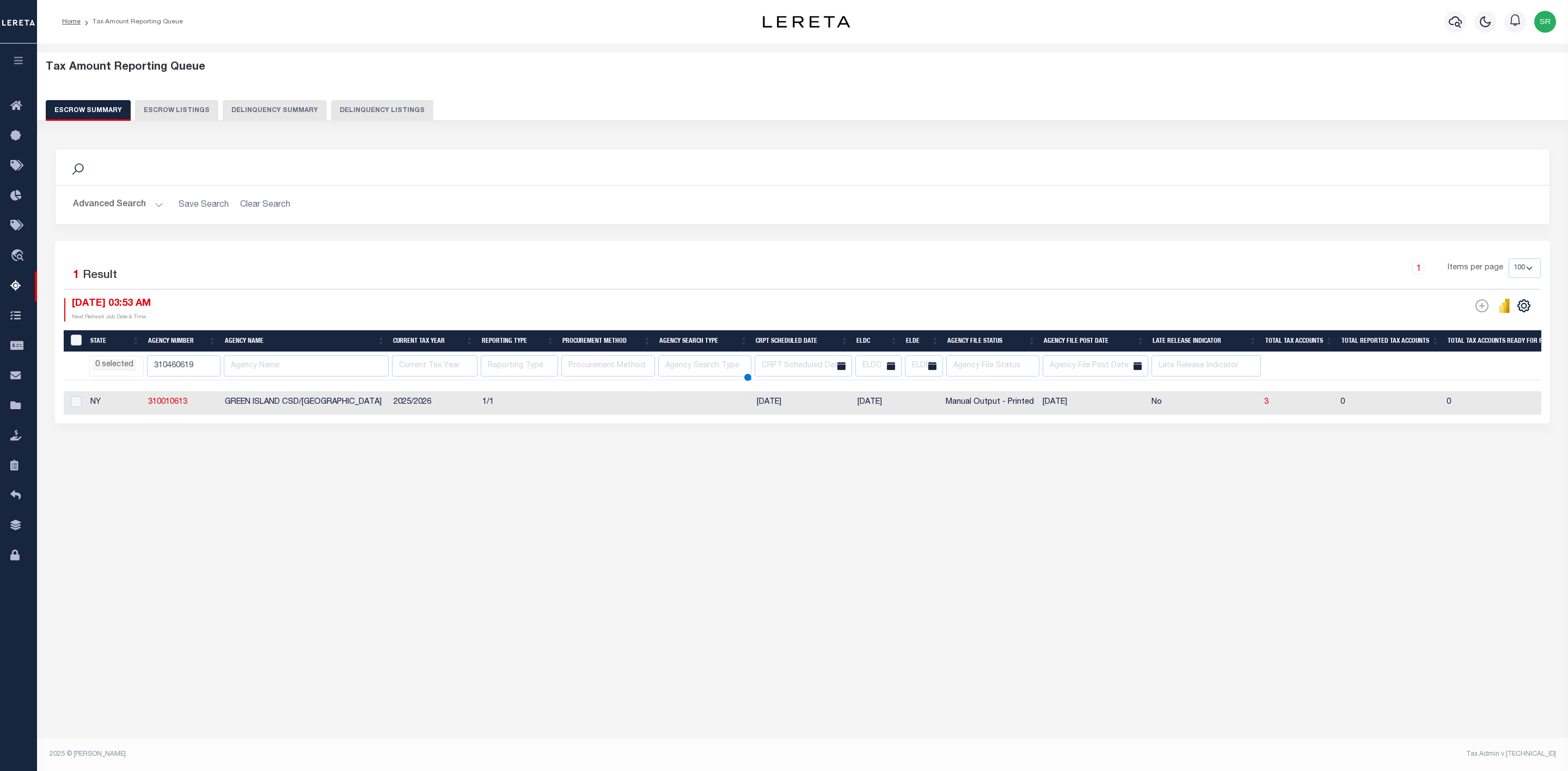
select select
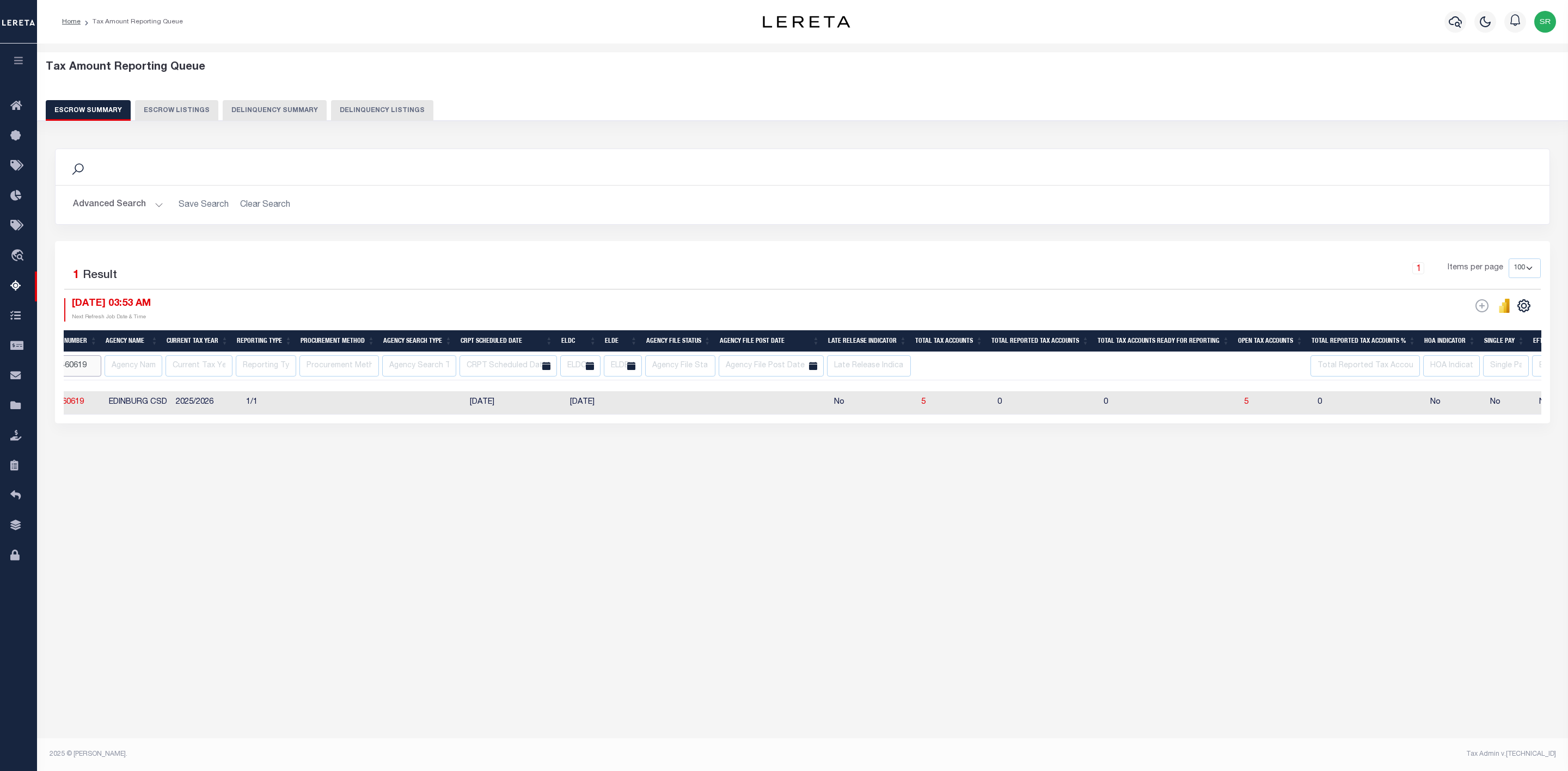
scroll to position [0, 122]
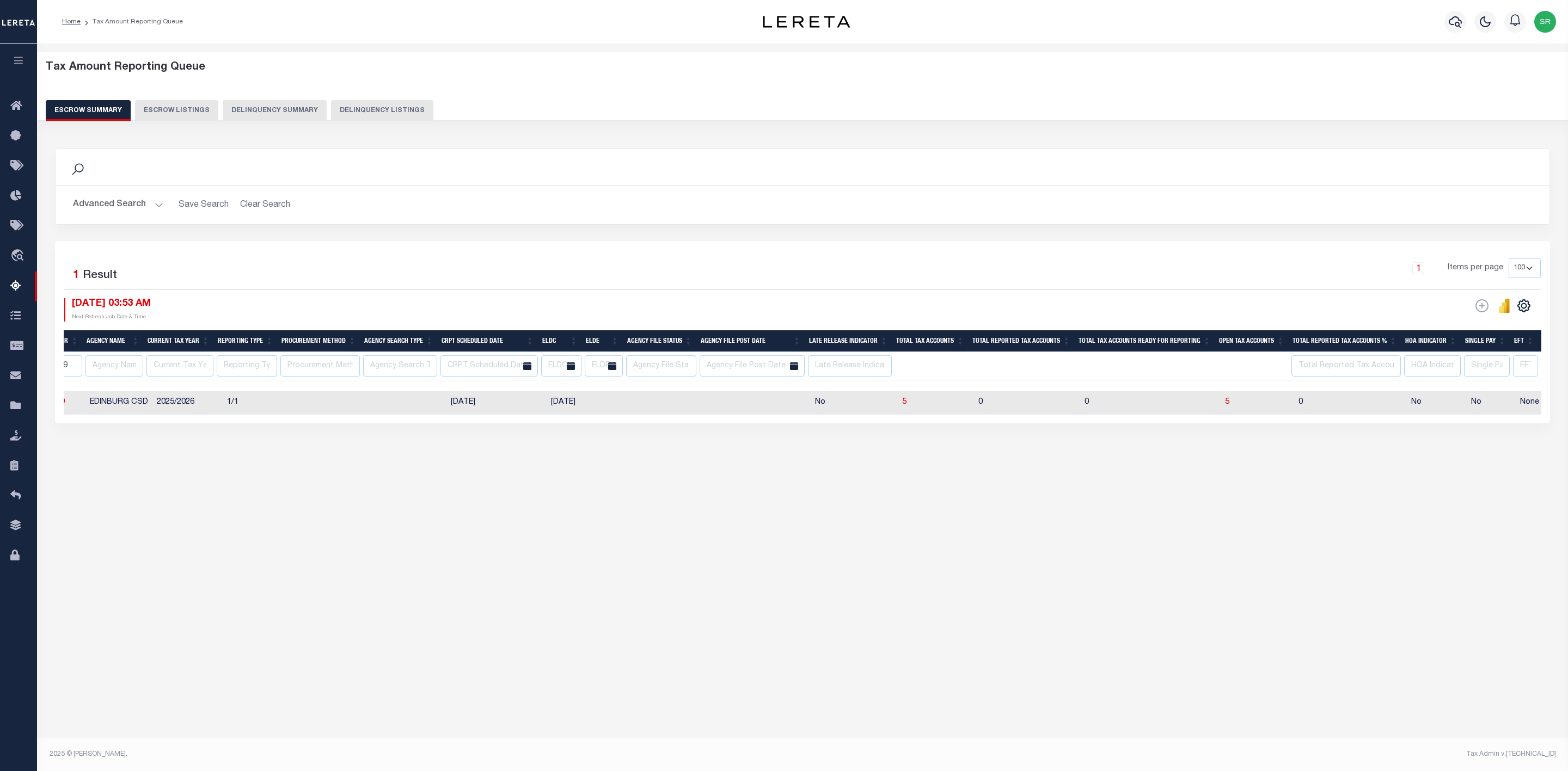
click at [1231, 407] on td "5" at bounding box center [1257, 402] width 74 height 24
checkbox input "true"
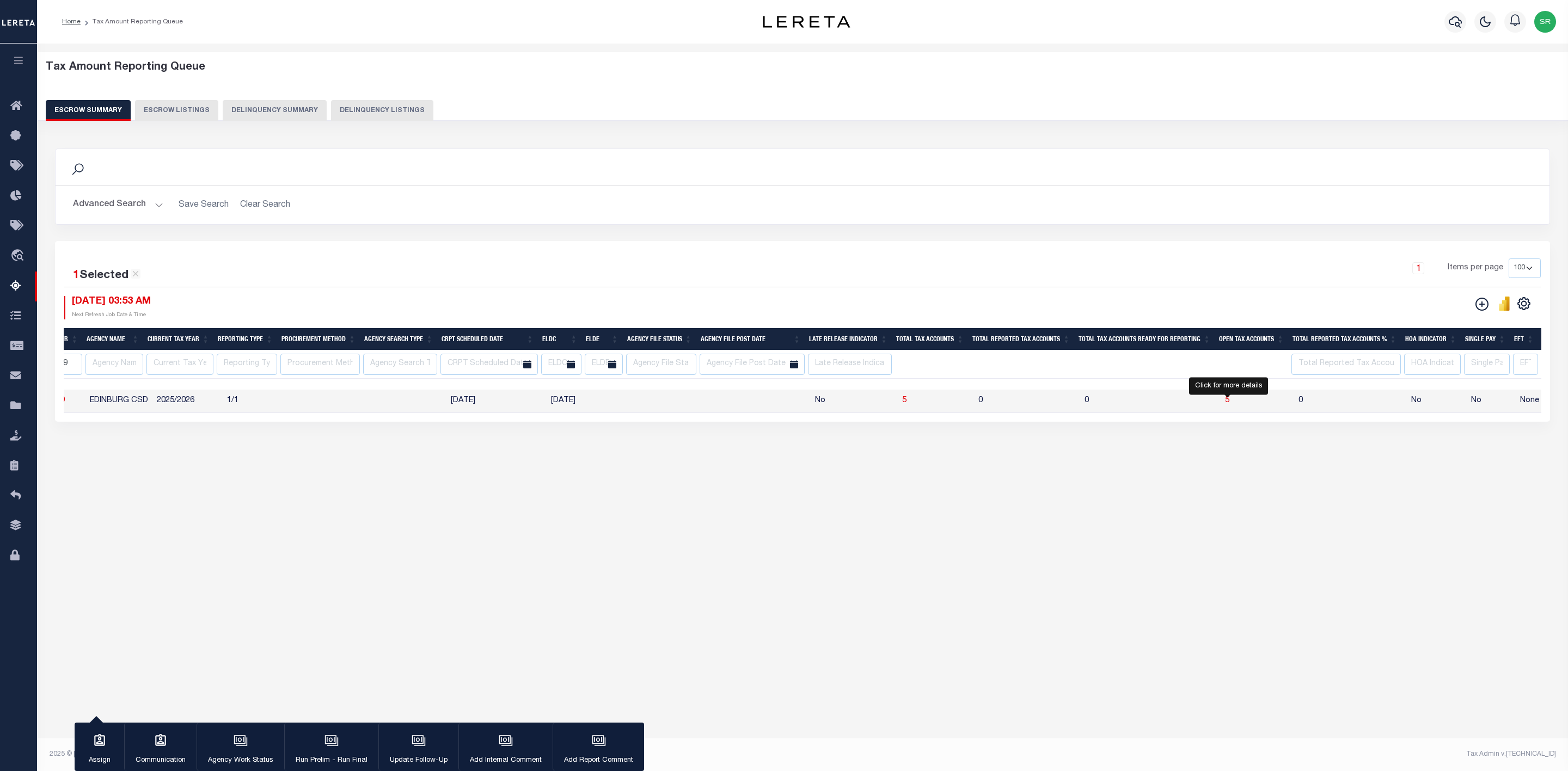
click at [1226, 403] on span "5" at bounding box center [1227, 400] width 4 height 8
select select "100"
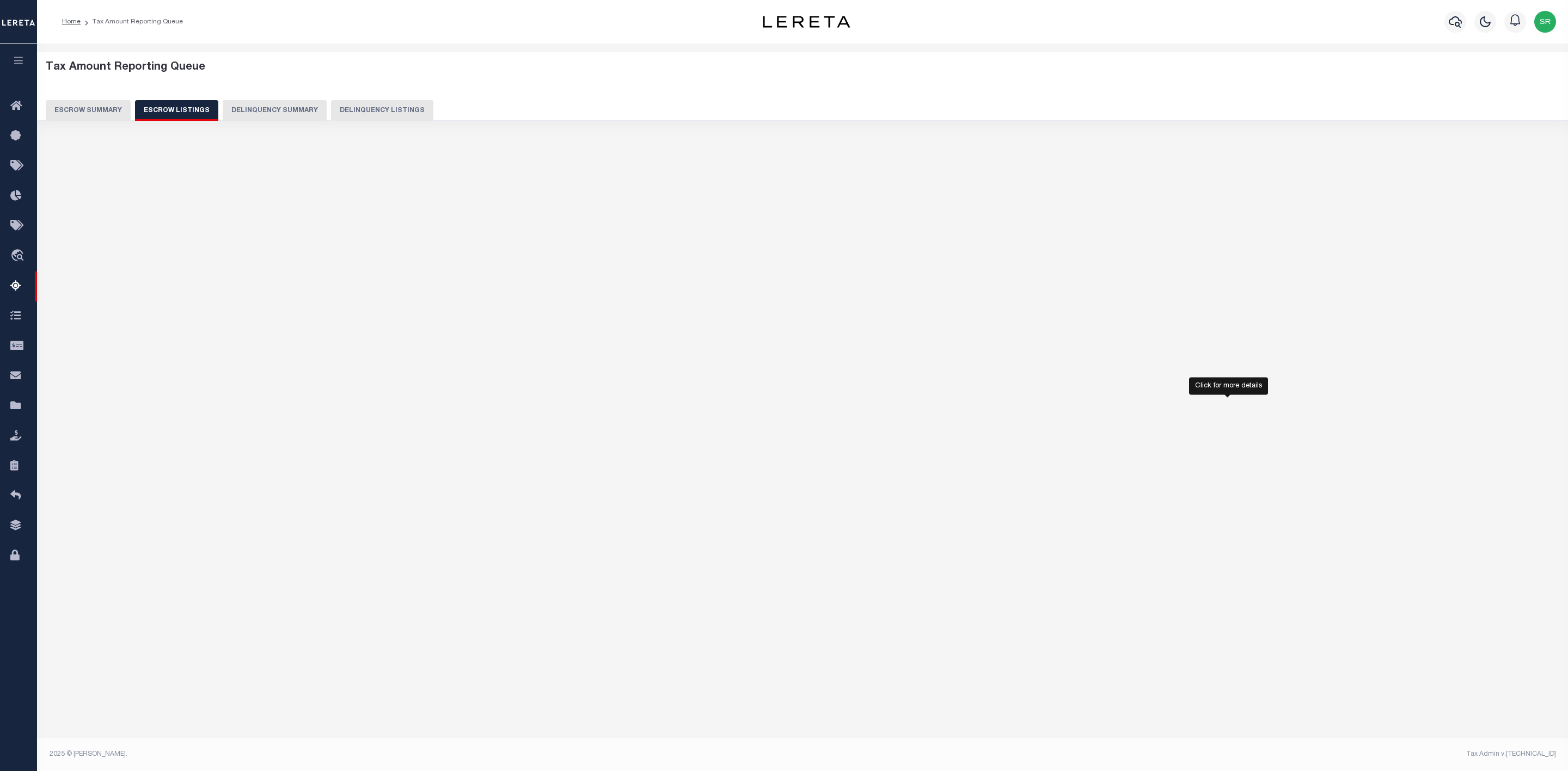
select select
select select "100"
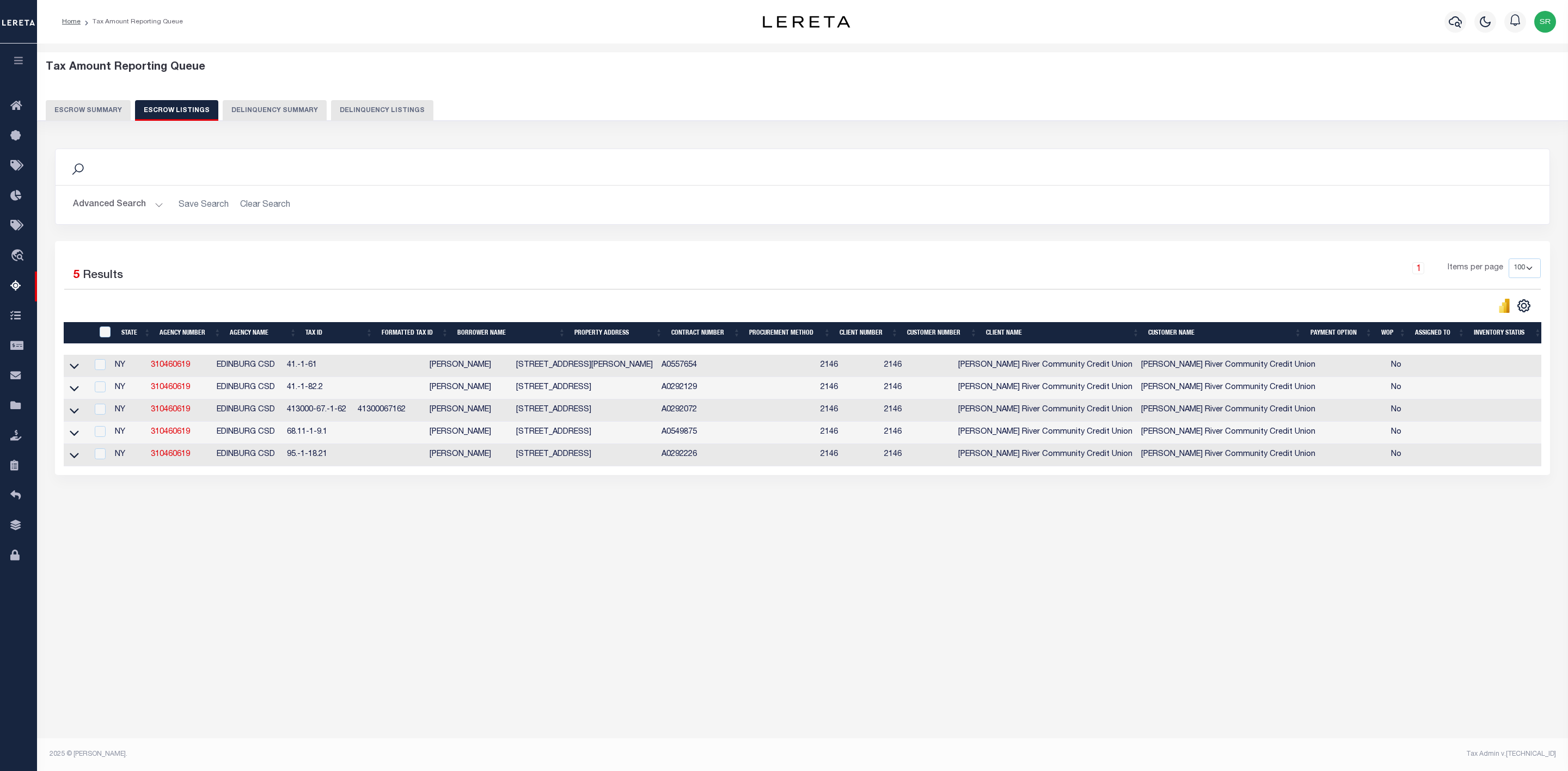
click at [117, 623] on div "Tax Amount Reporting Queue Escrow Summary Escrow Listings In" at bounding box center [802, 390] width 1531 height 694
click at [222, 540] on div "Tax Amount Reporting Queue Escrow Summary Escrow Listings In" at bounding box center [802, 297] width 1524 height 486
drag, startPoint x: 225, startPoint y: 370, endPoint x: 297, endPoint y: 375, distance: 72.2
click at [282, 375] on td "EDINBURG CSD" at bounding box center [247, 365] width 70 height 22
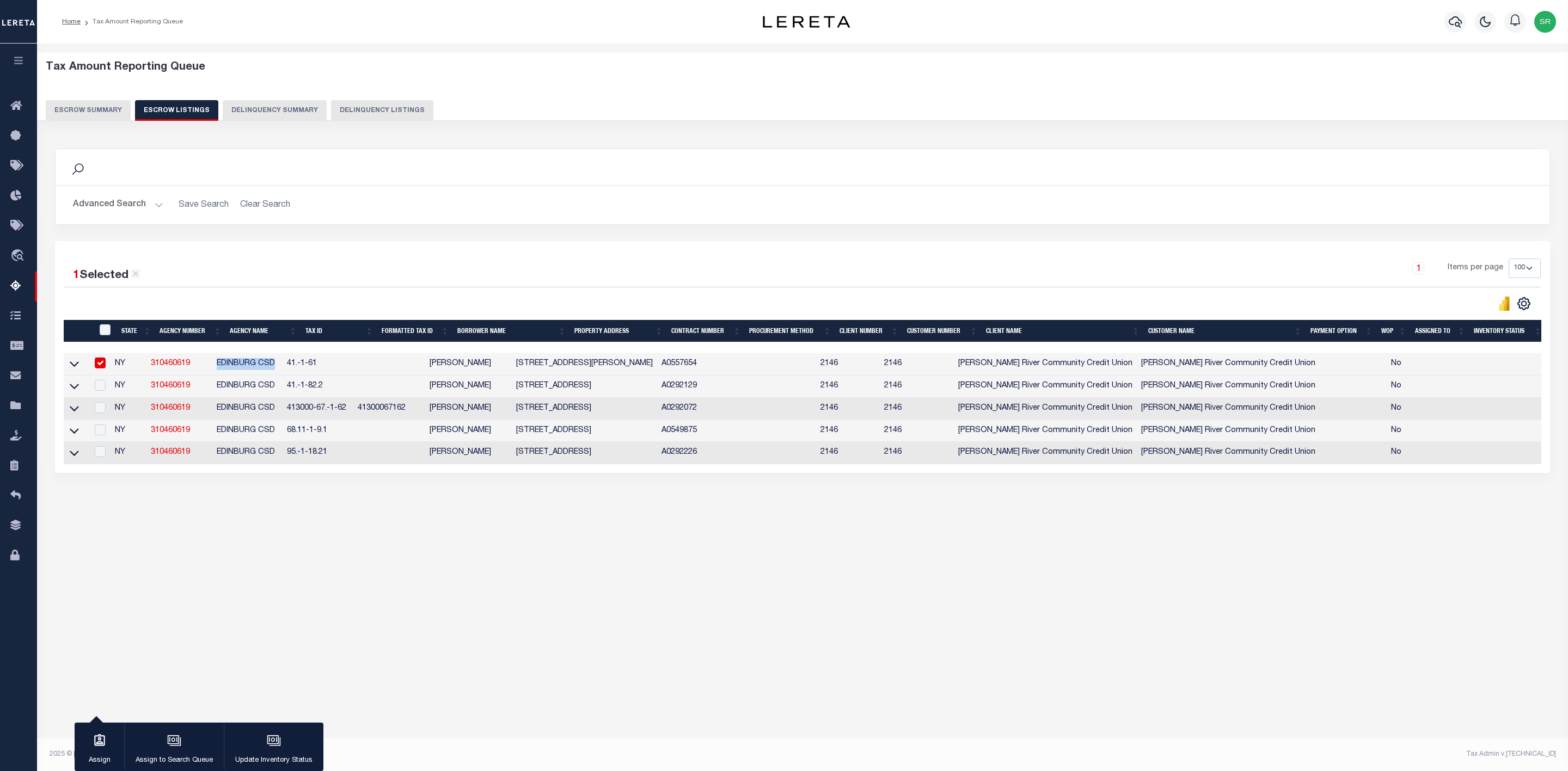
copy td "EDINBURG CSD"
drag, startPoint x: 305, startPoint y: 364, endPoint x: 335, endPoint y: 368, distance: 30.3
click at [335, 368] on td "41.-1-61" at bounding box center [317, 364] width 71 height 22
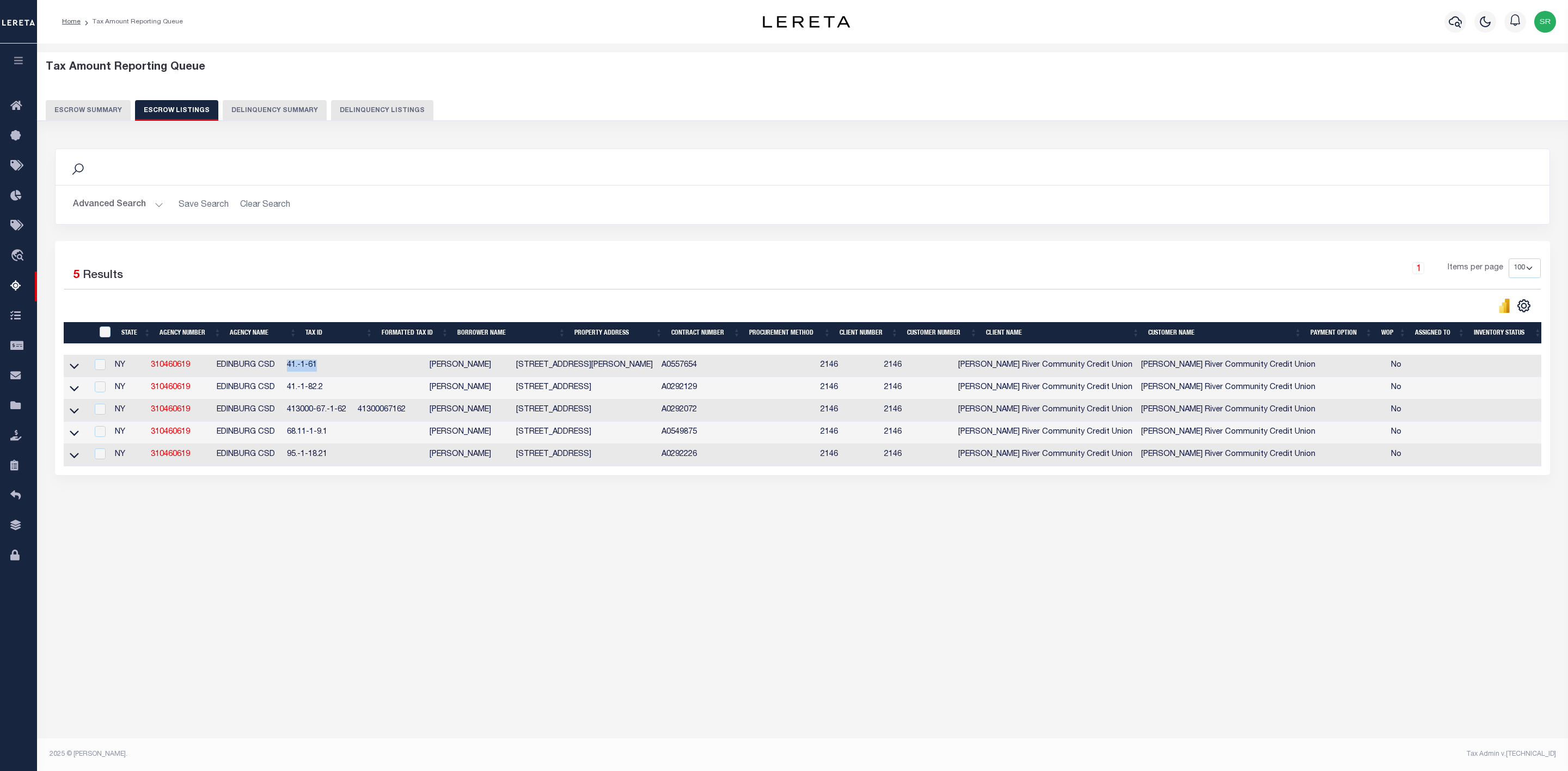
copy td "41.-1-61"
click at [74, 372] on icon at bounding box center [74, 366] width 9 height 11
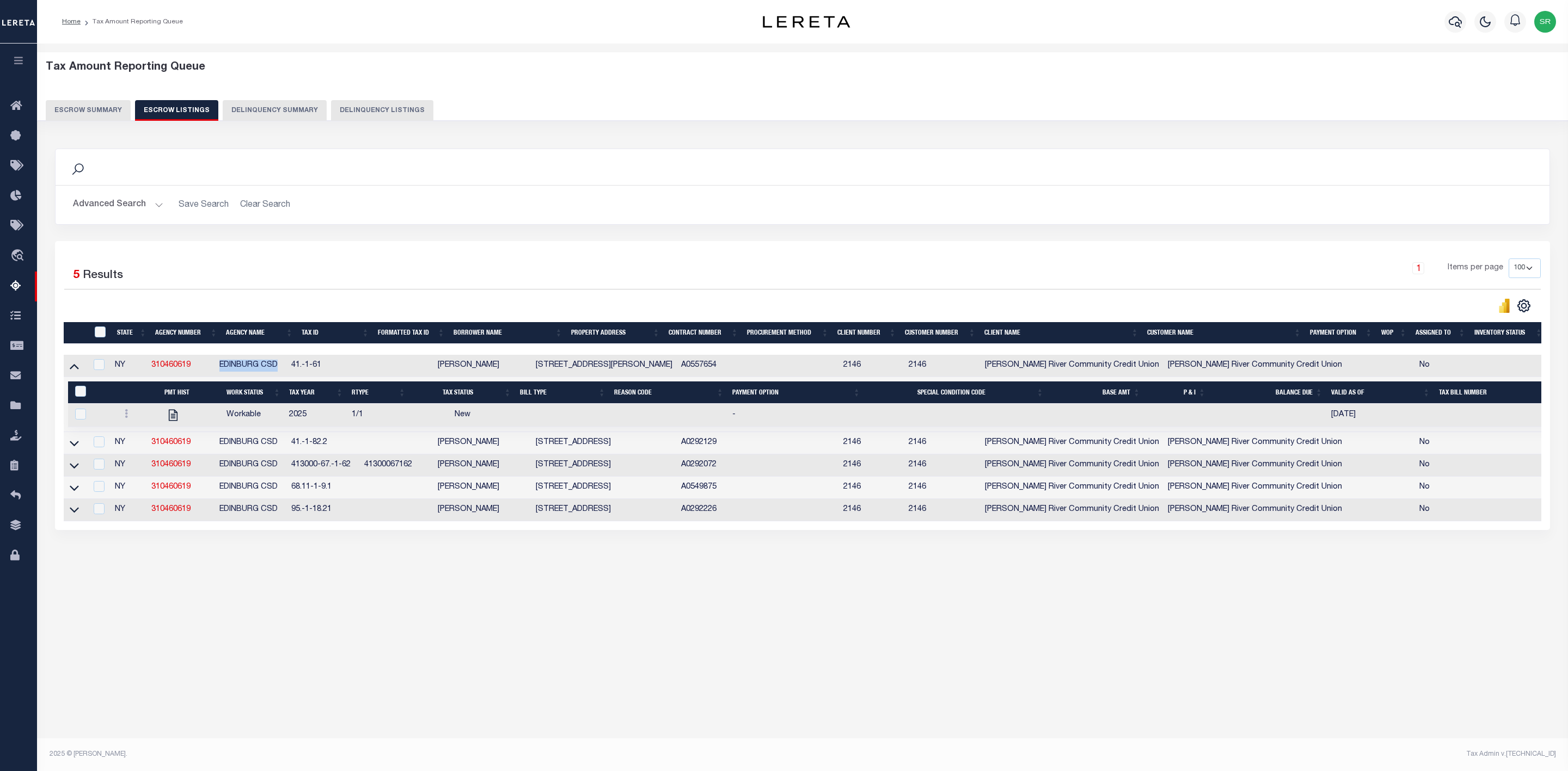
drag, startPoint x: 227, startPoint y: 368, endPoint x: 297, endPoint y: 368, distance: 70.0
click at [287, 368] on td "EDINBURG CSD" at bounding box center [251, 365] width 72 height 22
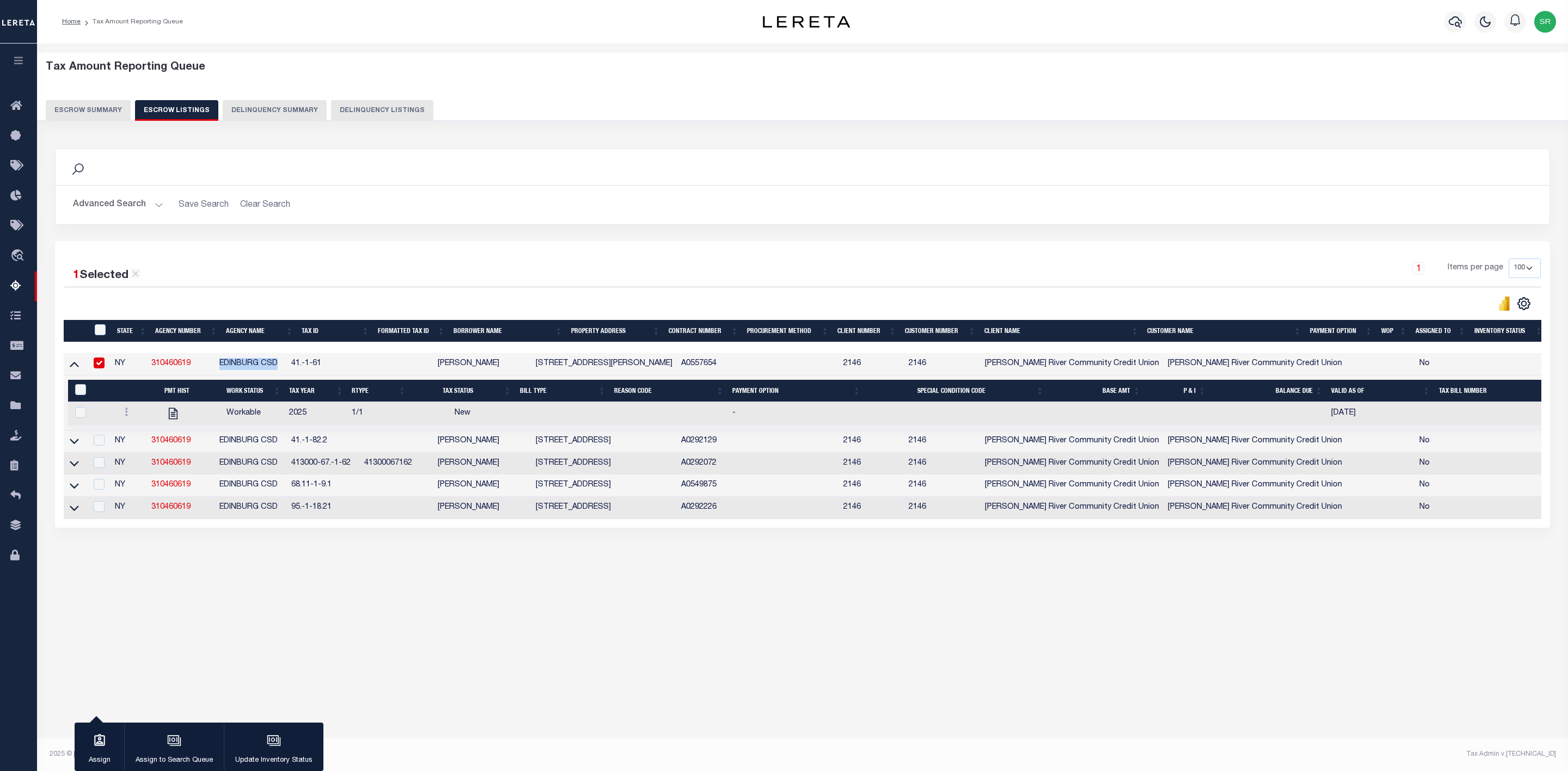
copy td "EDINBURG CSD"
drag, startPoint x: 202, startPoint y: 366, endPoint x: 147, endPoint y: 367, distance: 55.0
click at [147, 367] on tr "NY 310460619 EDINBURG CSD 41.-1-61 BENWAY , JACKLIN 100 Shields Rd A0557654 214…" at bounding box center [821, 364] width 1514 height 22
copy tr "310460619"
click at [184, 366] on link "310460619" at bounding box center [171, 363] width 39 height 8
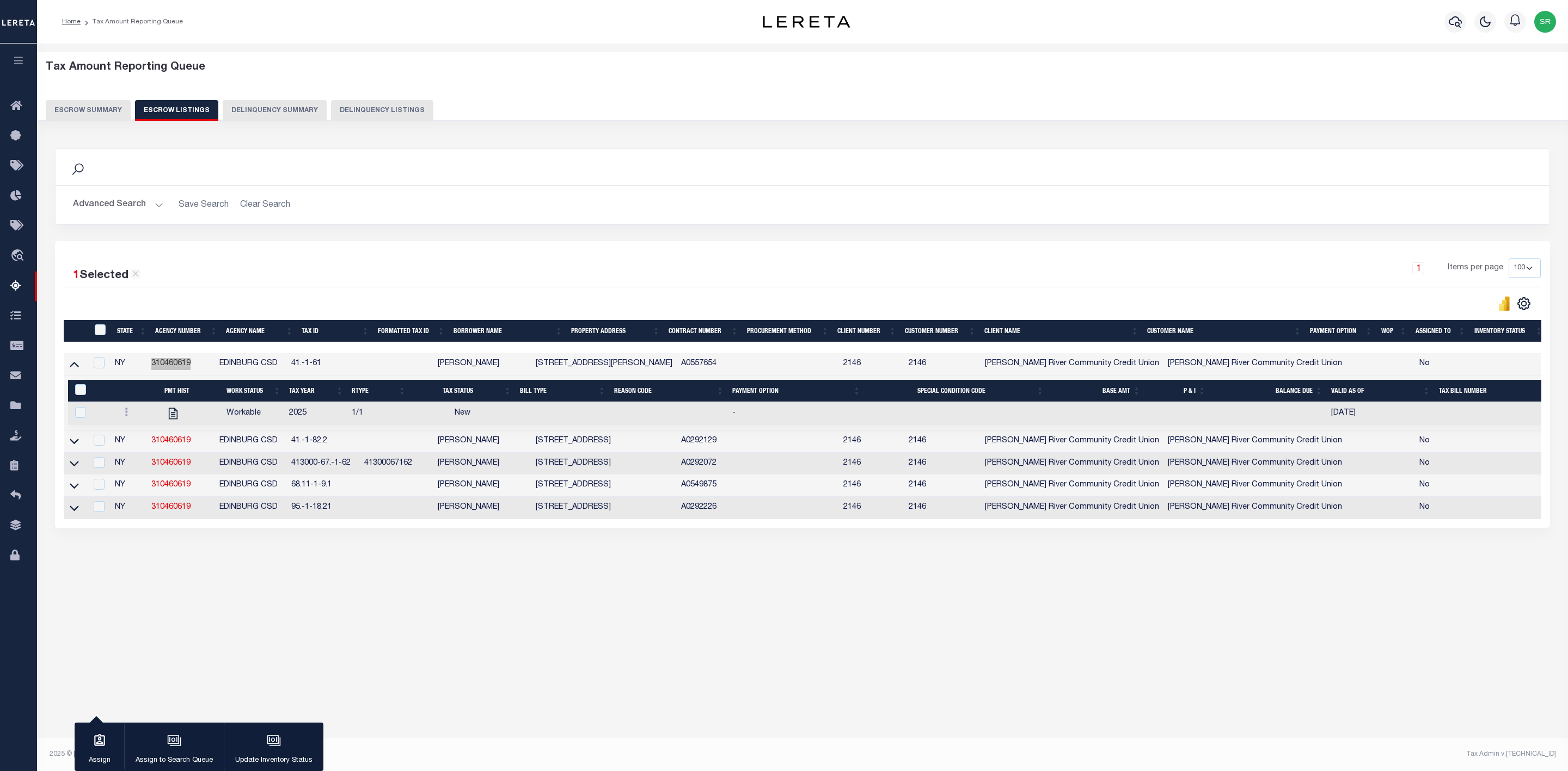
checkbox input "false"
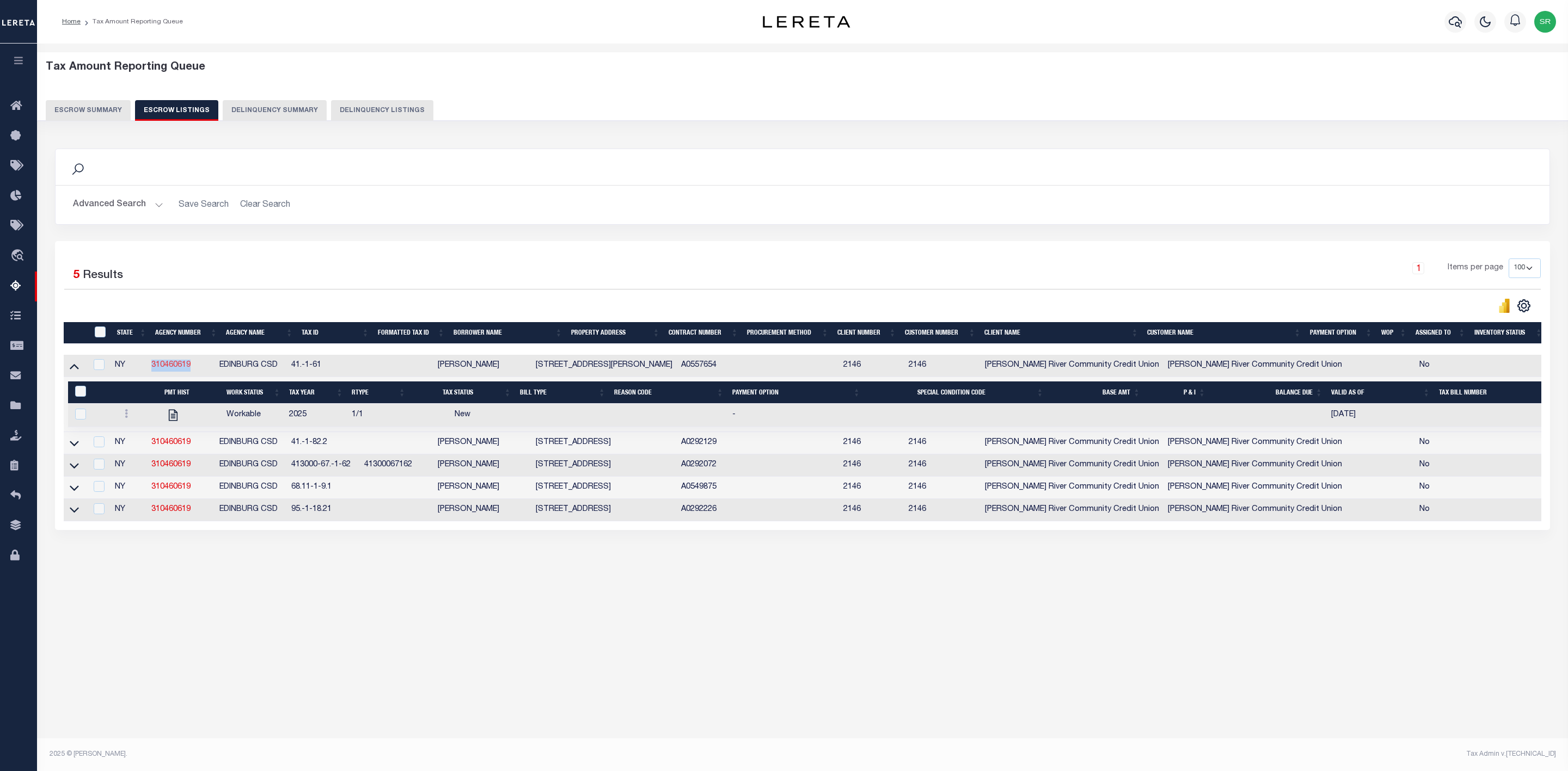
copy tr "310460619"
drag, startPoint x: 338, startPoint y: 367, endPoint x: 290, endPoint y: 375, distance: 48.7
click at [290, 375] on tr "NY 310460619 EDINBURG CSD 41.-1-61 BENWAY , JACKLIN 100 Shields Rd A0557654 214…" at bounding box center [821, 365] width 1514 height 22
copy tr "41.-1-61"
drag, startPoint x: 347, startPoint y: 448, endPoint x: 304, endPoint y: 450, distance: 43.0
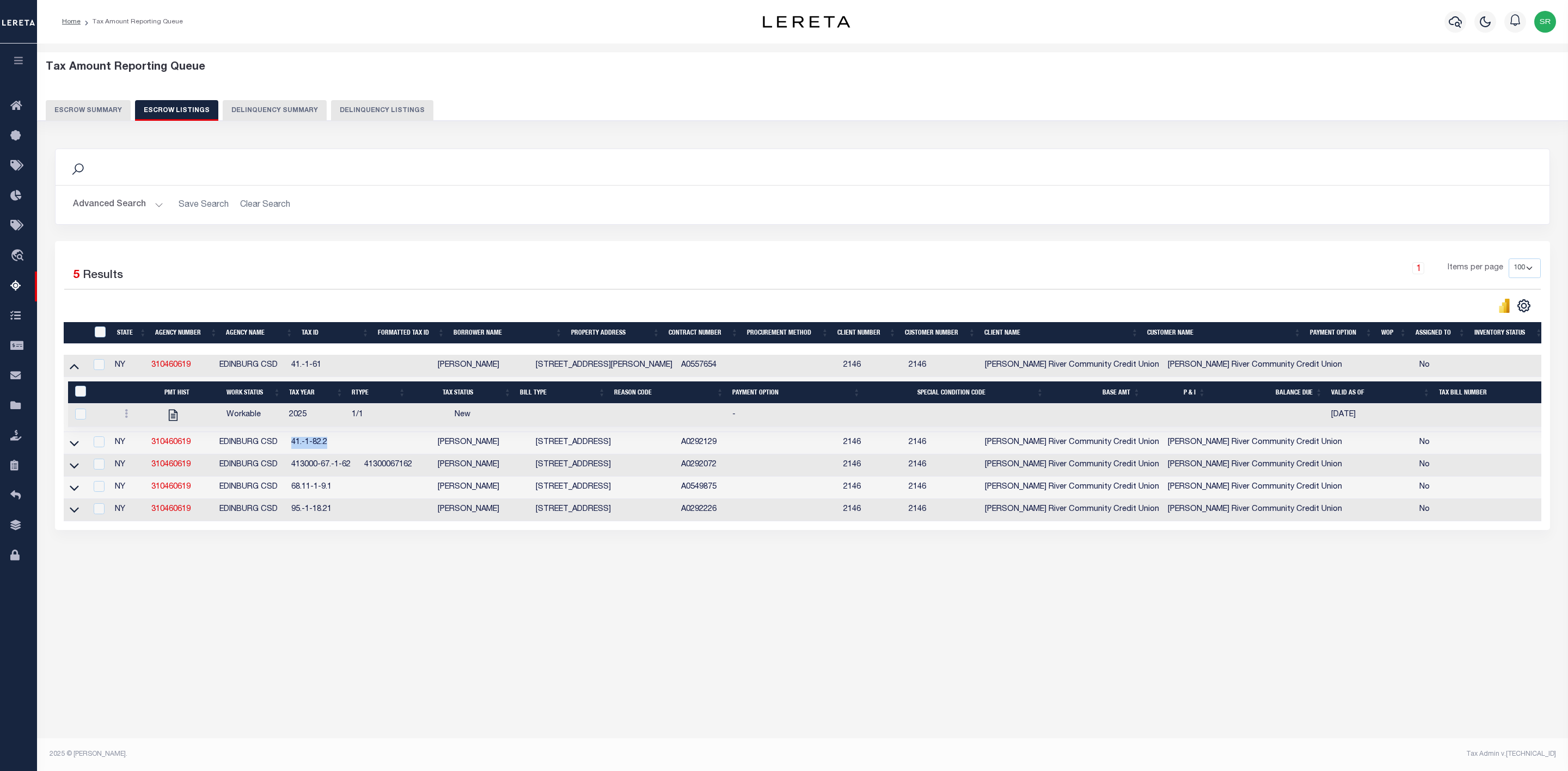
click at [304, 450] on td "41.-1-82.2" at bounding box center [323, 442] width 73 height 22
checkbox input "true"
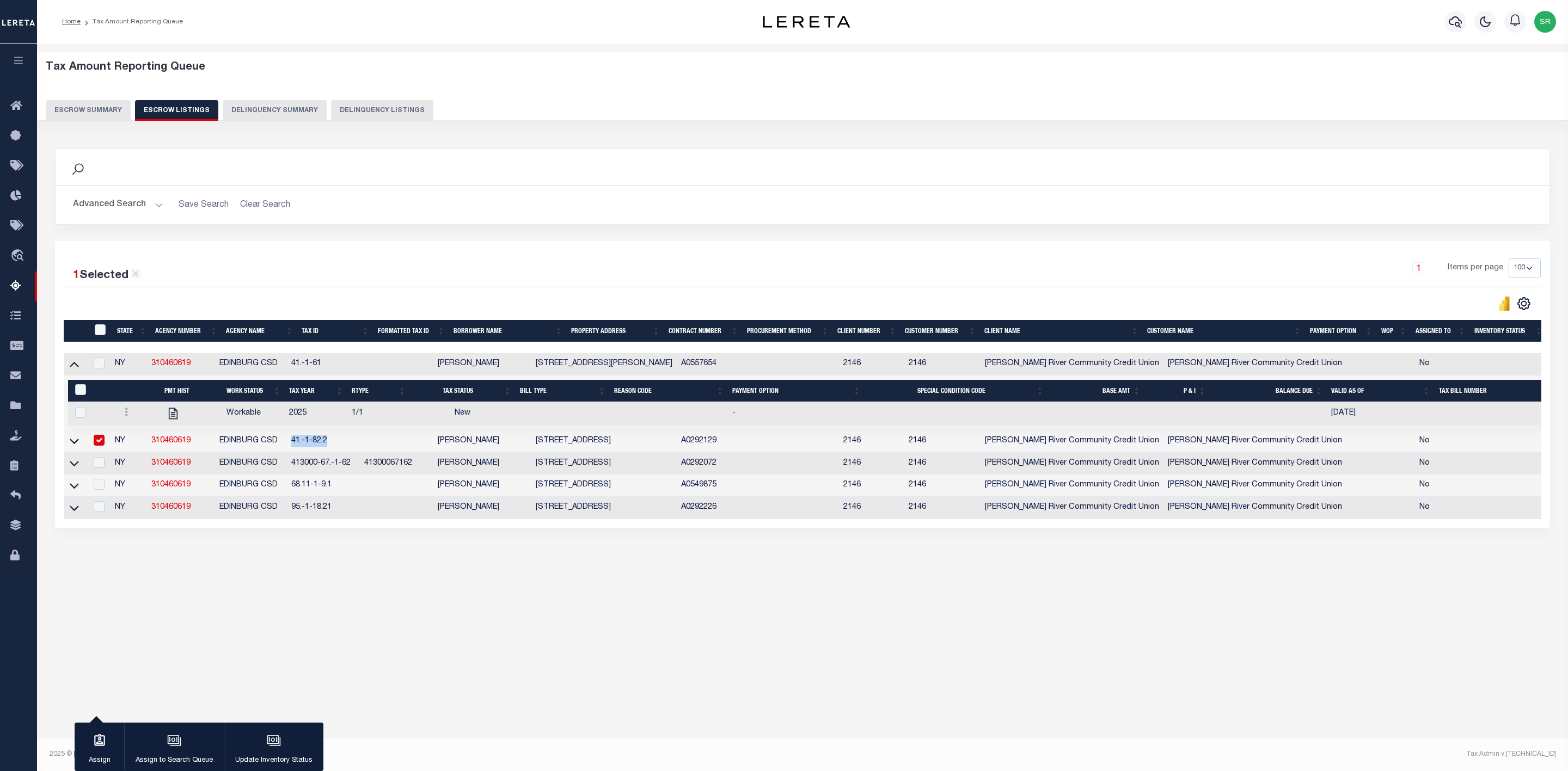
copy td "41.-1-82.2"
drag, startPoint x: 309, startPoint y: 469, endPoint x: 378, endPoint y: 470, distance: 69.0
click at [360, 470] on td "413000-67.-1-62" at bounding box center [323, 463] width 73 height 22
checkbox input "true"
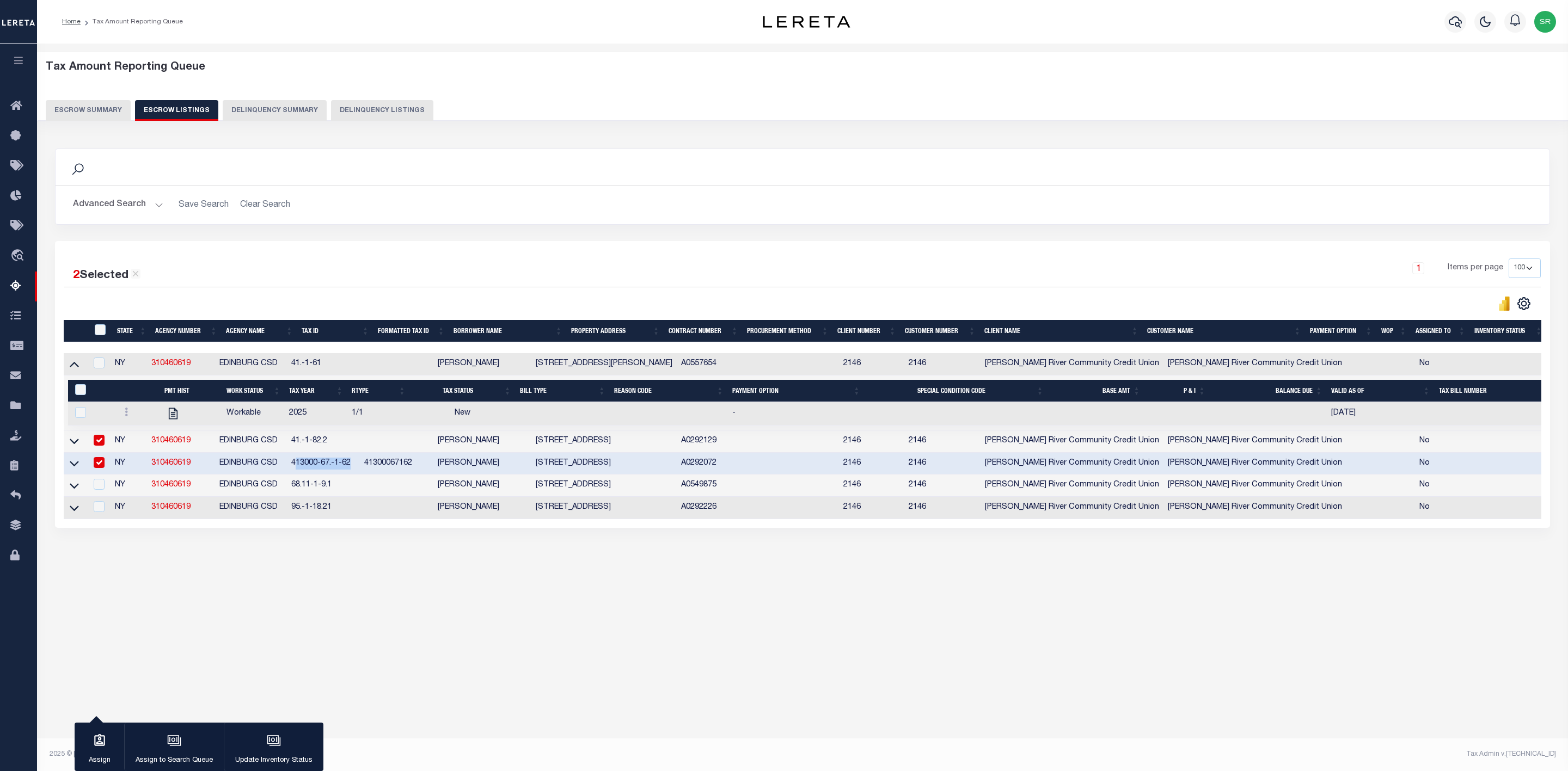
copy td "13000-67.-1-62"
drag, startPoint x: 307, startPoint y: 490, endPoint x: 355, endPoint y: 494, distance: 48.2
click at [355, 494] on td "68.11-1-9.1" at bounding box center [323, 485] width 73 height 22
checkbox input "true"
drag, startPoint x: 304, startPoint y: 511, endPoint x: 350, endPoint y: 517, distance: 46.4
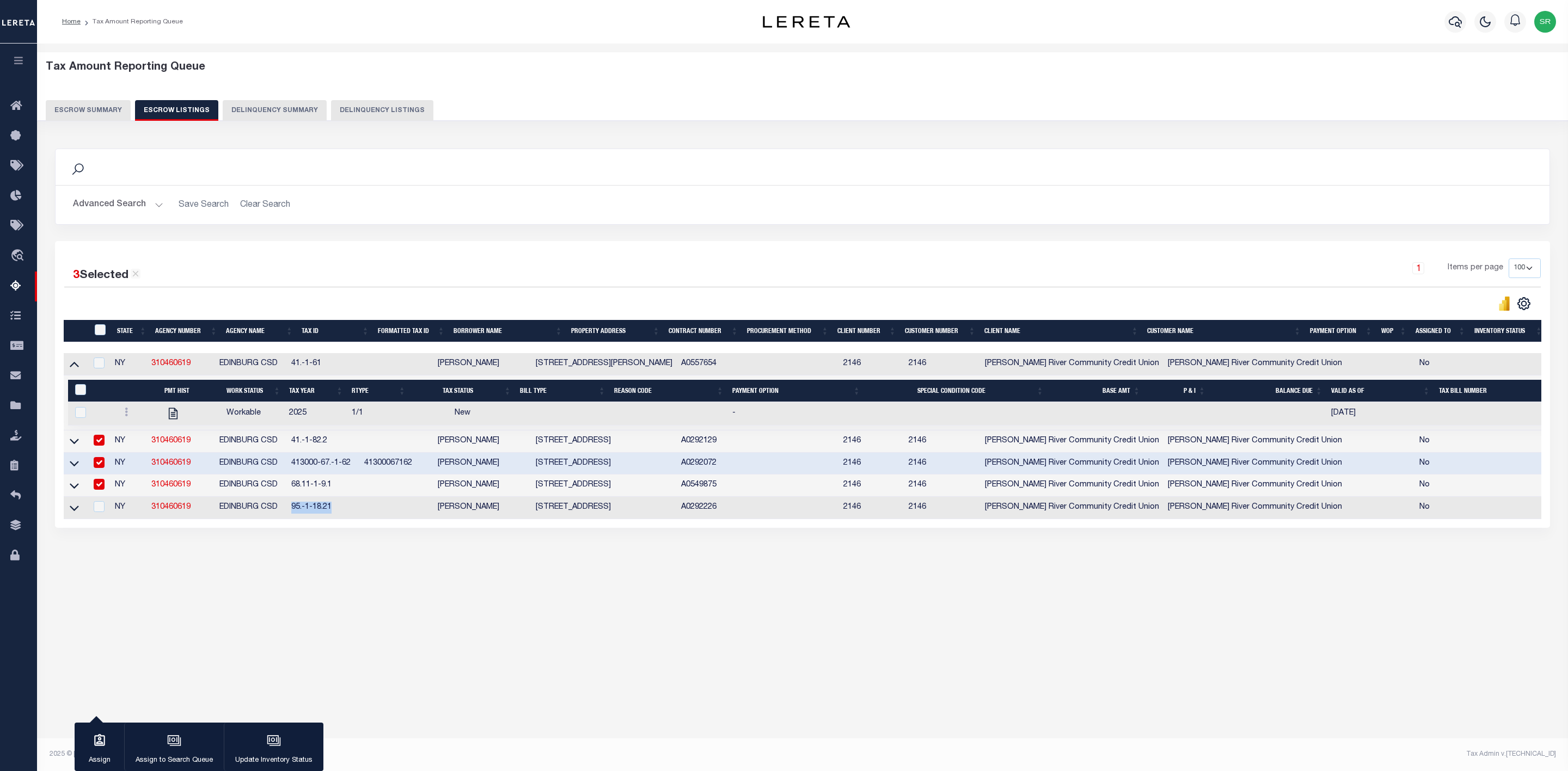
click at [350, 517] on td "95.-1-18.21" at bounding box center [323, 507] width 73 height 22
checkbox input "true"
click at [97, 106] on button "Escrow Summary" at bounding box center [88, 110] width 85 height 21
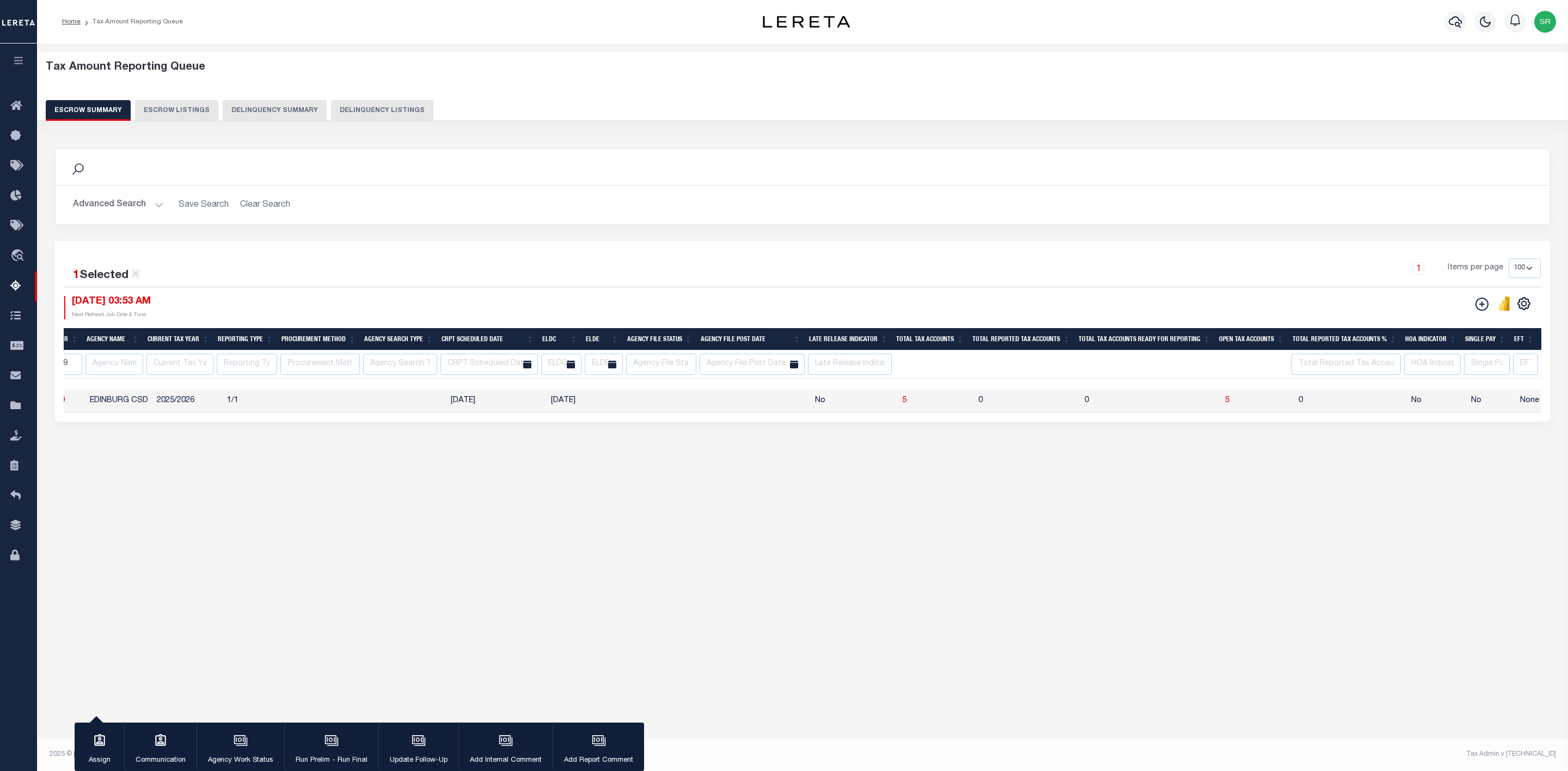
click at [97, 106] on button "Escrow Summary" at bounding box center [88, 110] width 85 height 21
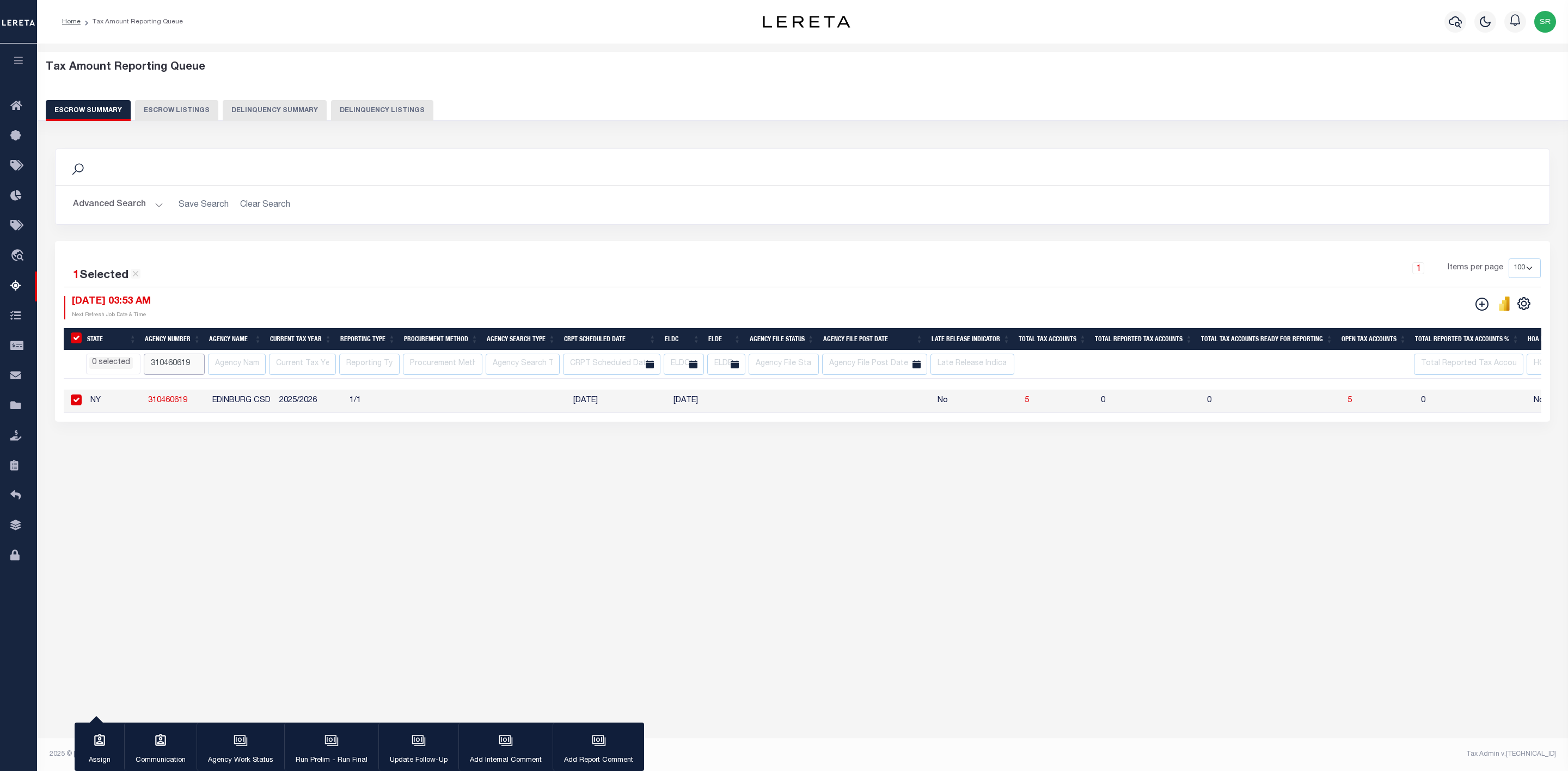
drag, startPoint x: 197, startPoint y: 368, endPoint x: 149, endPoint y: 368, distance: 48.0
click at [149, 368] on input "310460619" at bounding box center [174, 364] width 61 height 21
paste input "7030062"
type input "370300629"
select select
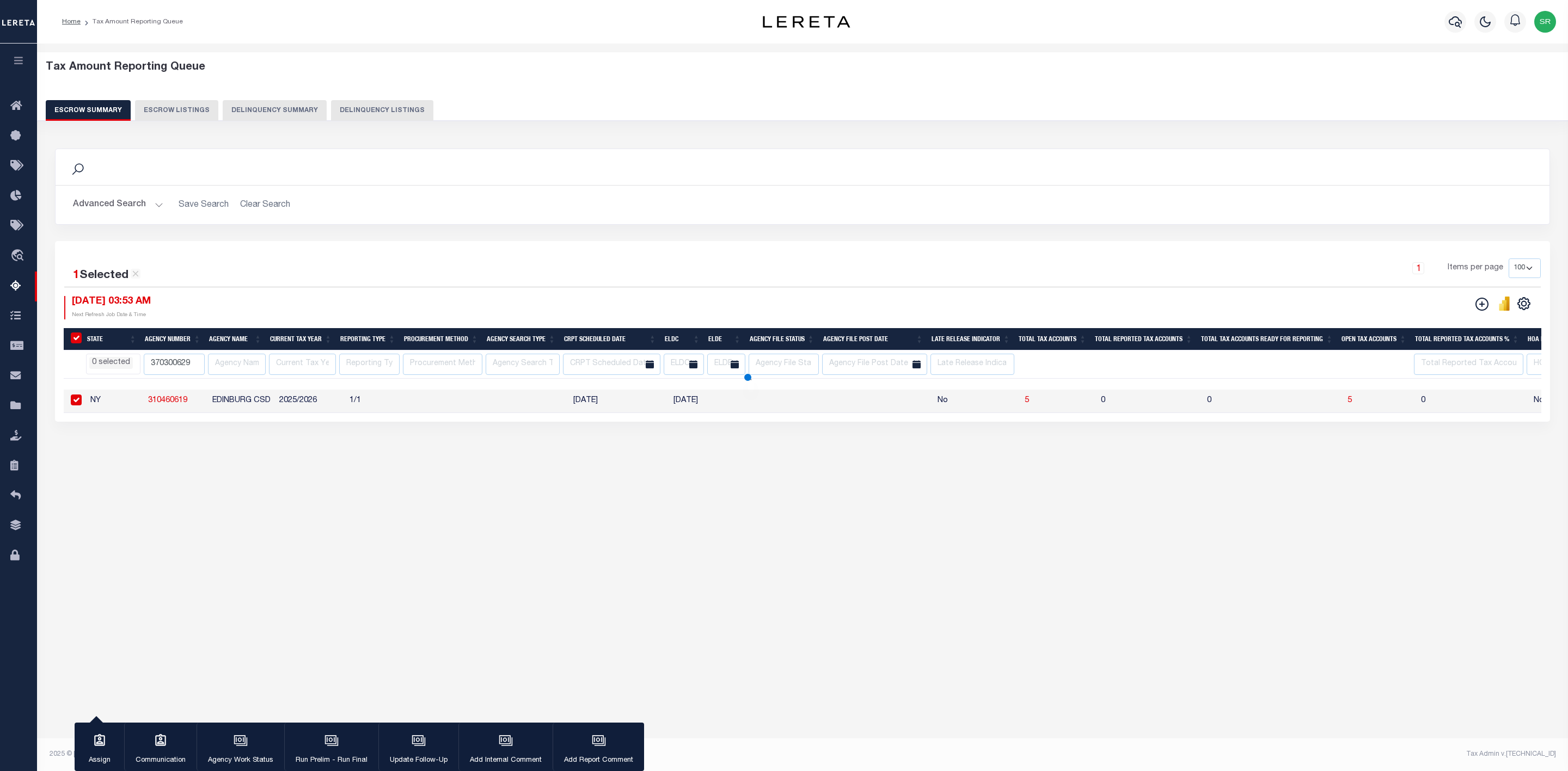
select select
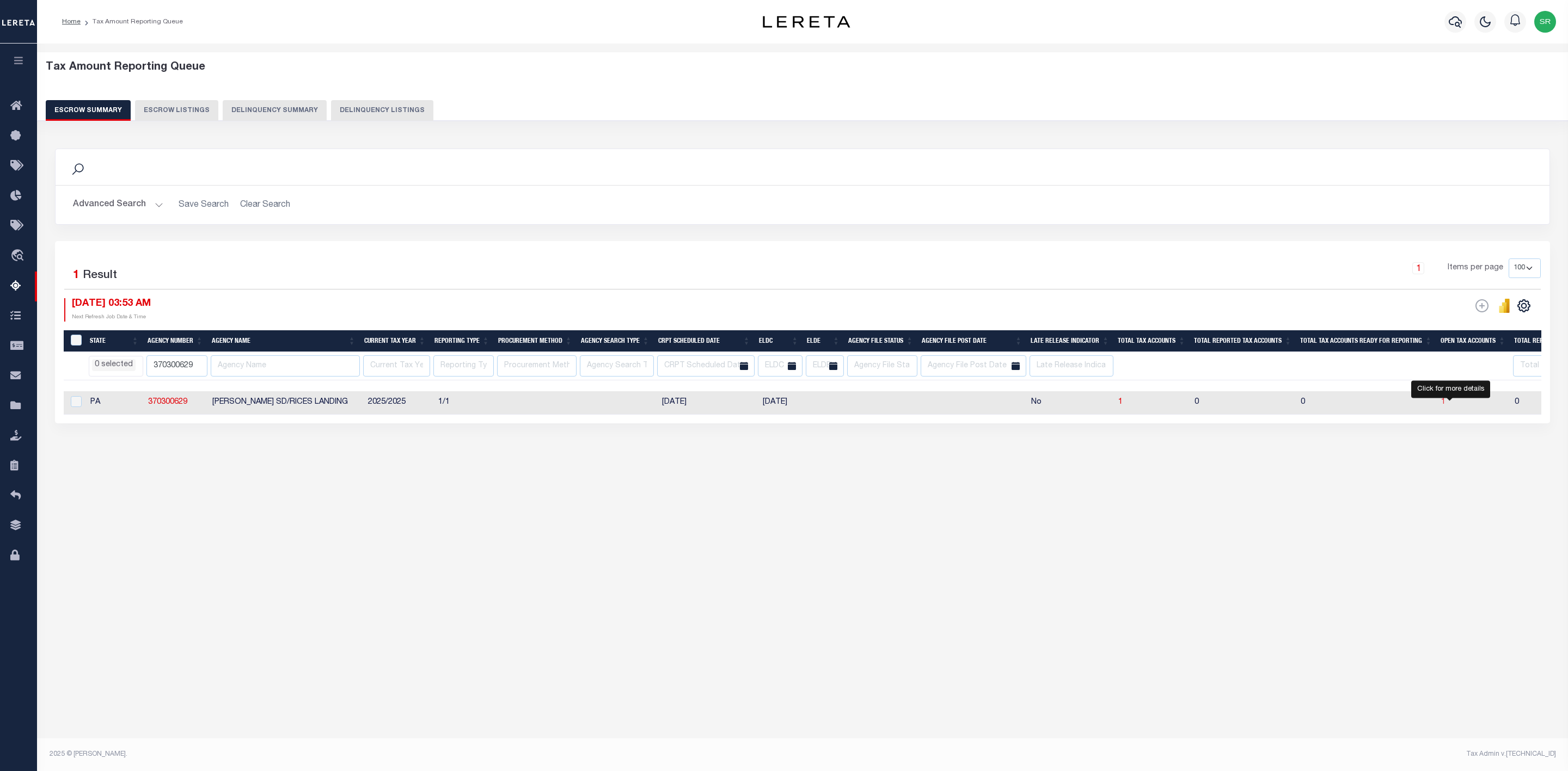
click at [1445, 405] on span "1" at bounding box center [1443, 402] width 4 height 8
select select "100"
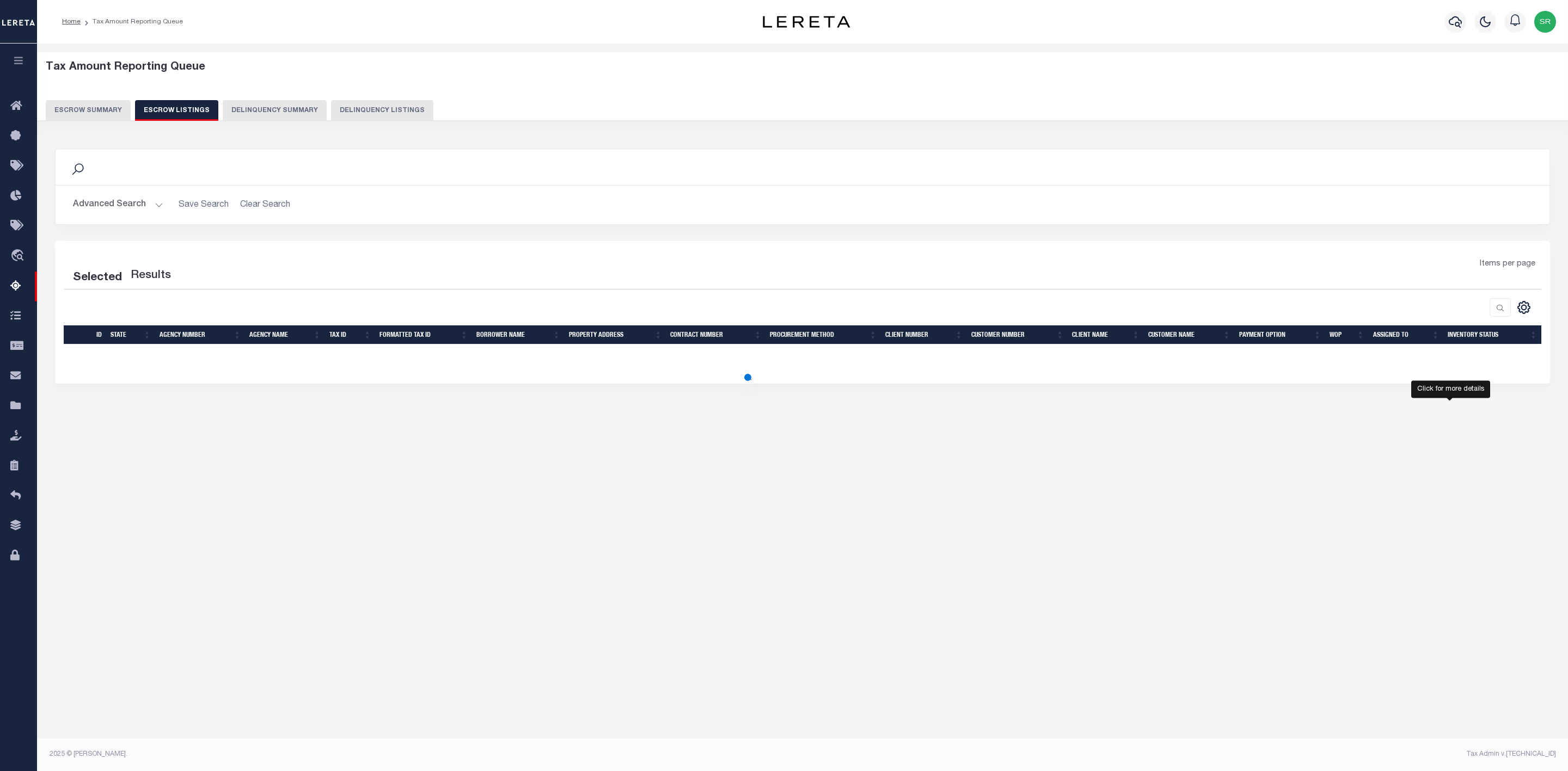
select select
select select "100"
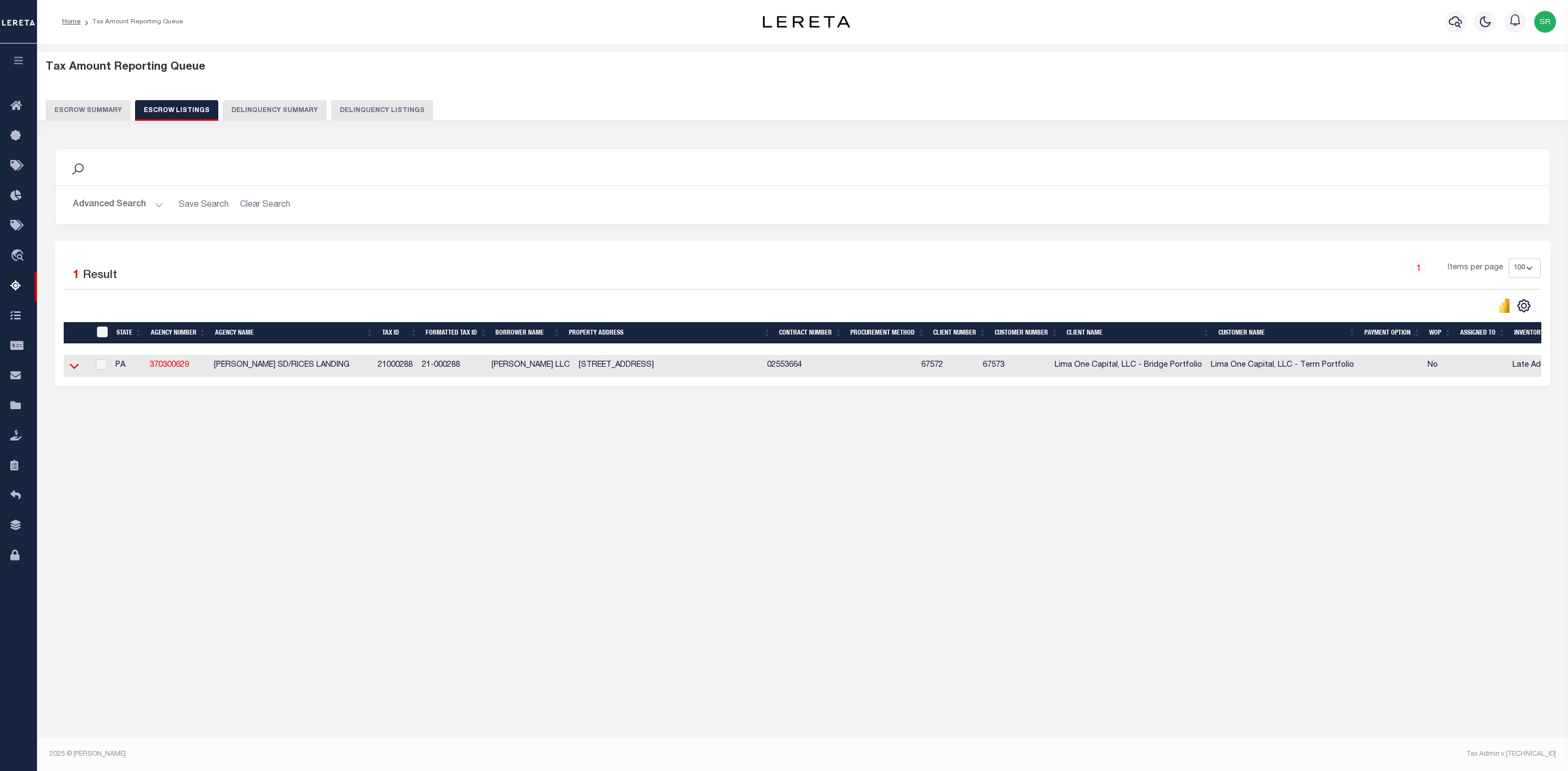
click at [74, 372] on icon at bounding box center [74, 366] width 9 height 11
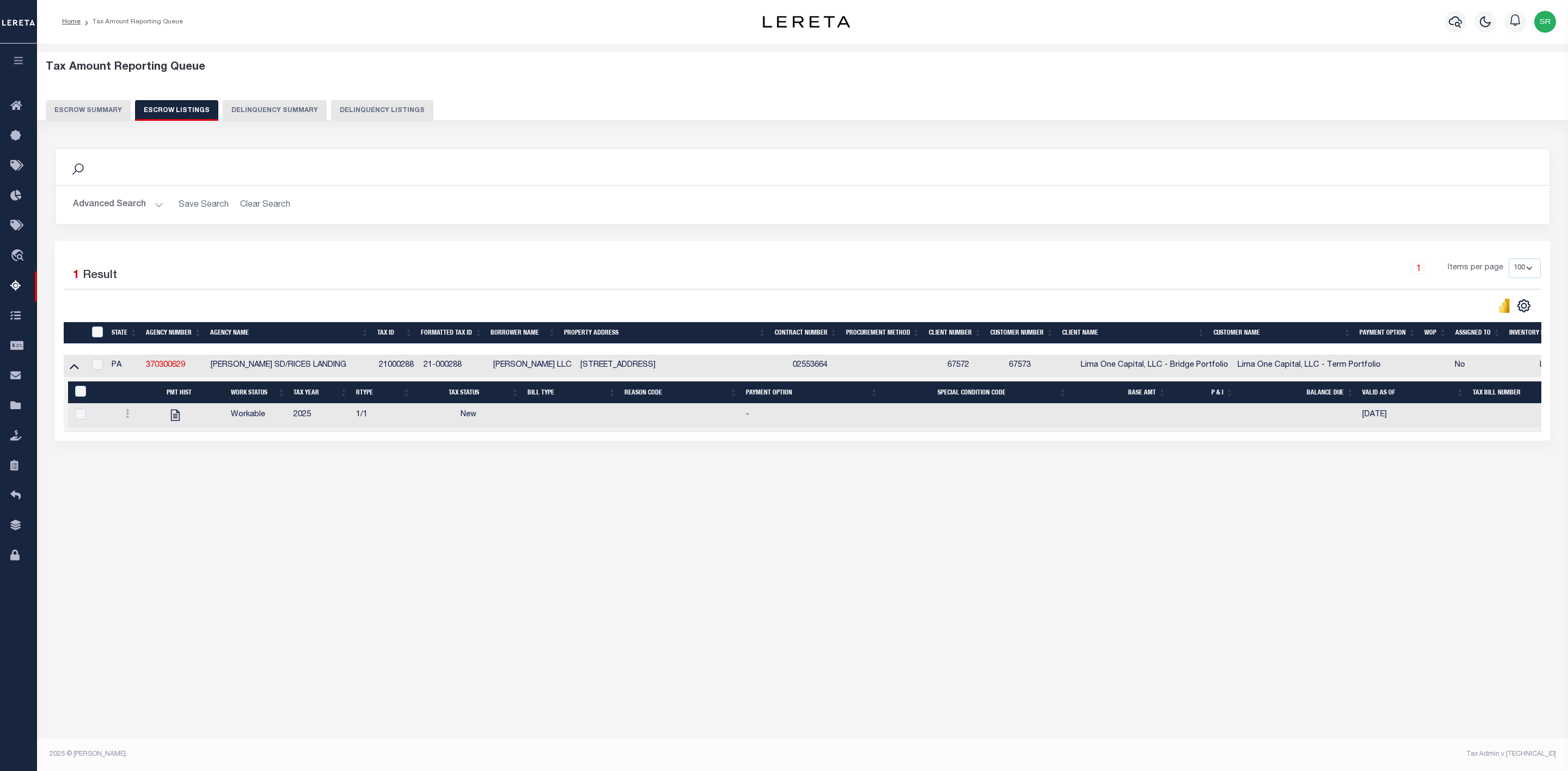
click at [352, 539] on div "Tax Amount Reporting Queue Escrow Summary Escrow Listings" at bounding box center [802, 291] width 1531 height 495
drag, startPoint x: 211, startPoint y: 369, endPoint x: 373, endPoint y: 374, distance: 162.1
click at [373, 374] on td "[PERSON_NAME] SD/RICES LANDING" at bounding box center [291, 365] width 169 height 22
checkbox input "true"
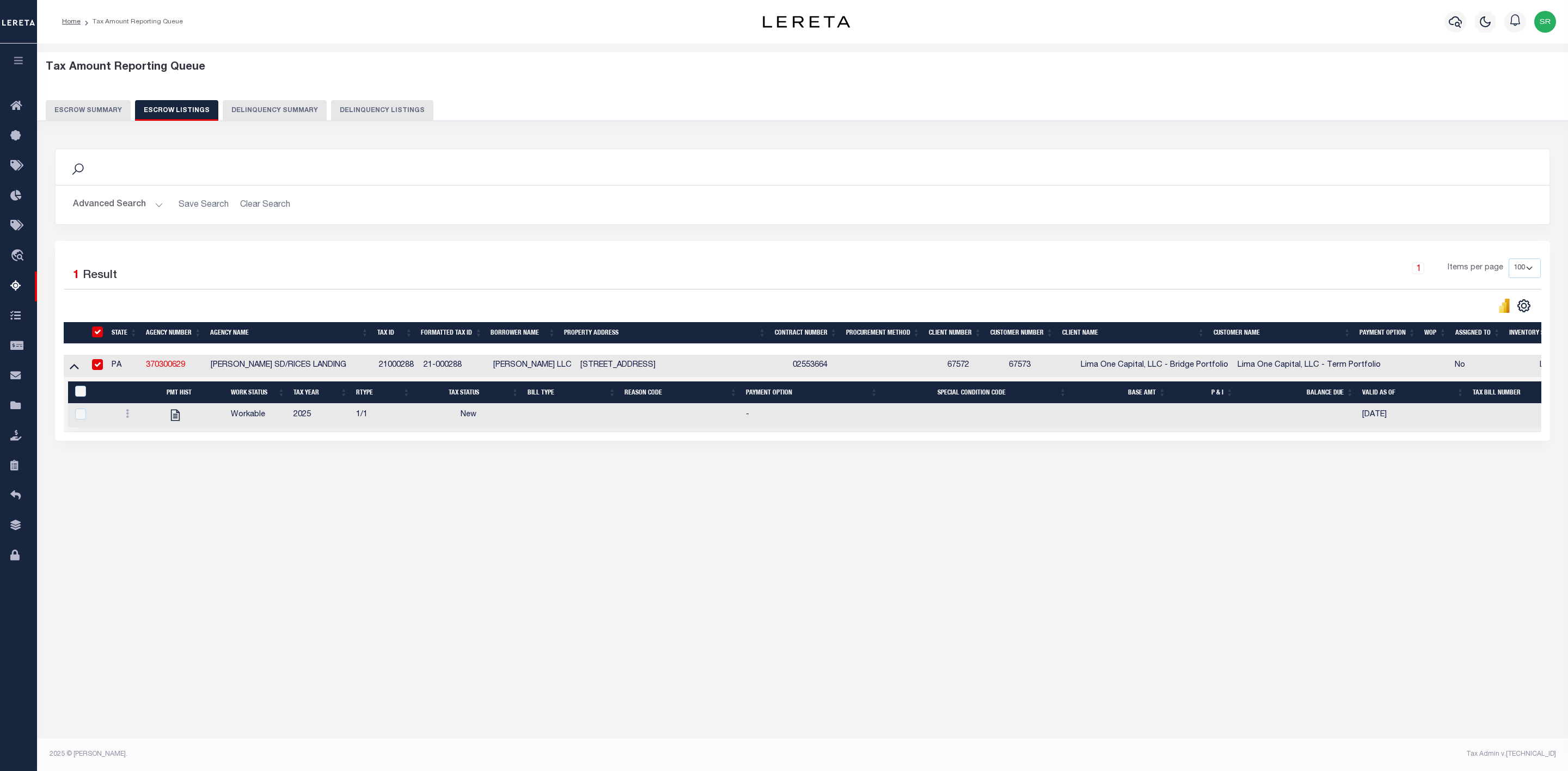
checkbox input "true"
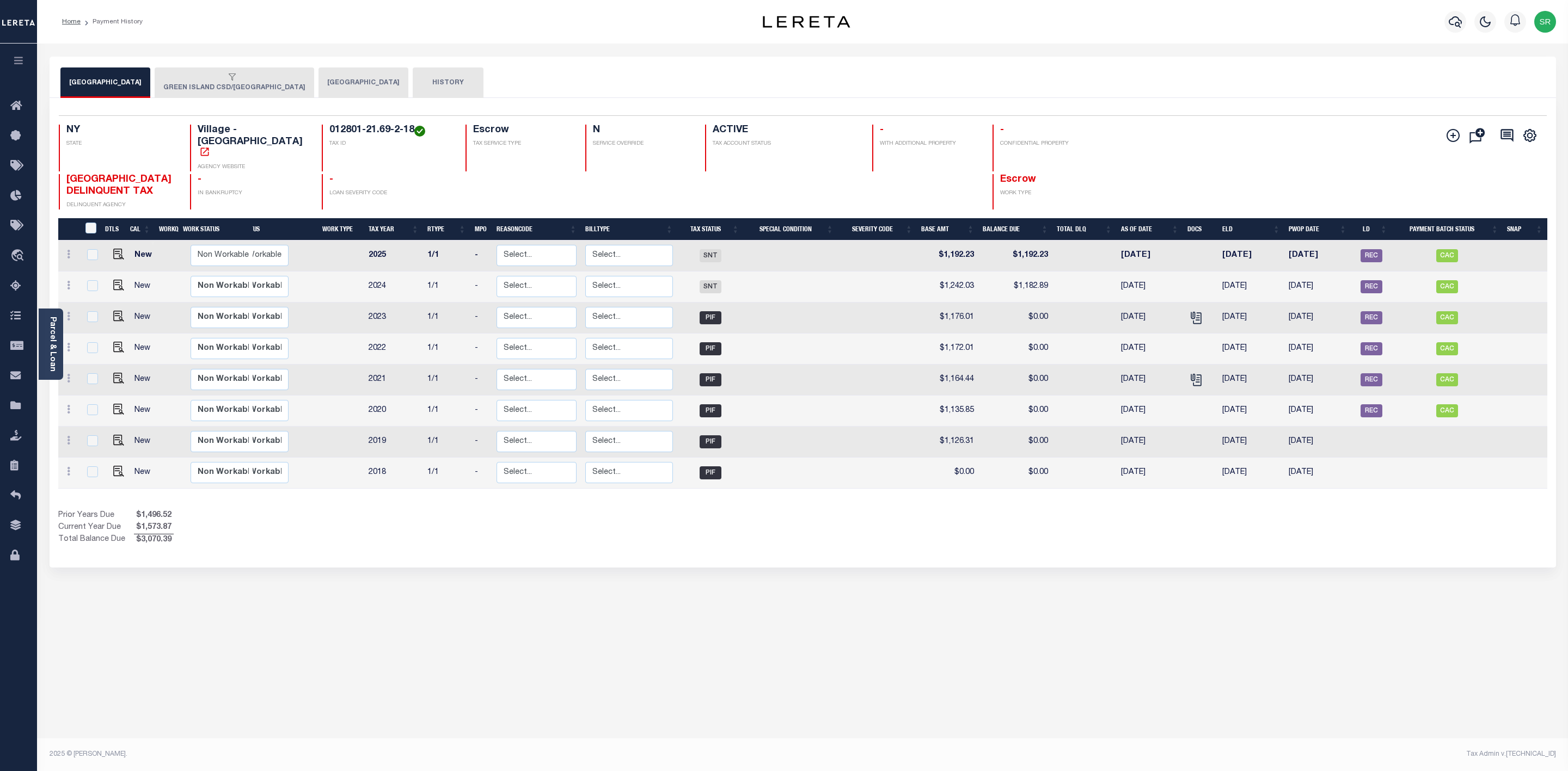
click at [261, 85] on button "GREEN ISLAND CSD/[GEOGRAPHIC_DATA]" at bounding box center [234, 82] width 159 height 31
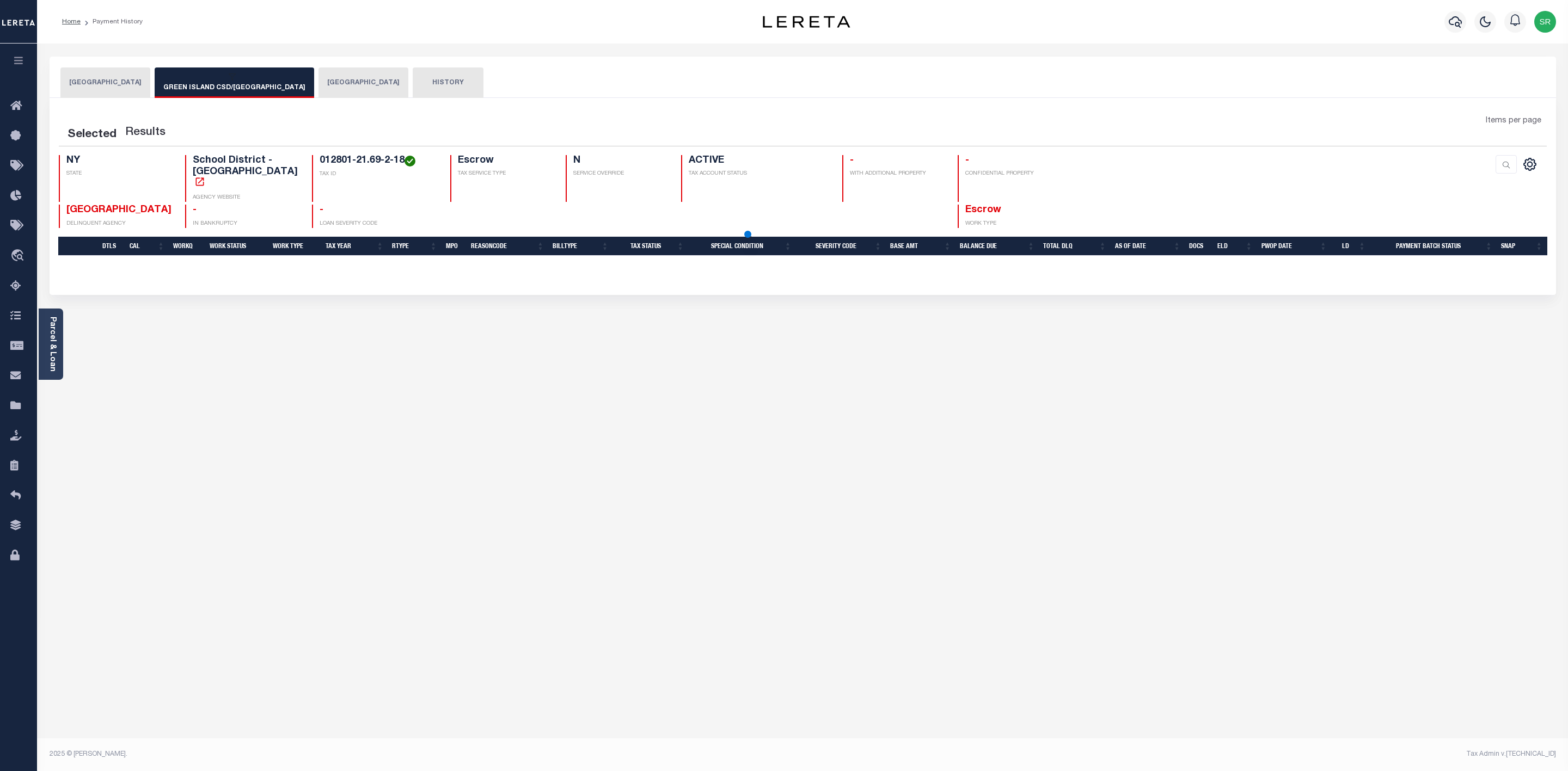
click at [261, 85] on button "GREEN ISLAND CSD/[GEOGRAPHIC_DATA]" at bounding box center [234, 82] width 159 height 31
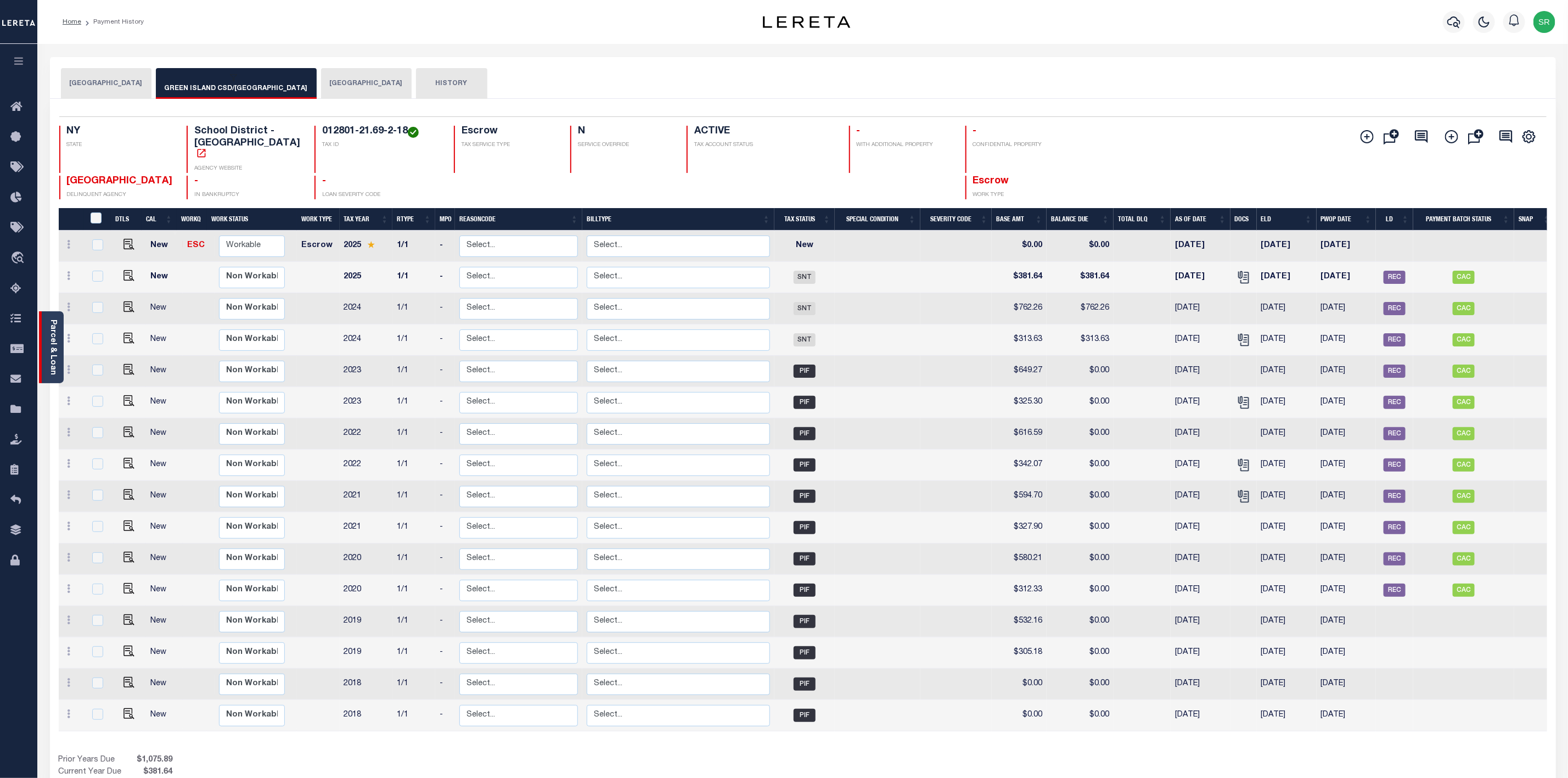
click at [54, 359] on link "Parcel & Loan" at bounding box center [53, 347] width 8 height 56
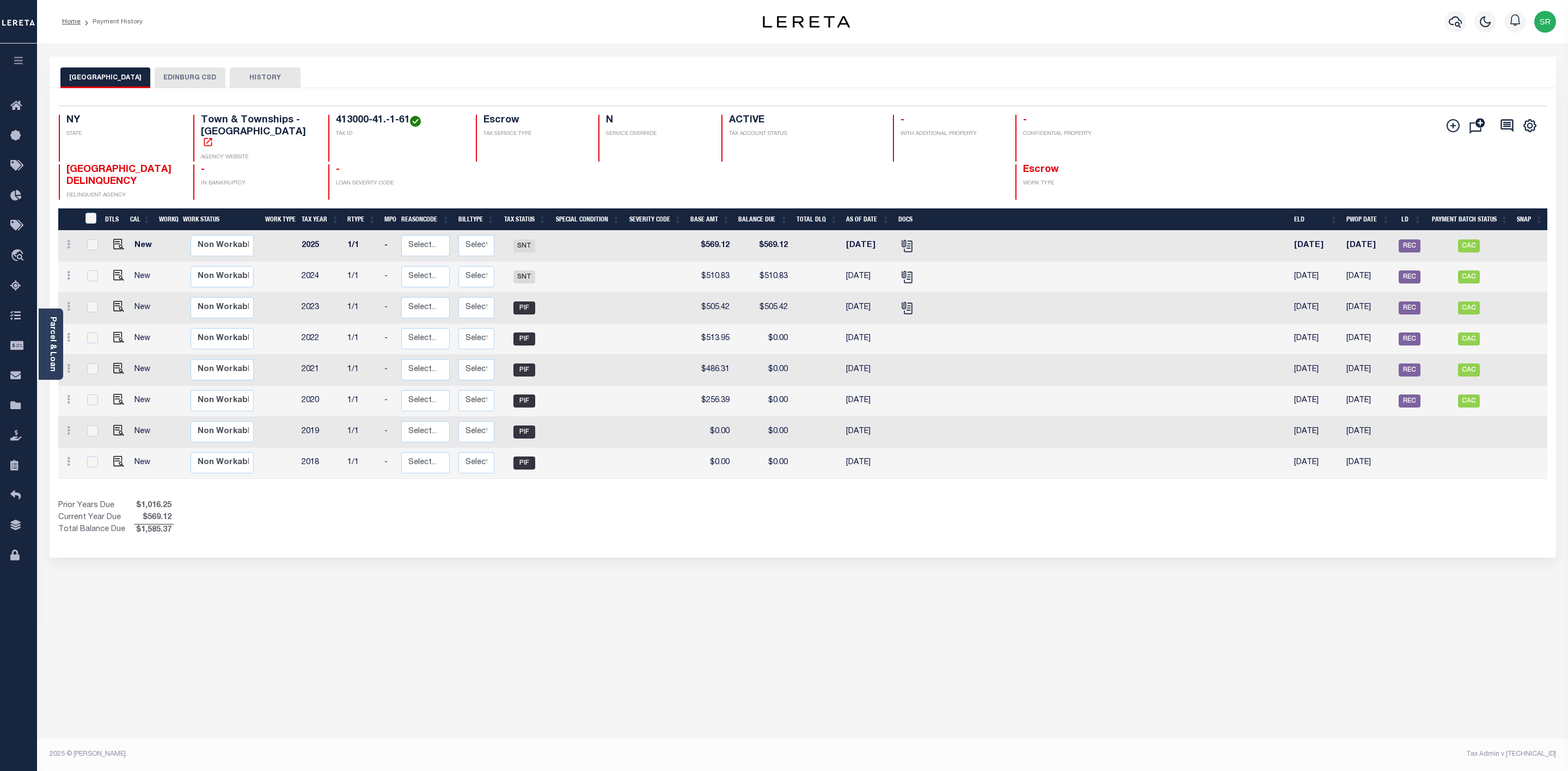
click at [173, 75] on button "EDINBURG CSD" at bounding box center [189, 77] width 71 height 21
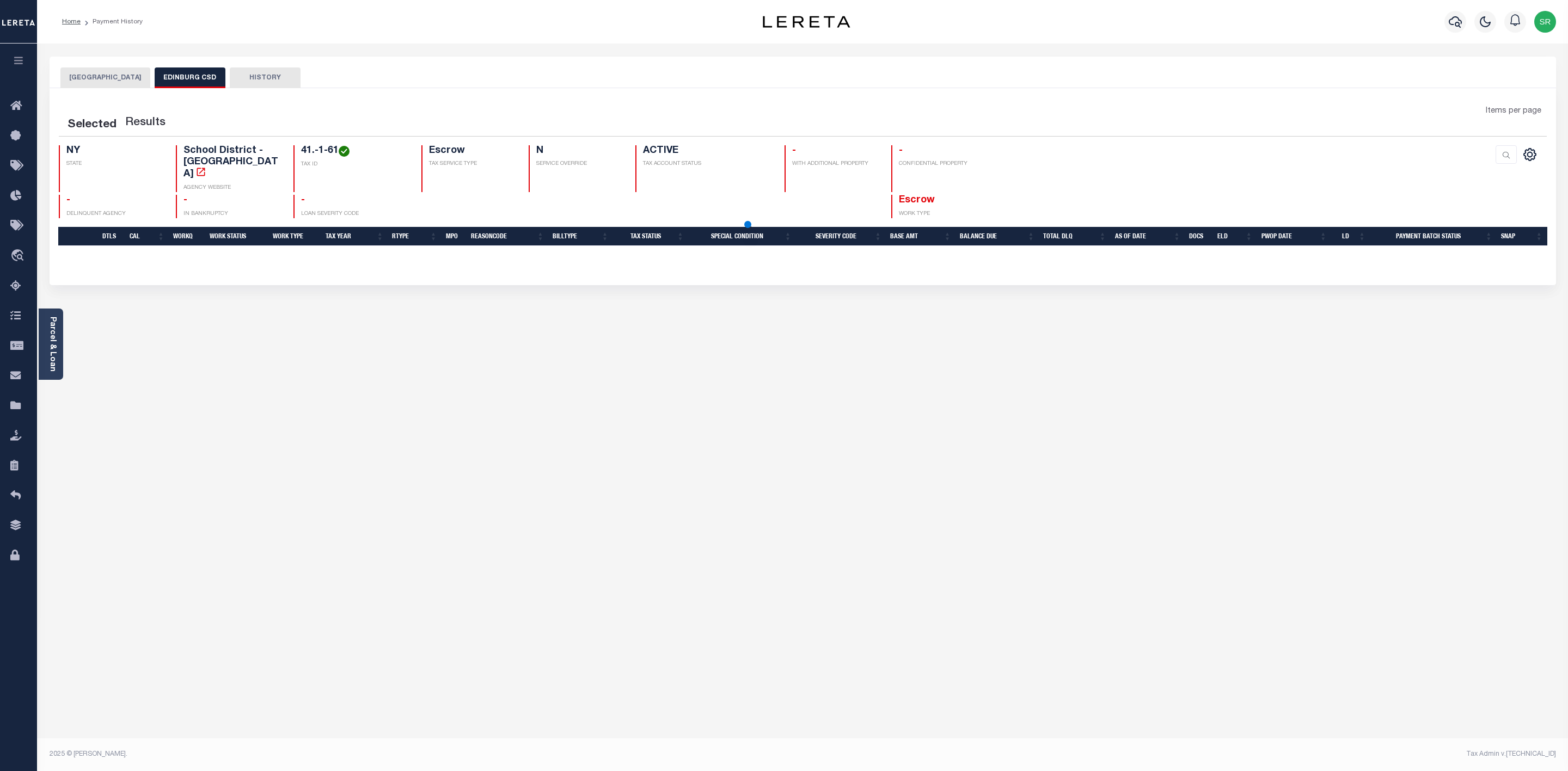
click at [173, 75] on button "EDINBURG CSD" at bounding box center [189, 77] width 71 height 21
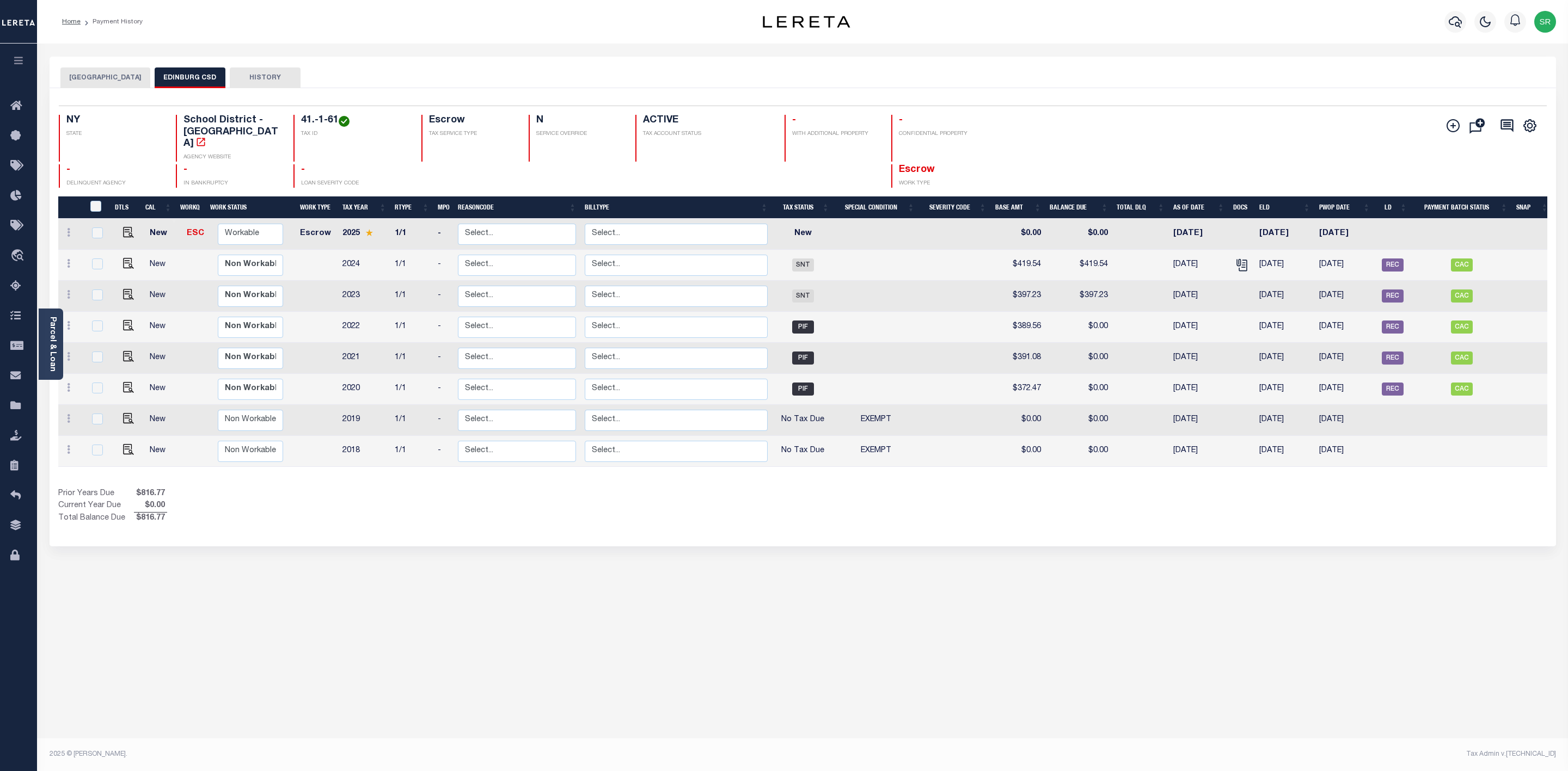
click at [116, 81] on button "[GEOGRAPHIC_DATA]" at bounding box center [106, 77] width 90 height 21
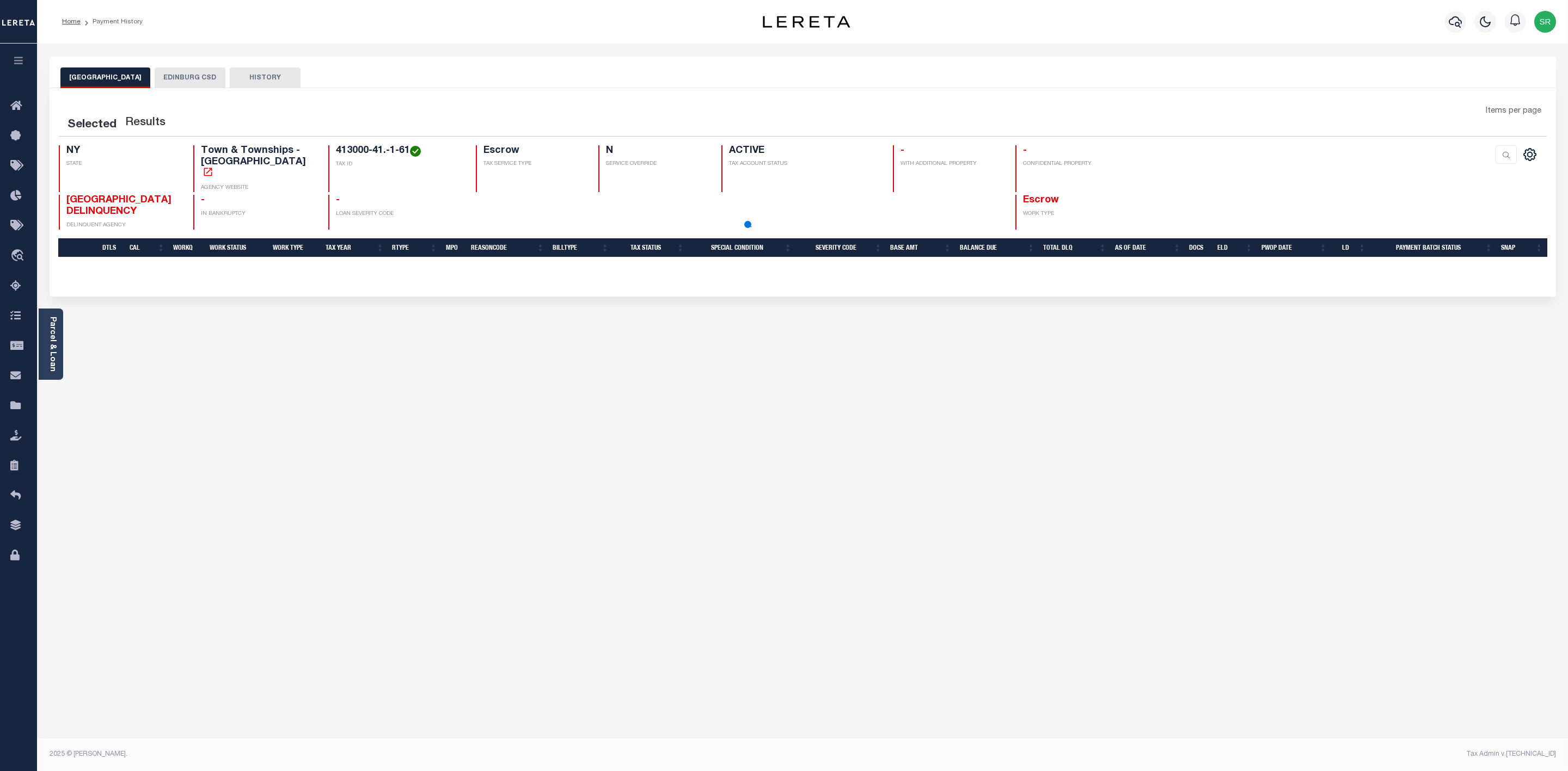
click at [116, 81] on button "[GEOGRAPHIC_DATA]" at bounding box center [106, 77] width 90 height 21
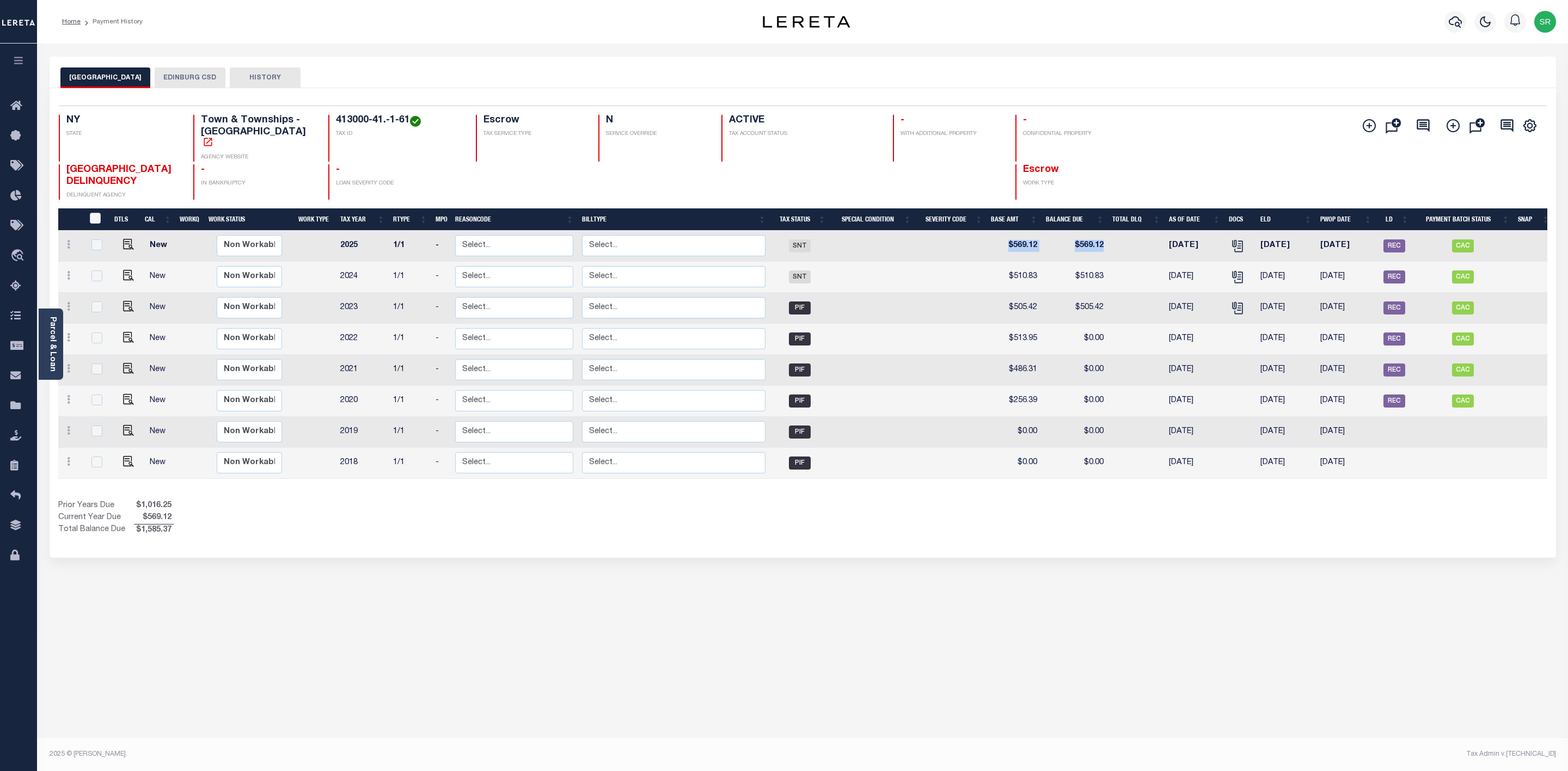
drag, startPoint x: 1007, startPoint y: 232, endPoint x: 1108, endPoint y: 225, distance: 101.2
click at [1108, 231] on tr "New Non Workable Workable 2025 1/1 - Select... Payment Reversal Taxable Value C…" at bounding box center [805, 246] width 1495 height 31
click at [820, 542] on div "Selected 8 Results 1 Items per page 25 50 100 NY STATE TAX ID N" at bounding box center [802, 322] width 1507 height 469
click at [192, 79] on button "EDINBURG CSD" at bounding box center [189, 77] width 71 height 21
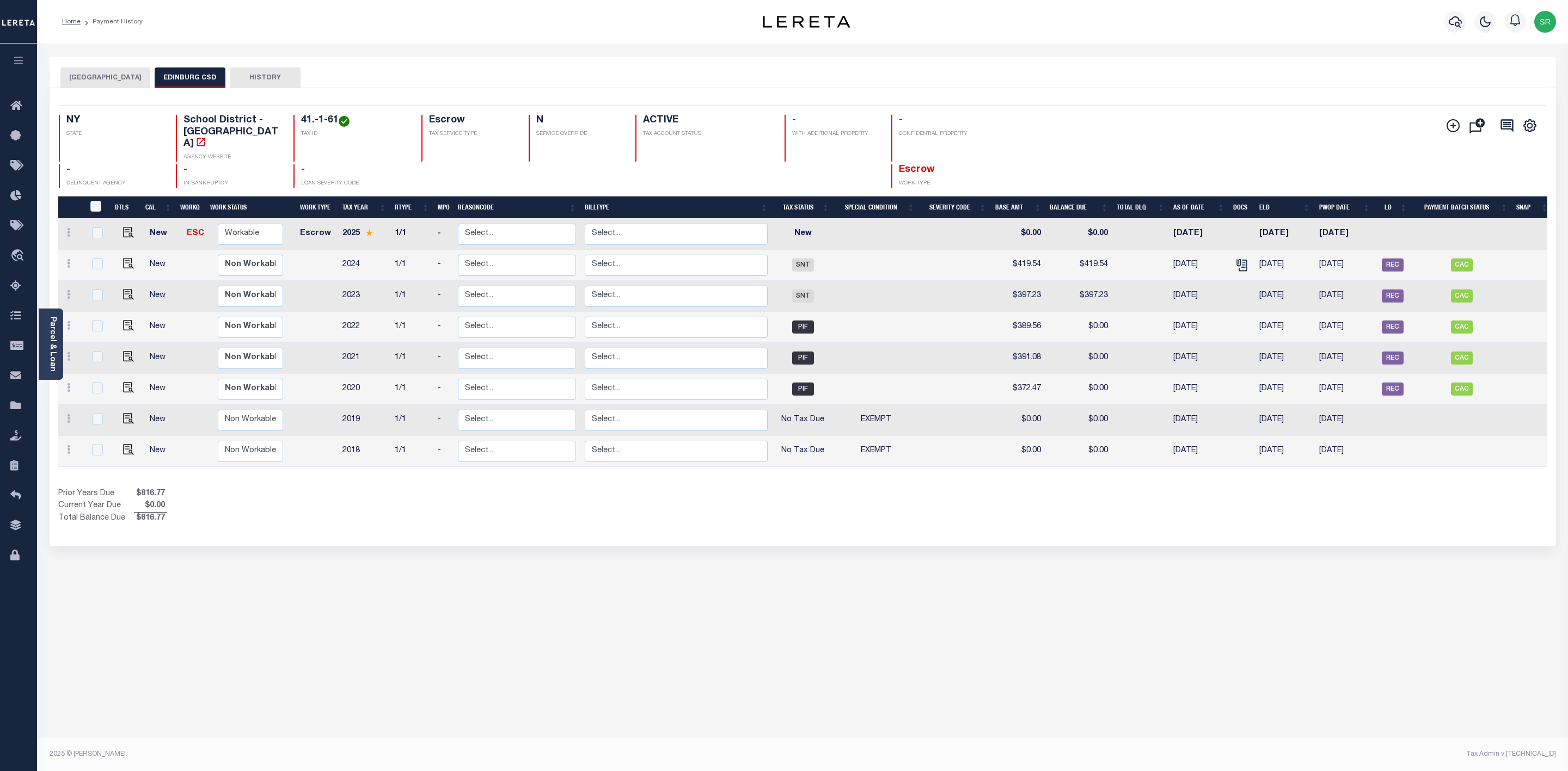
click at [97, 79] on button "EDINBURG TOWN" at bounding box center [106, 77] width 90 height 21
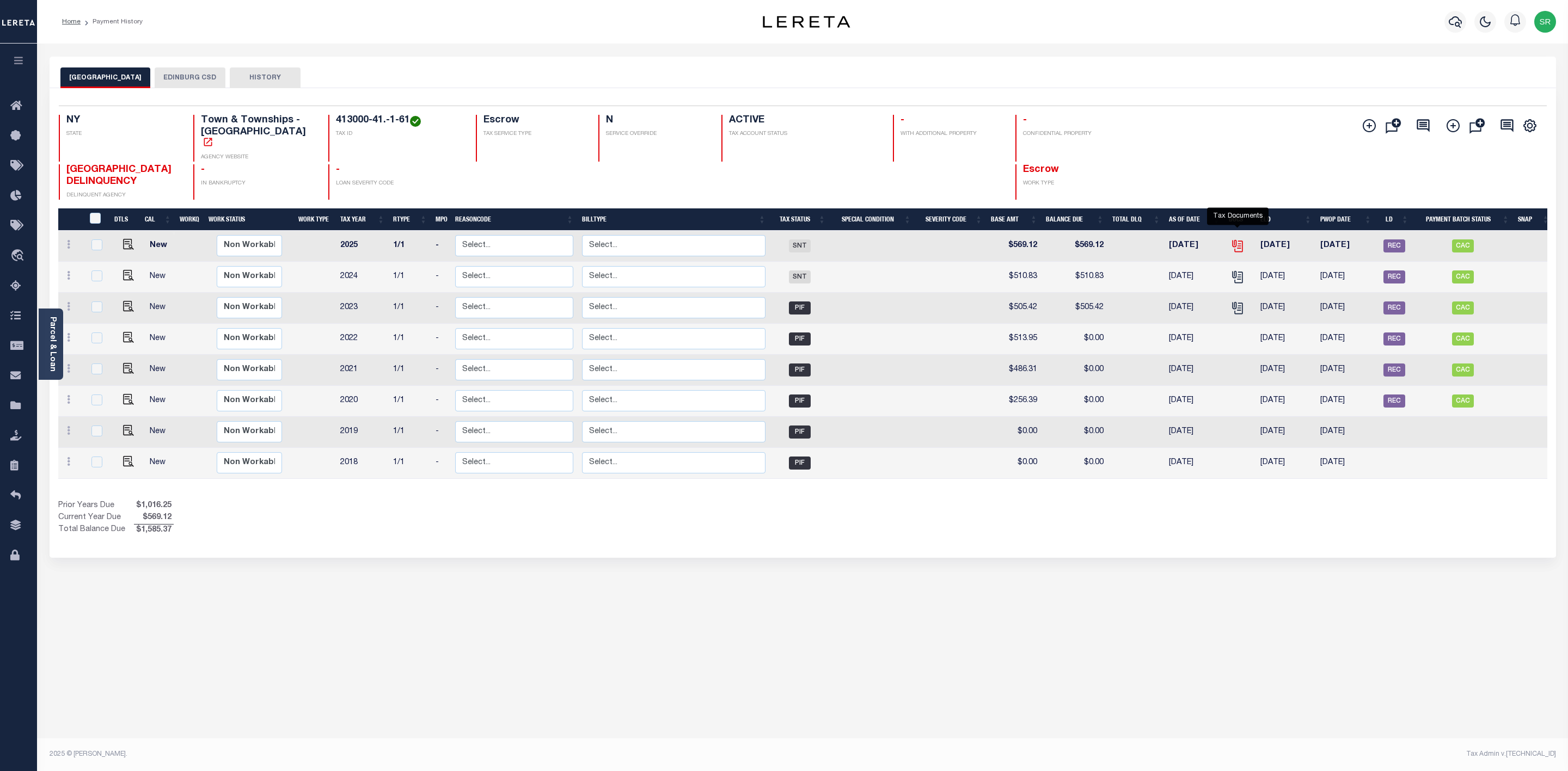
click at [1237, 239] on icon "" at bounding box center [1238, 246] width 14 height 14
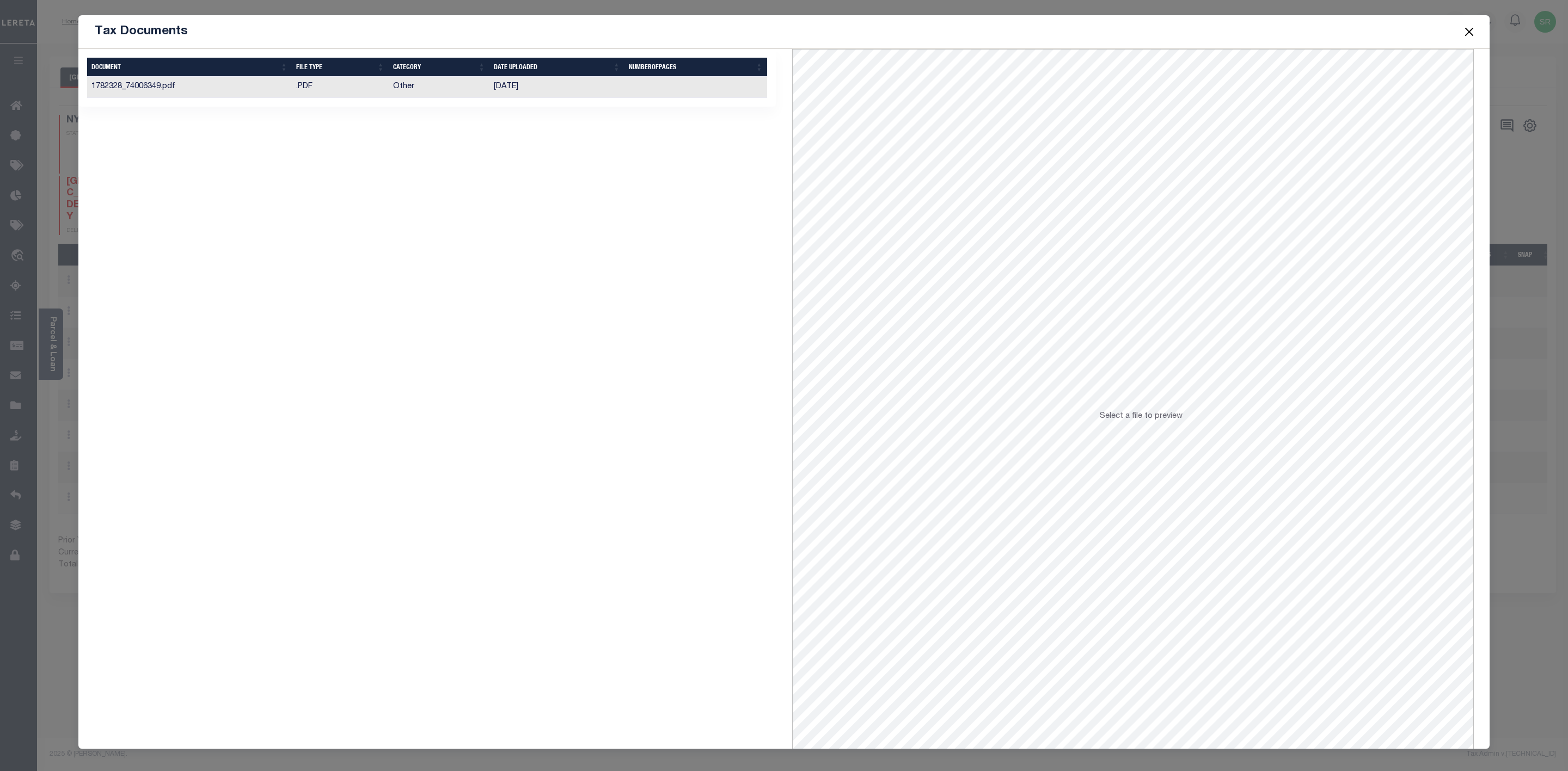
click at [1465, 25] on button "Close" at bounding box center [1469, 31] width 14 height 14
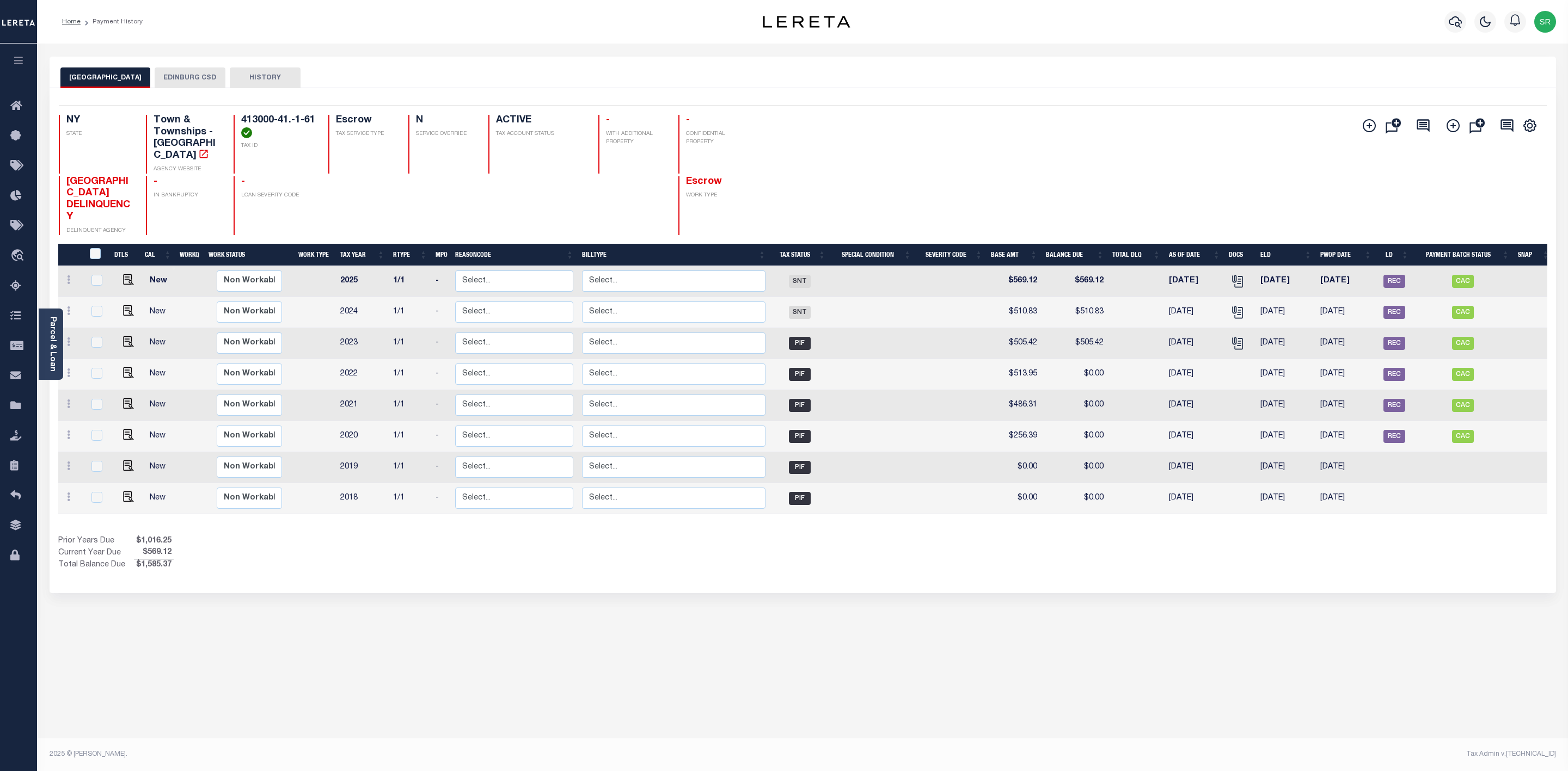
click at [162, 67] on button "EDINBURG CSD" at bounding box center [189, 77] width 71 height 21
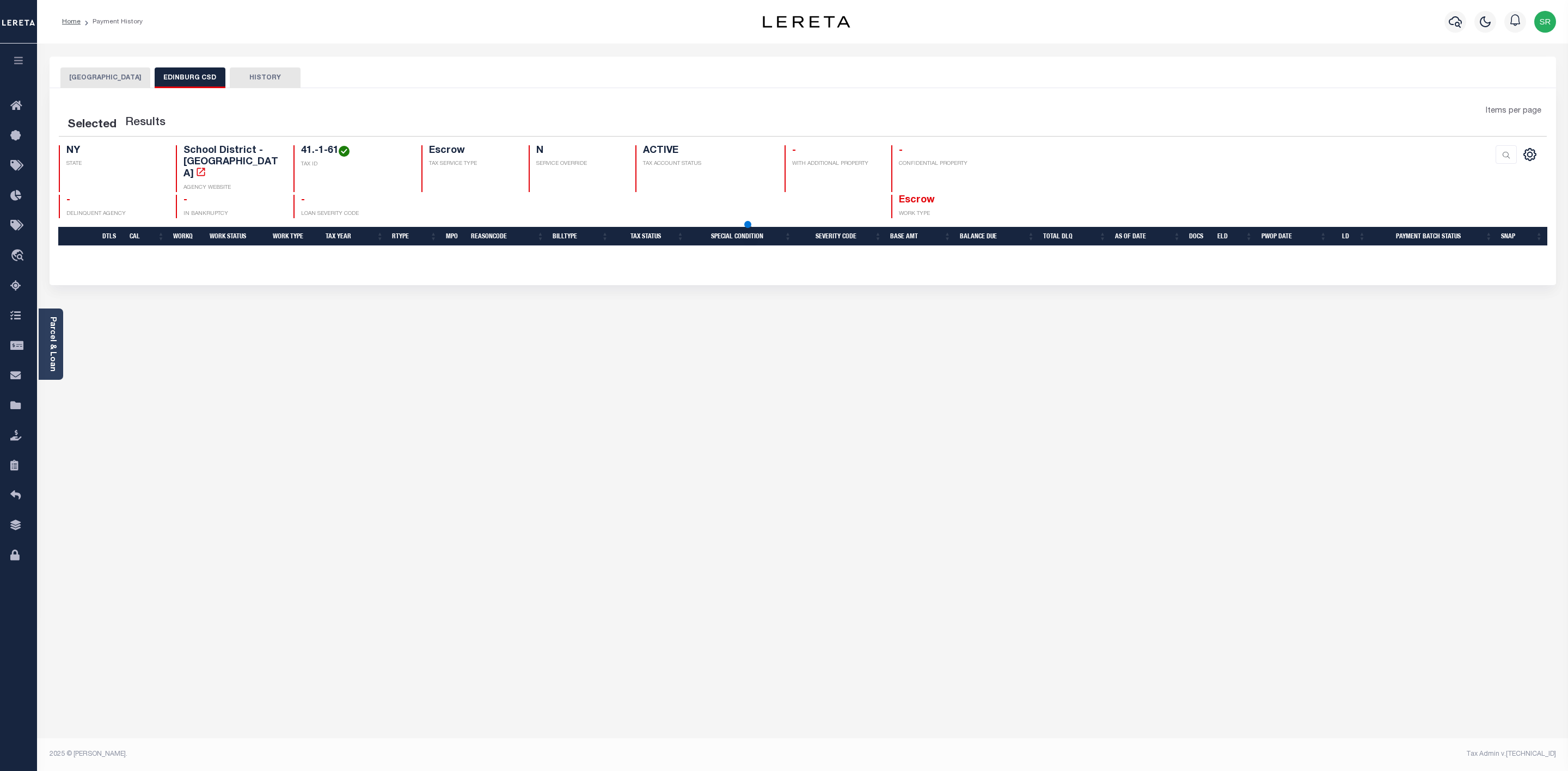
click at [162, 67] on button "EDINBURG CSD" at bounding box center [189, 77] width 71 height 21
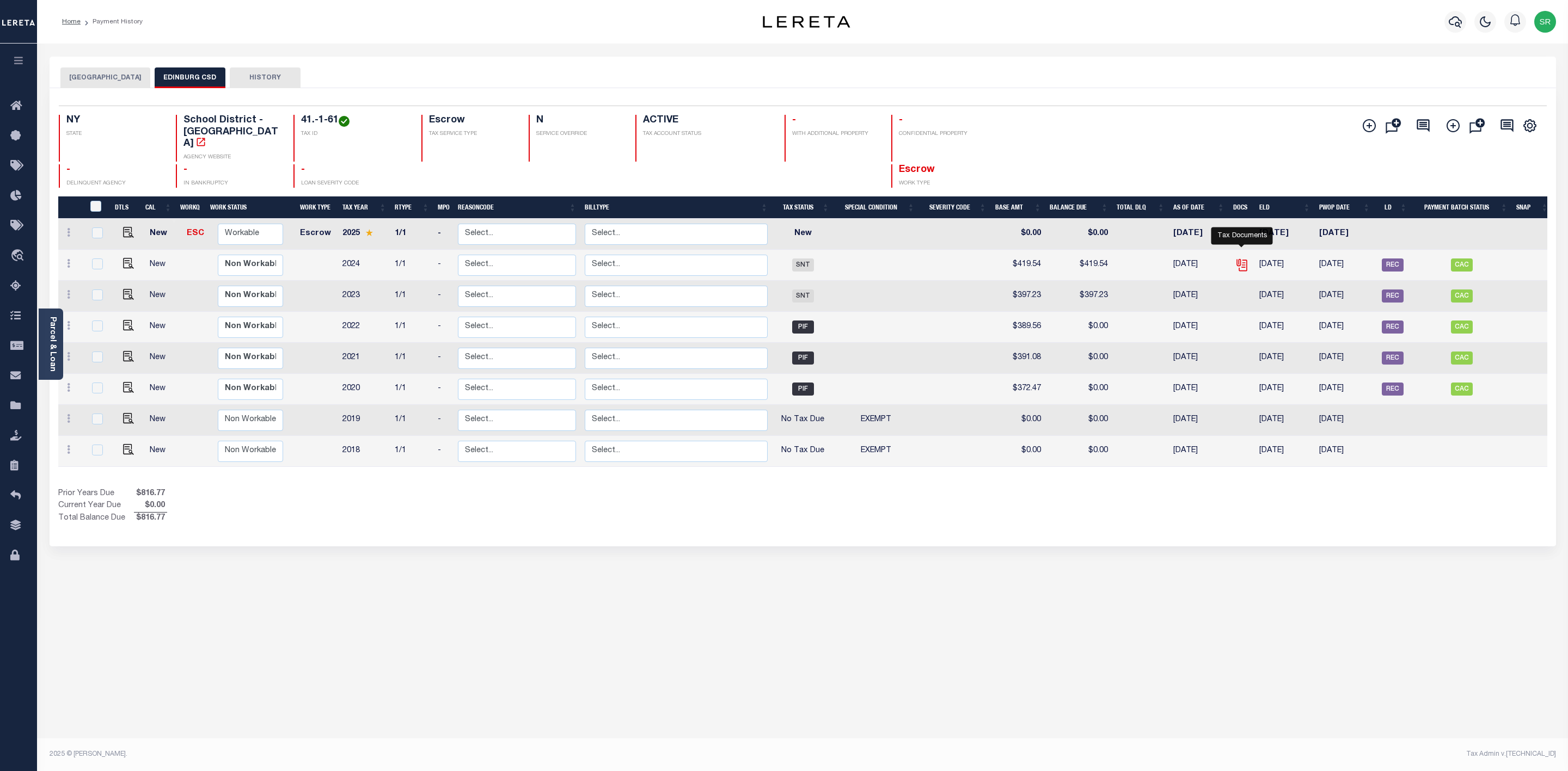
click at [1238, 258] on icon "" at bounding box center [1242, 265] width 14 height 14
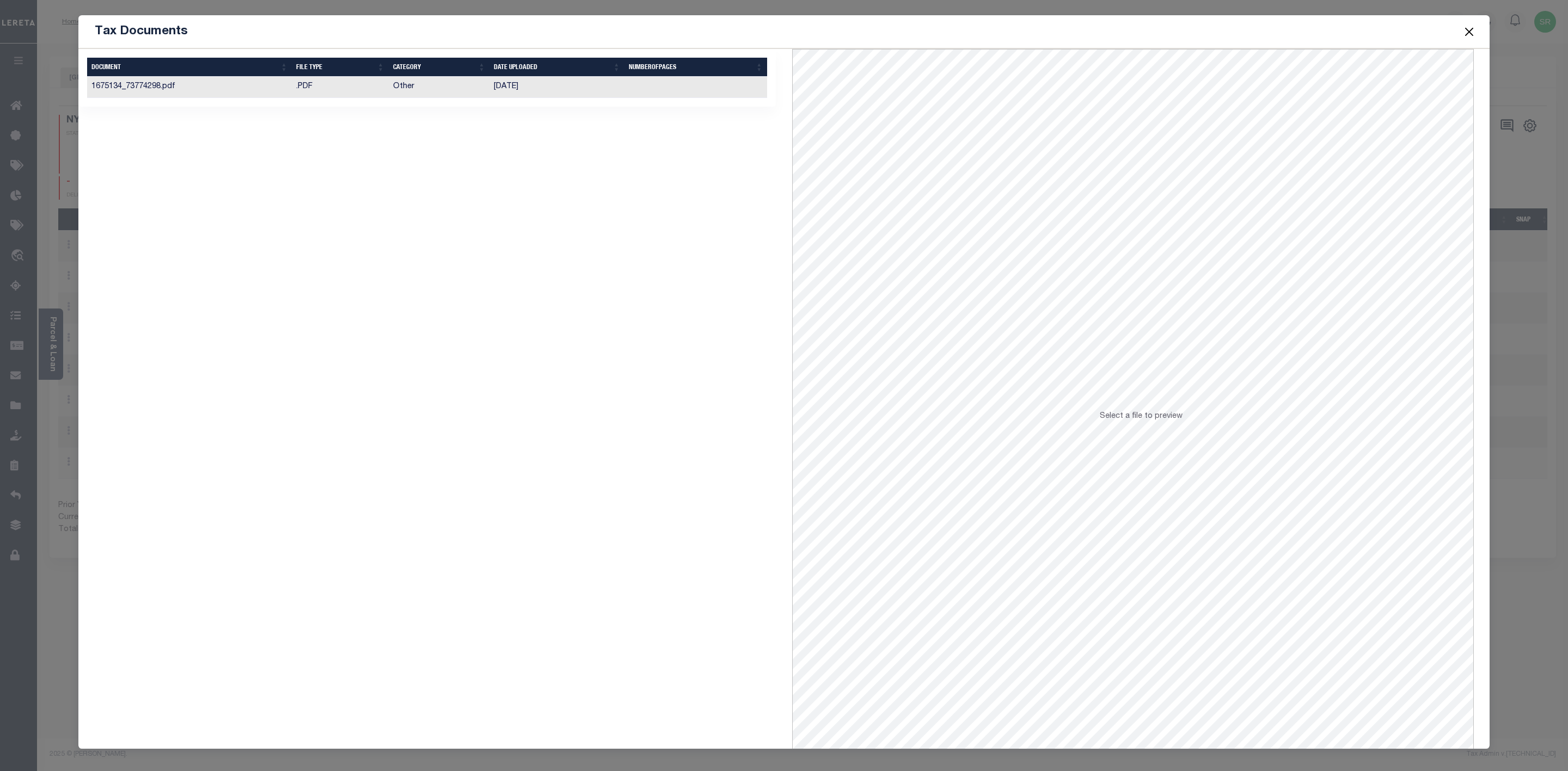
click at [167, 86] on td "1675134_73774298.pdf" at bounding box center [189, 87] width 204 height 21
click at [1465, 31] on button "Close" at bounding box center [1469, 31] width 14 height 14
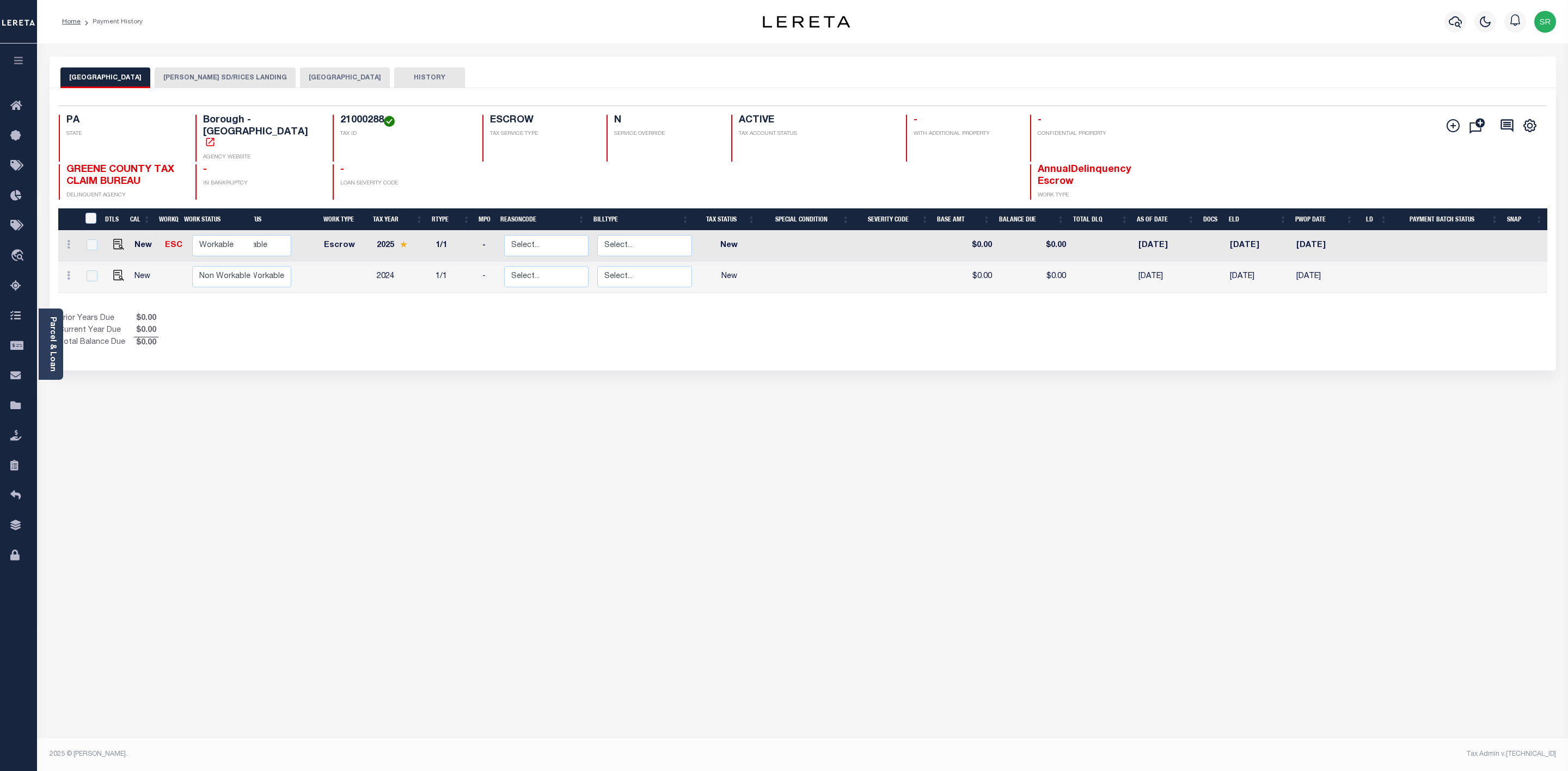
click at [267, 75] on button "[PERSON_NAME] SD/RICES LANDING" at bounding box center [225, 77] width 141 height 21
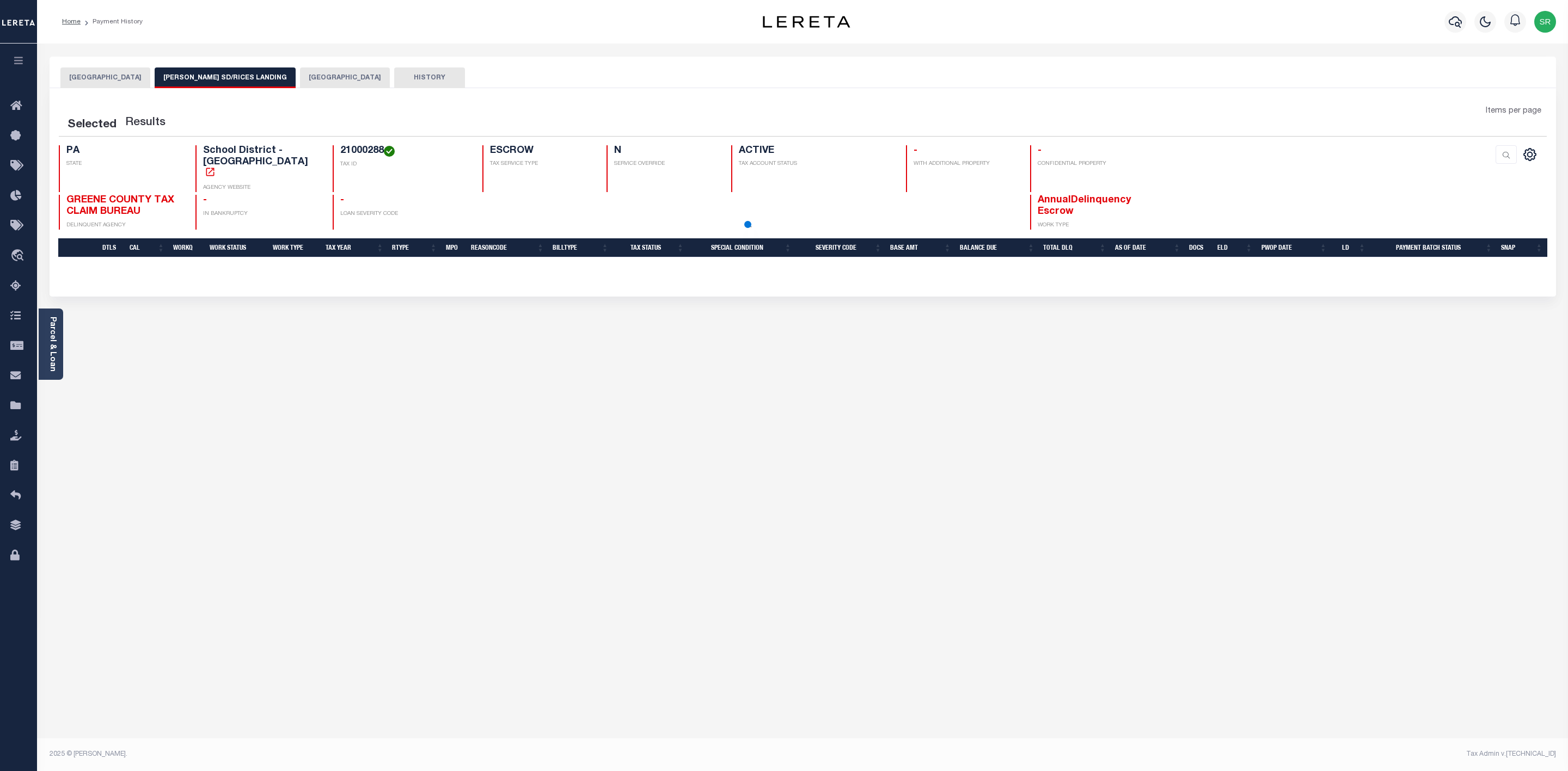
click at [267, 75] on button "[PERSON_NAME] SD/RICES LANDING" at bounding box center [225, 77] width 141 height 21
